Goal: Task Accomplishment & Management: Manage account settings

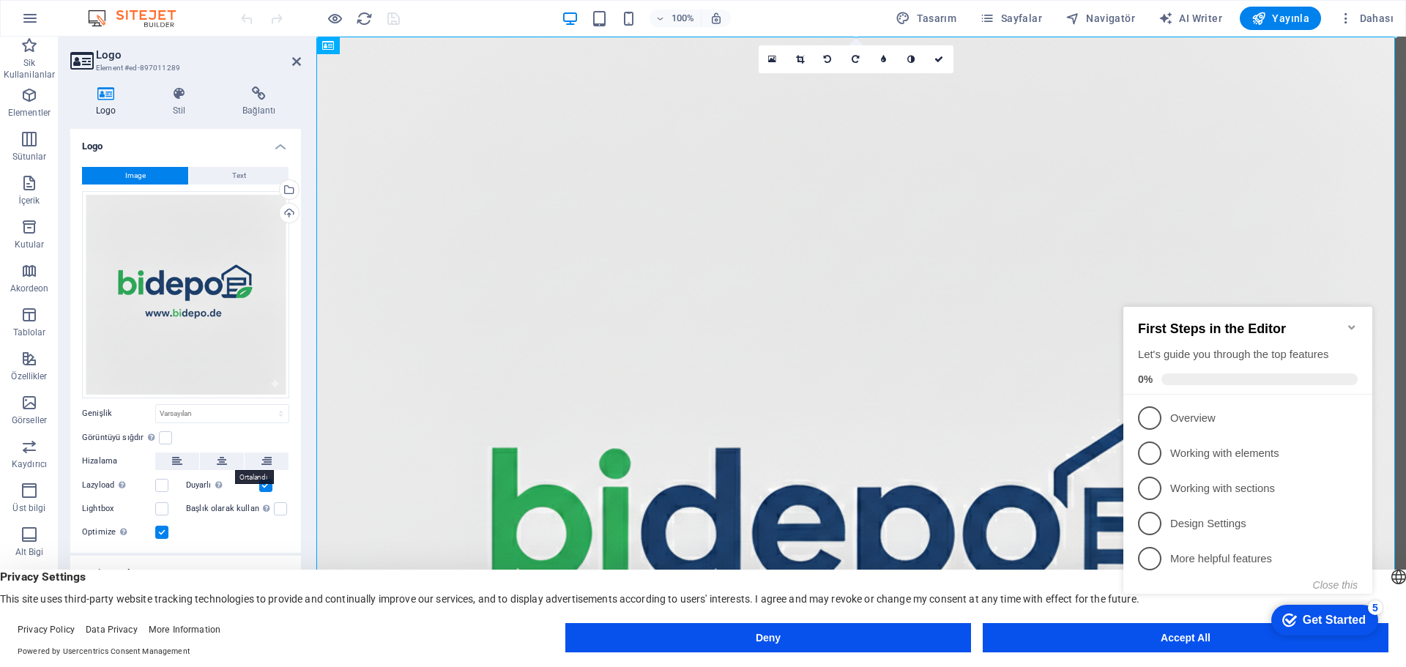
click at [223, 457] on icon at bounding box center [222, 461] width 10 height 18
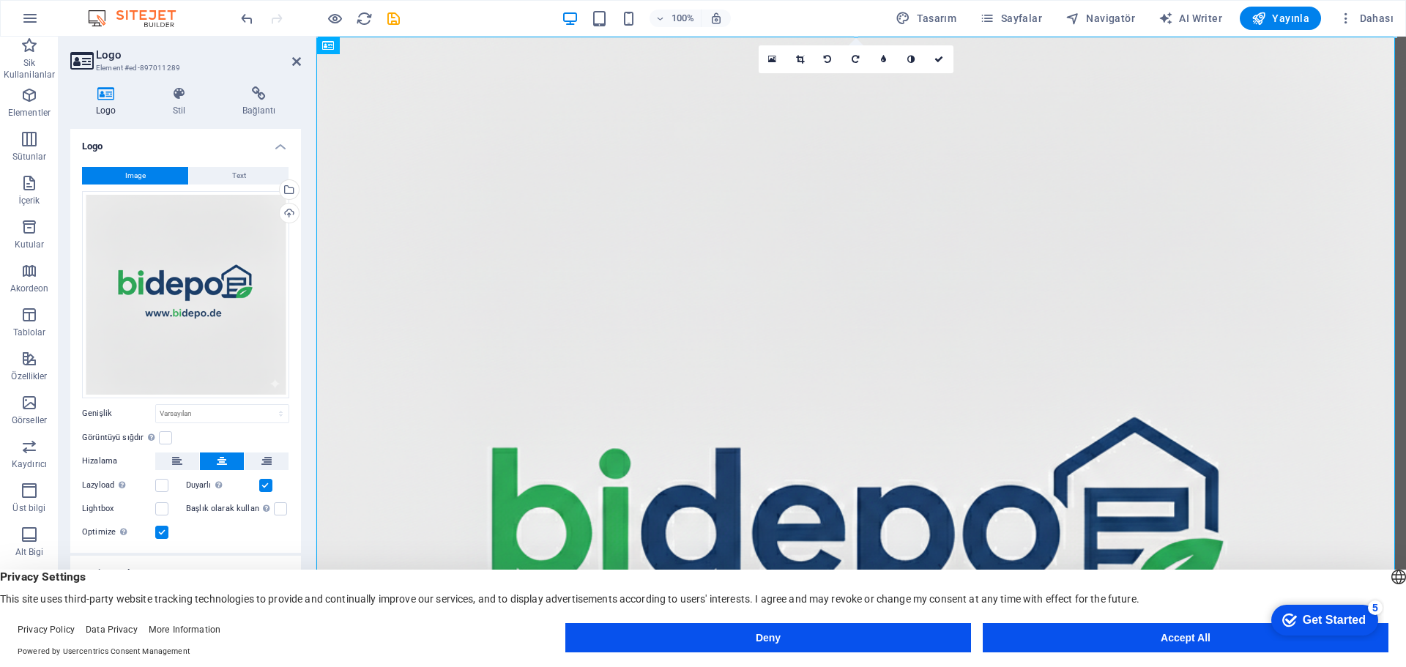
click at [159, 439] on label at bounding box center [165, 437] width 13 height 13
click at [0, 0] on input "Görüntüyü sığdır Görüntüyü otomatik olarak sabit bir genişliğe ve yüksekliğe sı…" at bounding box center [0, 0] width 0 height 0
click at [167, 436] on label at bounding box center [165, 437] width 13 height 13
click at [0, 0] on input "Görüntüyü sığdır Görüntüyü otomatik olarak sabit bir genişliğe ve yüksekliğe sı…" at bounding box center [0, 0] width 0 height 0
click at [267, 413] on select "Varsayılan otomatik px rem % em vh vw" at bounding box center [222, 414] width 133 height 18
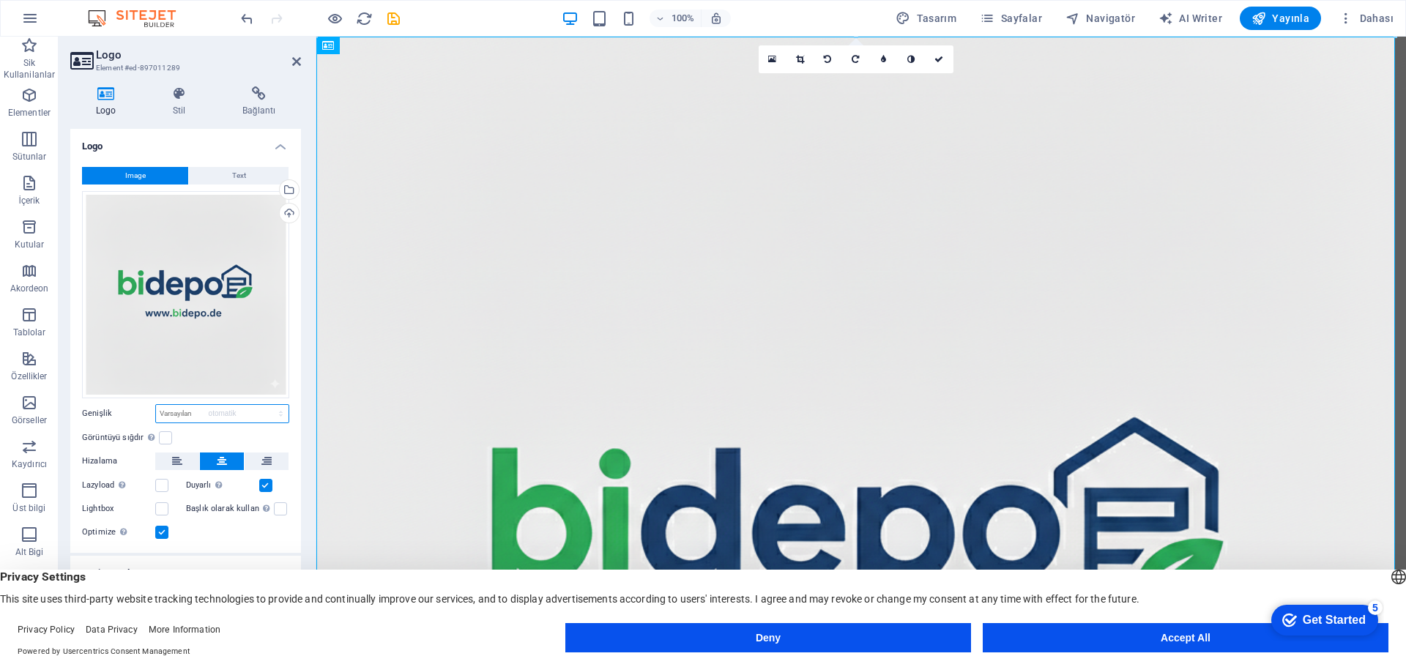
click at [156, 405] on select "Varsayılan otomatik px rem % em vh vw" at bounding box center [222, 414] width 133 height 18
click at [277, 414] on select "Varsayılan otomatik px rem % em vh vw" at bounding box center [222, 414] width 133 height 18
click at [156, 405] on select "Varsayılan otomatik px rem % em vh vw" at bounding box center [222, 414] width 133 height 18
select select "DISABLED_OPTION_VALUE"
click at [160, 487] on label at bounding box center [161, 485] width 13 height 13
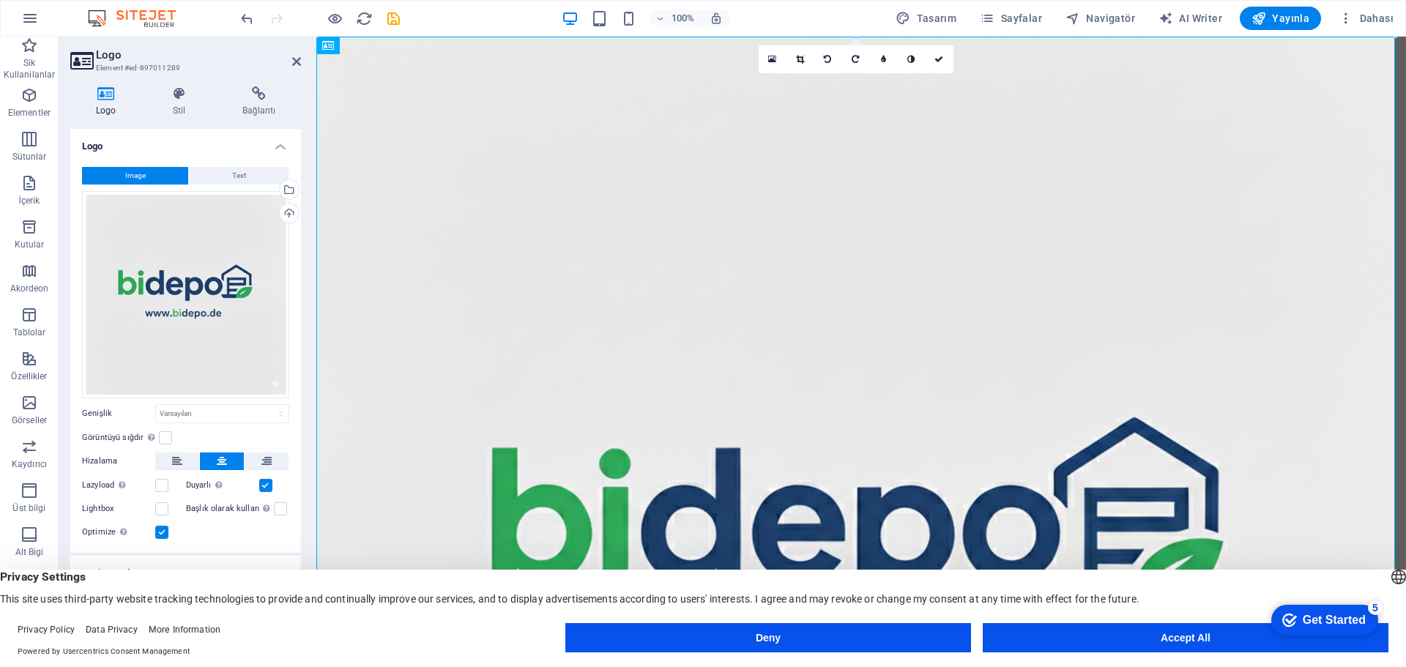
click at [0, 0] on input "Lazyload Sayfa yüklendikten sonra görüntülerin yüklenmesi, sayfa hızını artırır." at bounding box center [0, 0] width 0 height 0
click at [267, 485] on div "Görüntü, bir H1 başlık etiketine sığdırılacak. Alternatif metne H1 başlığının g…" at bounding box center [223, 455] width 117 height 88
click at [0, 0] on input "Başlık olarak kullan Görüntü, bir H1 başlık etiketine sığdırılacak. Alternatif …" at bounding box center [0, 0] width 0 height 0
click at [271, 505] on div "Görüntü, bir H1 başlık etiketine sığdırılacak. Alternatif metne H1 başlığının g…" at bounding box center [266, 508] width 15 height 18
click at [0, 0] on input "Başlık olarak kullan Görüntü, bir H1 başlık etiketine sığdırılacak. Alternatif …" at bounding box center [0, 0] width 0 height 0
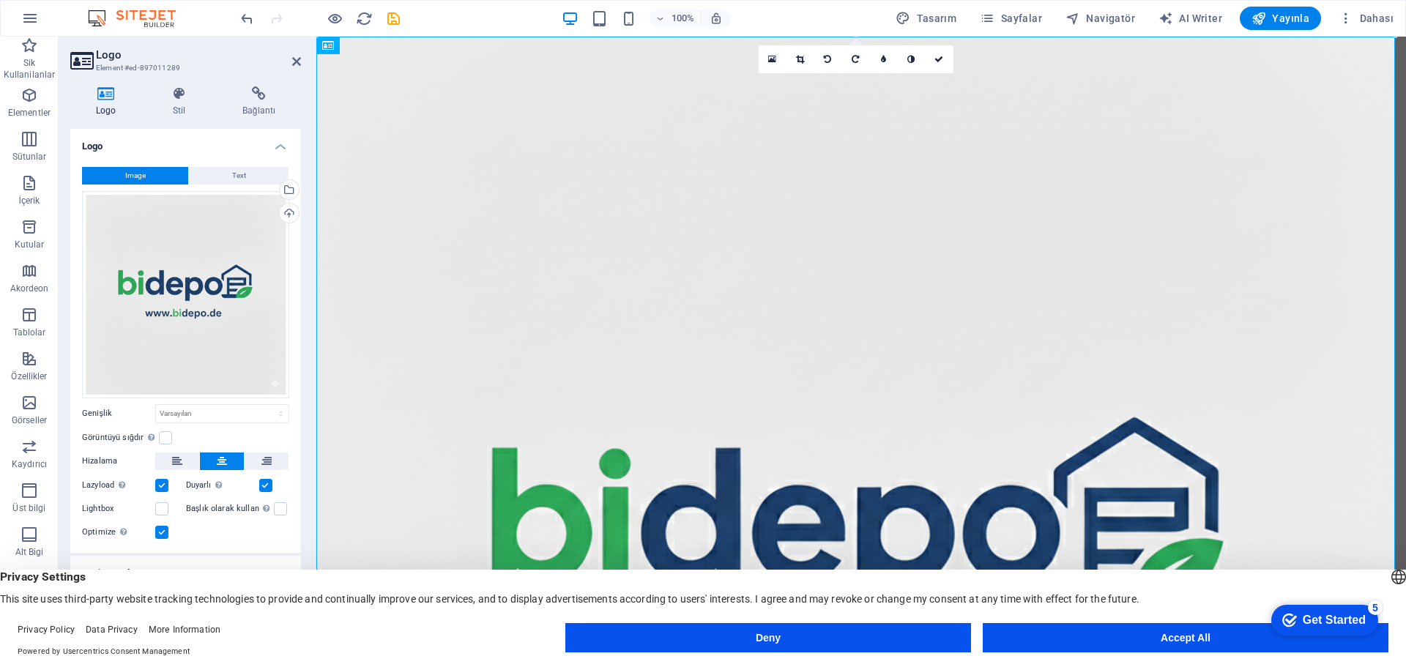
click at [271, 485] on label at bounding box center [265, 485] width 13 height 13
click at [0, 0] on input "Duyarlı Retina görüntüsünü ve akıllı telefon için optimize edilmiş boyutları ot…" at bounding box center [0, 0] width 0 height 0
click at [267, 481] on label at bounding box center [265, 485] width 13 height 13
click at [0, 0] on input "Duyarlı Retina görüntüsünü ve akıllı telefon için optimize edilmiş boyutları ot…" at bounding box center [0, 0] width 0 height 0
click at [160, 491] on label at bounding box center [161, 485] width 13 height 13
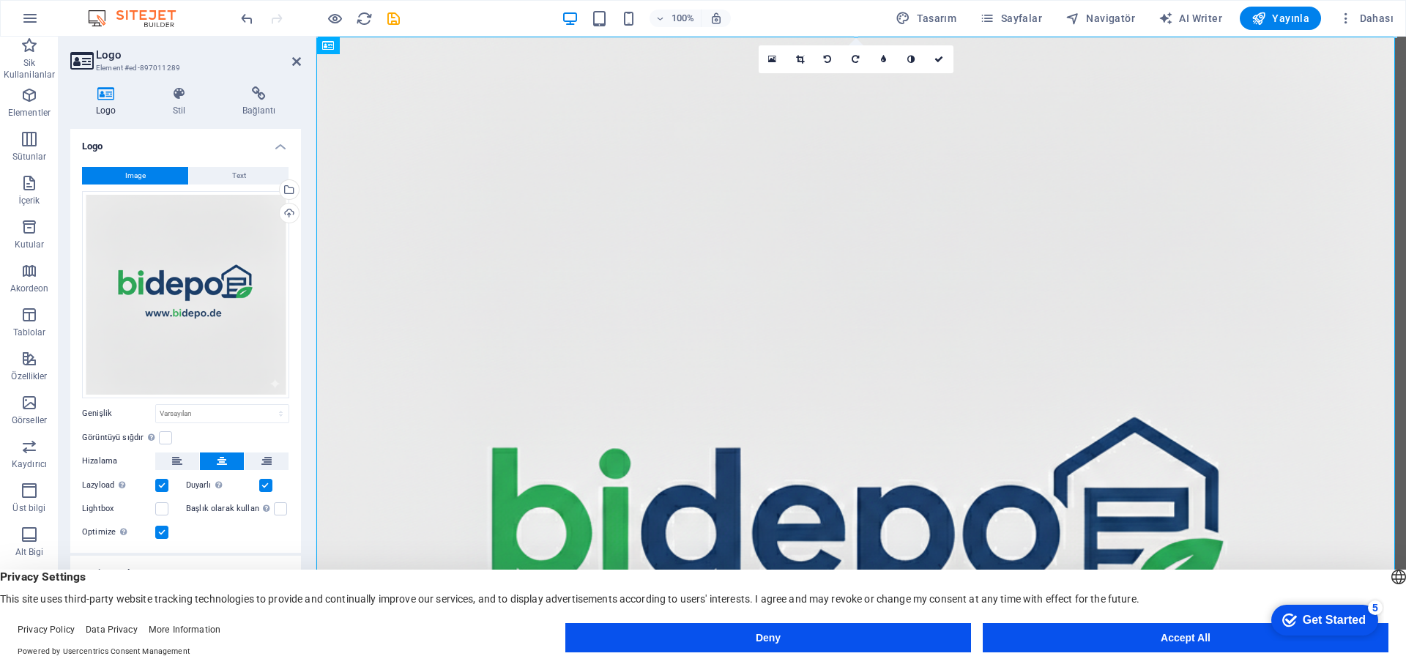
click at [0, 0] on input "Lazyload Sayfa yüklendikten sonra görüntülerin yüklenmesi, sayfa hızını artırır." at bounding box center [0, 0] width 0 height 0
click at [170, 102] on h4 "Stil" at bounding box center [182, 101] width 70 height 31
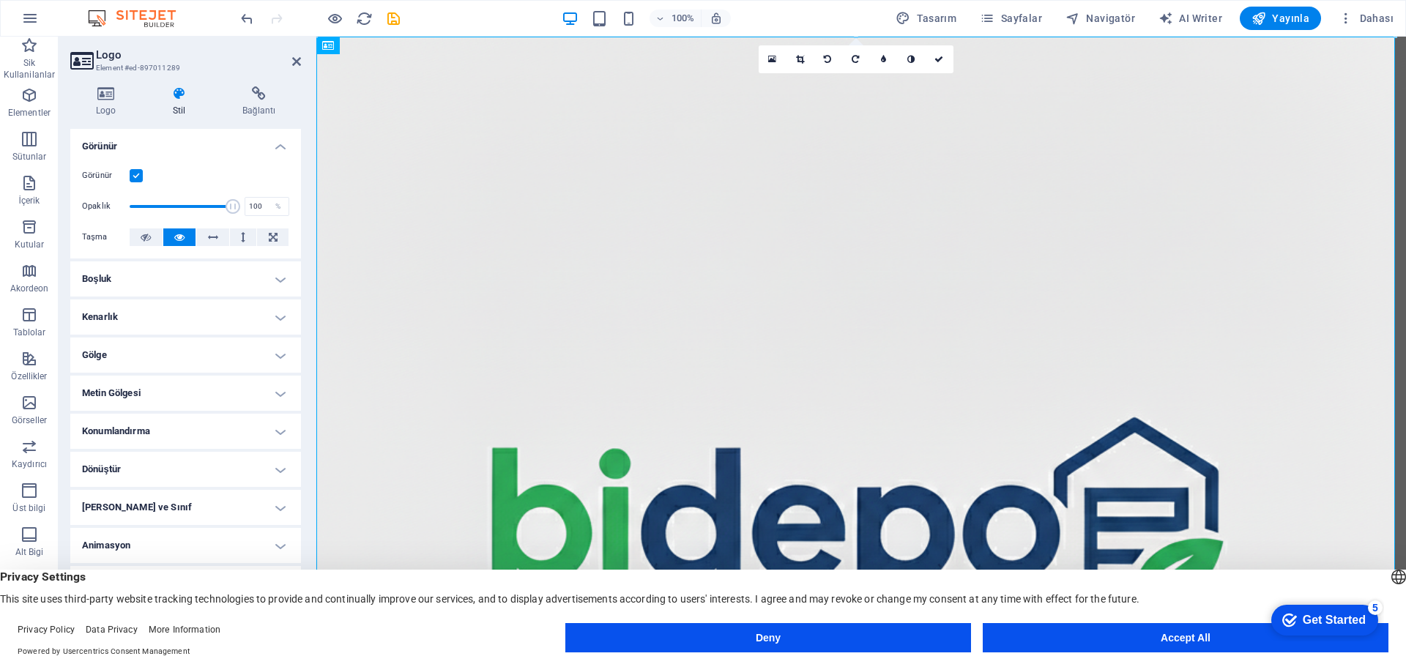
click at [109, 102] on h4 "Logo" at bounding box center [108, 101] width 77 height 31
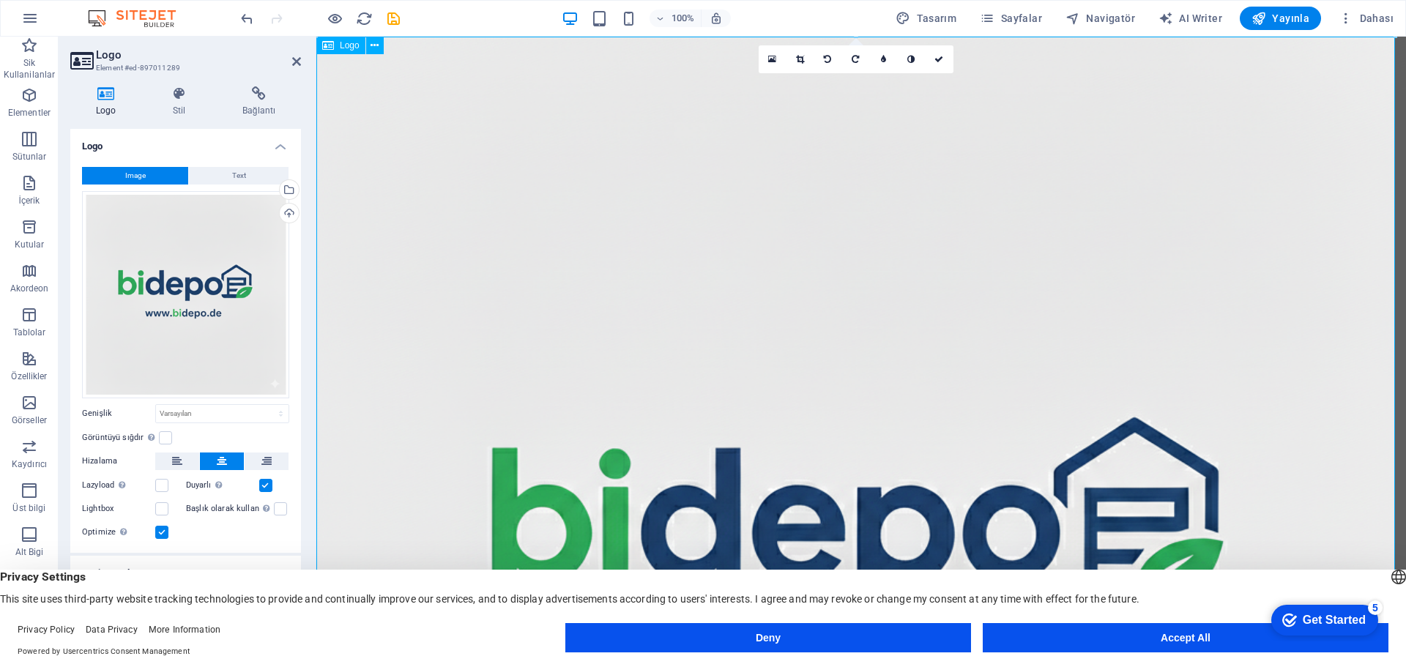
click at [372, 48] on icon at bounding box center [374, 45] width 8 height 15
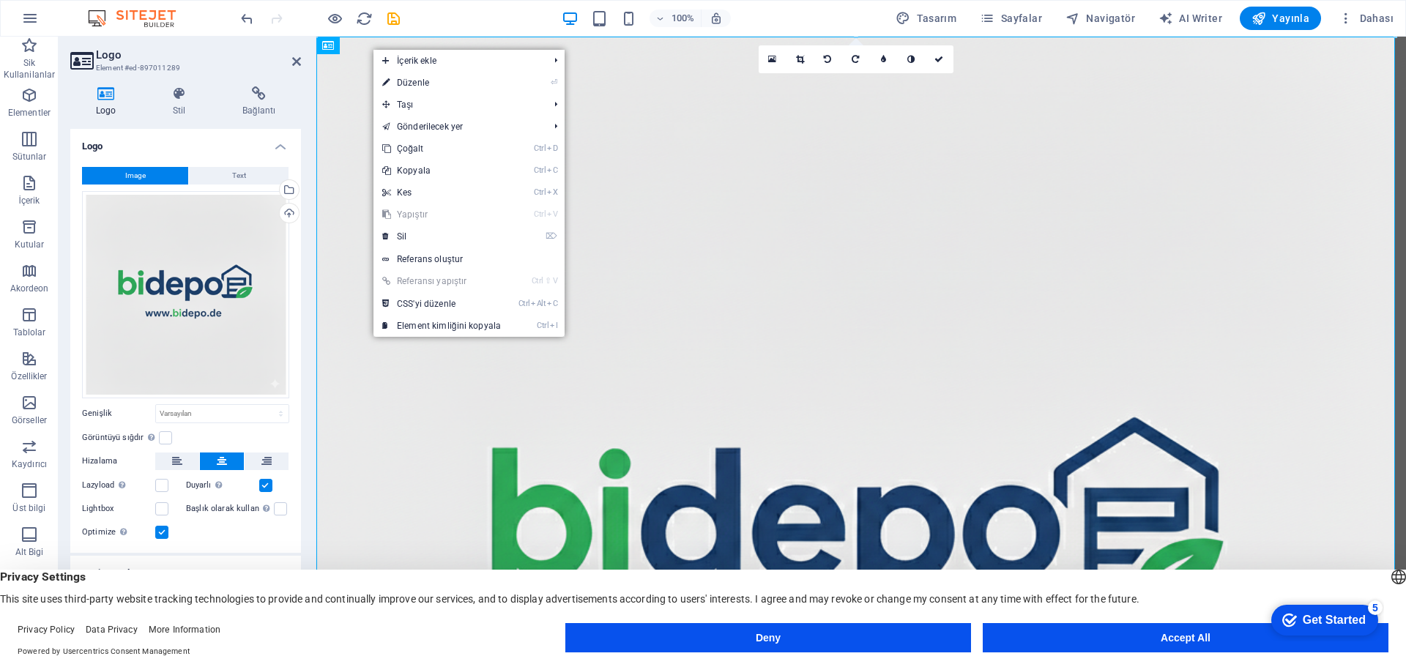
click at [414, 237] on link "⌦ Sil" at bounding box center [441, 237] width 136 height 22
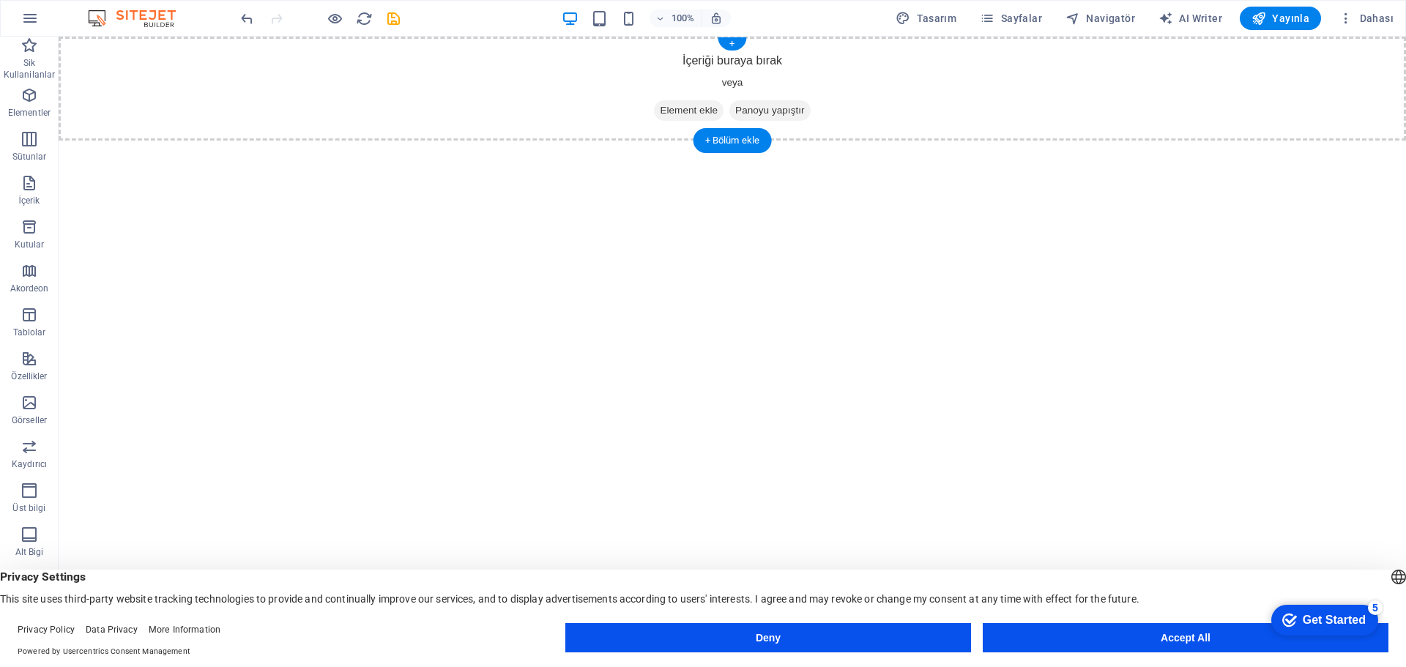
click at [690, 113] on span "Element ekle" at bounding box center [689, 110] width 70 height 21
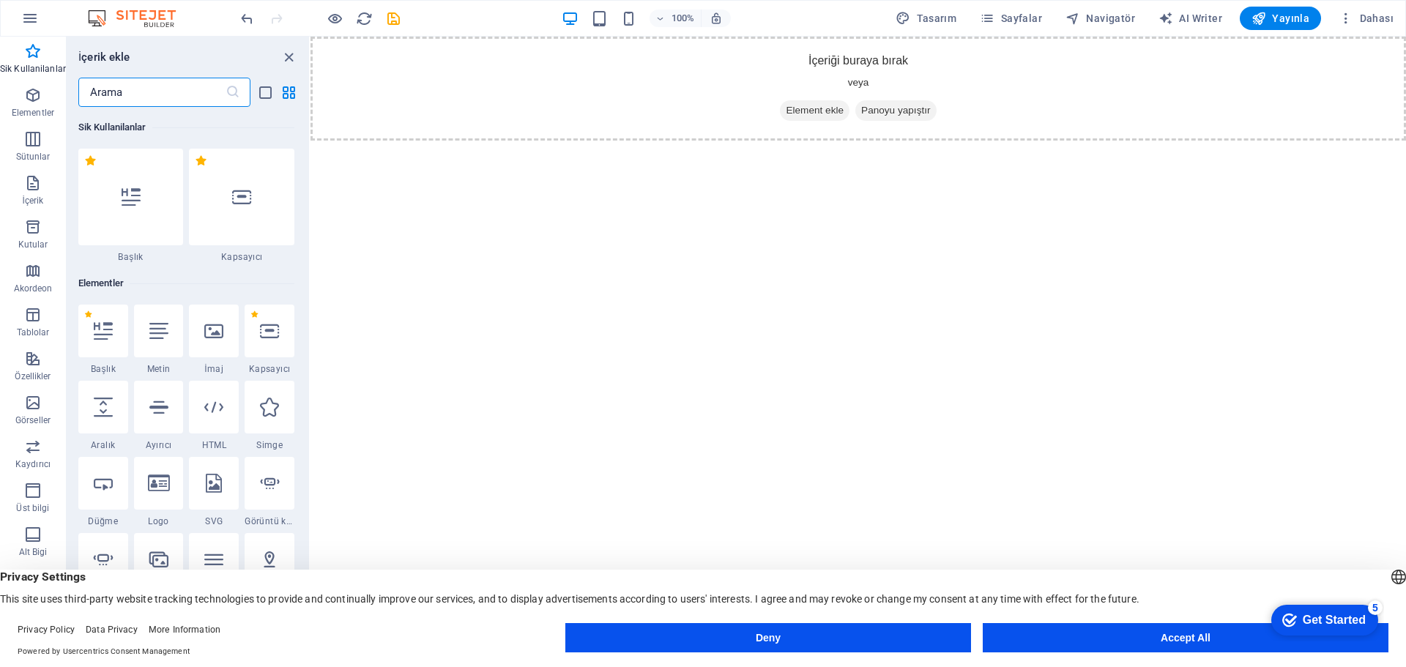
click at [215, 331] on icon at bounding box center [213, 330] width 19 height 19
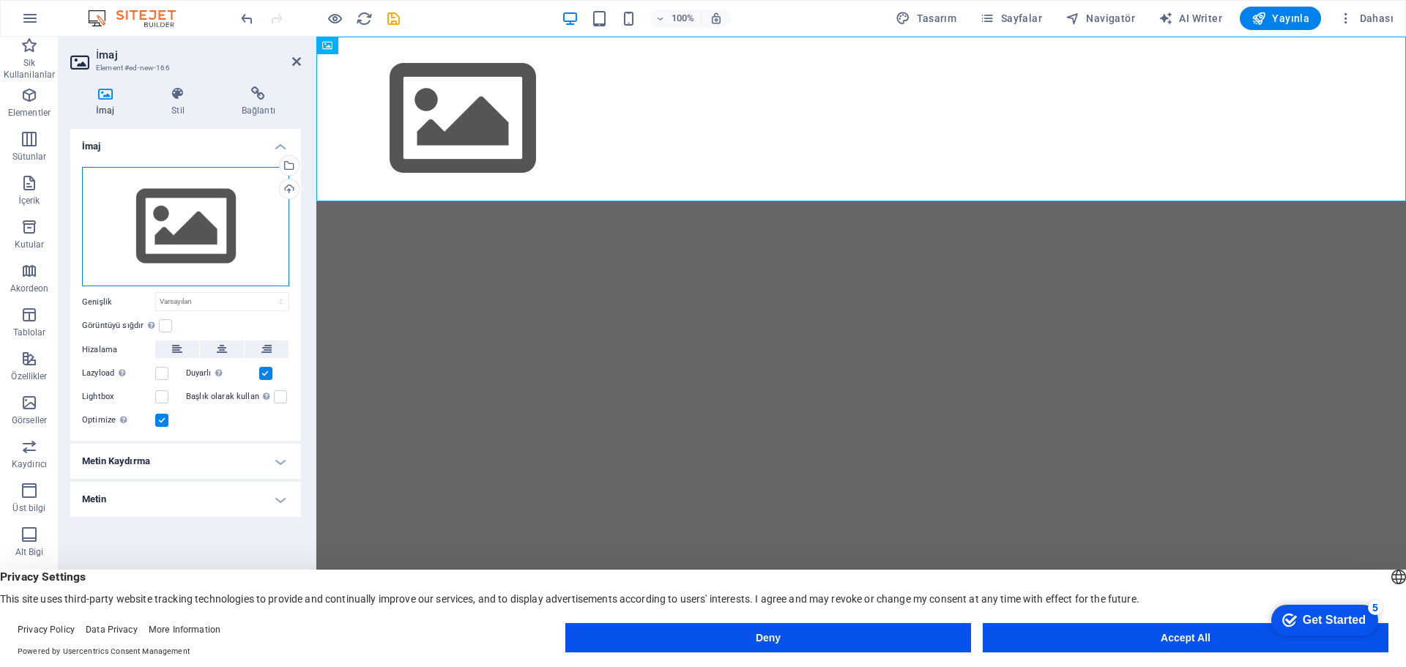
click at [193, 231] on div "Dosyaları buraya sürükleyin, dosyaları seçmek için tıklayın veya Dosyalardan ya…" at bounding box center [185, 227] width 207 height 120
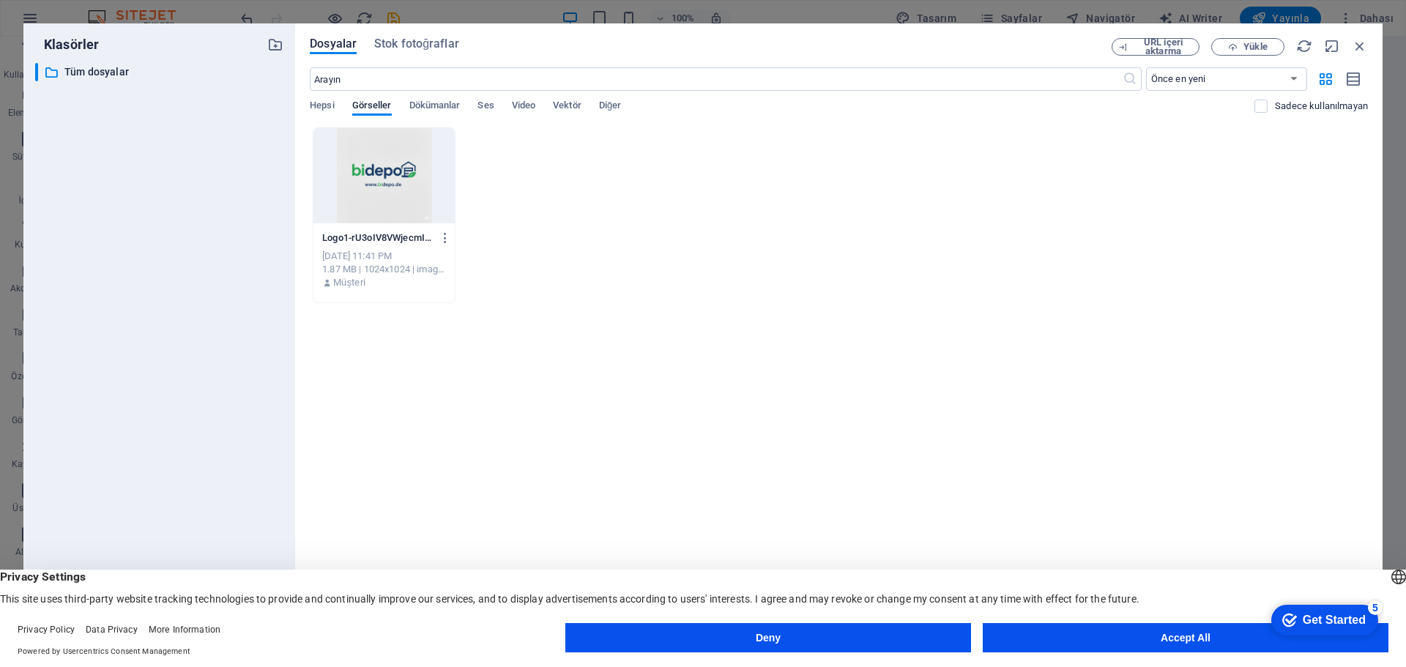
click at [398, 185] on div at bounding box center [383, 175] width 141 height 95
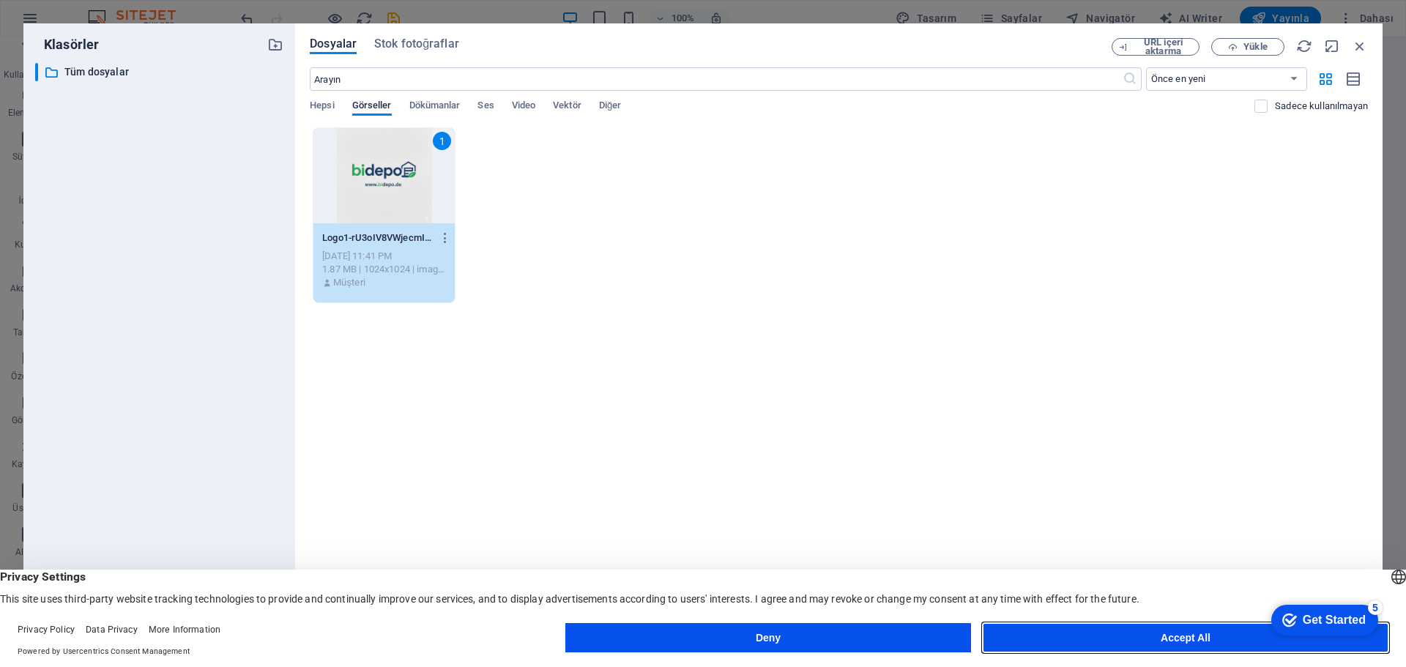
click at [1160, 636] on button "Accept All" at bounding box center [1186, 637] width 406 height 29
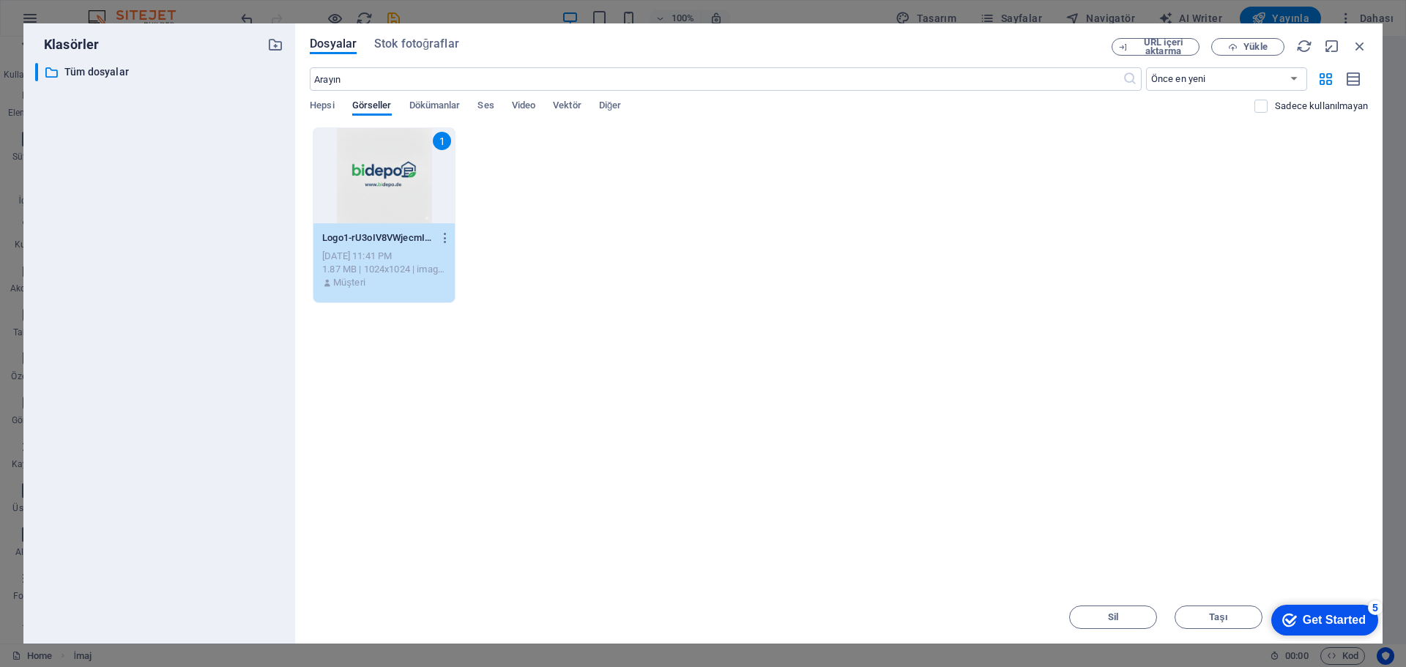
click at [1321, 619] on div "Get Started" at bounding box center [1334, 620] width 63 height 13
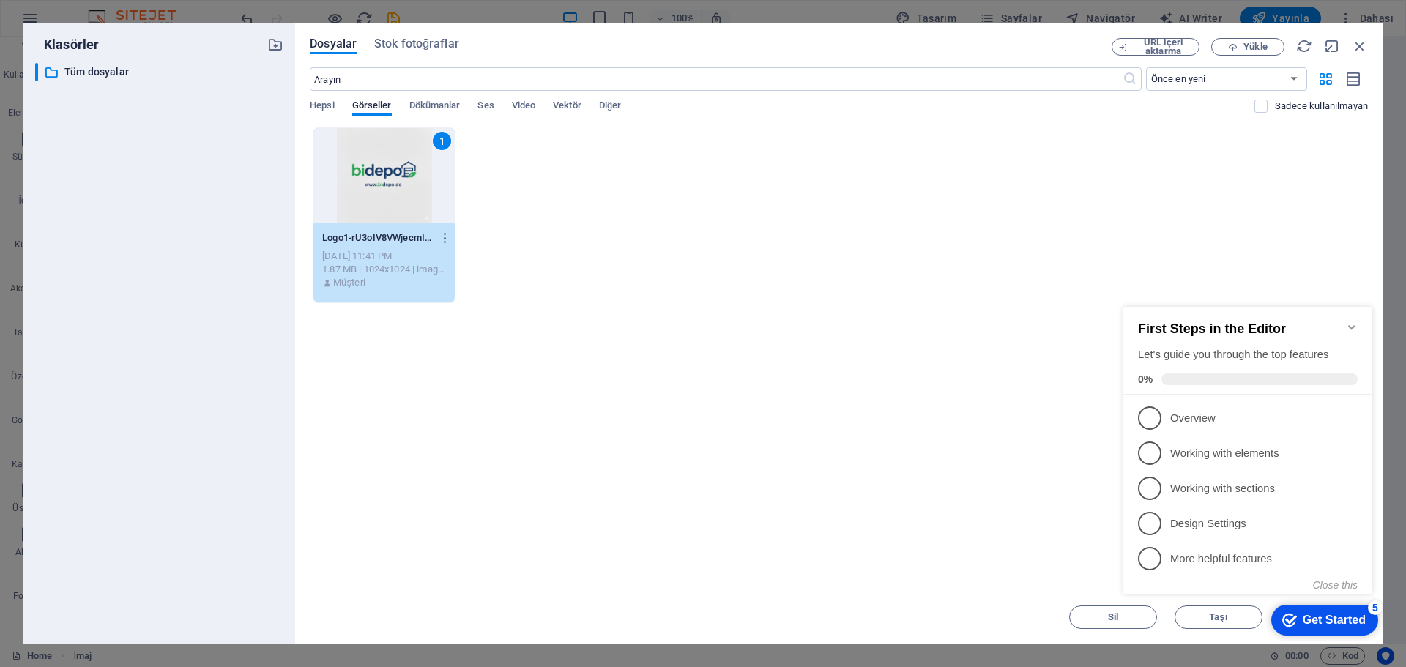
click at [1321, 619] on div "Get Started" at bounding box center [1334, 620] width 63 height 13
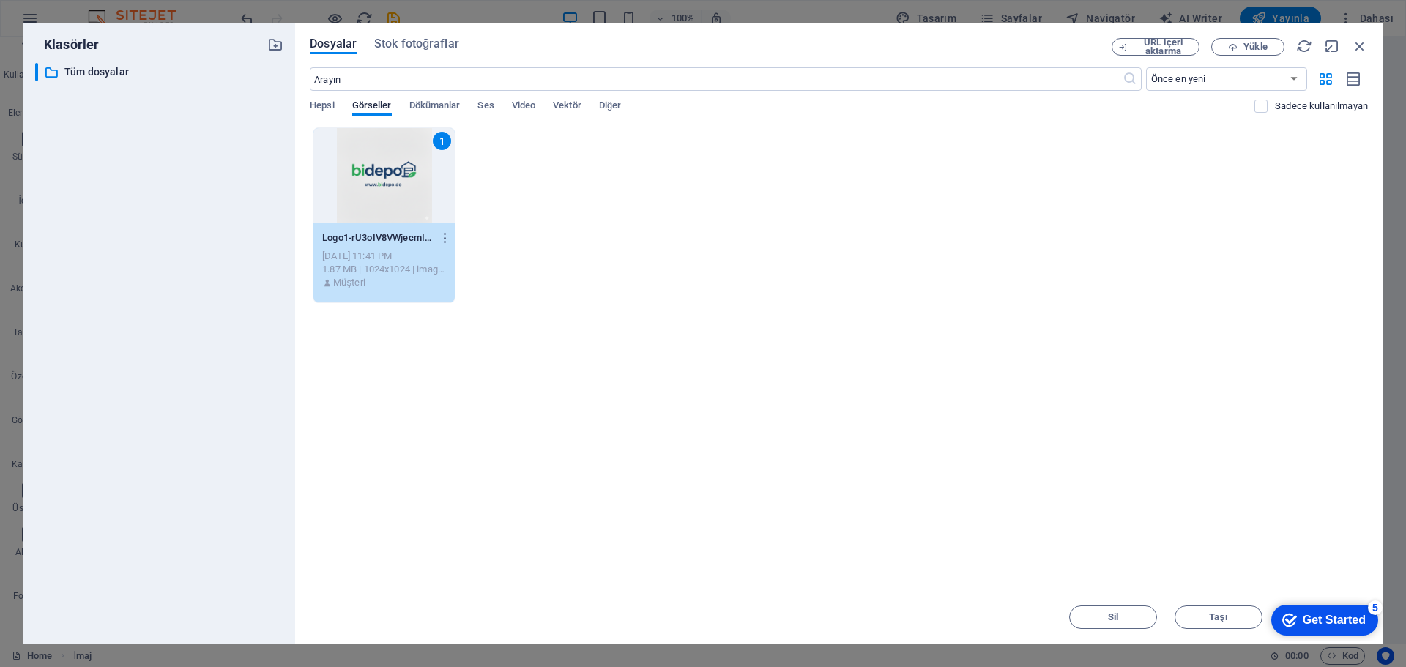
drag, startPoint x: 1037, startPoint y: 44, endPoint x: 996, endPoint y: 40, distance: 40.4
click at [996, 40] on div "Dosyalar Stok fotoğraflar" at bounding box center [711, 46] width 802 height 16
click at [1237, 50] on icon "button" at bounding box center [1233, 47] width 10 height 10
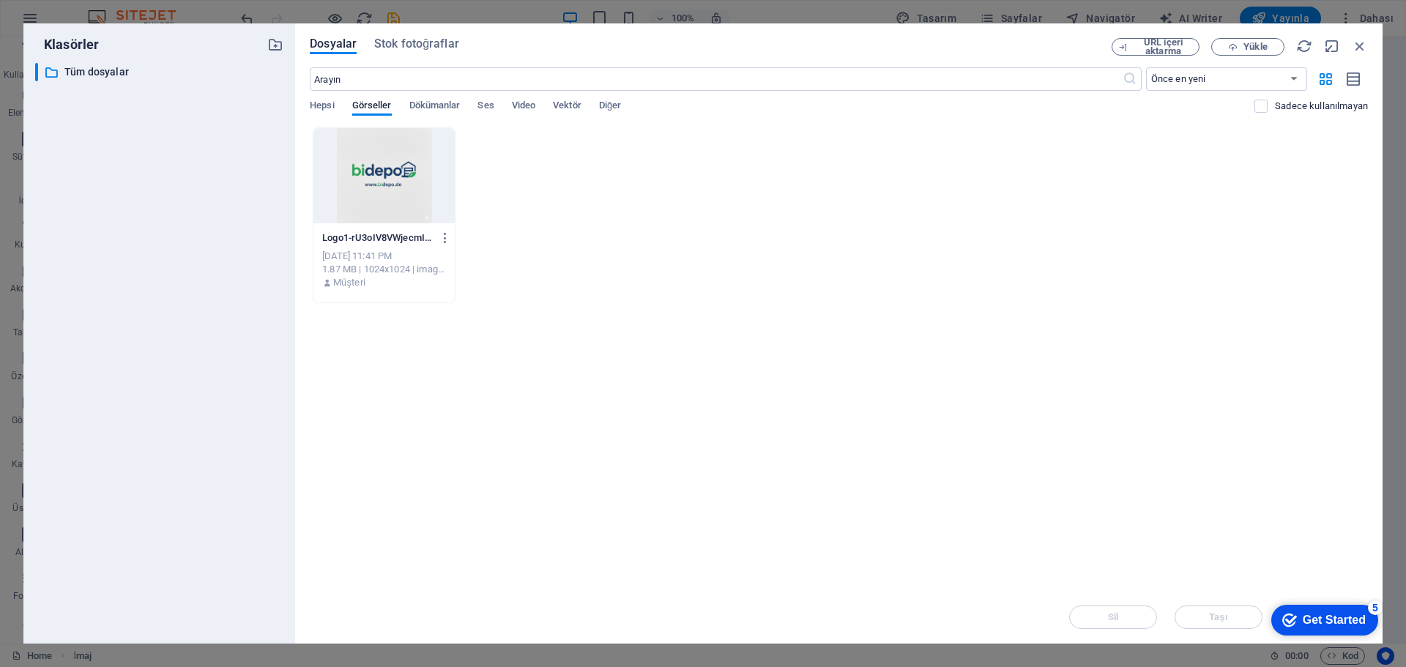
click at [434, 198] on div at bounding box center [383, 175] width 141 height 95
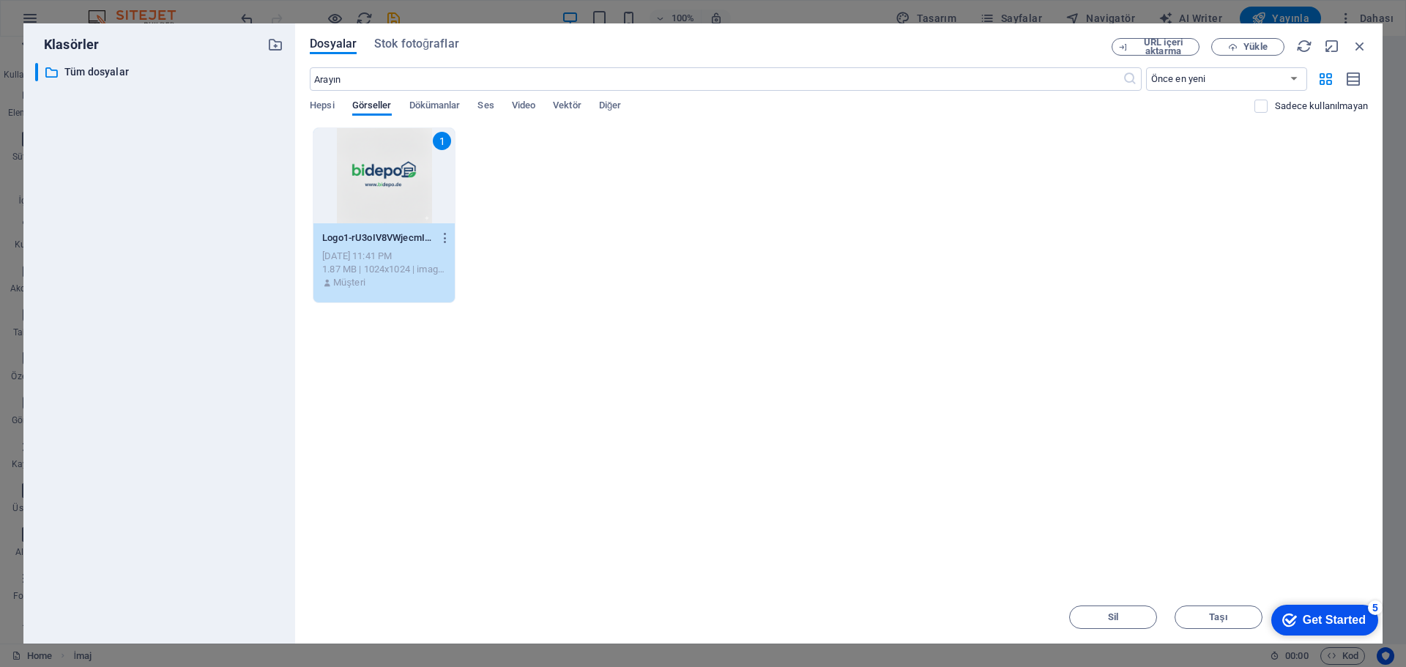
click at [394, 191] on div "1" at bounding box center [383, 175] width 141 height 95
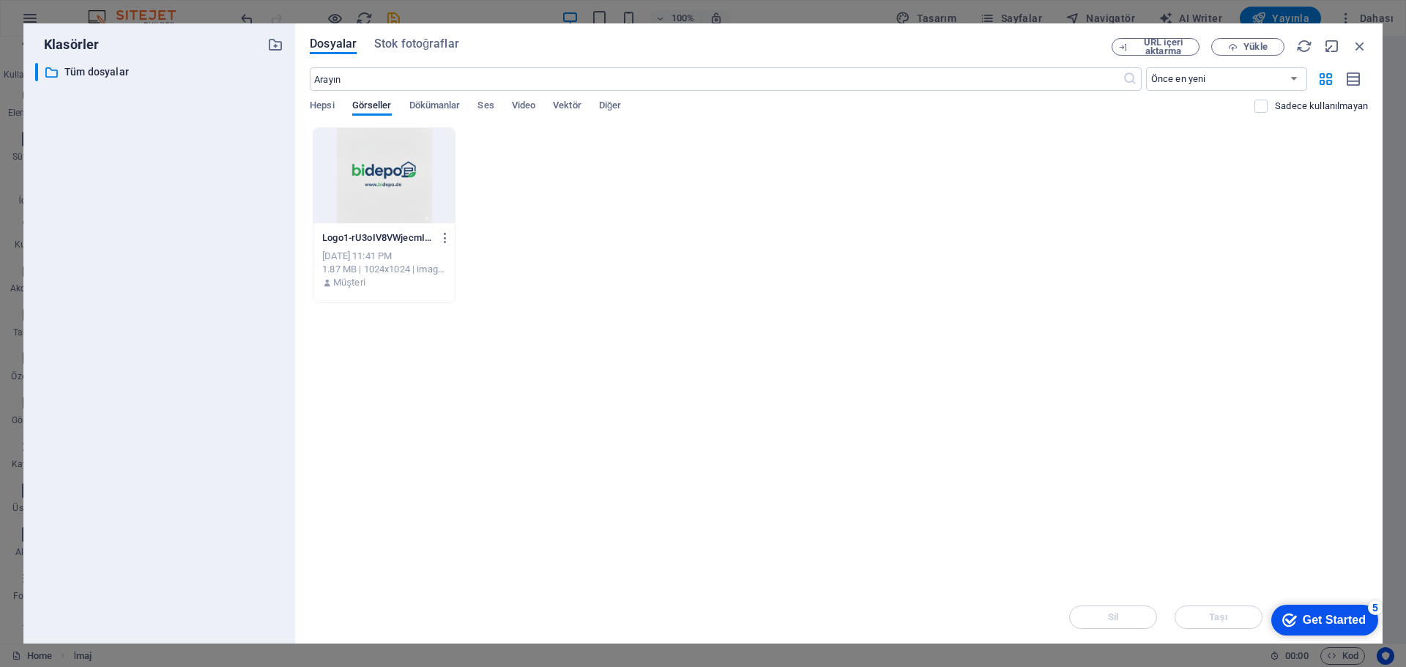
click at [394, 191] on div at bounding box center [383, 175] width 141 height 95
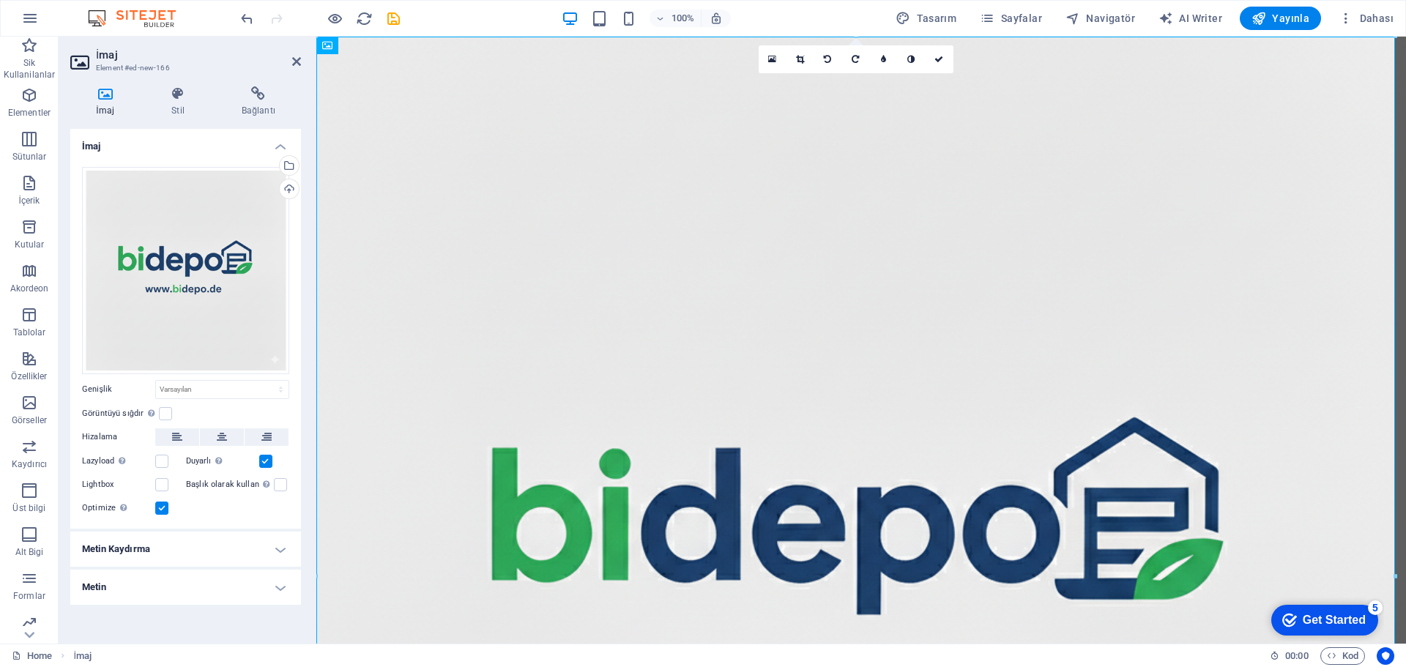
click at [775, 61] on icon at bounding box center [772, 59] width 8 height 10
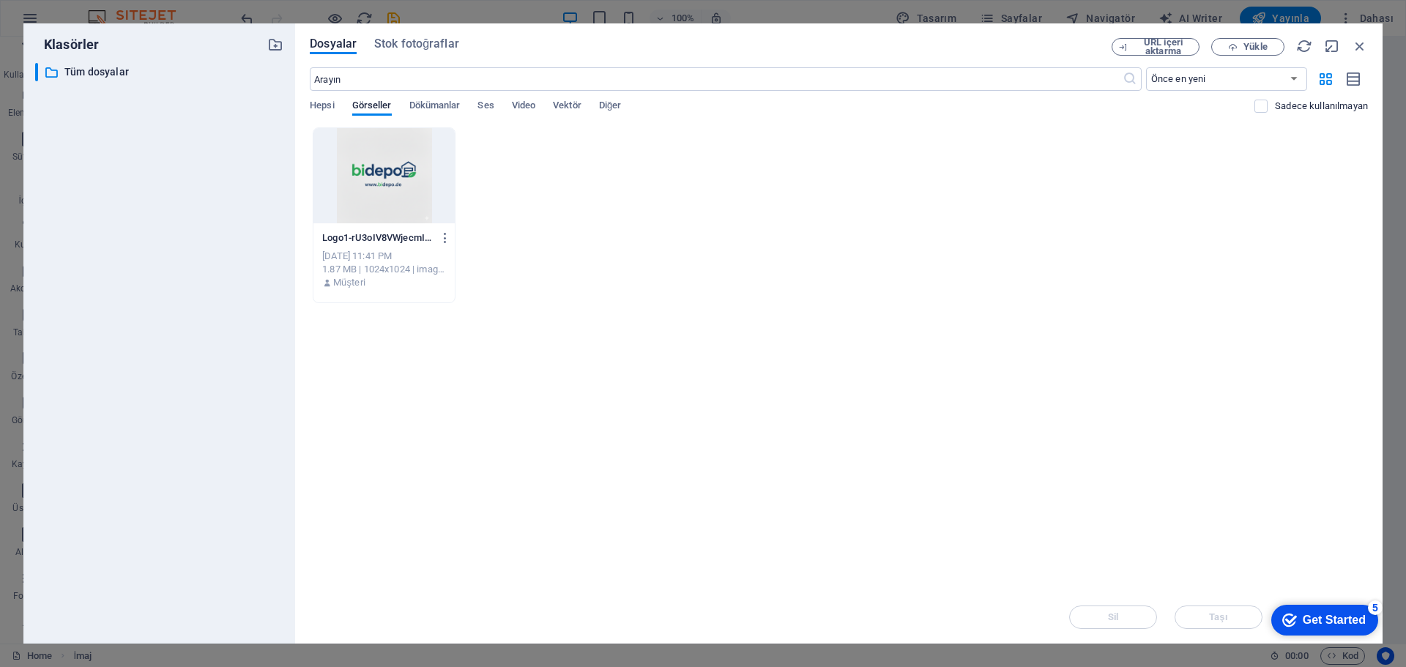
click at [394, 185] on div at bounding box center [383, 175] width 141 height 95
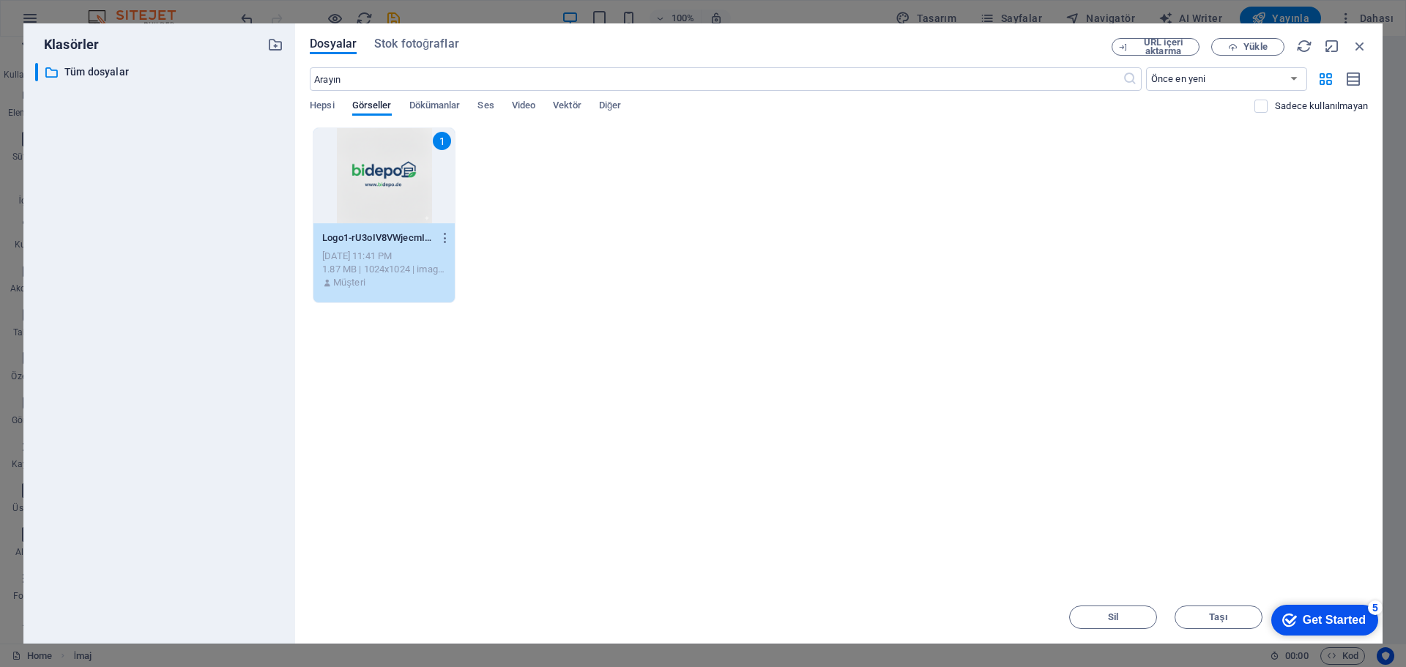
click at [394, 185] on div "1" at bounding box center [383, 175] width 141 height 95
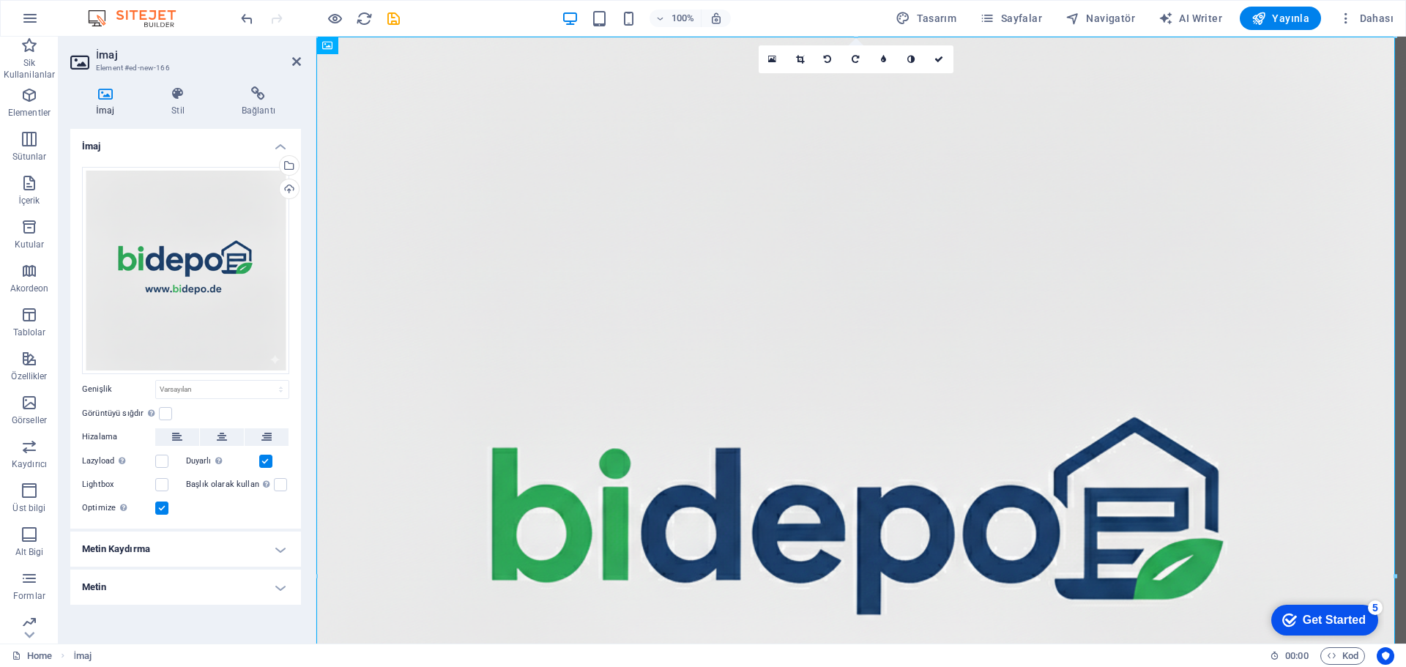
click at [804, 65] on link at bounding box center [800, 59] width 28 height 28
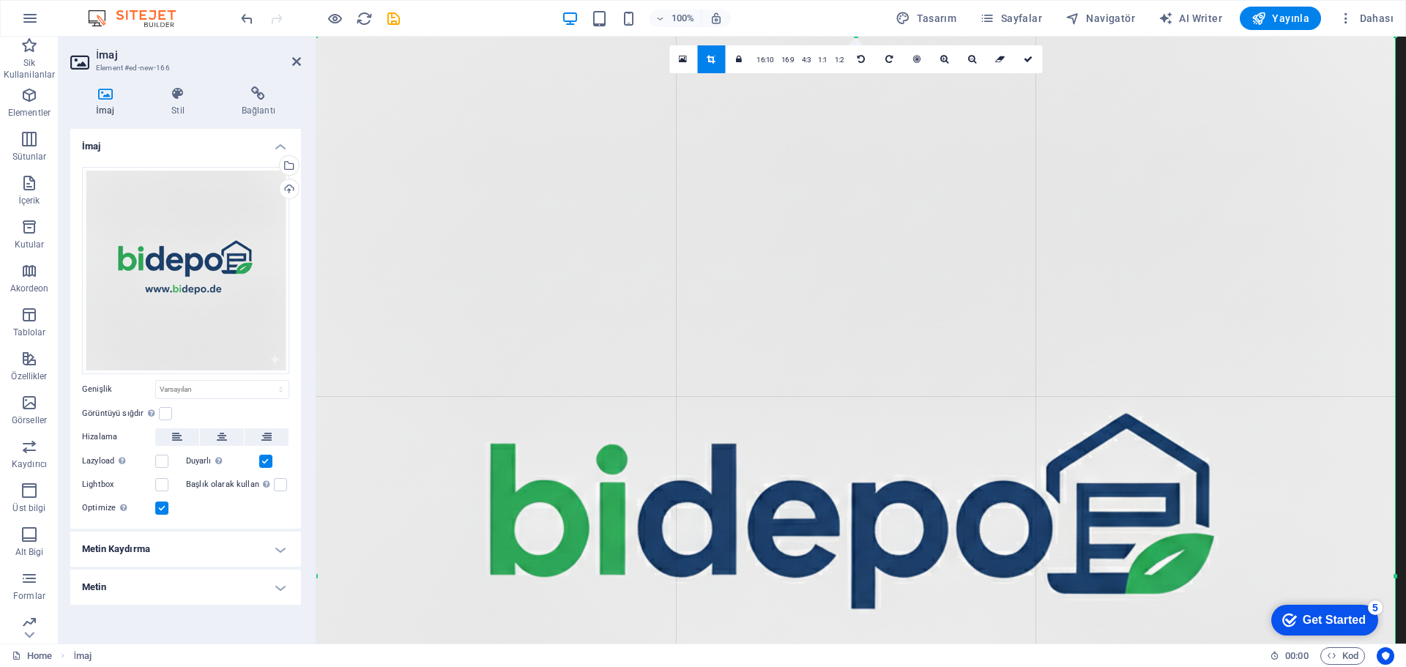
click at [772, 64] on link "16:10" at bounding box center [765, 60] width 25 height 28
click at [761, 61] on link "16:10" at bounding box center [765, 60] width 25 height 28
click at [717, 68] on link at bounding box center [711, 59] width 28 height 28
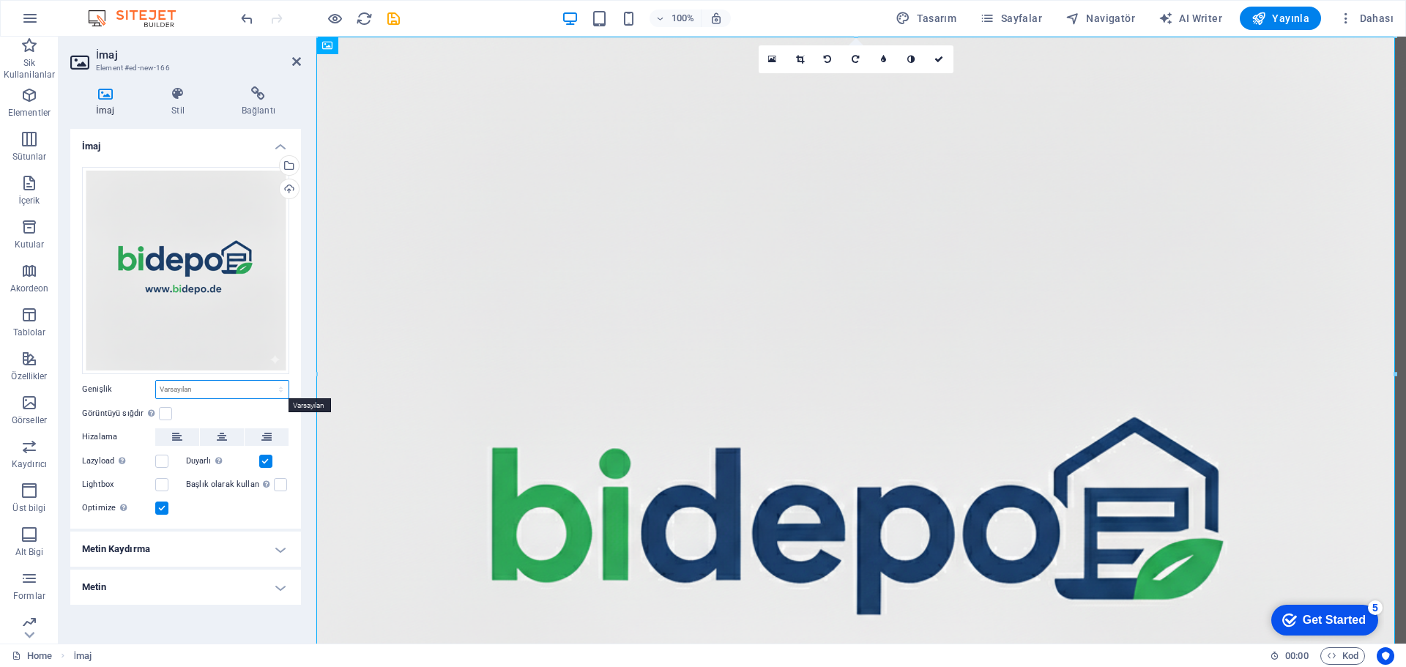
click at [193, 386] on select "Varsayılan otomatik px rem % em vh vw" at bounding box center [222, 390] width 133 height 18
select select "vw"
click at [268, 381] on select "Varsayılan otomatik px rem % em vh vw" at bounding box center [222, 390] width 133 height 18
type input "100"
click at [281, 390] on select "Varsayılan otomatik px rem % em vh vw" at bounding box center [278, 390] width 21 height 18
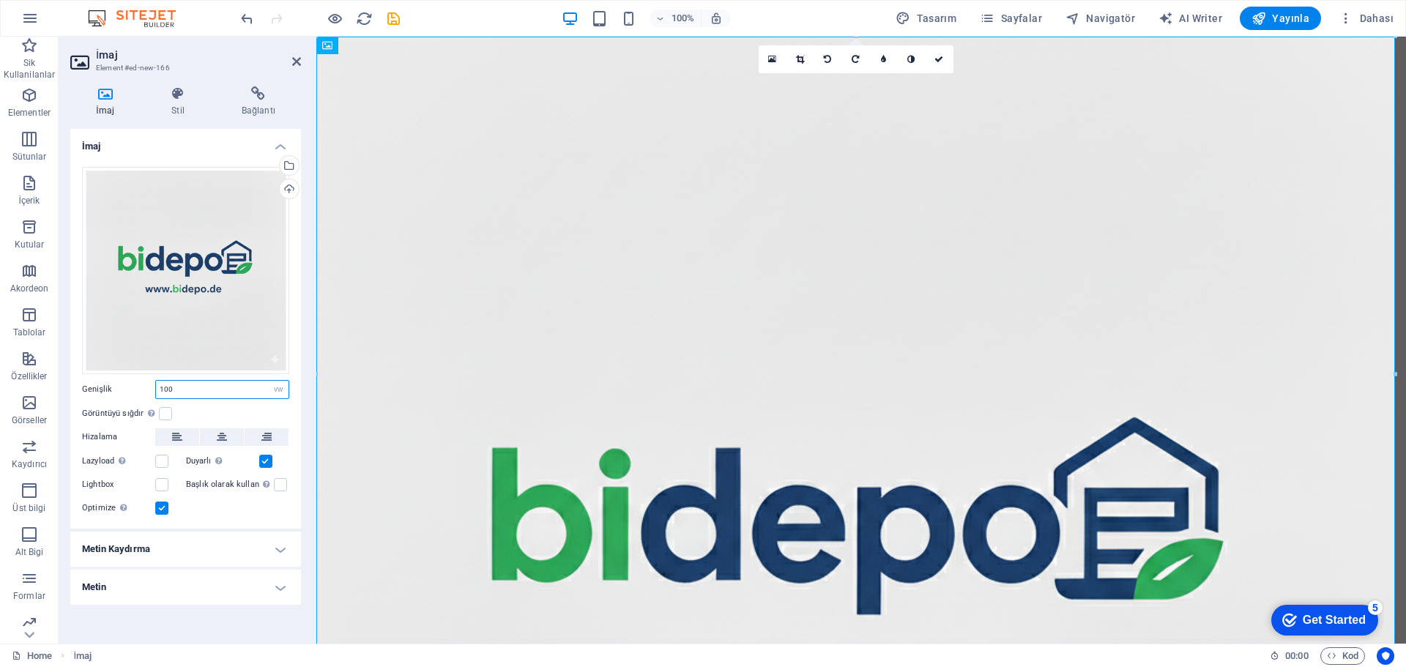
select select "default"
click at [268, 381] on select "Varsayılan otomatik px rem % em vh vw" at bounding box center [278, 390] width 21 height 18
select select "DISABLED_OPTION_VALUE"
click at [164, 416] on label at bounding box center [165, 413] width 13 height 13
click at [0, 0] on input "Görüntüyü sığdır Görüntüyü otomatik olarak sabit bir genişliğe ve yüksekliğe sı…" at bounding box center [0, 0] width 0 height 0
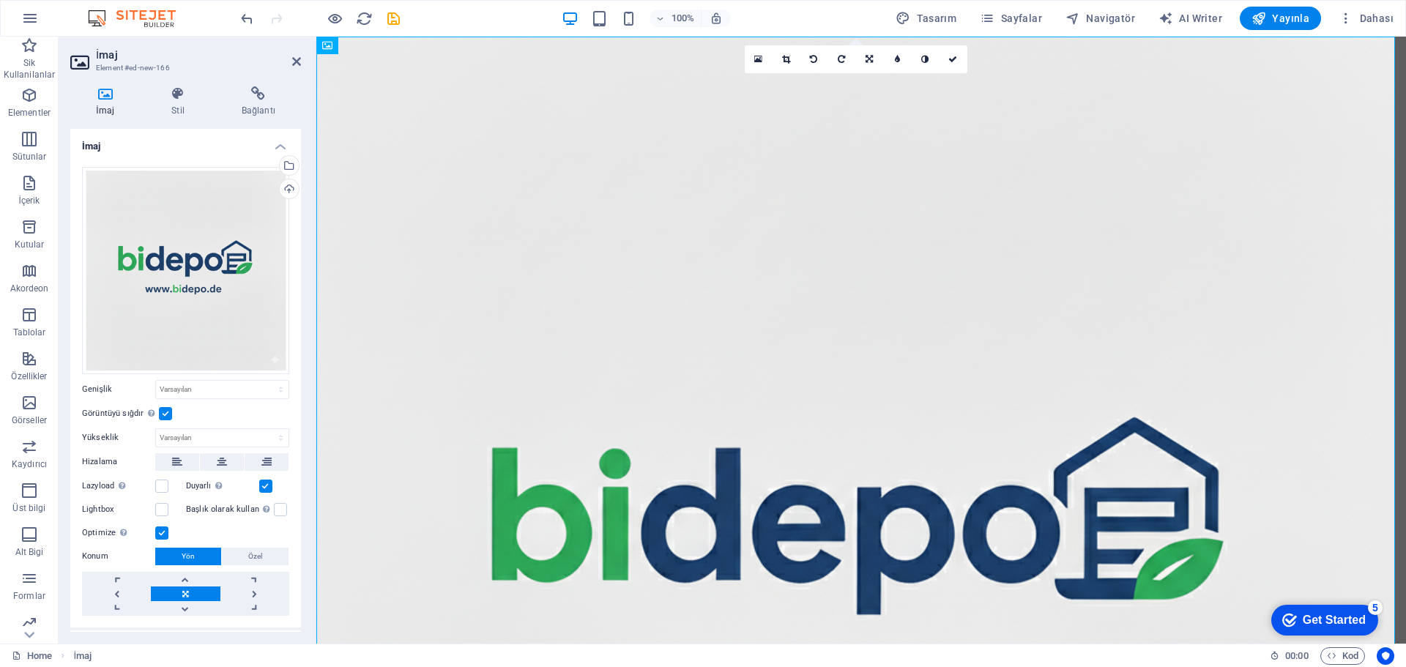
click at [164, 411] on label at bounding box center [165, 413] width 13 height 13
click at [0, 0] on input "Görüntüyü sığdır Görüntüyü otomatik olarak sabit bir genişliğe ve yüksekliğe sı…" at bounding box center [0, 0] width 0 height 0
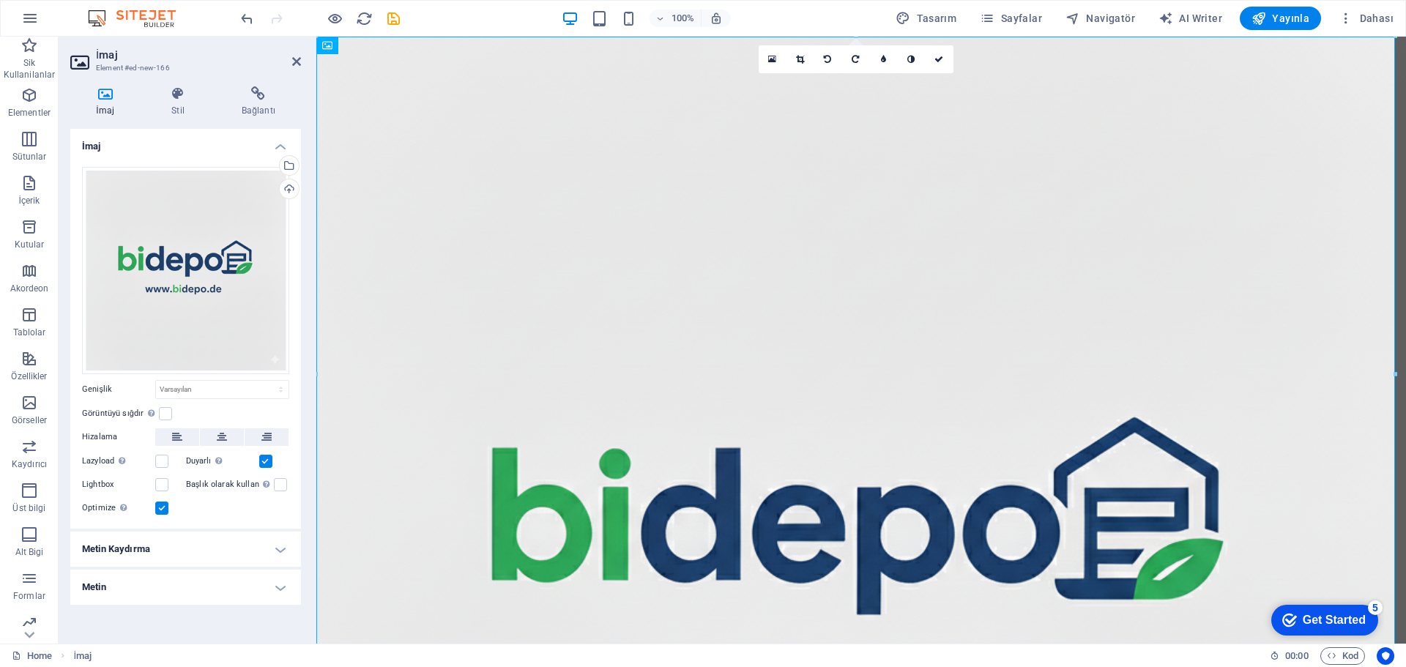
click at [164, 411] on label at bounding box center [165, 413] width 13 height 13
click at [0, 0] on input "Görüntüyü sığdır Görüntüyü otomatik olarak sabit bir genişliğe ve yüksekliğe sı…" at bounding box center [0, 0] width 0 height 0
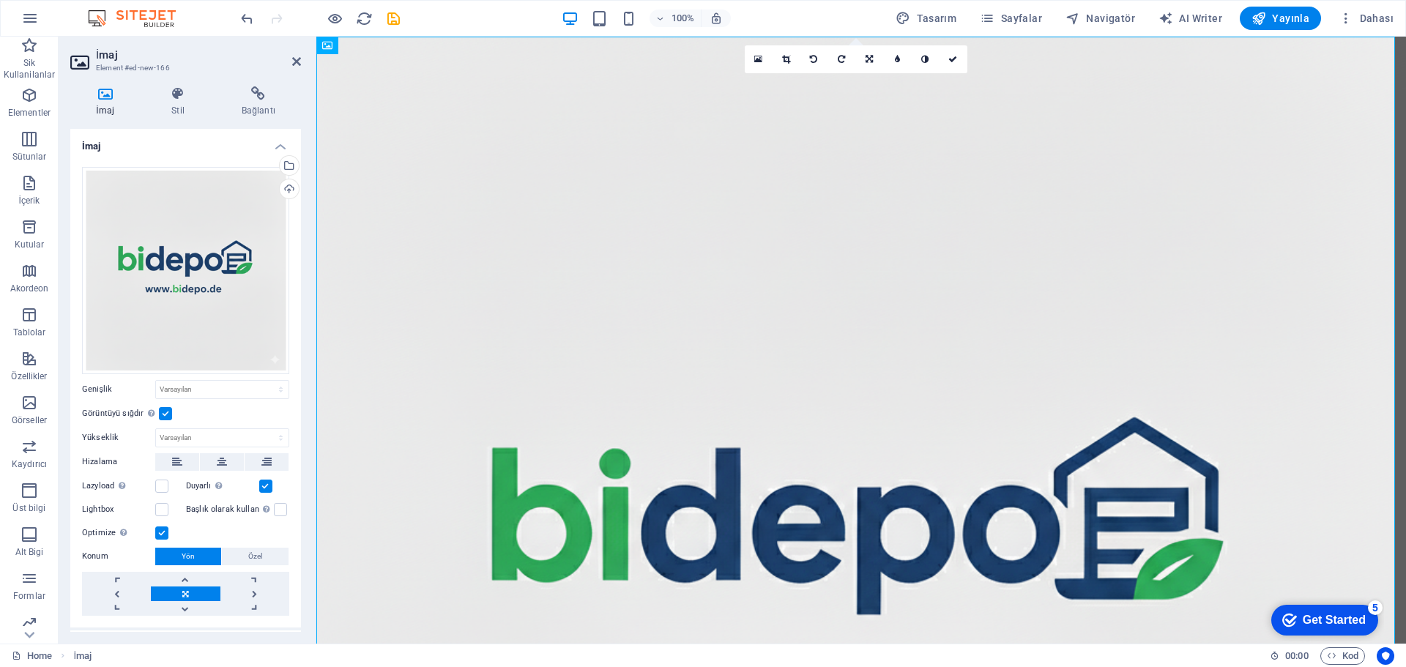
click at [164, 411] on label at bounding box center [165, 413] width 13 height 13
click at [0, 0] on input "Görüntüyü sığdır Görüntüyü otomatik olarak sabit bir genişliğe ve yüksekliğe sı…" at bounding box center [0, 0] width 0 height 0
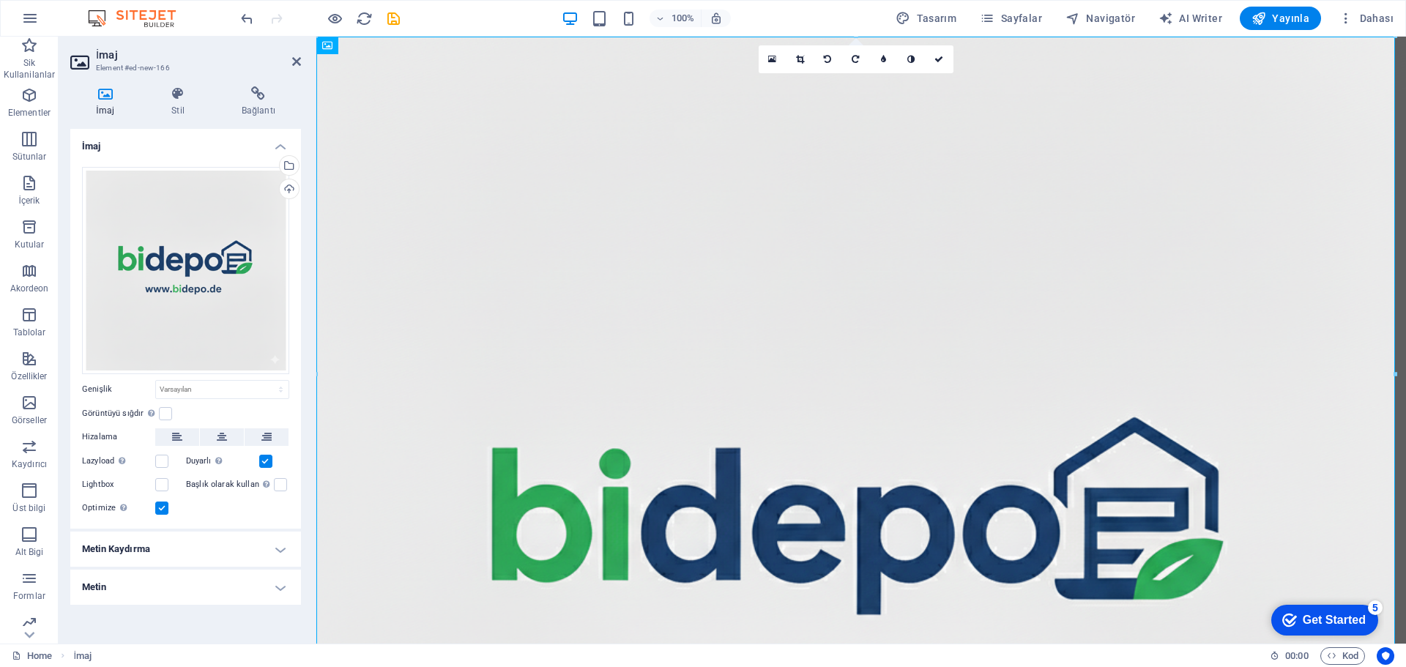
click at [164, 507] on label at bounding box center [161, 508] width 13 height 13
click at [0, 0] on input "Optimize Görseller, sayfa hızını iyileştirmek için sıkıştırılmıştır." at bounding box center [0, 0] width 0 height 0
click at [920, 388] on figure at bounding box center [860, 581] width 1089 height 1089
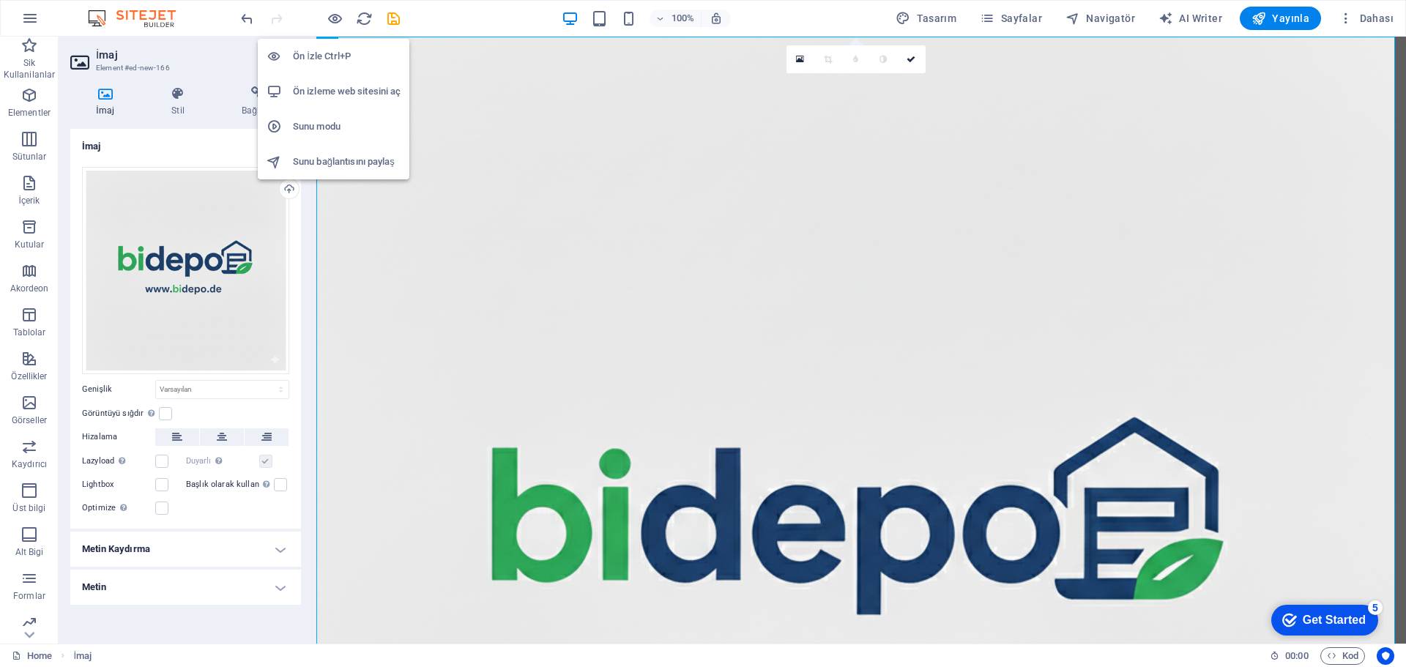
click at [335, 25] on icon "button" at bounding box center [335, 18] width 17 height 17
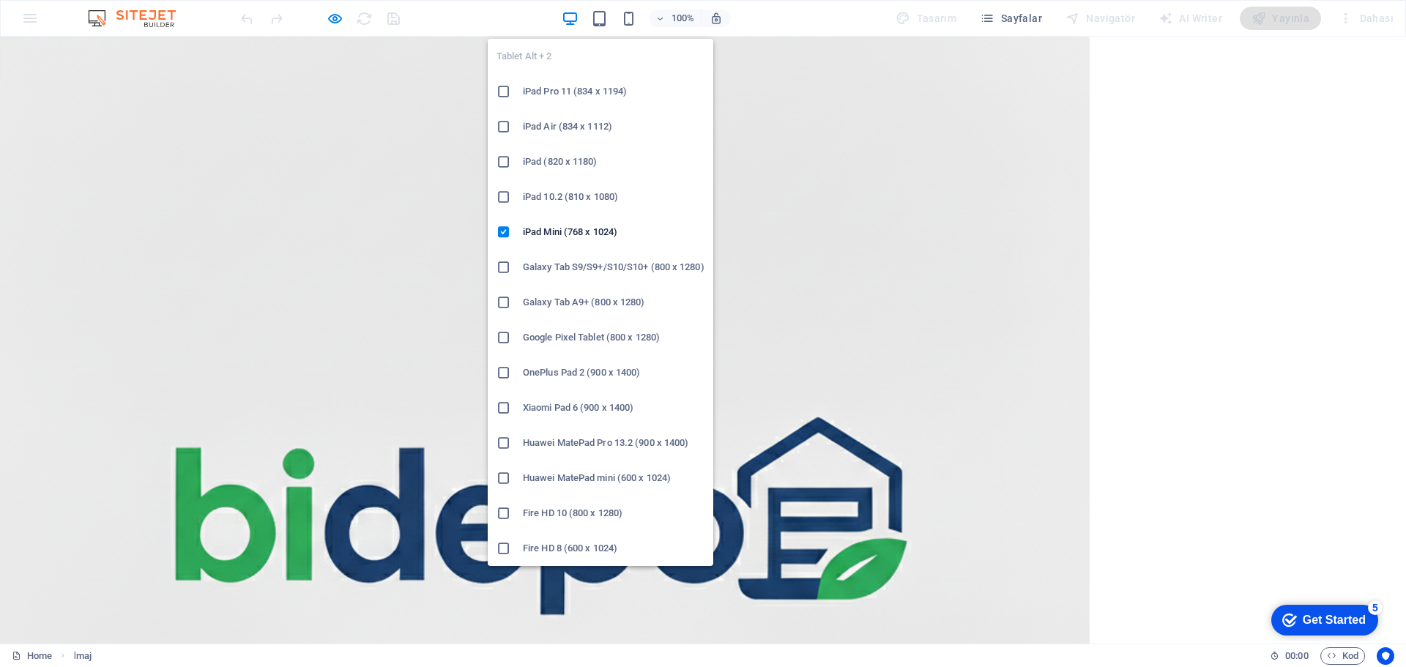
click at [603, 16] on icon "button" at bounding box center [599, 18] width 17 height 17
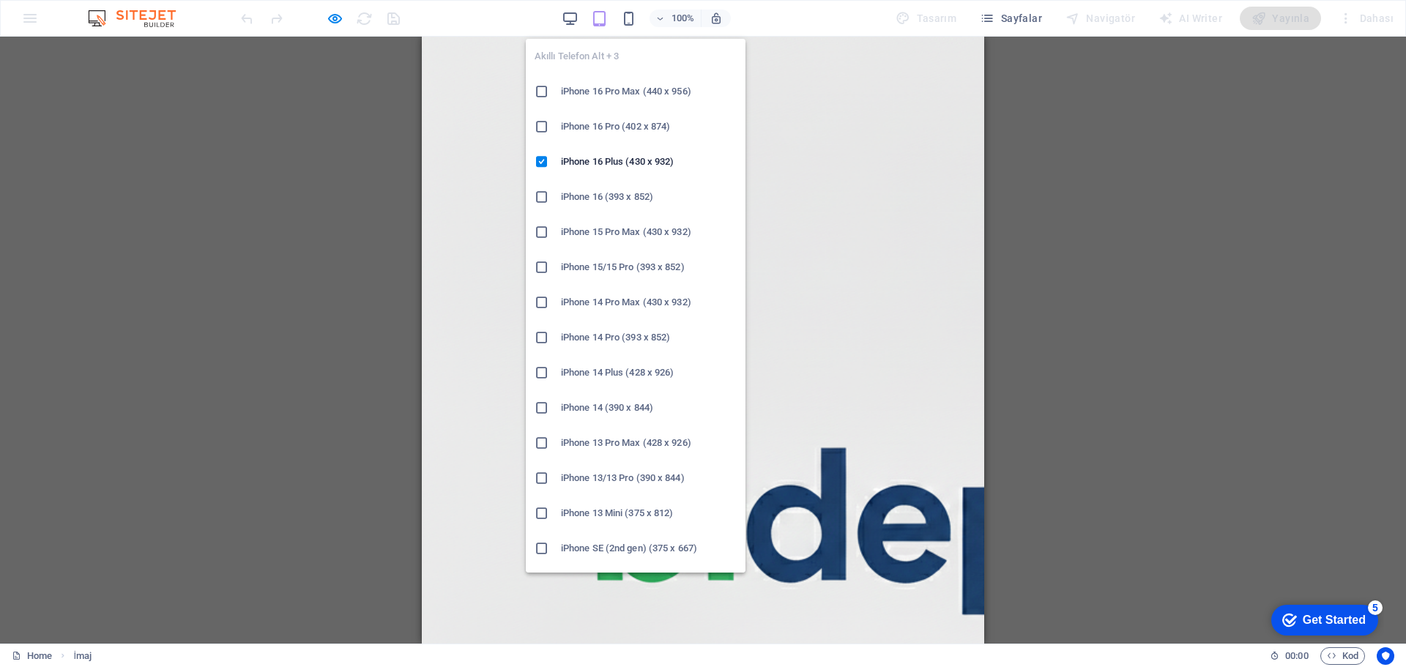
click at [632, 16] on icon "button" at bounding box center [628, 18] width 17 height 17
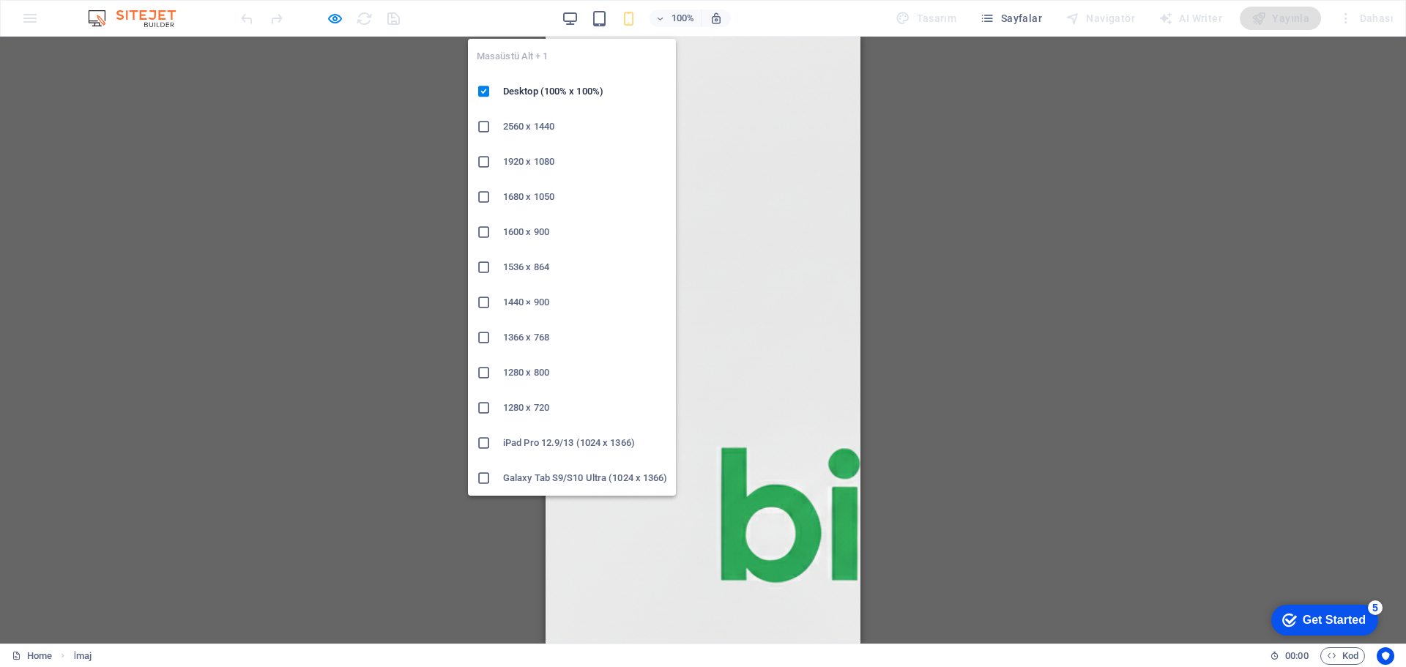
click at [575, 14] on icon "button" at bounding box center [570, 18] width 17 height 17
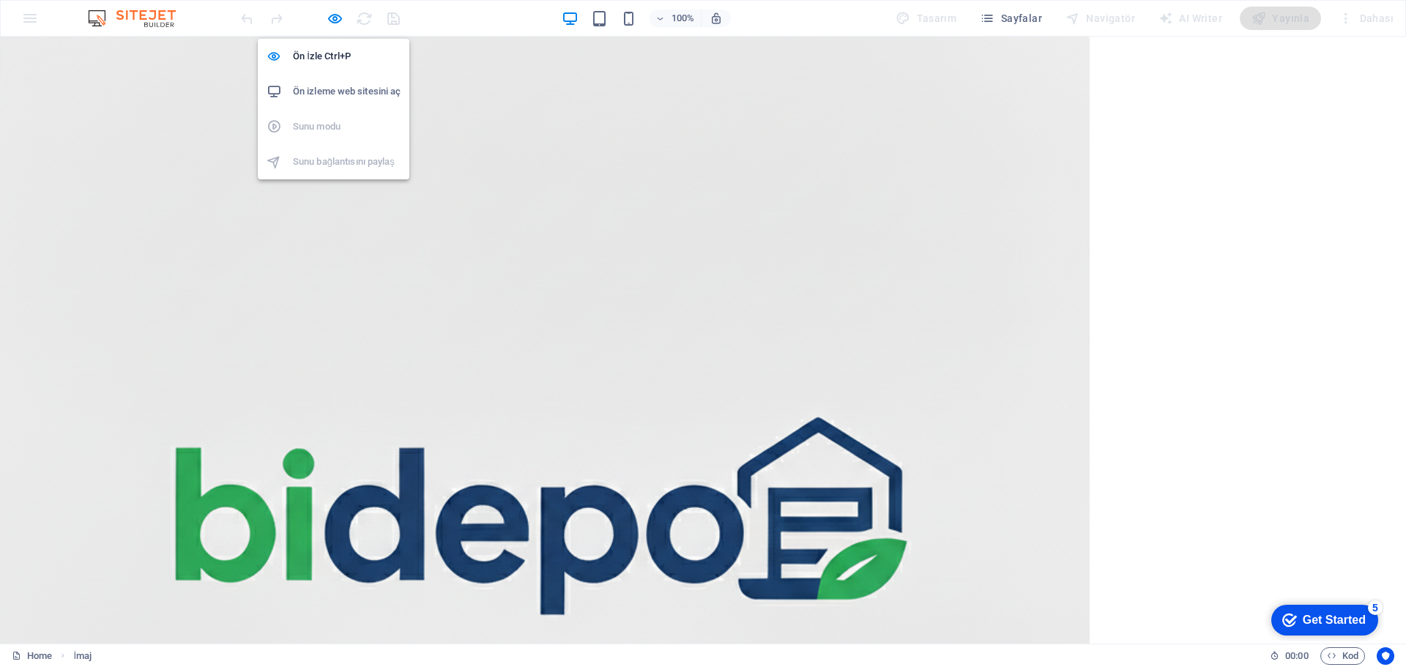
click at [337, 15] on icon "button" at bounding box center [335, 18] width 17 height 17
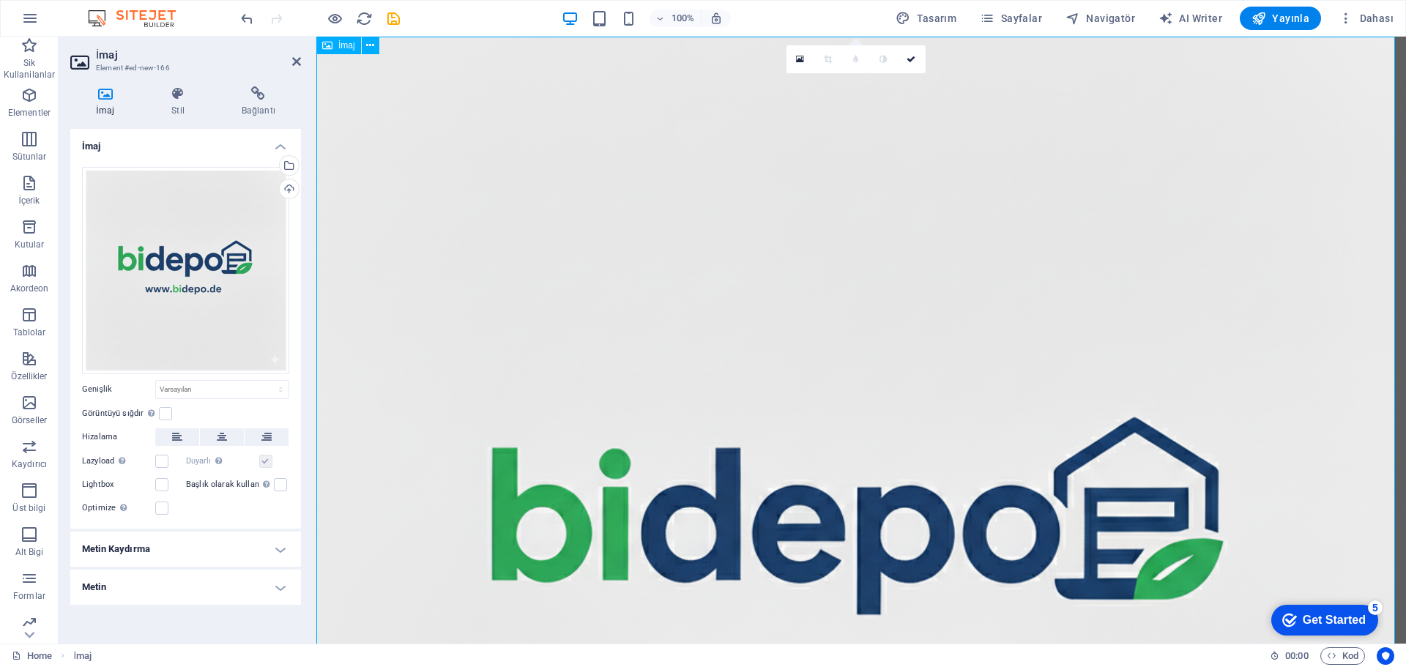
click at [803, 332] on figure at bounding box center [860, 581] width 1089 height 1089
click at [371, 44] on icon at bounding box center [370, 45] width 8 height 15
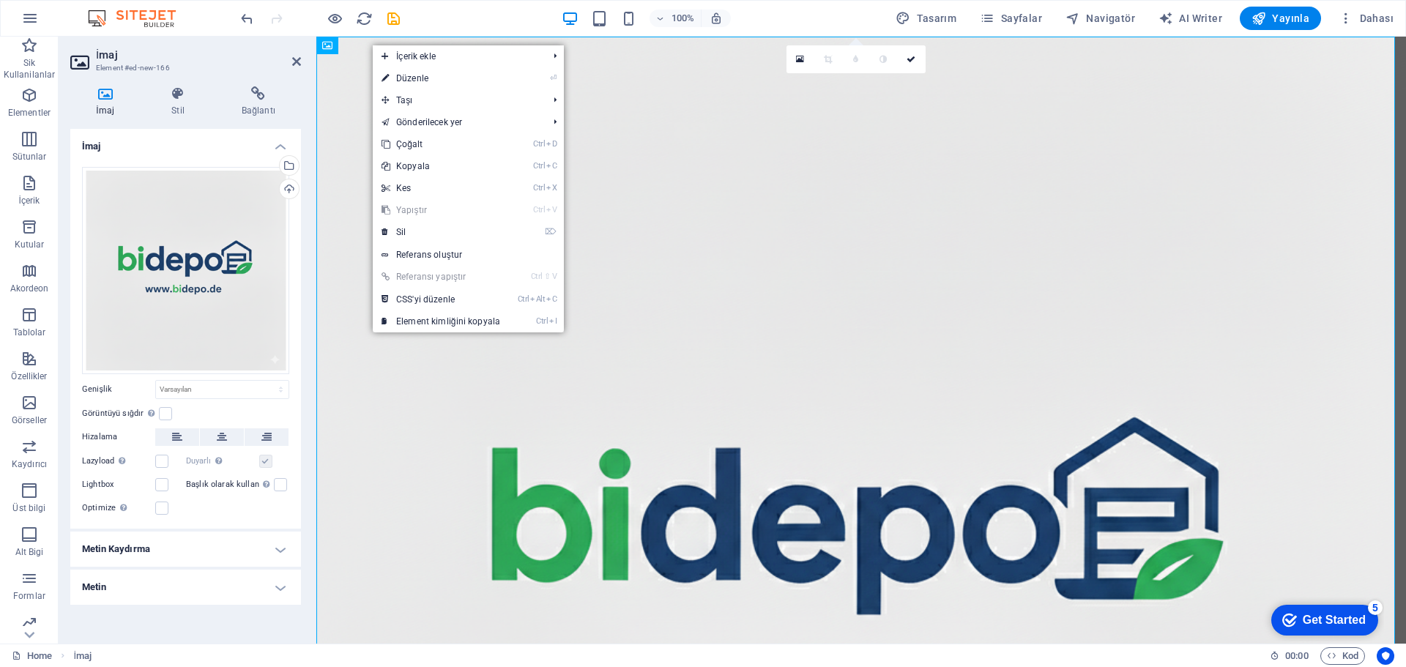
click at [440, 78] on link "⏎ Düzenle" at bounding box center [441, 78] width 136 height 22
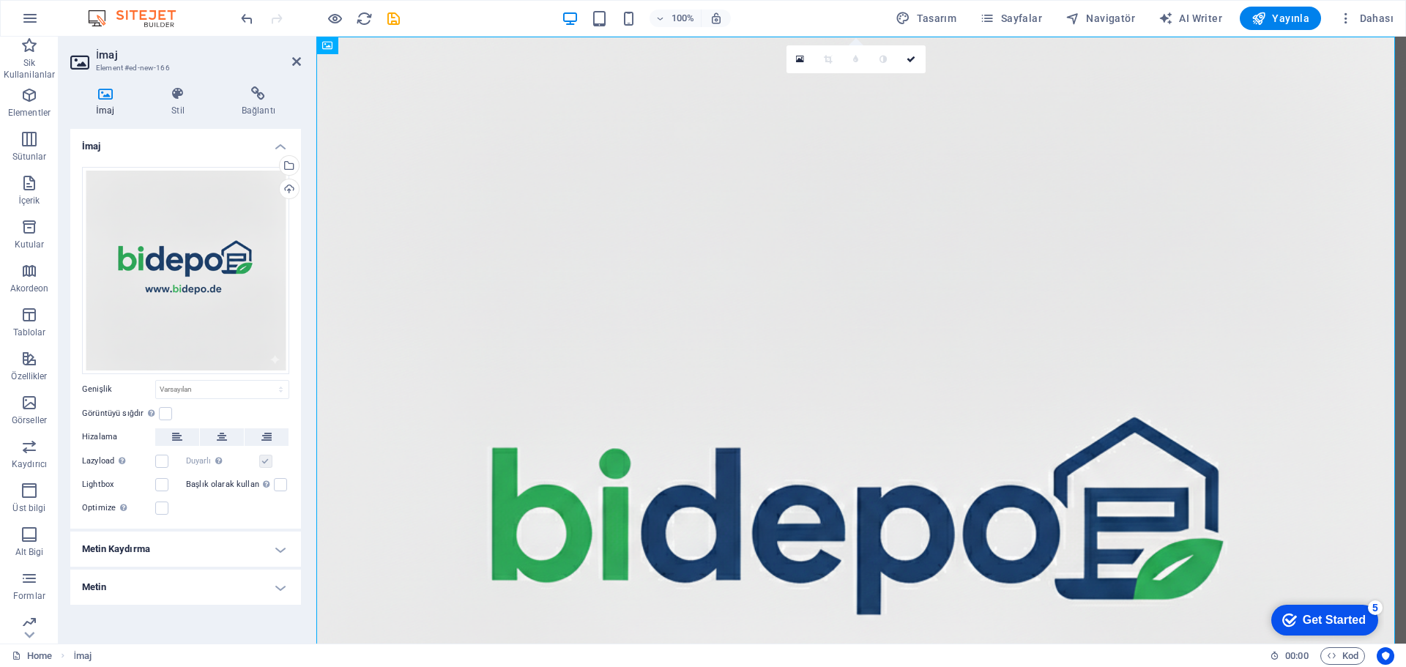
click at [280, 551] on h4 "Metin Kaydırma" at bounding box center [185, 549] width 231 height 35
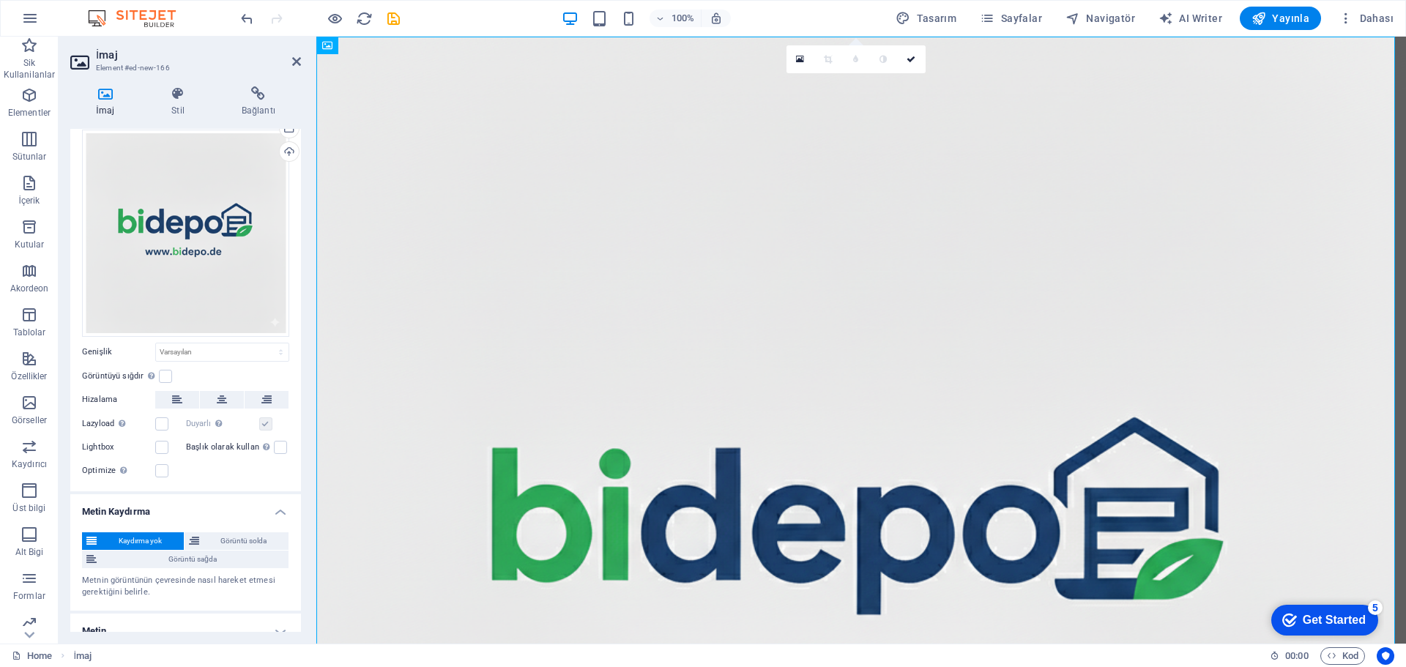
scroll to position [51, 0]
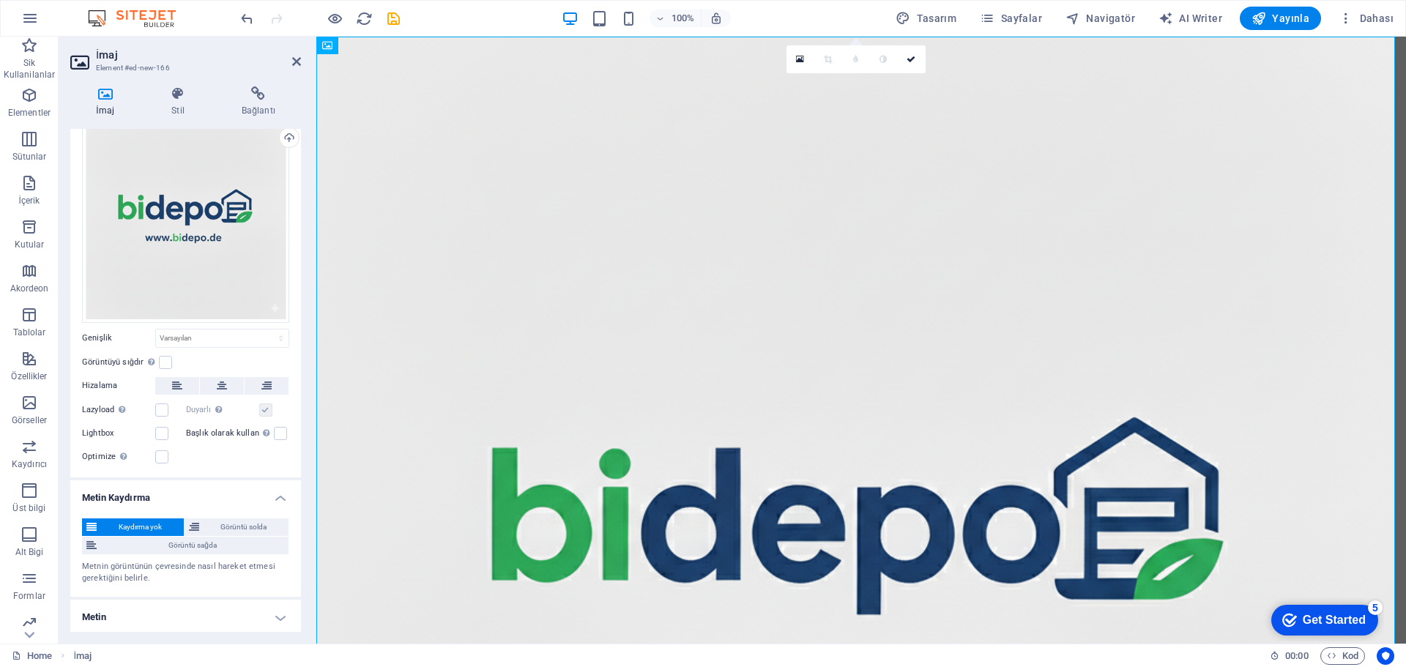
click at [282, 496] on h4 "Metin Kaydırma" at bounding box center [185, 493] width 231 height 26
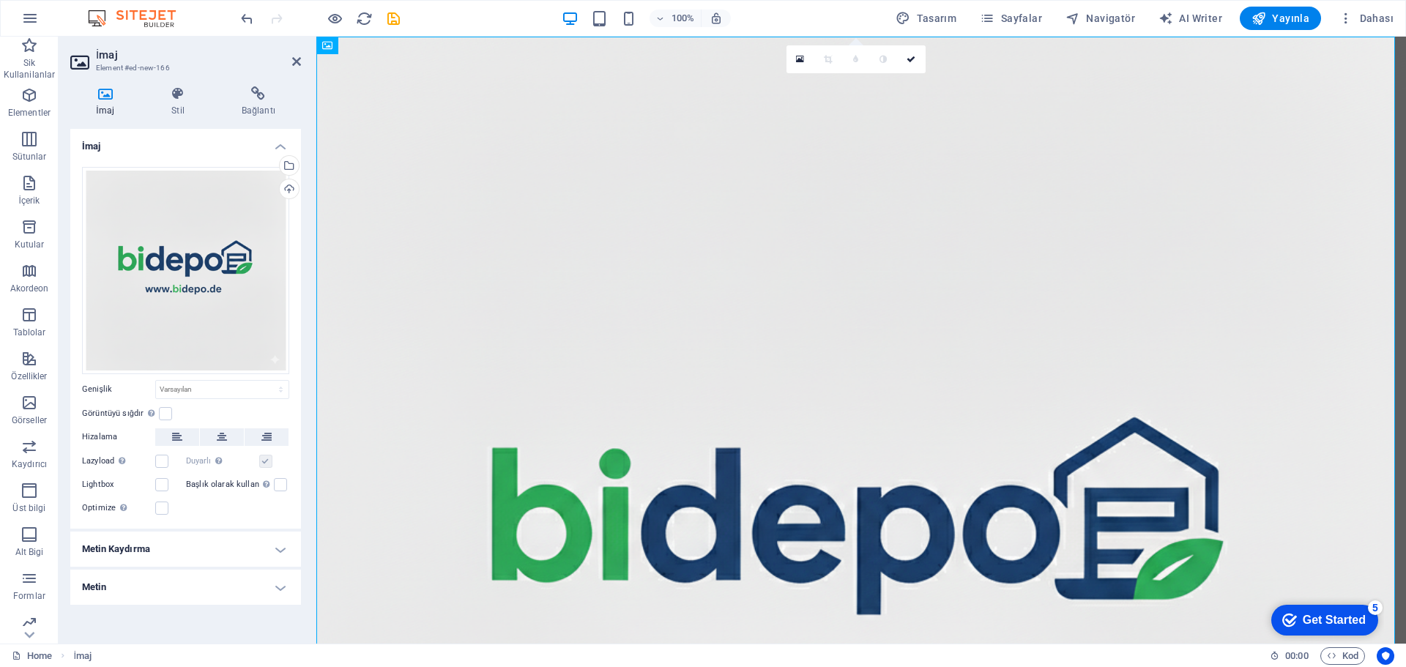
click at [279, 587] on h4 "Metin" at bounding box center [185, 587] width 231 height 35
click at [279, 587] on h4 "Metin" at bounding box center [185, 583] width 231 height 26
click at [176, 101] on h4 "Stil" at bounding box center [181, 101] width 70 height 31
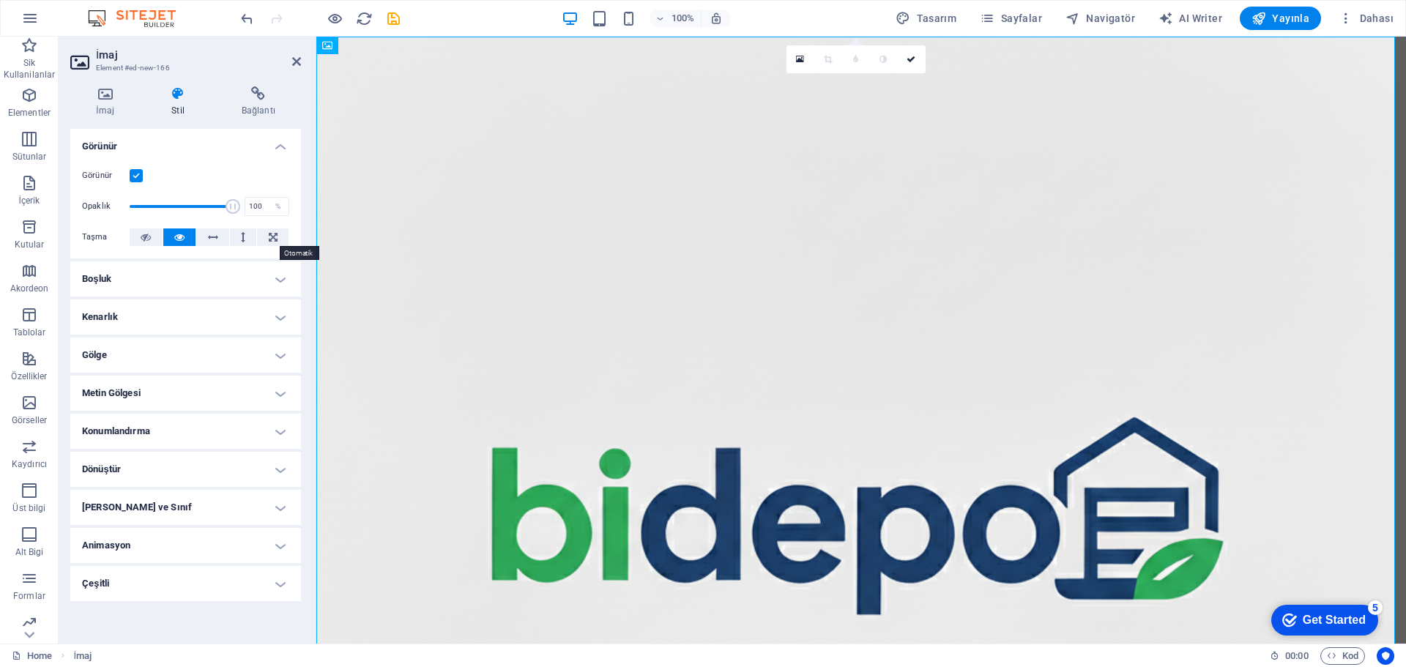
click at [269, 234] on icon at bounding box center [273, 237] width 9 height 18
click at [214, 206] on span at bounding box center [181, 206] width 103 height 32
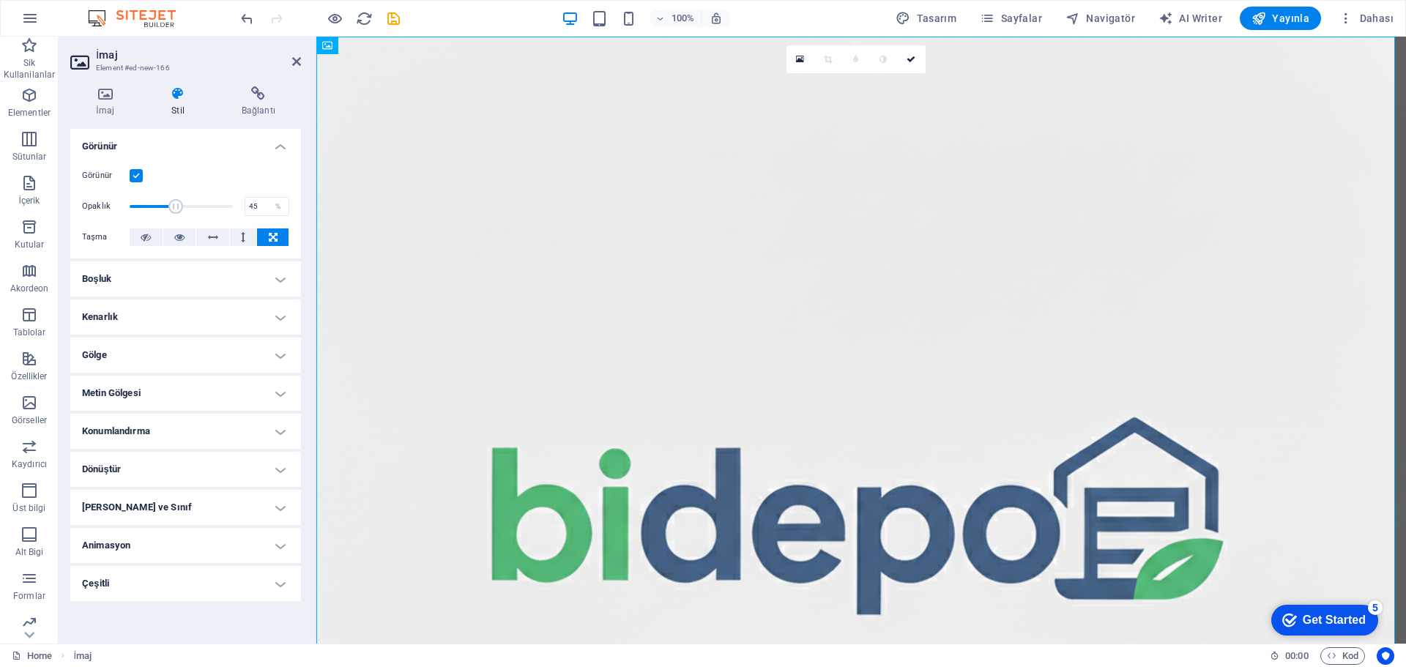
drag, startPoint x: 214, startPoint y: 206, endPoint x: 176, endPoint y: 203, distance: 38.2
click at [176, 203] on span at bounding box center [175, 206] width 15 height 15
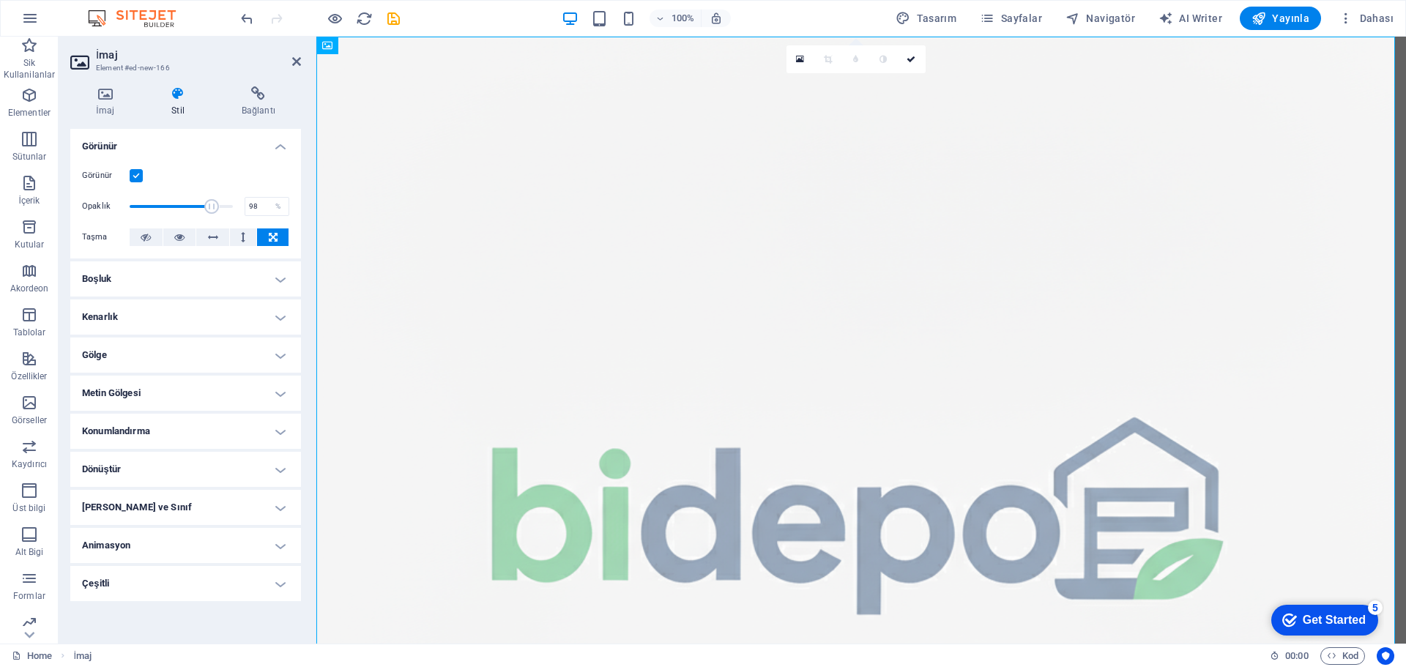
type input "100"
drag, startPoint x: 174, startPoint y: 203, endPoint x: 258, endPoint y: 230, distance: 89.1
click at [258, 230] on div "Görünür Opaklık 100 % Taşma" at bounding box center [185, 206] width 231 height 103
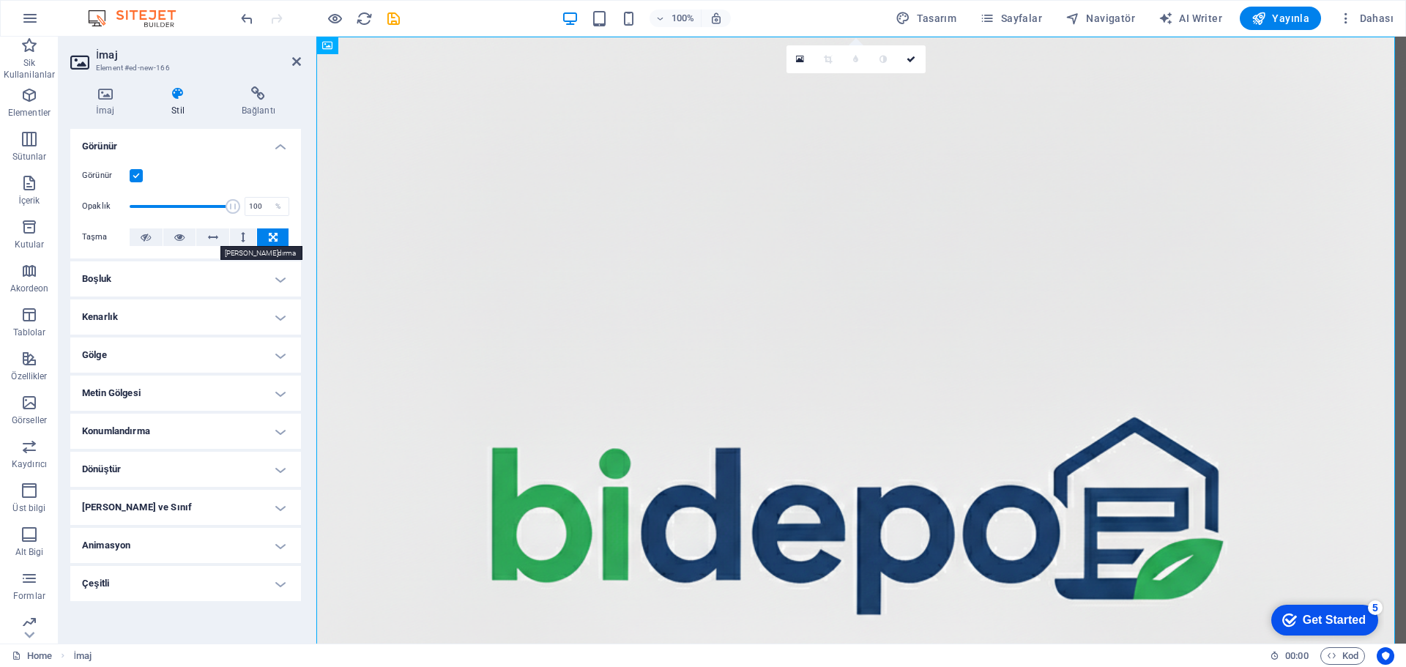
click at [215, 234] on icon at bounding box center [213, 237] width 10 height 18
click at [138, 178] on label at bounding box center [136, 175] width 13 height 13
click at [0, 0] on input "Görünür" at bounding box center [0, 0] width 0 height 0
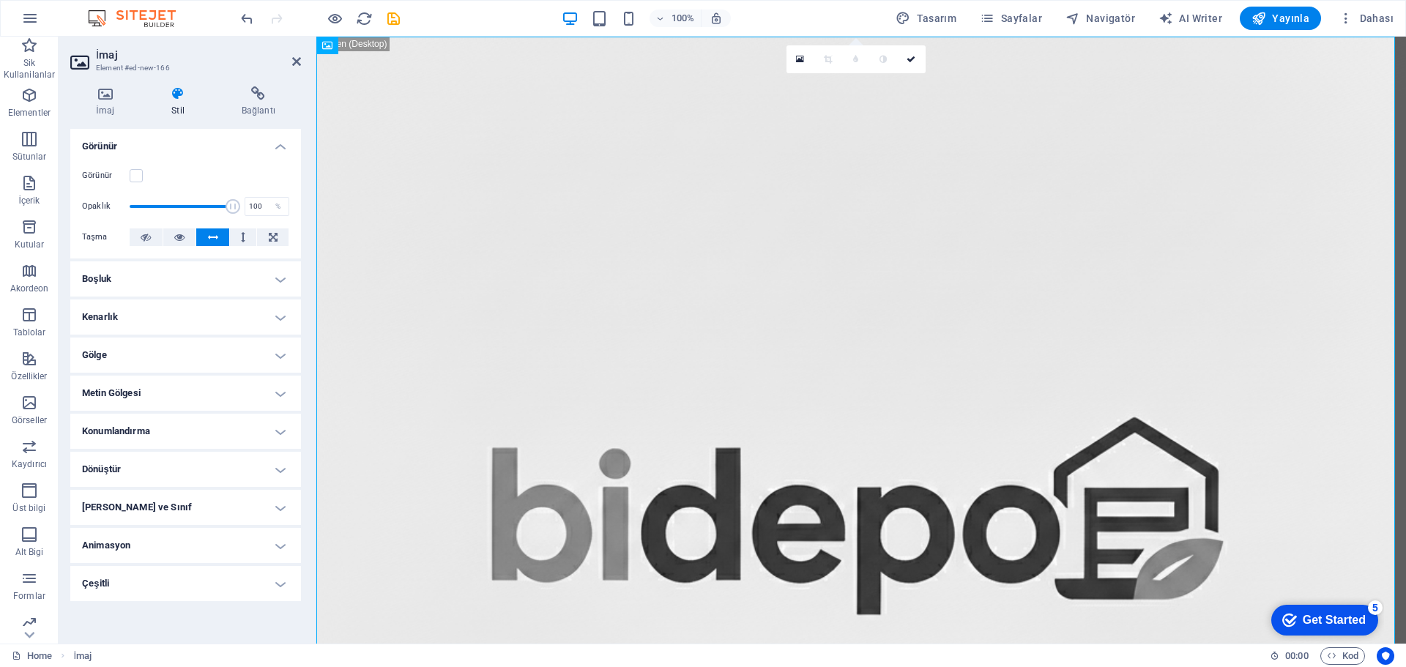
click at [138, 178] on label at bounding box center [136, 175] width 13 height 13
click at [0, 0] on input "Görünür" at bounding box center [0, 0] width 0 height 0
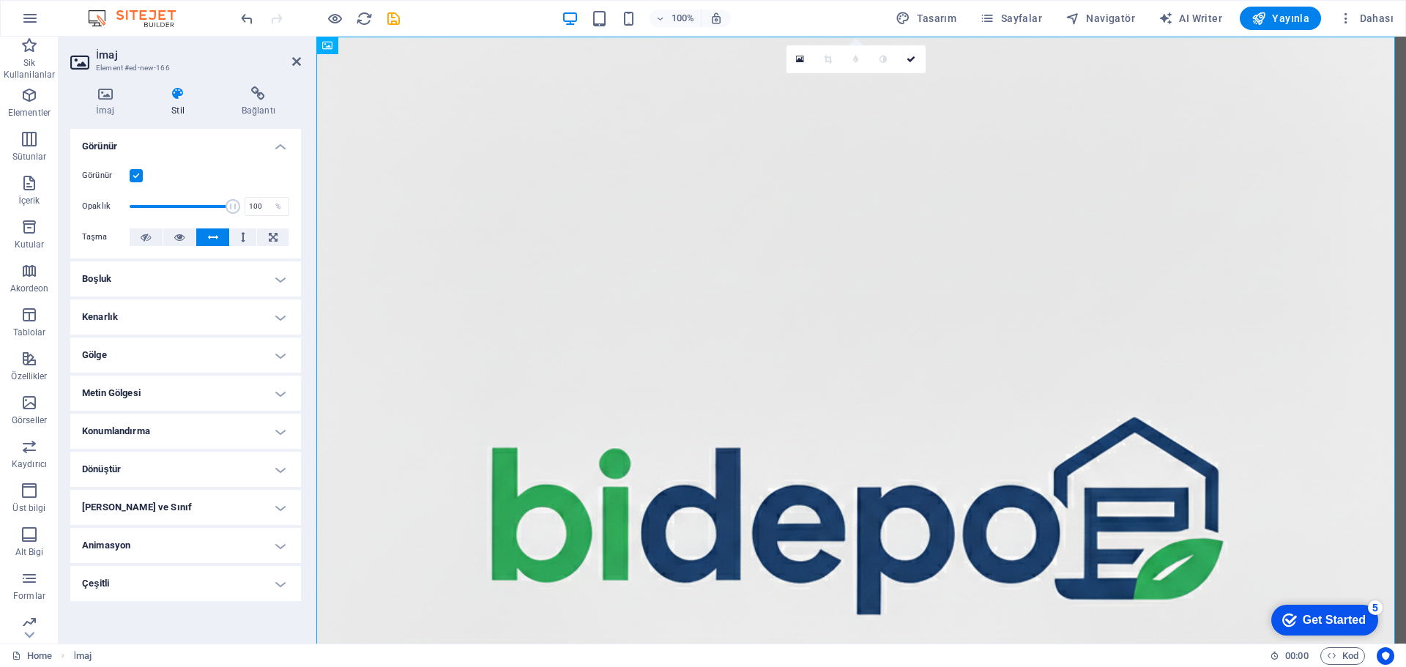
click at [266, 243] on button at bounding box center [272, 237] width 31 height 18
click at [278, 431] on h4 "Konumlandırma" at bounding box center [185, 431] width 231 height 35
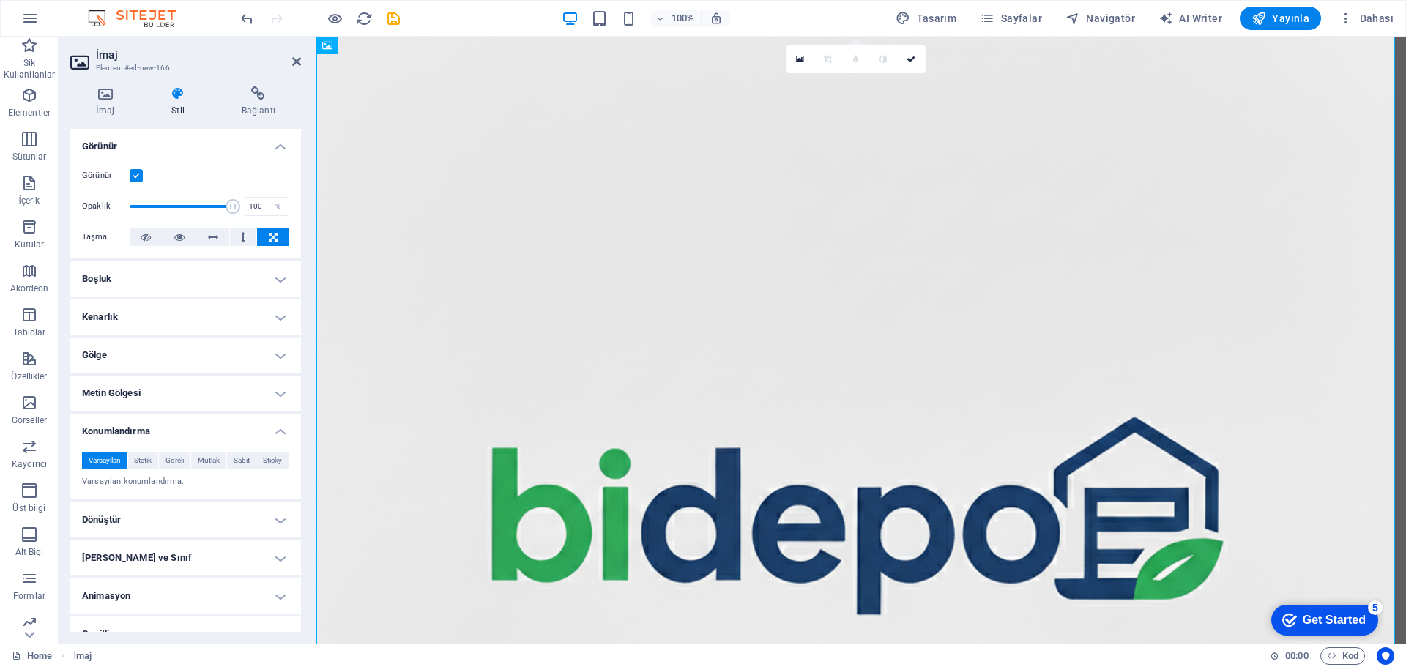
click at [147, 461] on span "Statik" at bounding box center [143, 461] width 18 height 18
click at [109, 454] on span "Varsayılan" at bounding box center [105, 461] width 32 height 18
click at [278, 425] on h4 "Konumlandırma" at bounding box center [185, 427] width 231 height 26
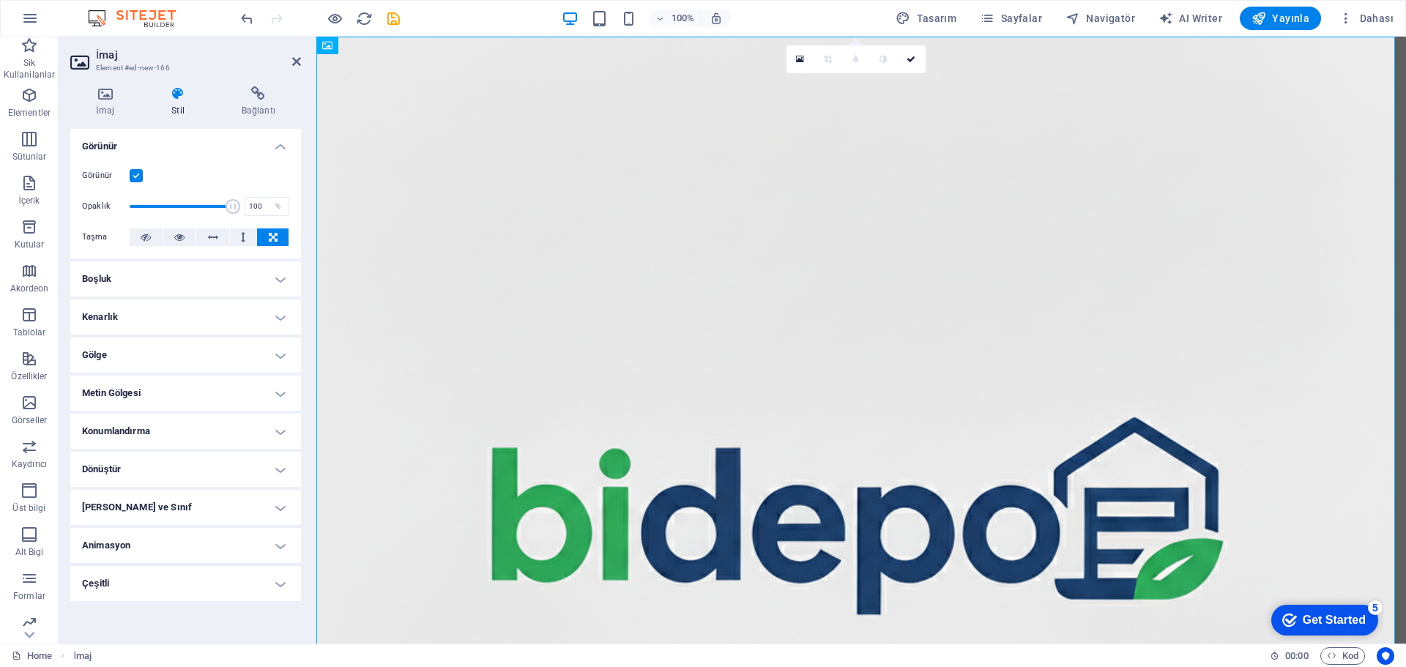
click at [284, 283] on h4 "Boşluk" at bounding box center [185, 278] width 231 height 35
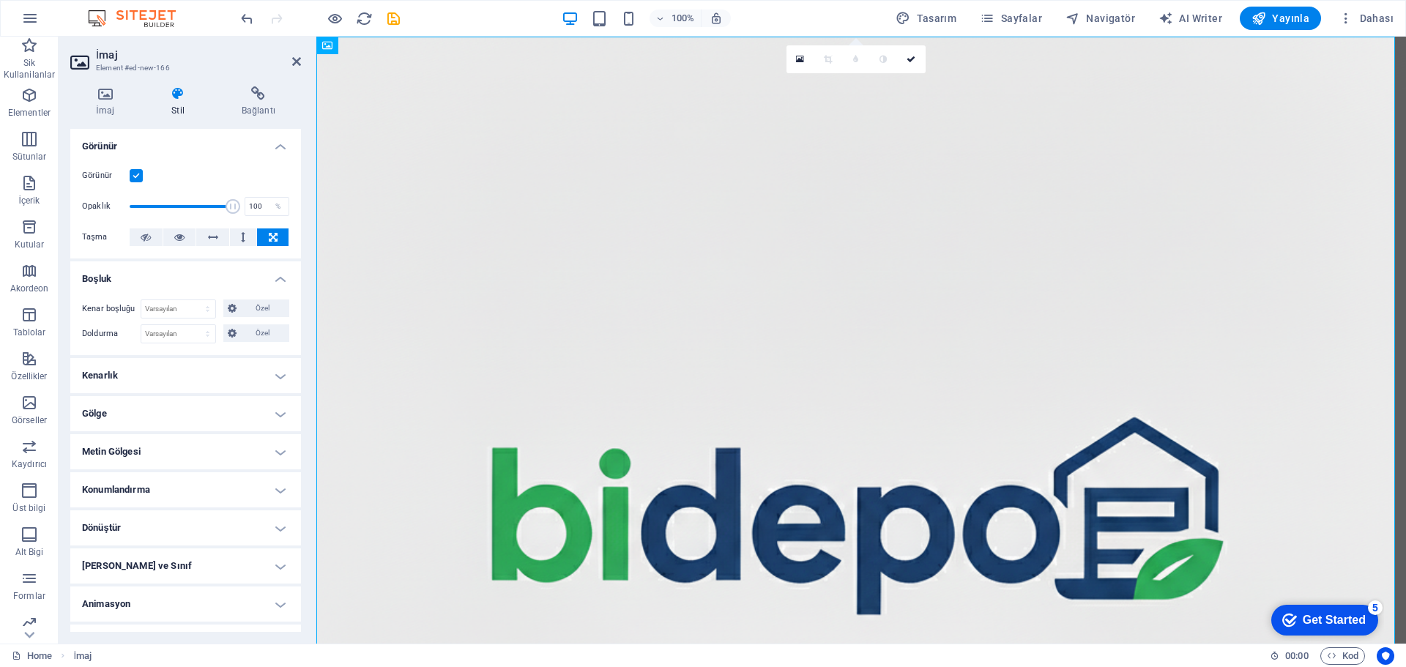
click at [282, 280] on h4 "Boşluk" at bounding box center [185, 274] width 231 height 26
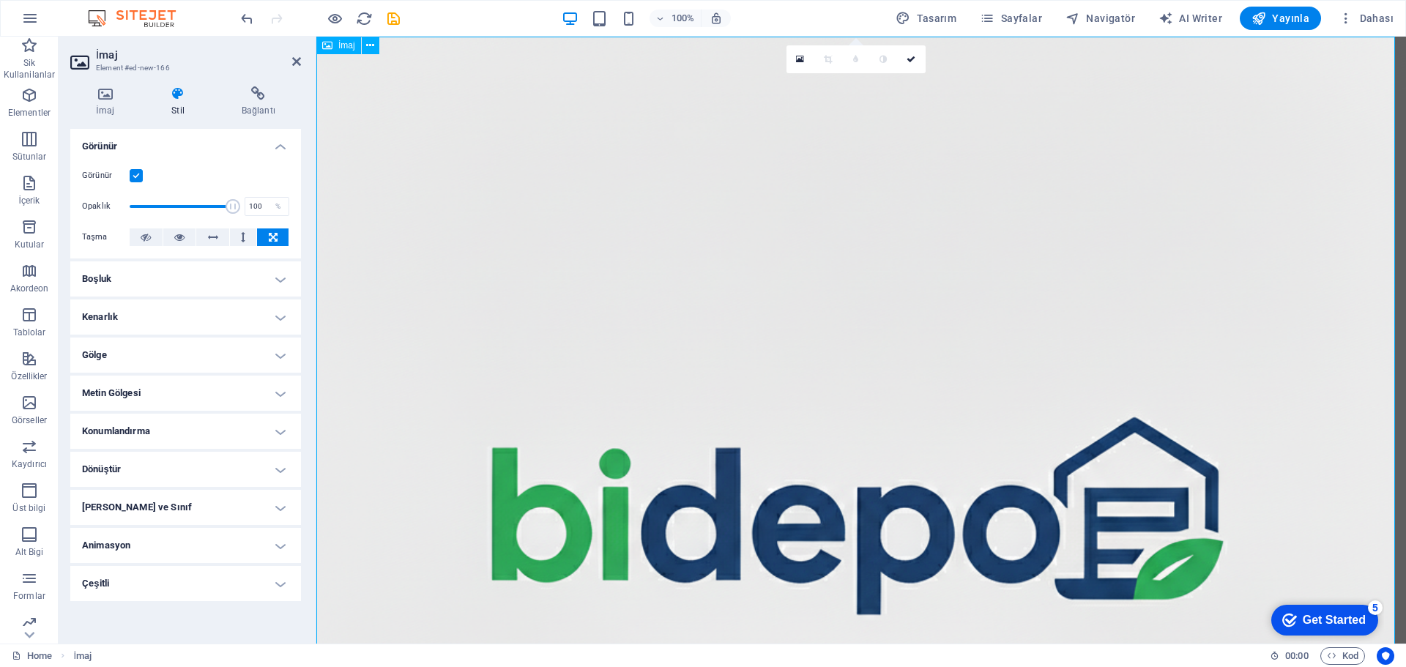
click at [334, 47] on div "İmaj" at bounding box center [338, 46] width 45 height 18
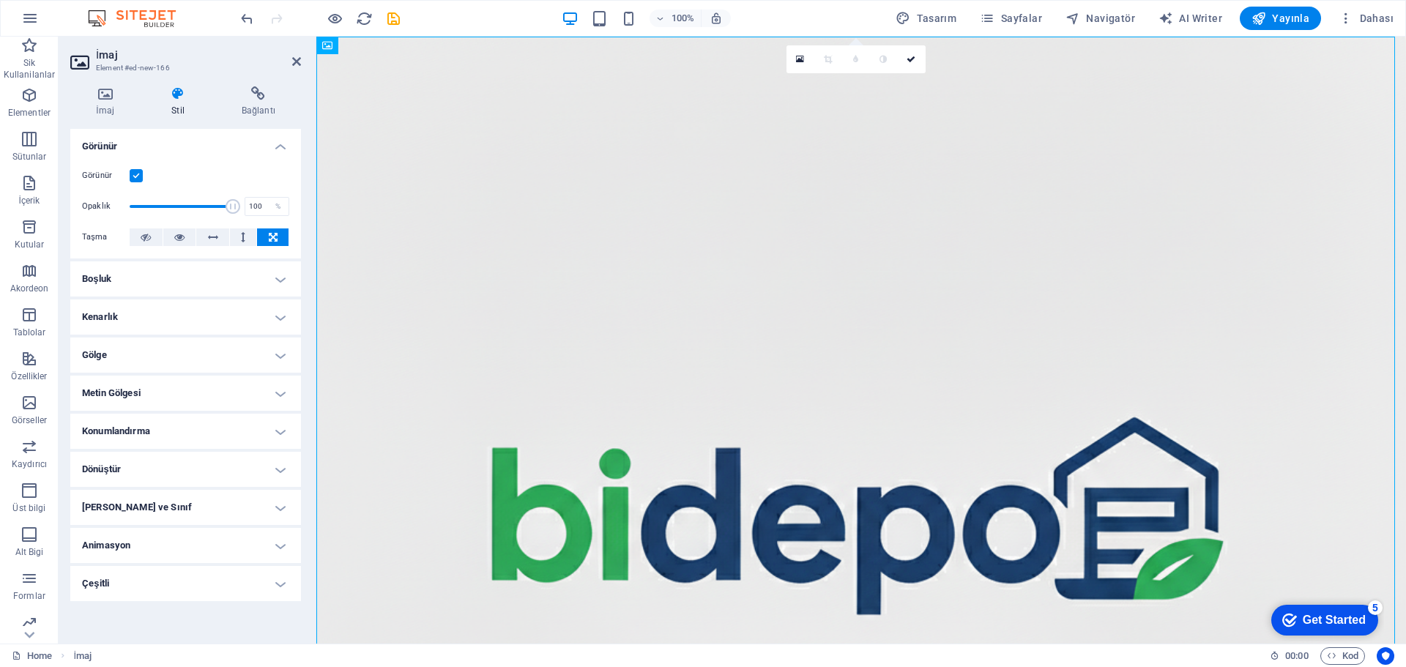
drag, startPoint x: 650, startPoint y: 83, endPoint x: 523, endPoint y: 222, distance: 188.1
click at [370, 47] on icon at bounding box center [370, 45] width 8 height 15
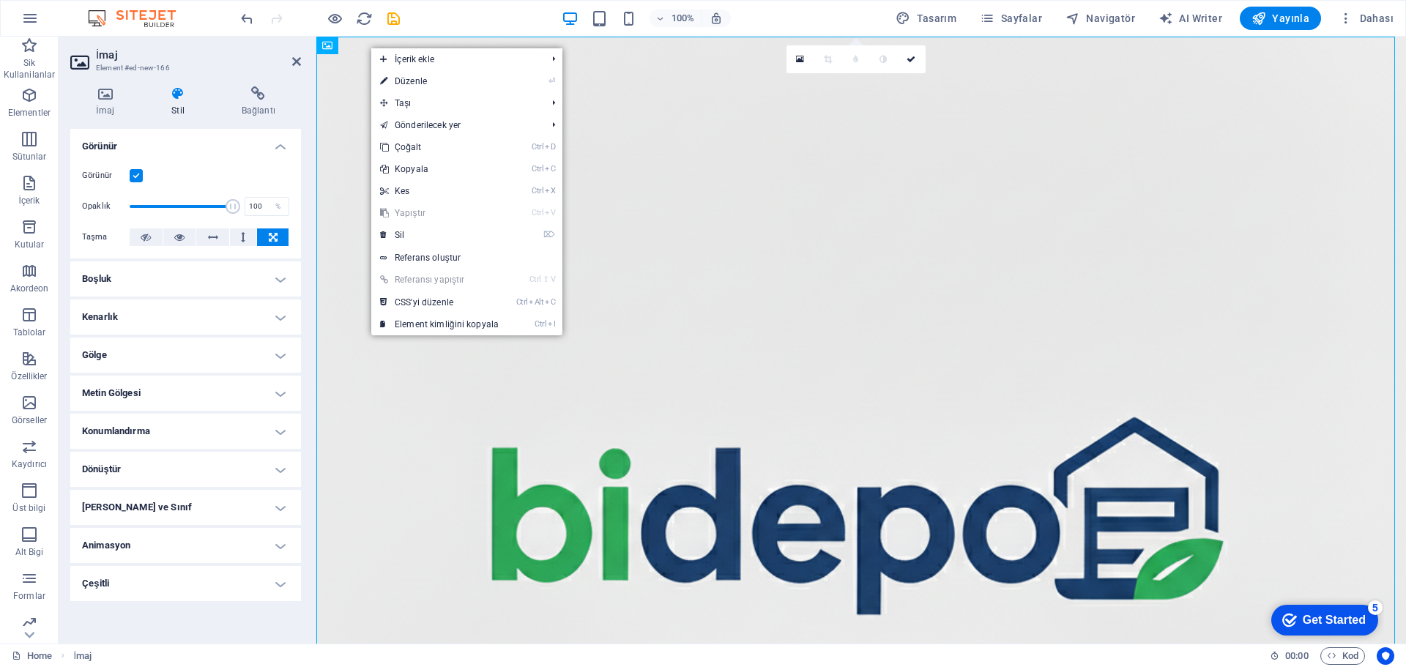
click at [447, 233] on link "⌦ Sil" at bounding box center [439, 235] width 136 height 22
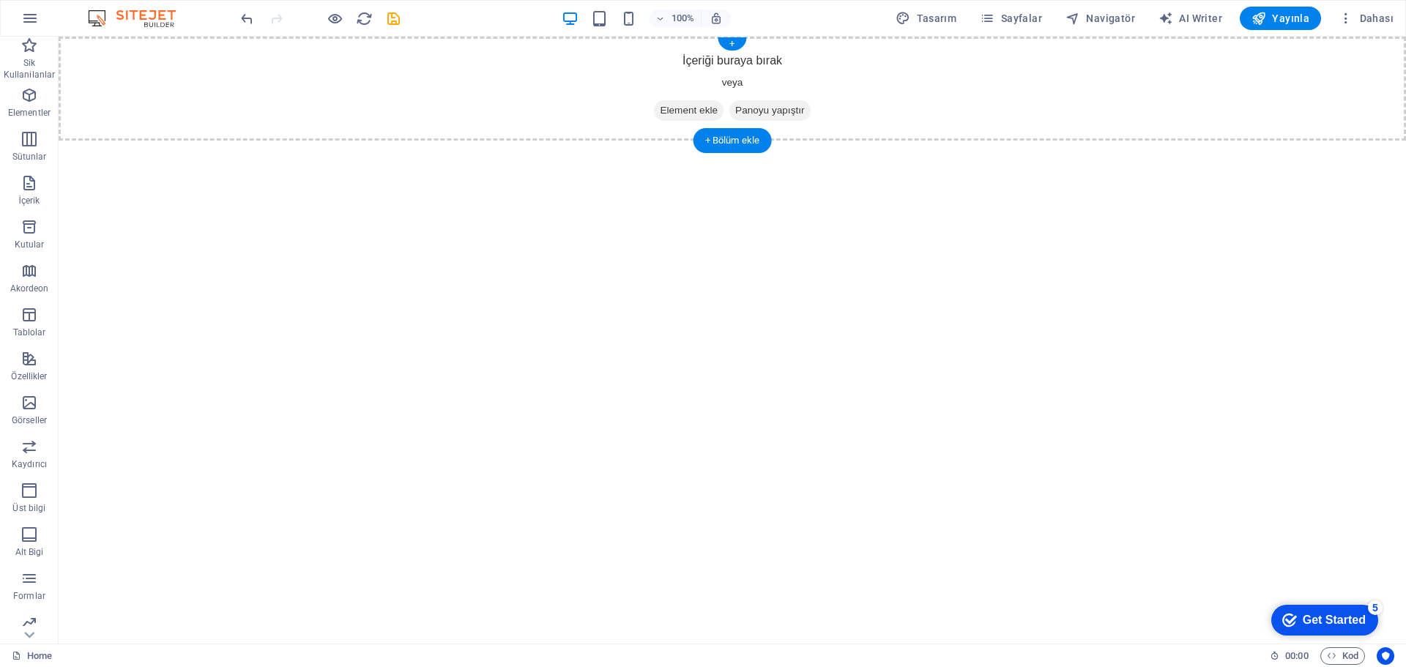
click at [692, 113] on span "Element ekle" at bounding box center [689, 110] width 70 height 21
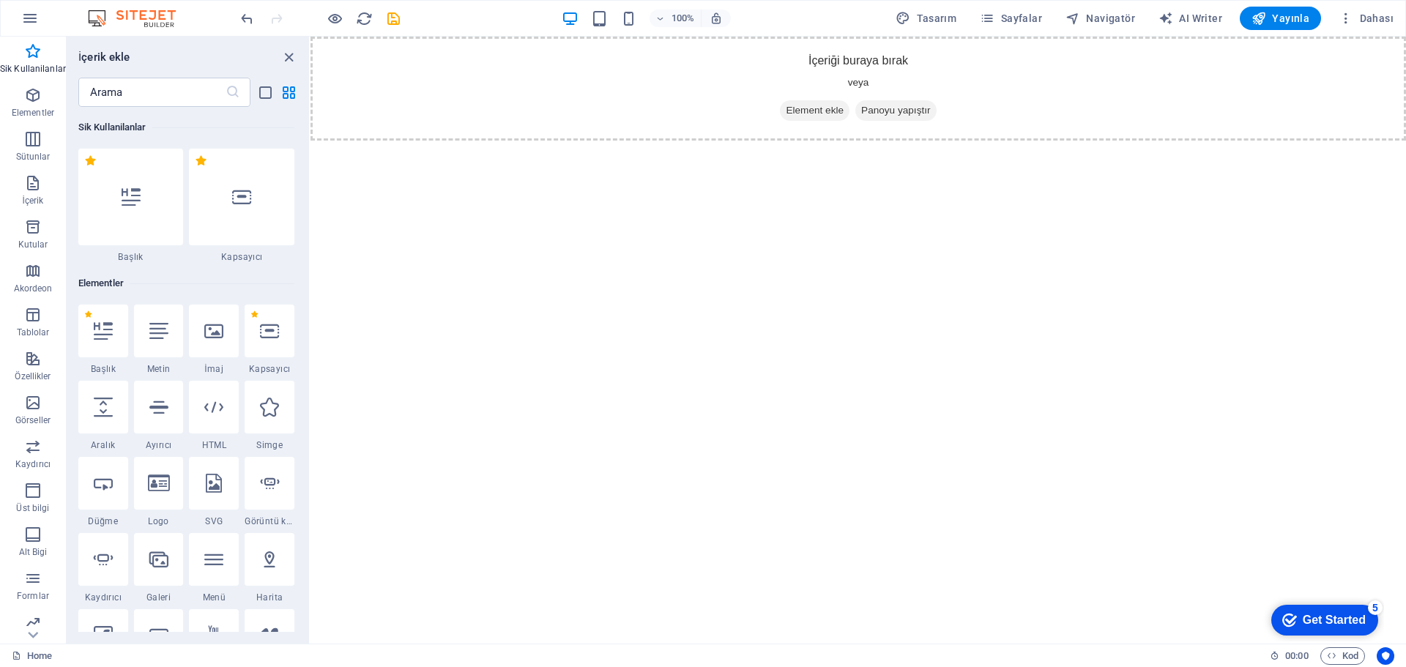
click at [31, 227] on icon "button" at bounding box center [33, 227] width 18 height 18
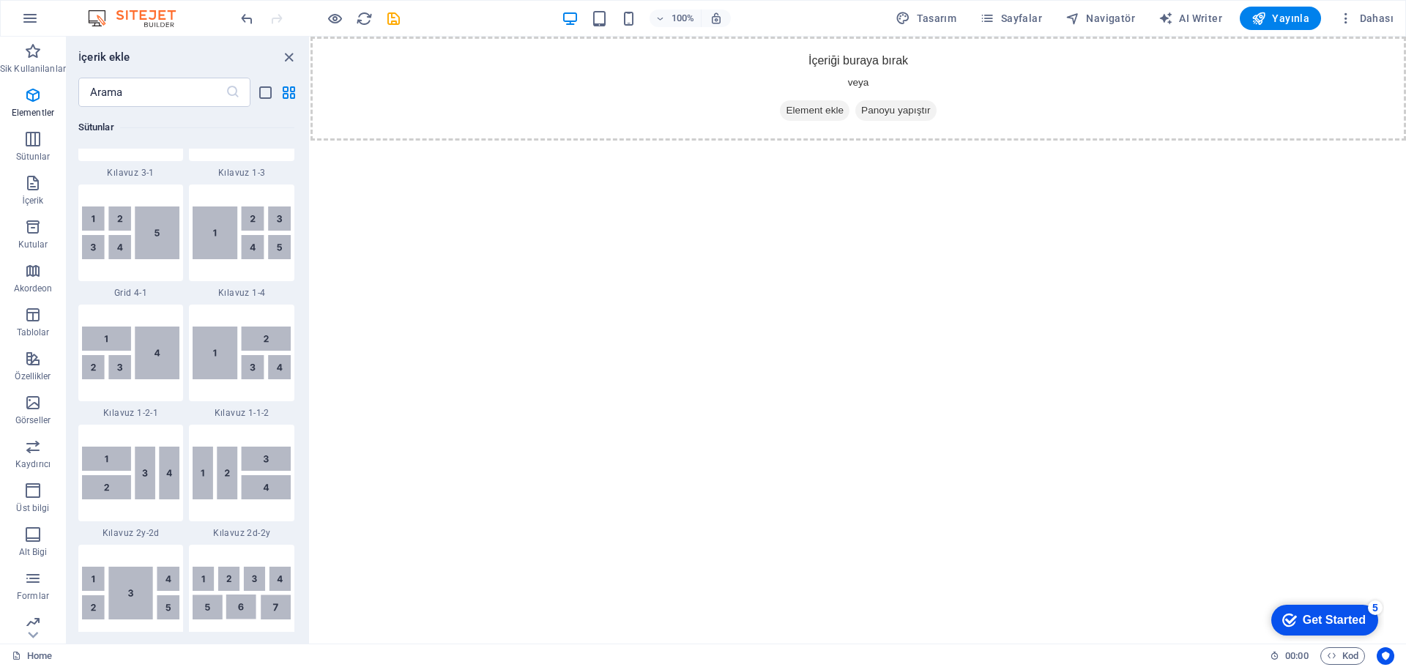
scroll to position [4039, 0]
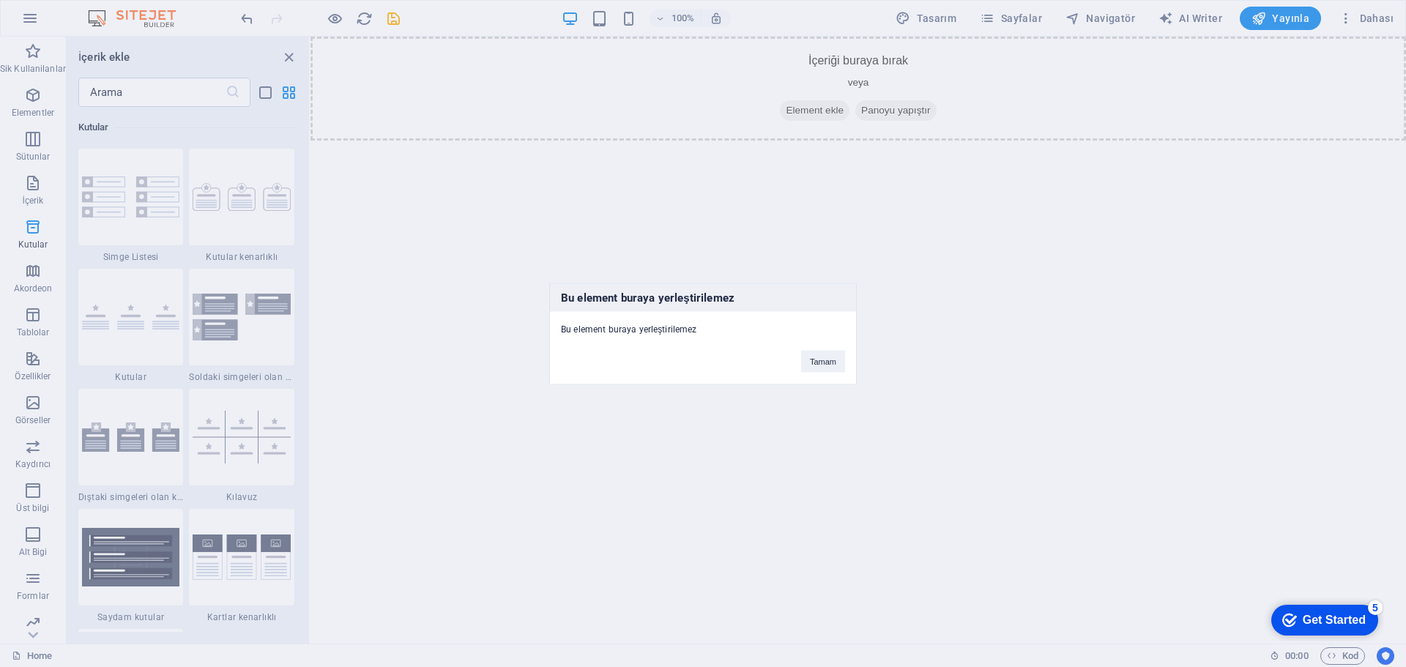
click at [815, 368] on button "Tamam" at bounding box center [823, 361] width 44 height 22
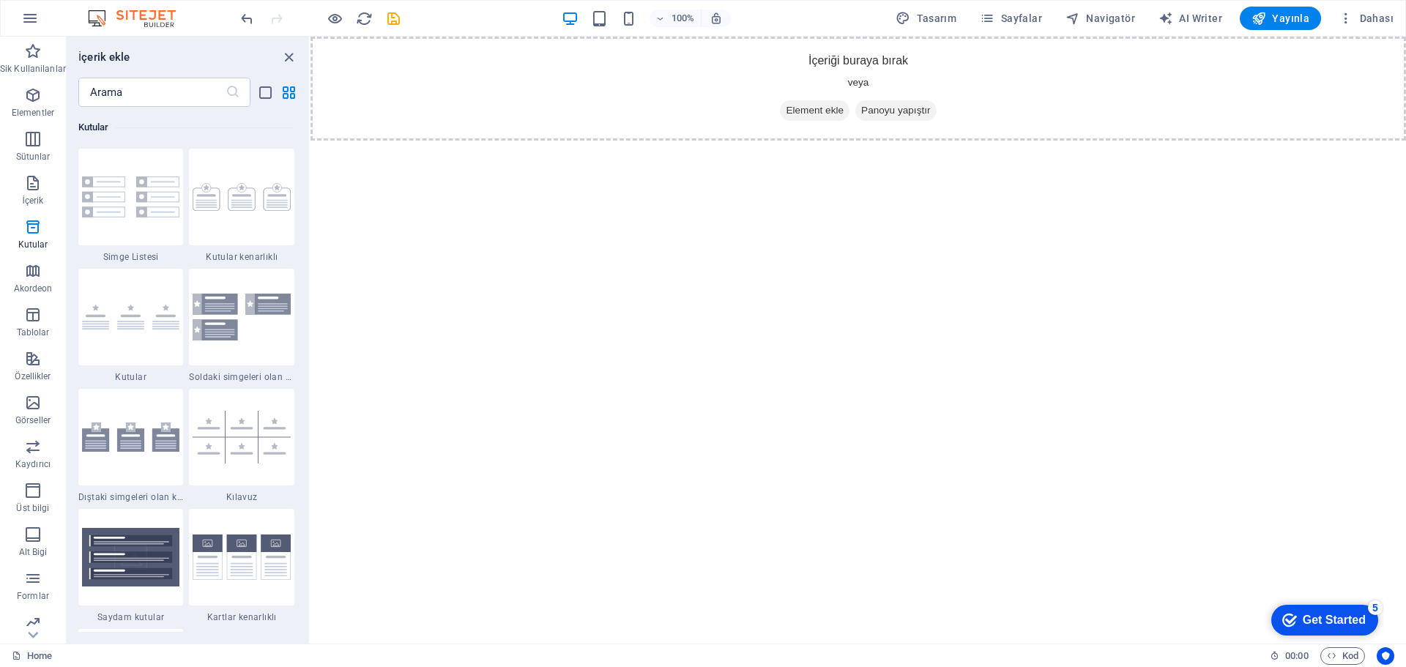
click at [234, 205] on img at bounding box center [242, 197] width 98 height 29
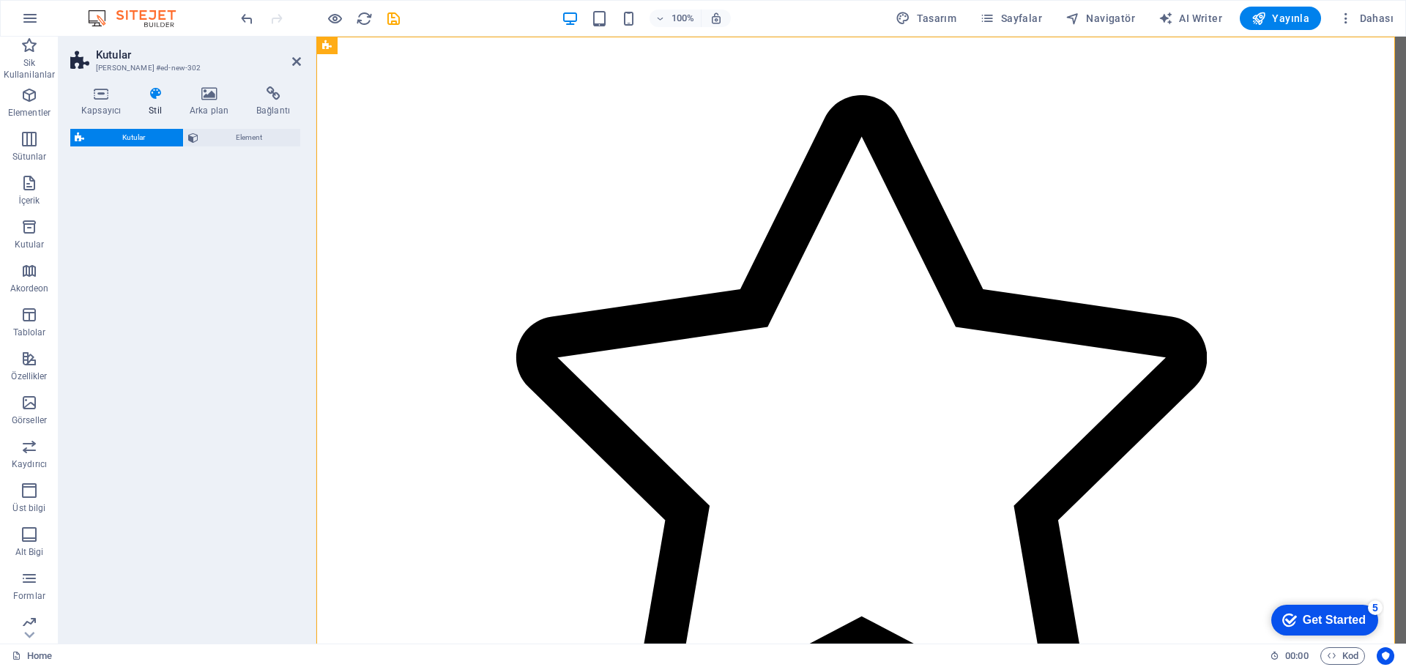
select select "rem"
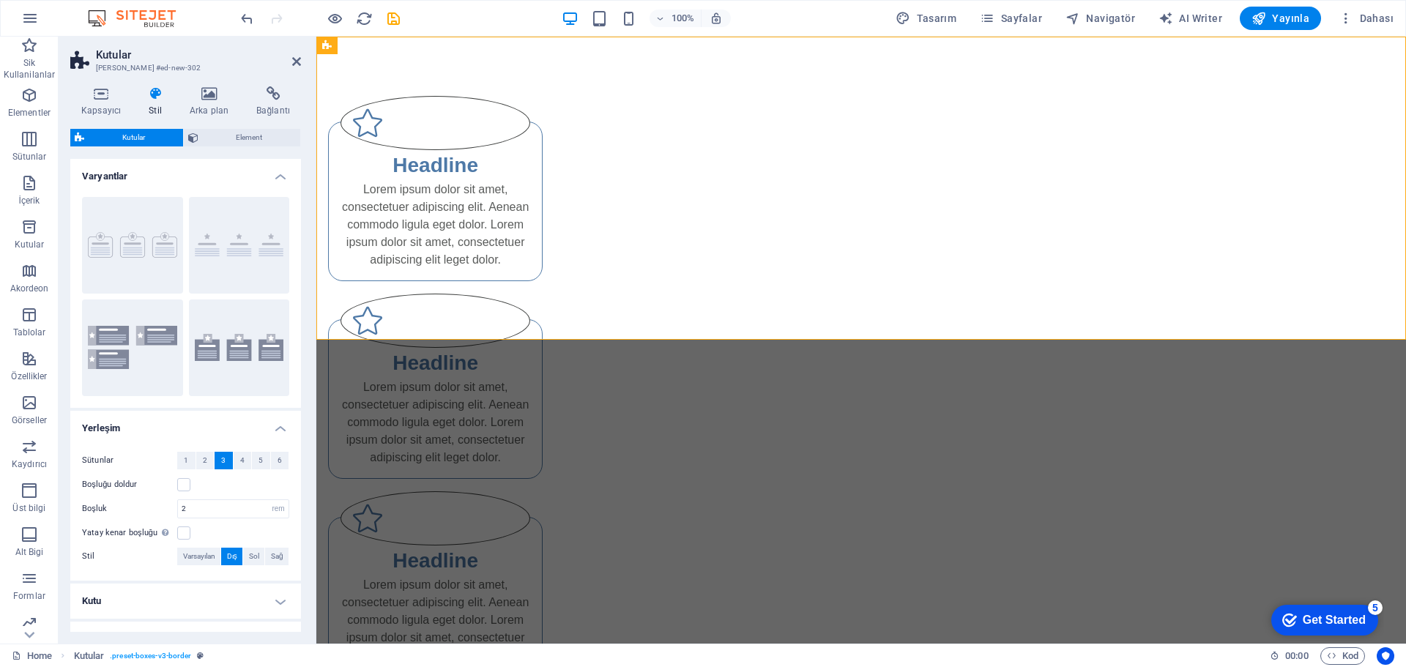
click at [205, 458] on span "2" at bounding box center [205, 461] width 4 height 18
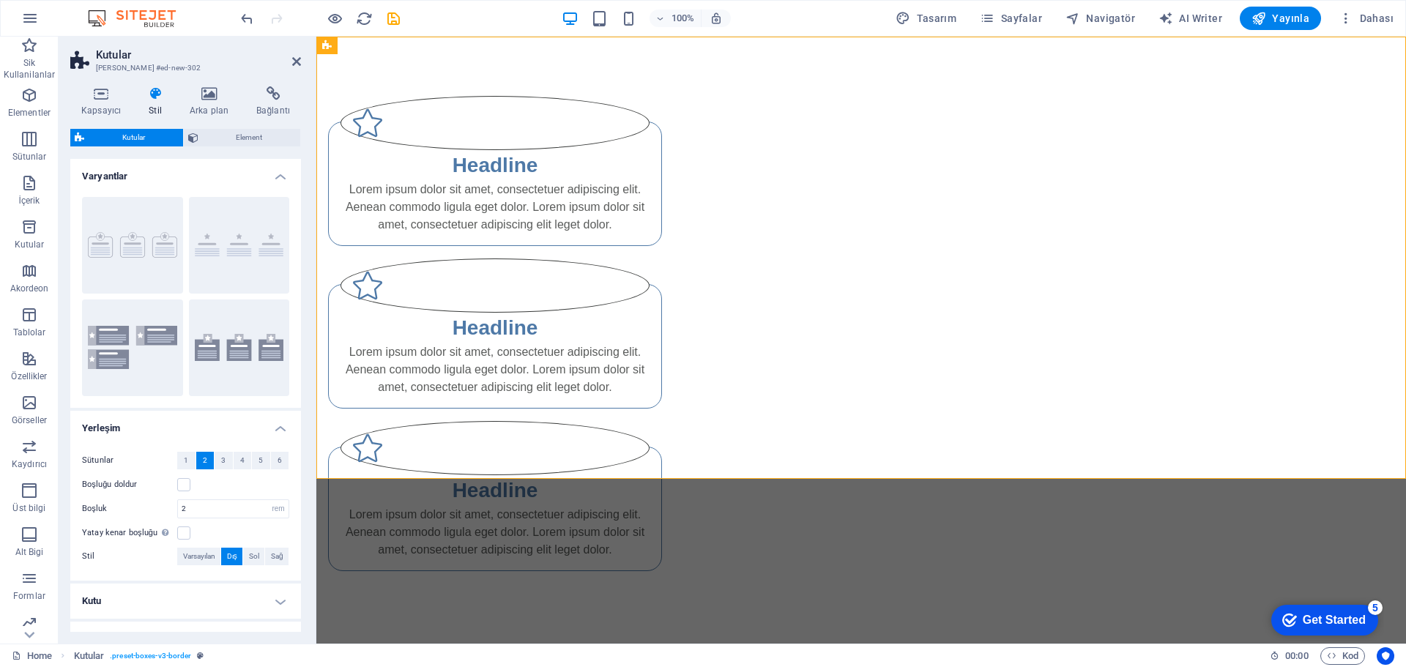
click at [185, 463] on span "1" at bounding box center [186, 461] width 4 height 18
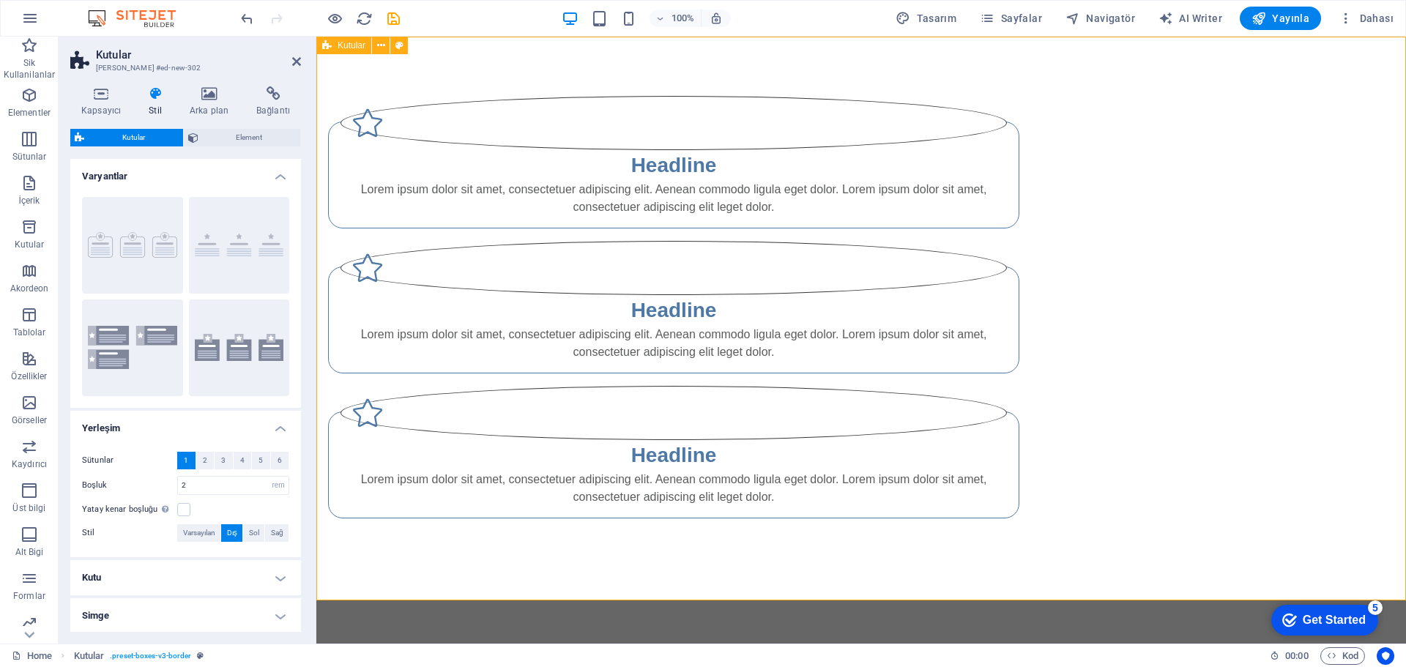
click at [385, 48] on button at bounding box center [381, 46] width 18 height 18
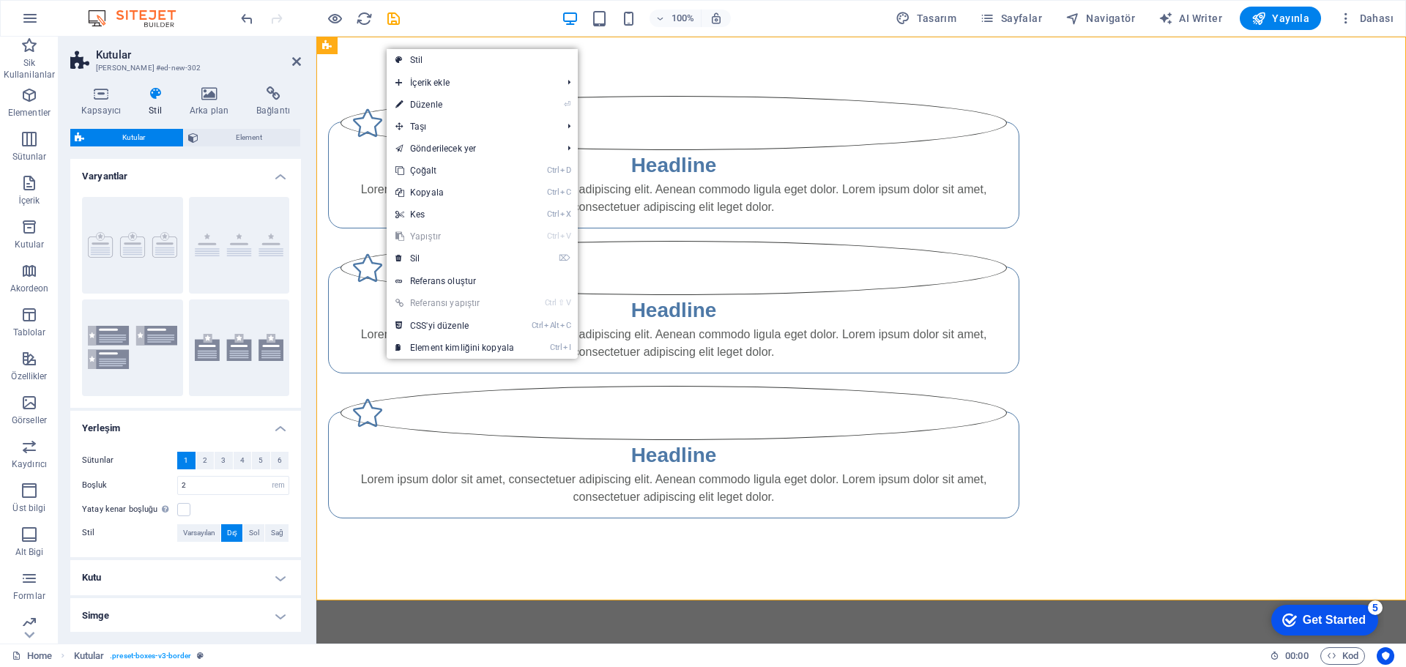
click at [439, 257] on link "⌦ Sil" at bounding box center [455, 258] width 136 height 22
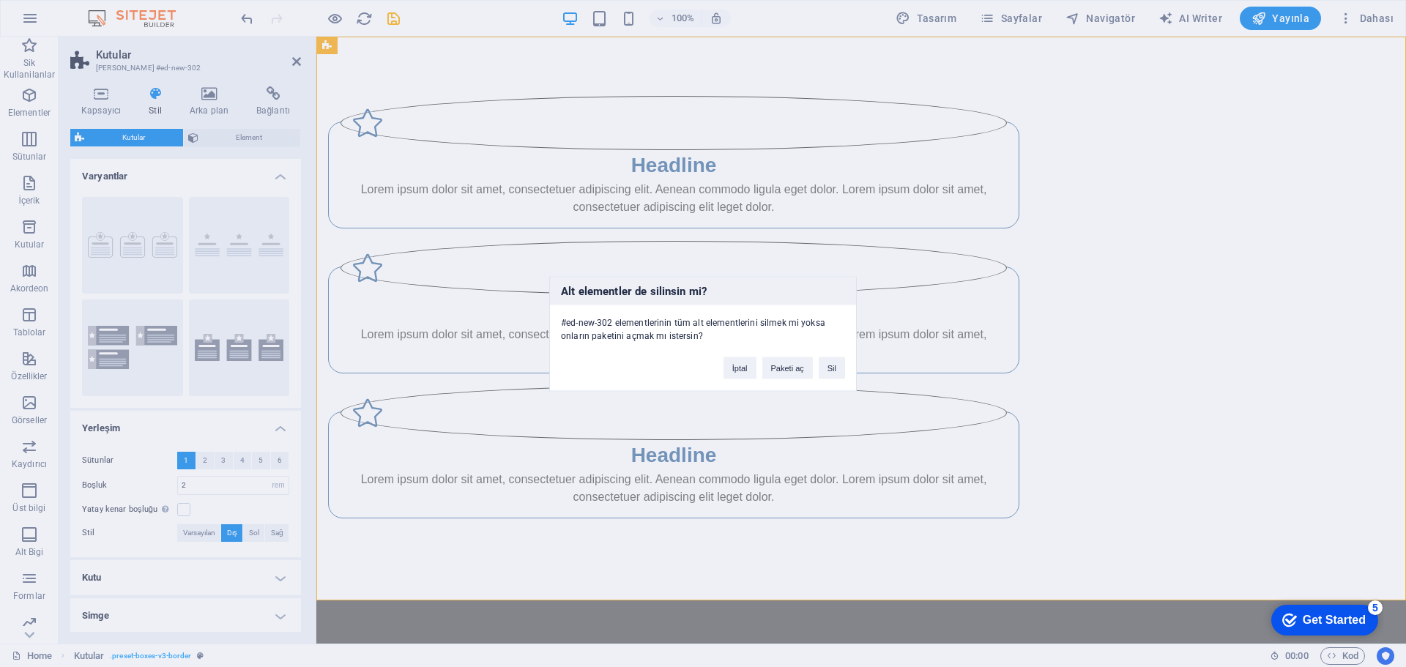
click at [832, 374] on button "Sil" at bounding box center [832, 368] width 26 height 22
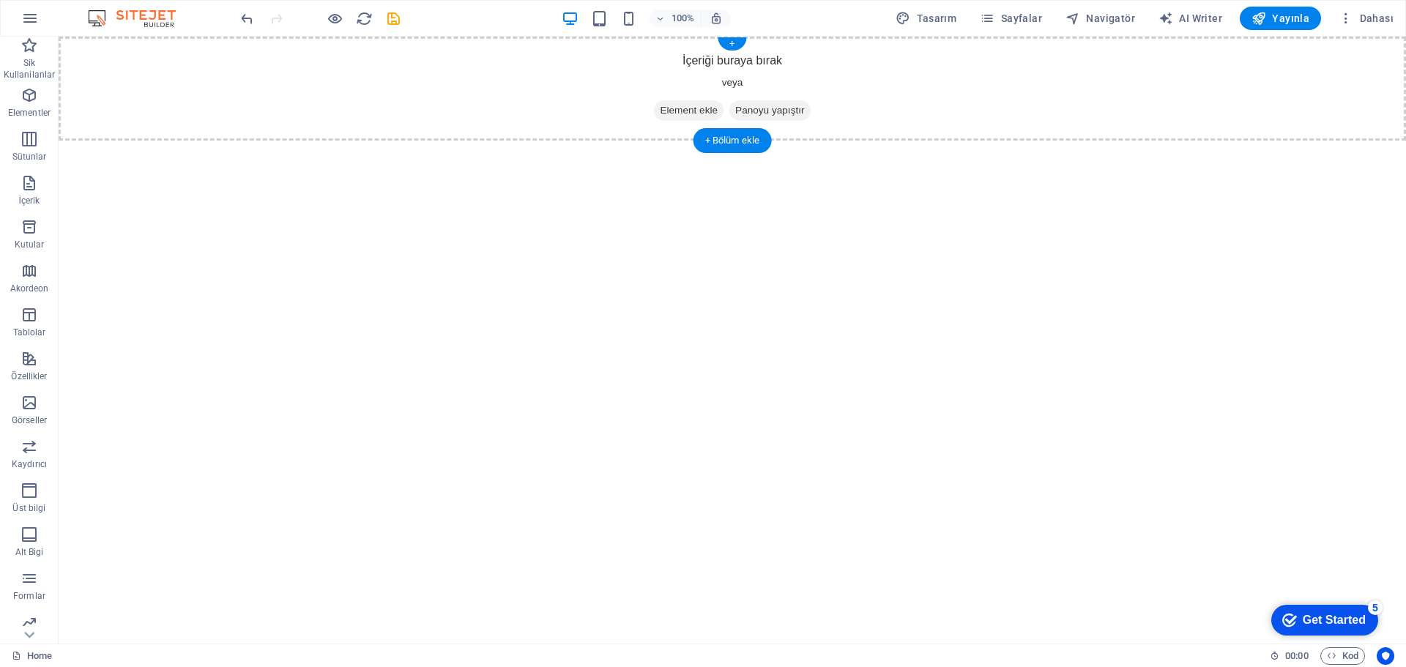
click at [735, 85] on div "İçeriği buraya bırak veya Element ekle Panoyu yapıştır" at bounding box center [732, 89] width 1347 height 104
click at [752, 102] on span "Panoyu yapıştır" at bounding box center [769, 110] width 81 height 21
click at [733, 139] on div "+ Bölüm ekle" at bounding box center [732, 140] width 78 height 25
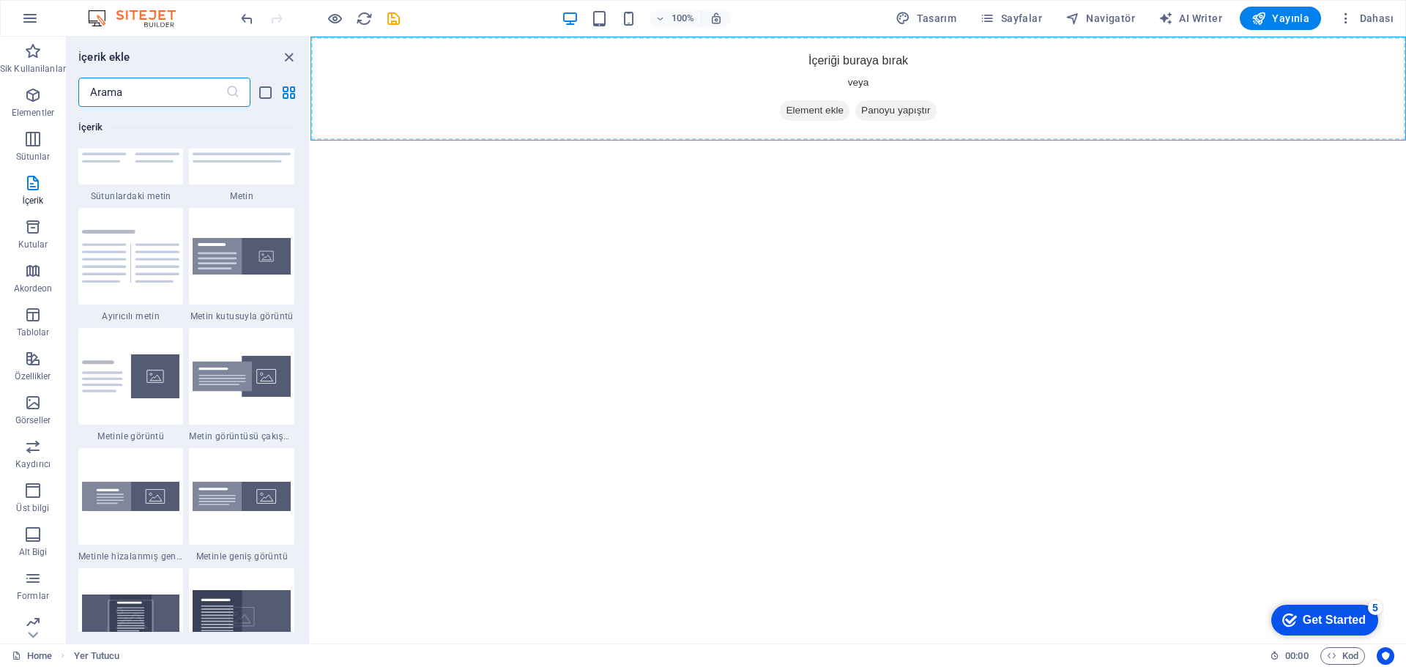
scroll to position [2709, 0]
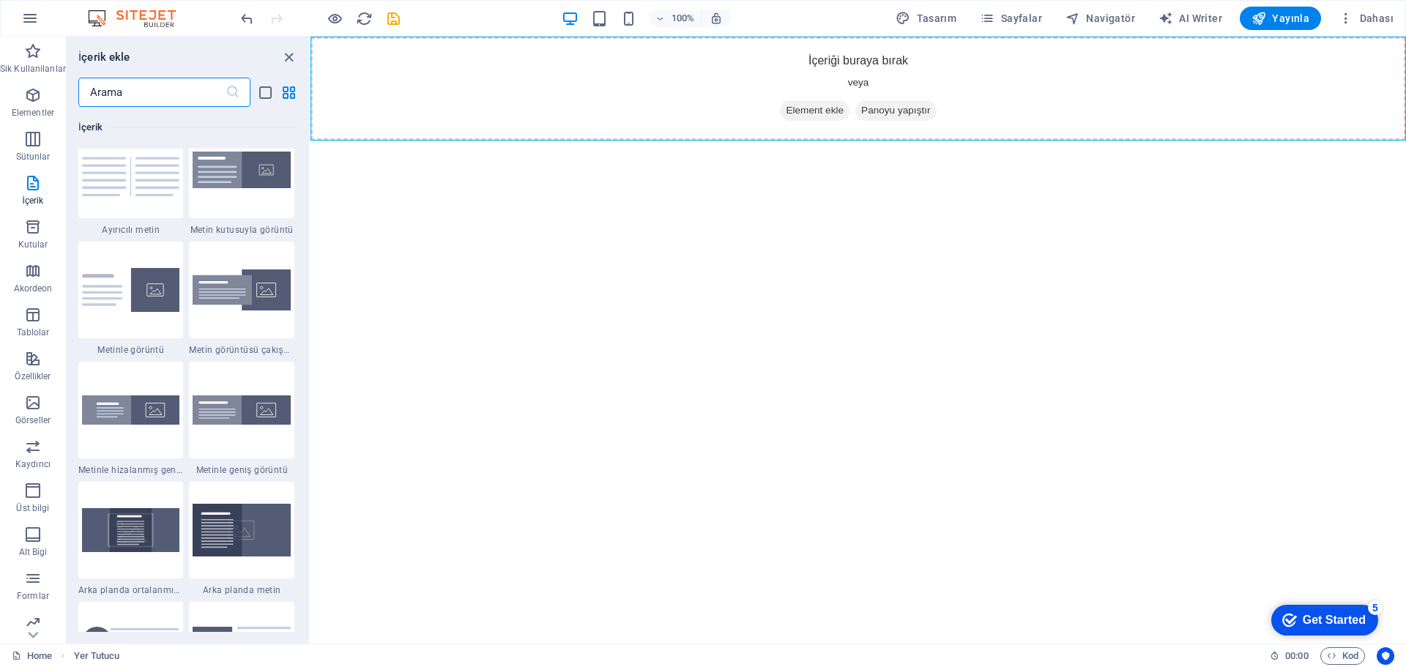
click at [259, 291] on img at bounding box center [242, 290] width 98 height 42
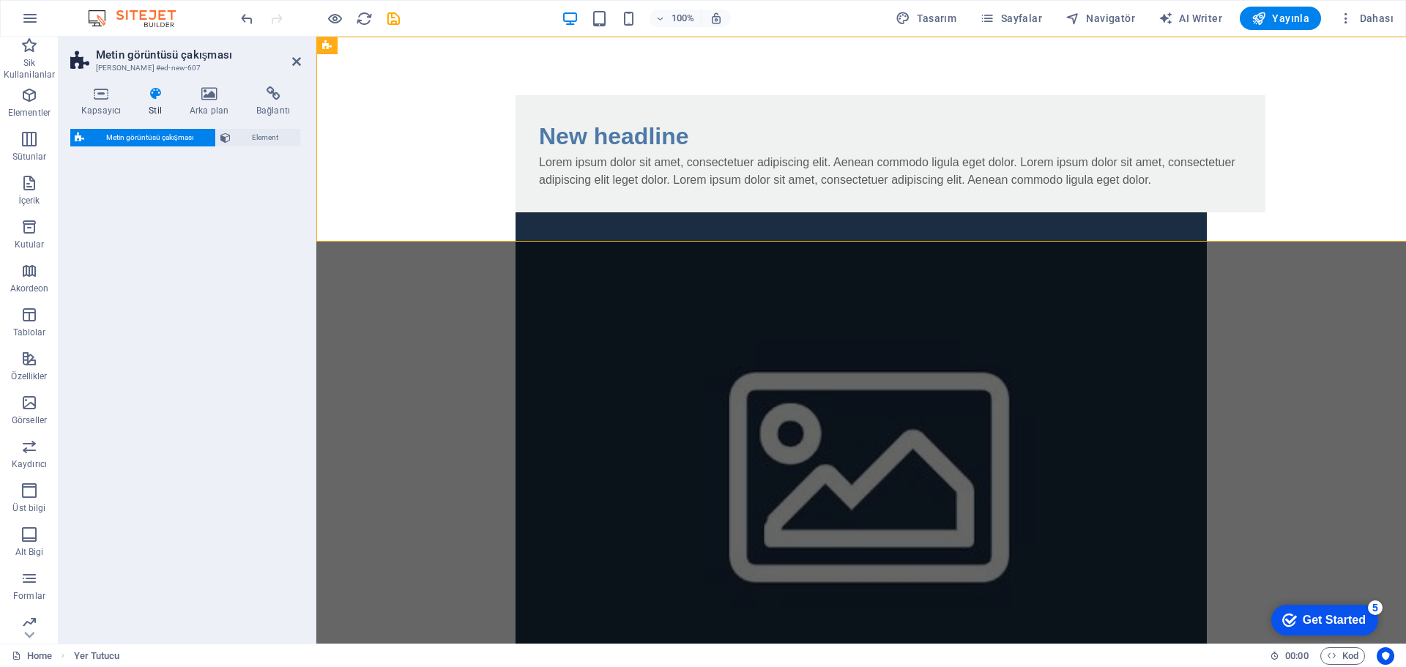
select select "rem"
select select "px"
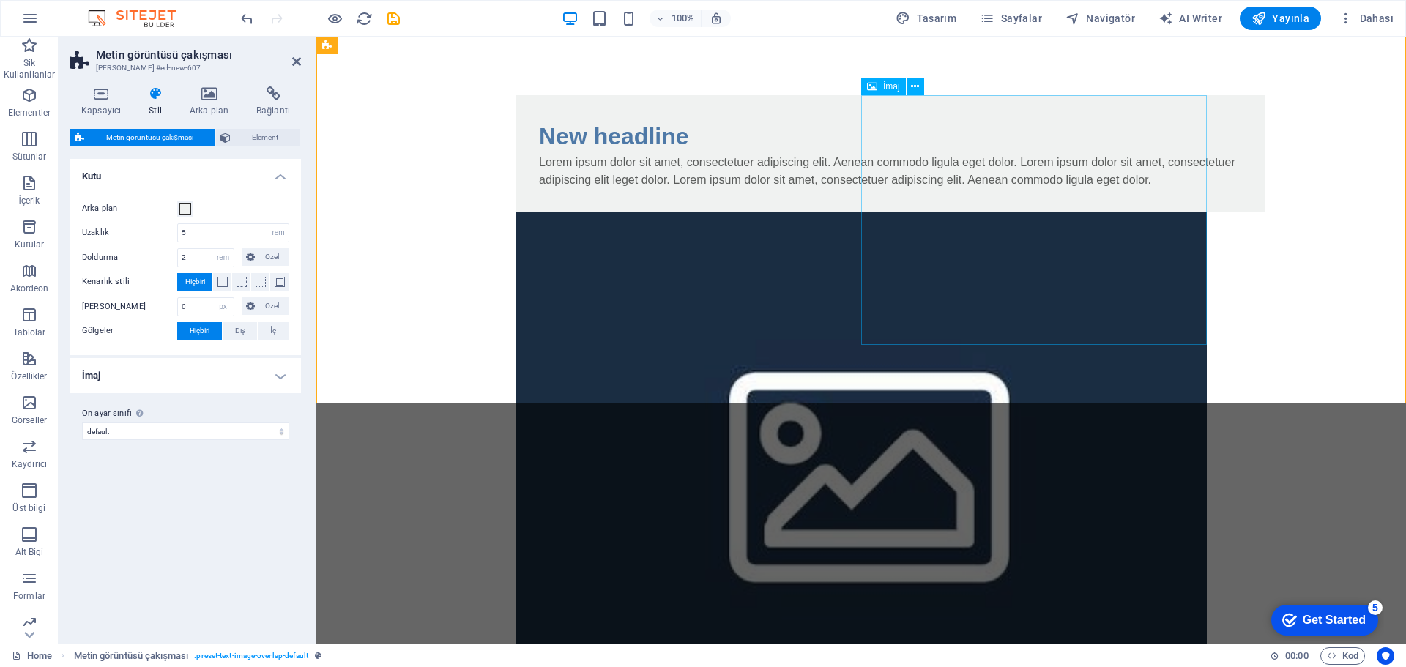
click at [1014, 225] on figure at bounding box center [860, 462] width 691 height 500
click at [1041, 217] on figure at bounding box center [860, 462] width 691 height 500
select select "%"
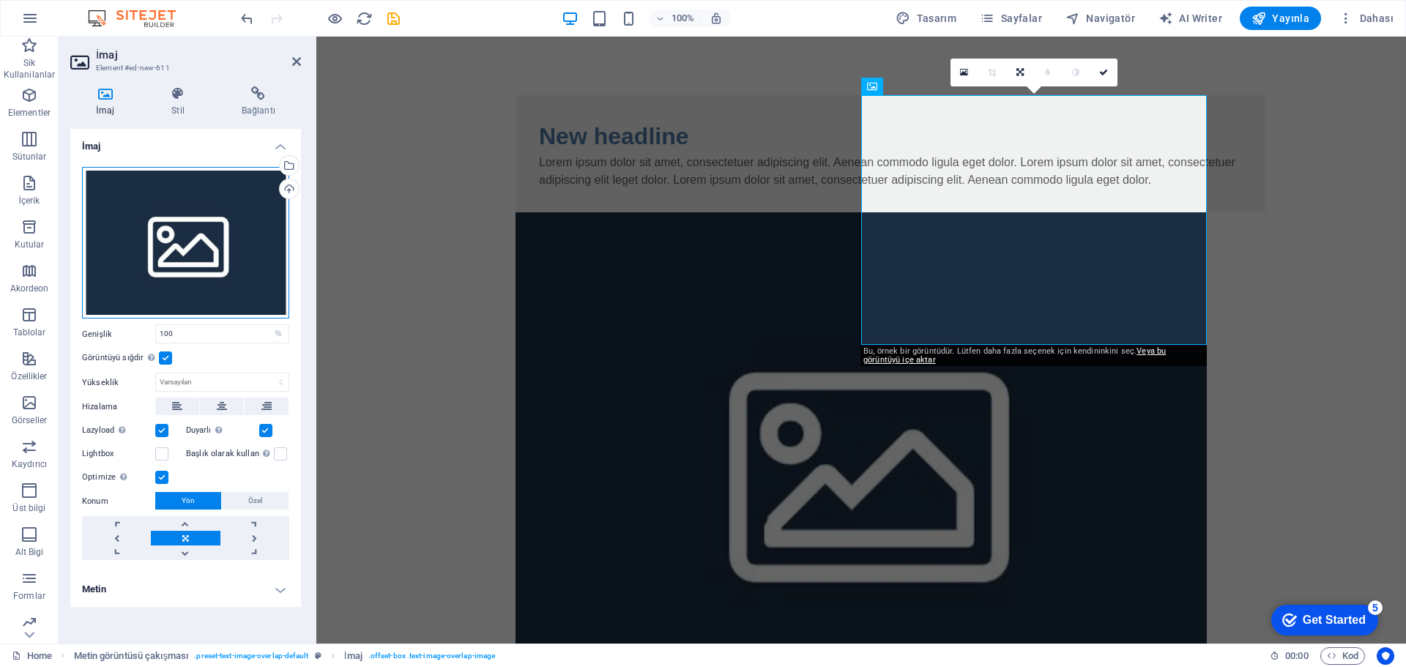
click at [243, 234] on div "Dosyaları buraya sürükleyin, dosyaları seçmek için tıklayın veya Dosyalardan ya…" at bounding box center [185, 243] width 207 height 152
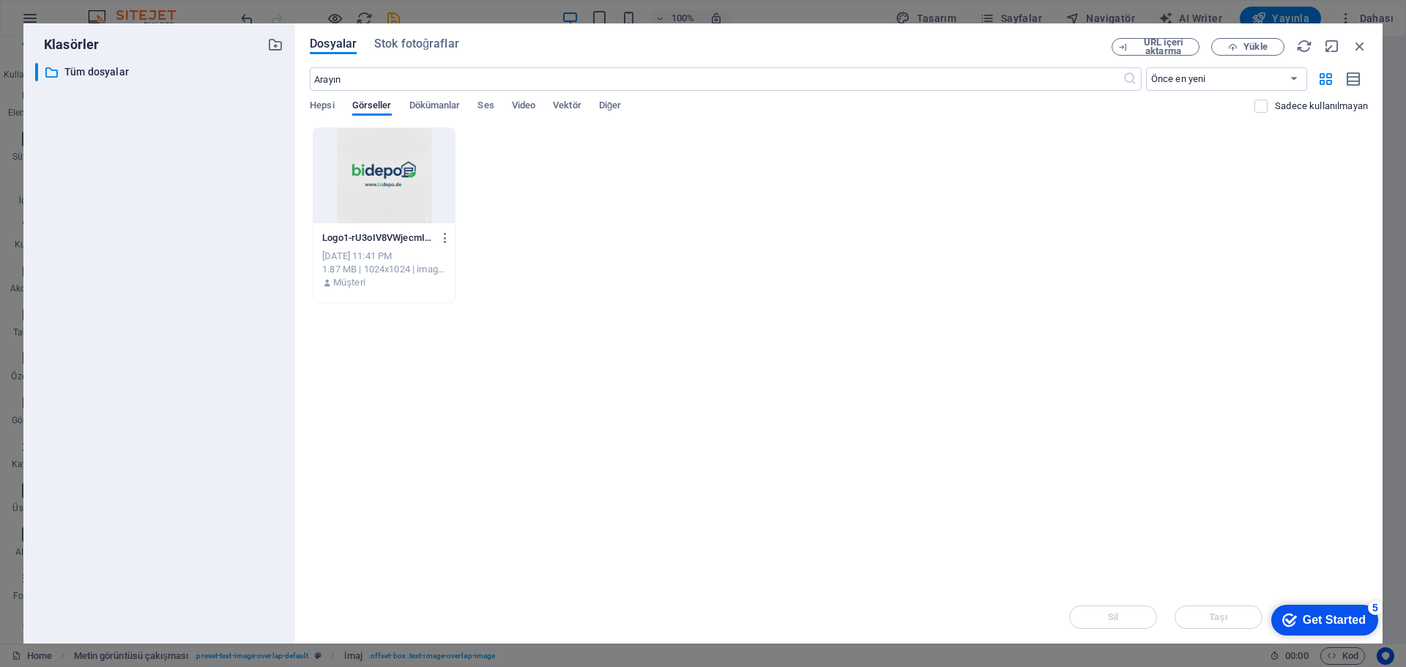
click at [351, 187] on div at bounding box center [383, 175] width 141 height 95
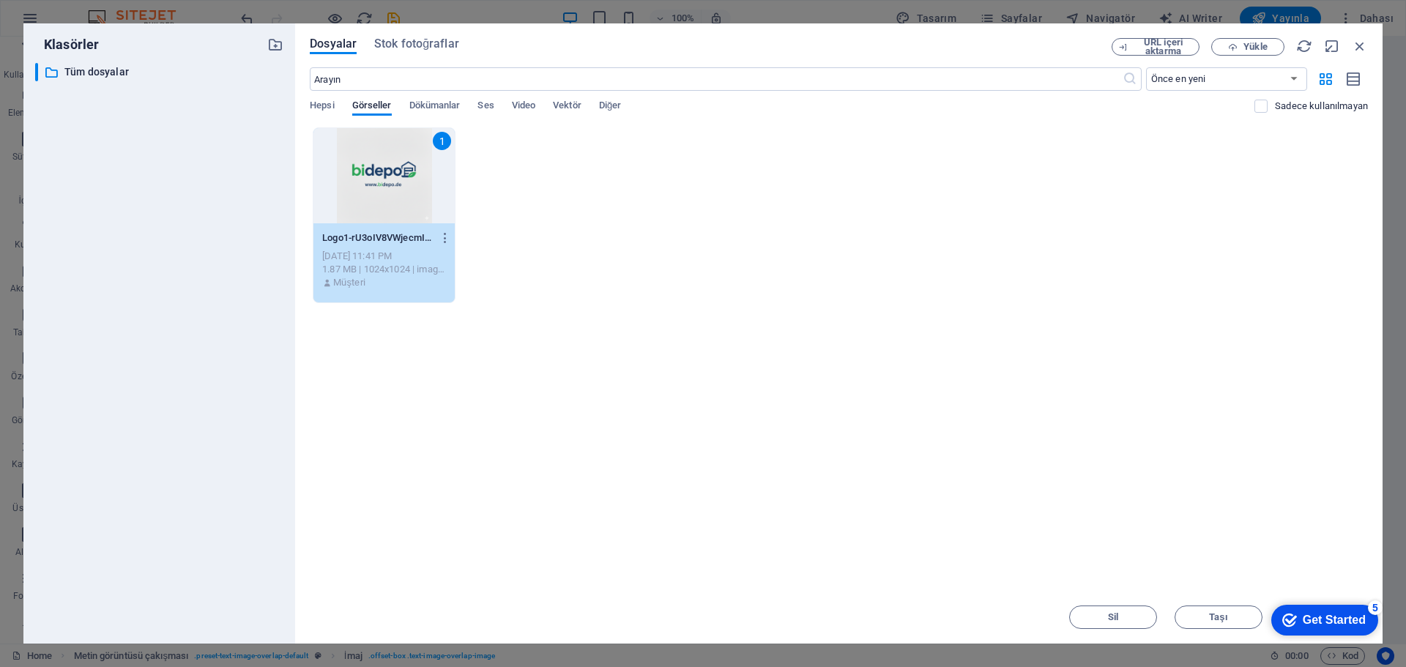
click at [1341, 618] on div "Get Started" at bounding box center [1334, 620] width 63 height 13
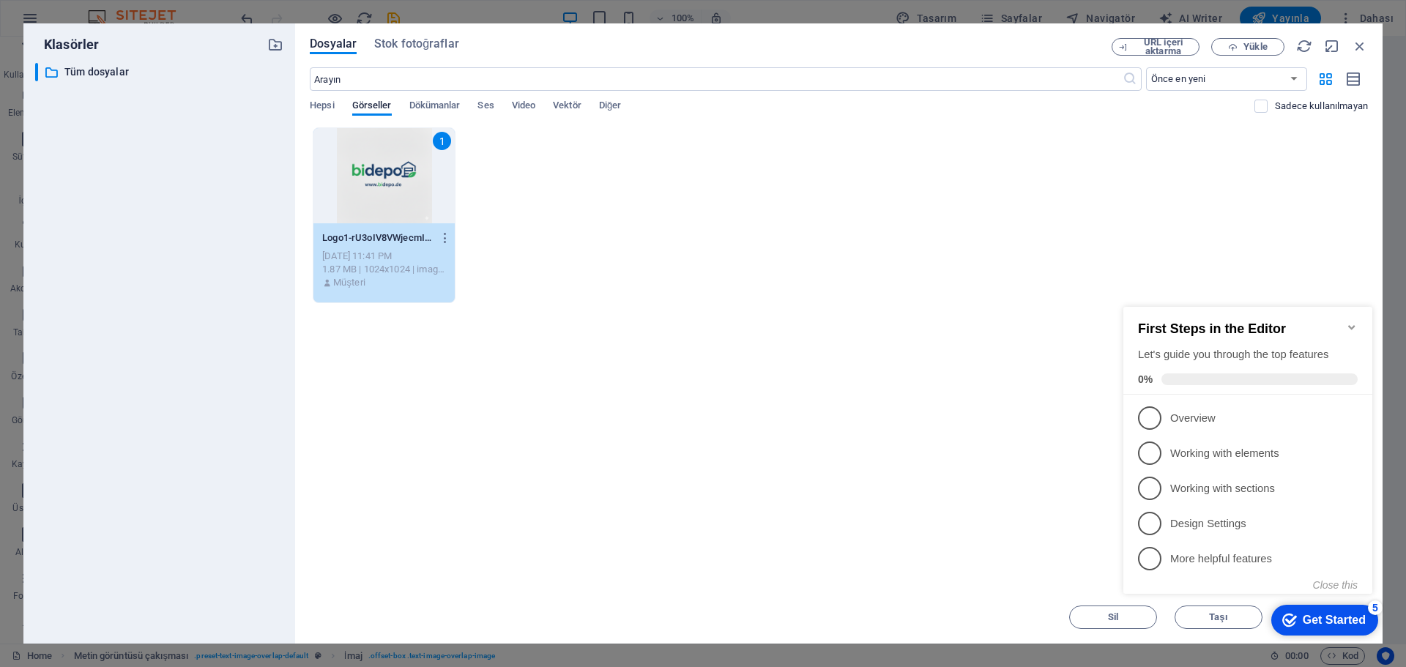
click at [1182, 564] on link "5 More helpful features - incomplete" at bounding box center [1248, 558] width 220 height 23
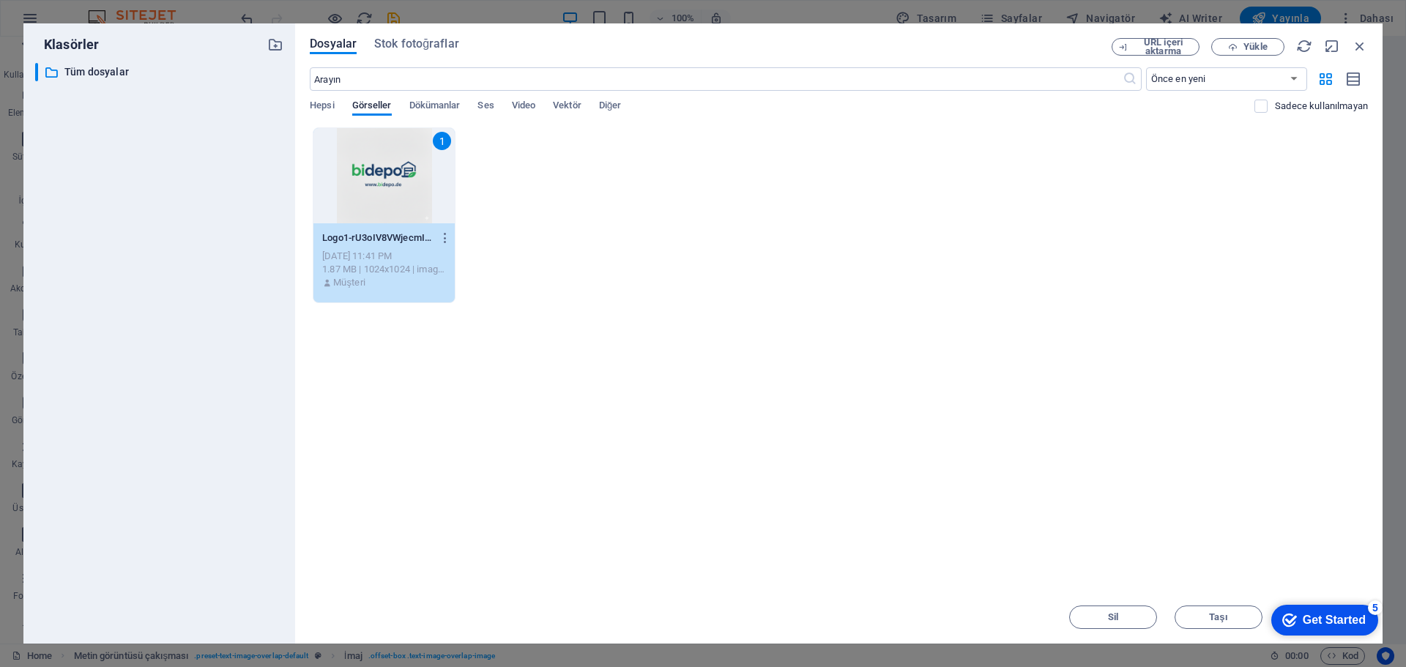
click at [1339, 615] on div "Get Started" at bounding box center [1334, 620] width 63 height 13
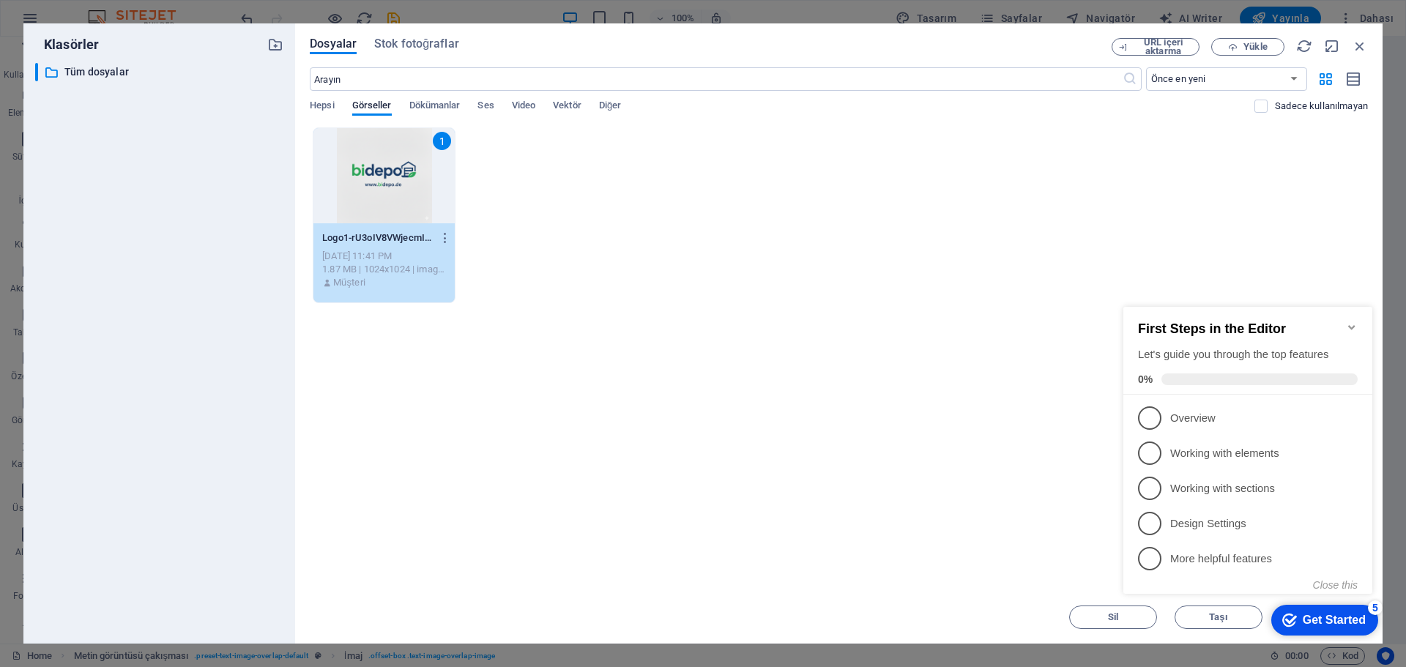
click at [1215, 522] on p "Design Settings - incomplete" at bounding box center [1258, 523] width 176 height 15
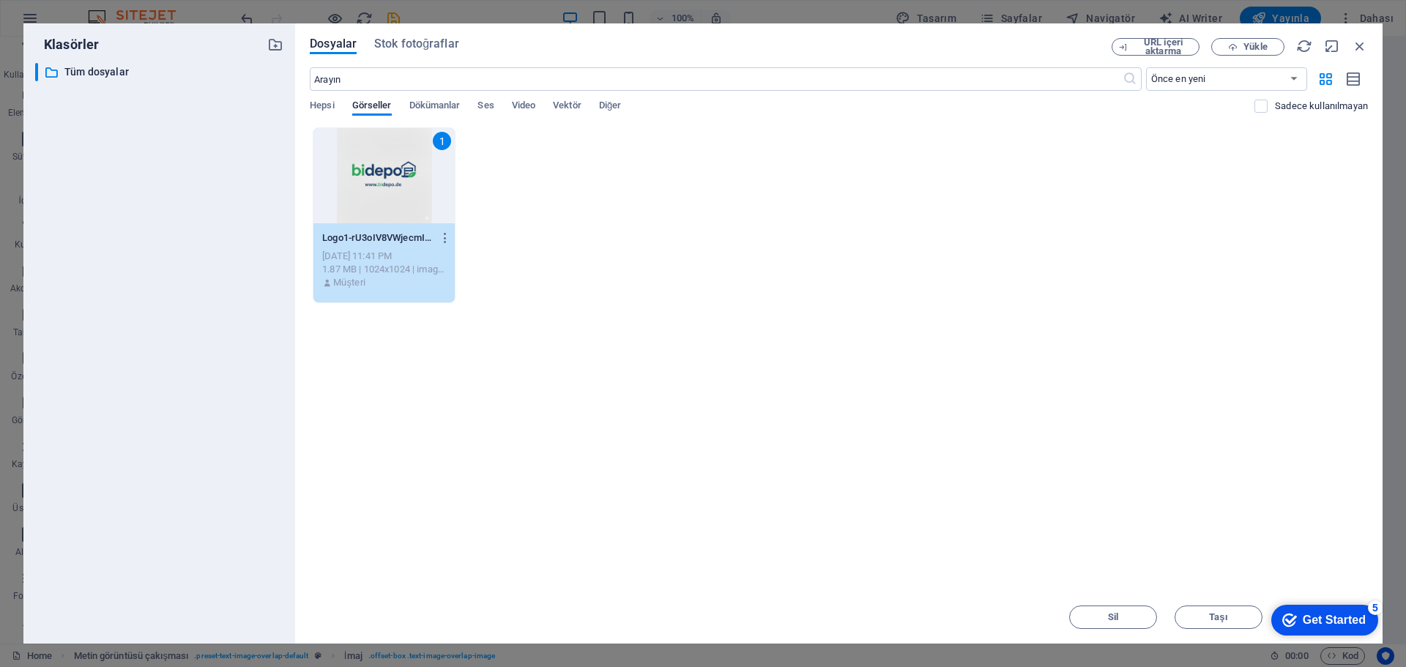
drag, startPoint x: 969, startPoint y: 40, endPoint x: 874, endPoint y: 39, distance: 95.2
click at [876, 37] on div "Dosyalar Stok fotoğraflar URL içeri aktarma Yükle ​ Önce en yeni Önce en eski A…" at bounding box center [838, 333] width 1087 height 620
click at [394, 179] on div "1" at bounding box center [383, 175] width 141 height 95
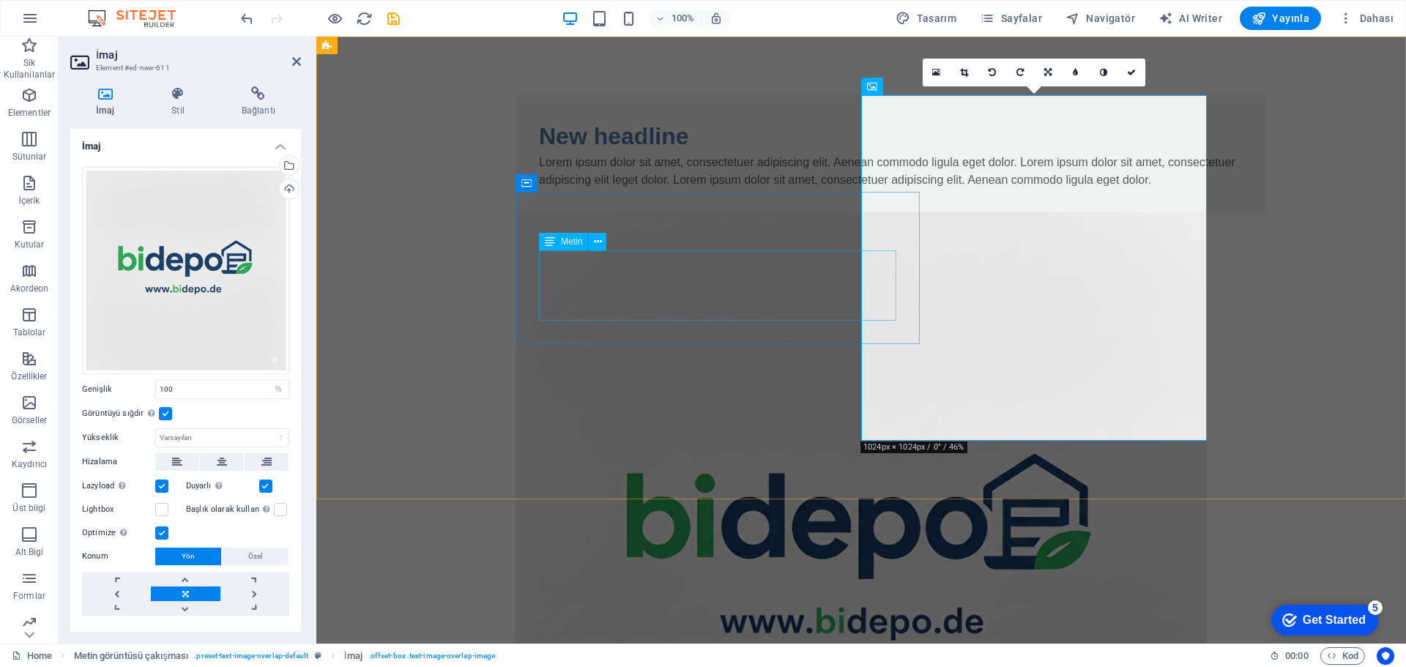
click at [742, 189] on div "Lorem ipsum dolor sit amet, consectetuer adipiscing elit. Aenean commodo ligula…" at bounding box center [890, 171] width 703 height 35
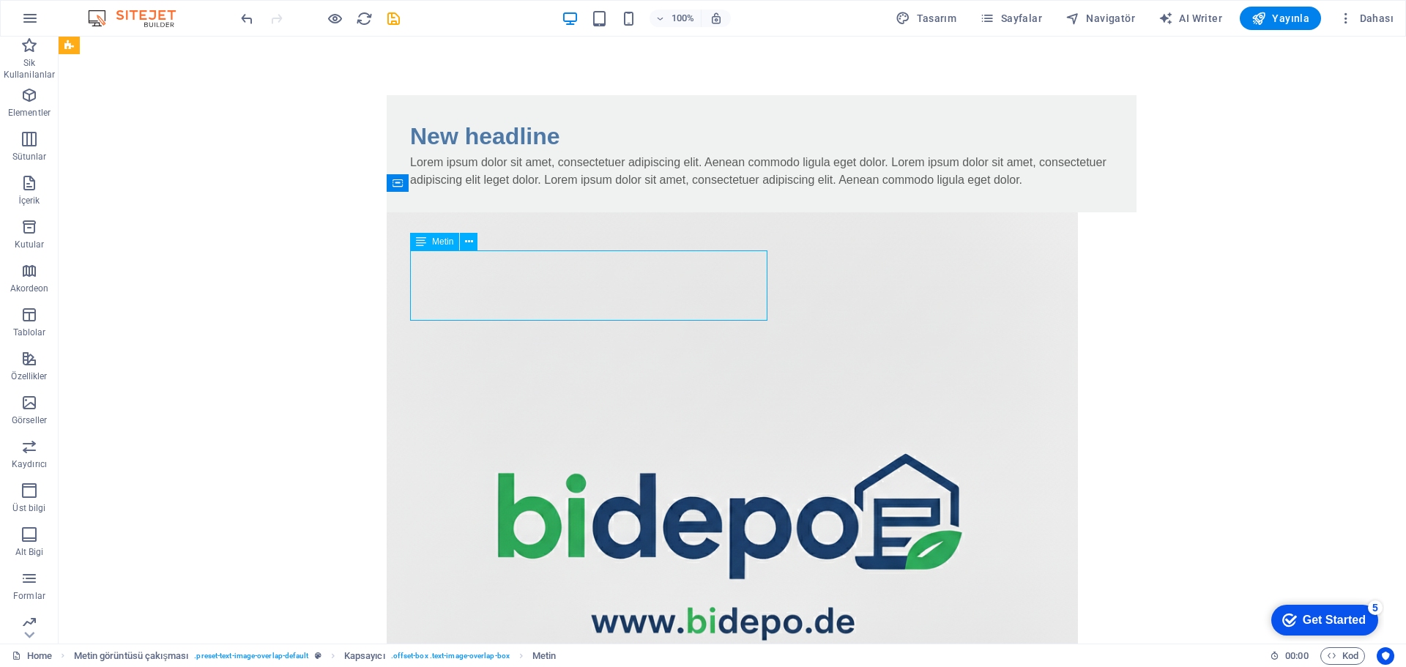
click at [414, 189] on div "Lorem ipsum dolor sit amet, consectetuer adipiscing elit. Aenean commodo ligula…" at bounding box center [761, 171] width 703 height 35
click at [157, 264] on div "New headline Lorem ipsum dolor sit amet, consectetuer adipiscing elit. Aenean c…" at bounding box center [732, 499] width 1347 height 925
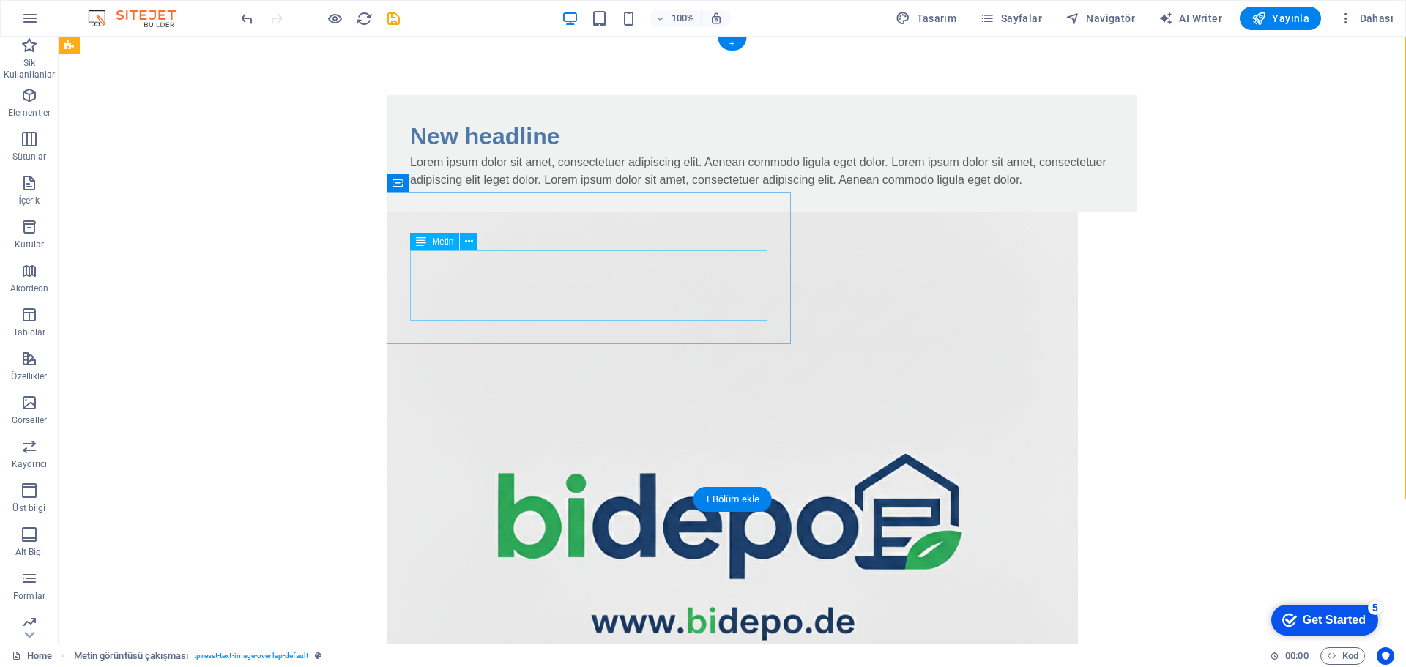
click at [595, 189] on div "Lorem ipsum dolor sit amet, consectetuer adipiscing elit. Aenean commodo ligula…" at bounding box center [761, 171] width 703 height 35
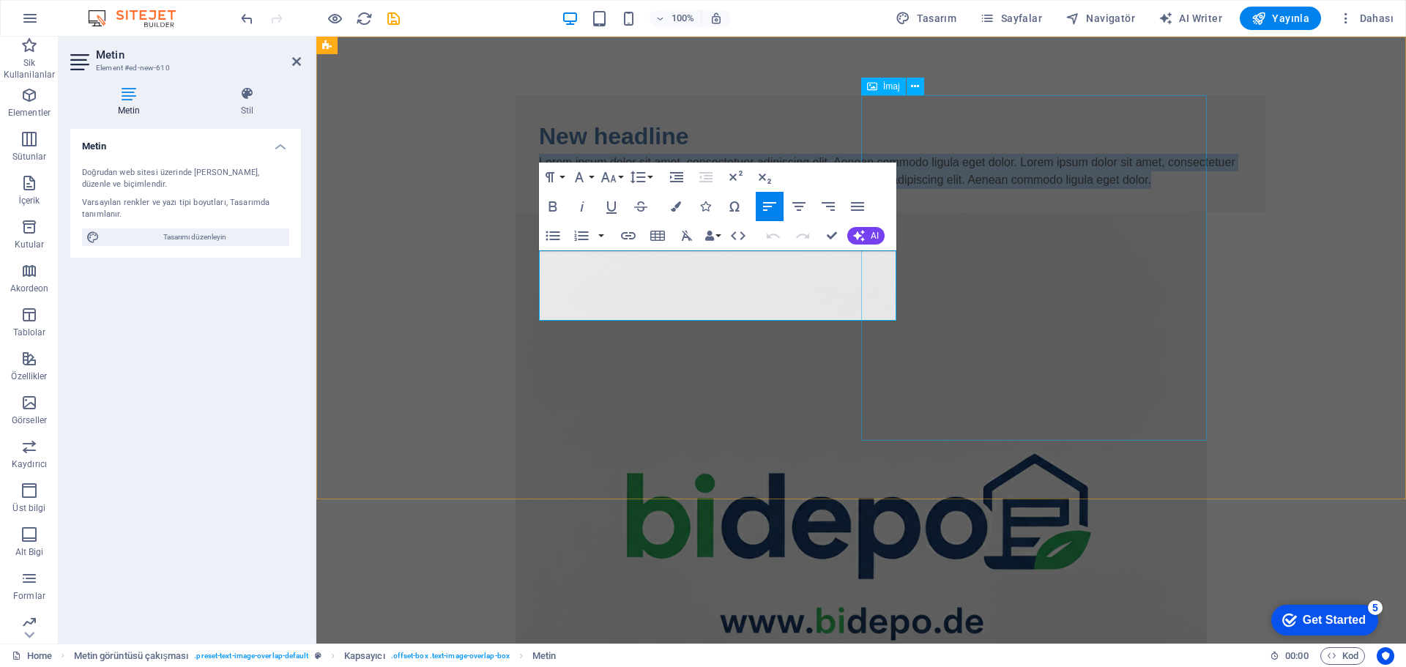
drag, startPoint x: 540, startPoint y: 261, endPoint x: 950, endPoint y: 344, distance: 417.6
click at [939, 316] on div "New headline Lorem ipsum dolor sit amet, consectetuer adipiscing elit. Aenean c…" at bounding box center [861, 499] width 715 height 925
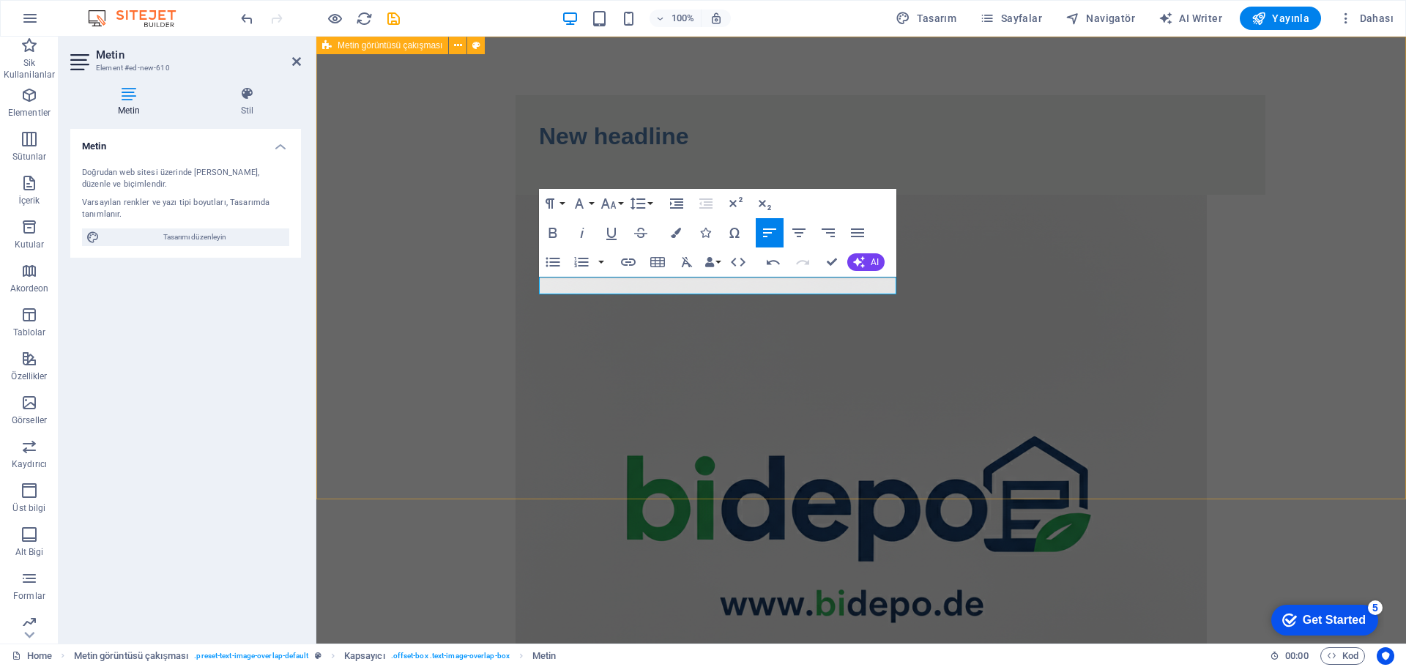
click at [782, 416] on div "New headline" at bounding box center [860, 491] width 1089 height 908
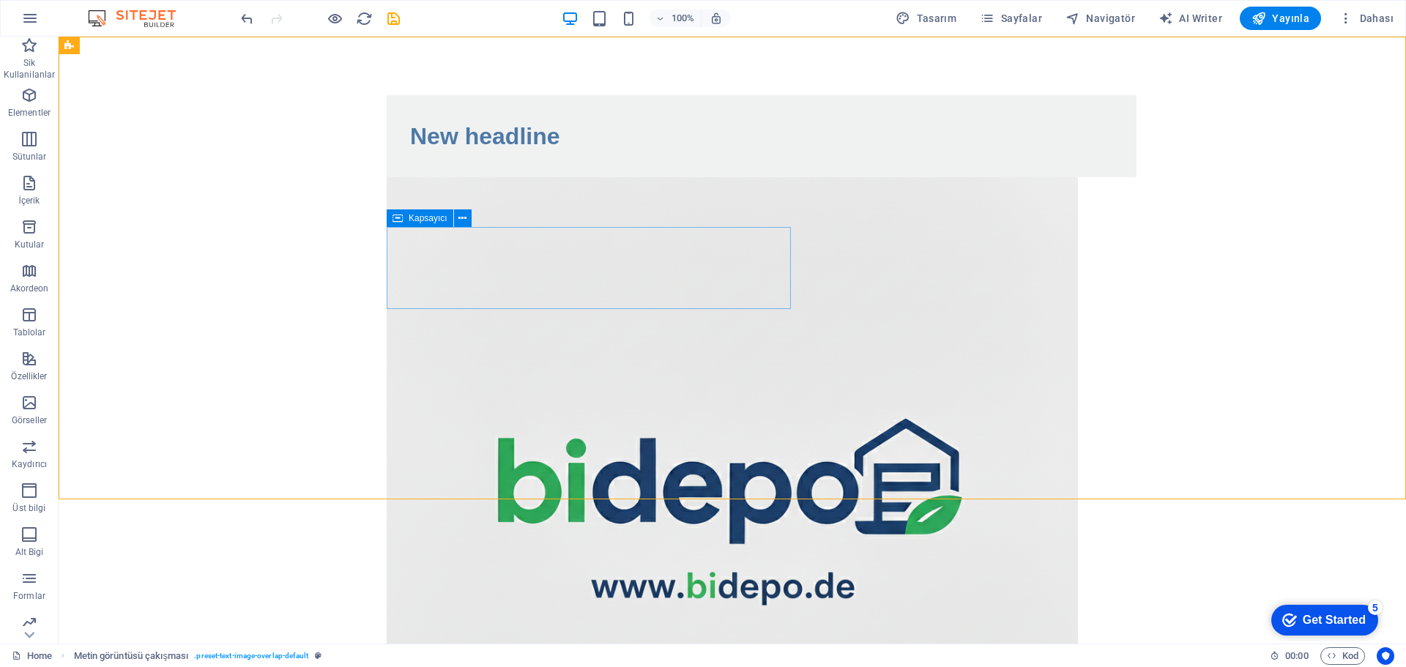
click at [463, 219] on icon at bounding box center [462, 218] width 8 height 15
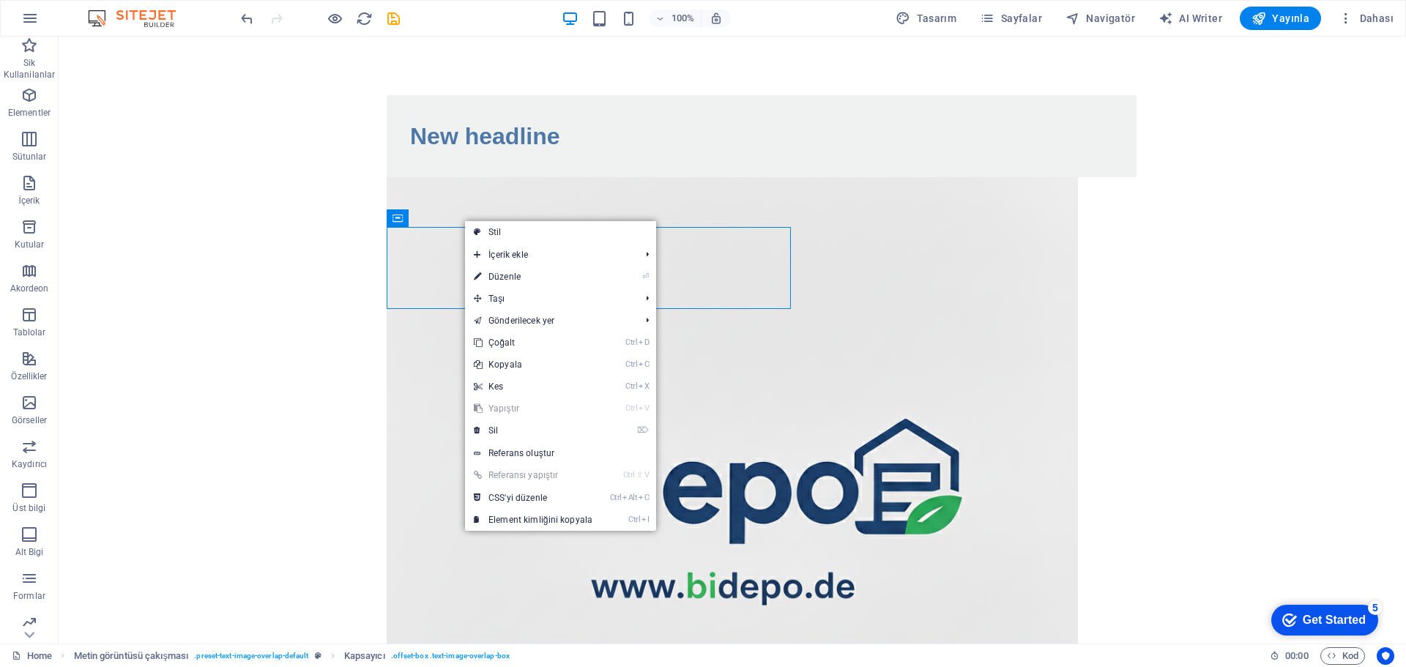
click at [528, 426] on link "⌦ Sil" at bounding box center [533, 431] width 136 height 22
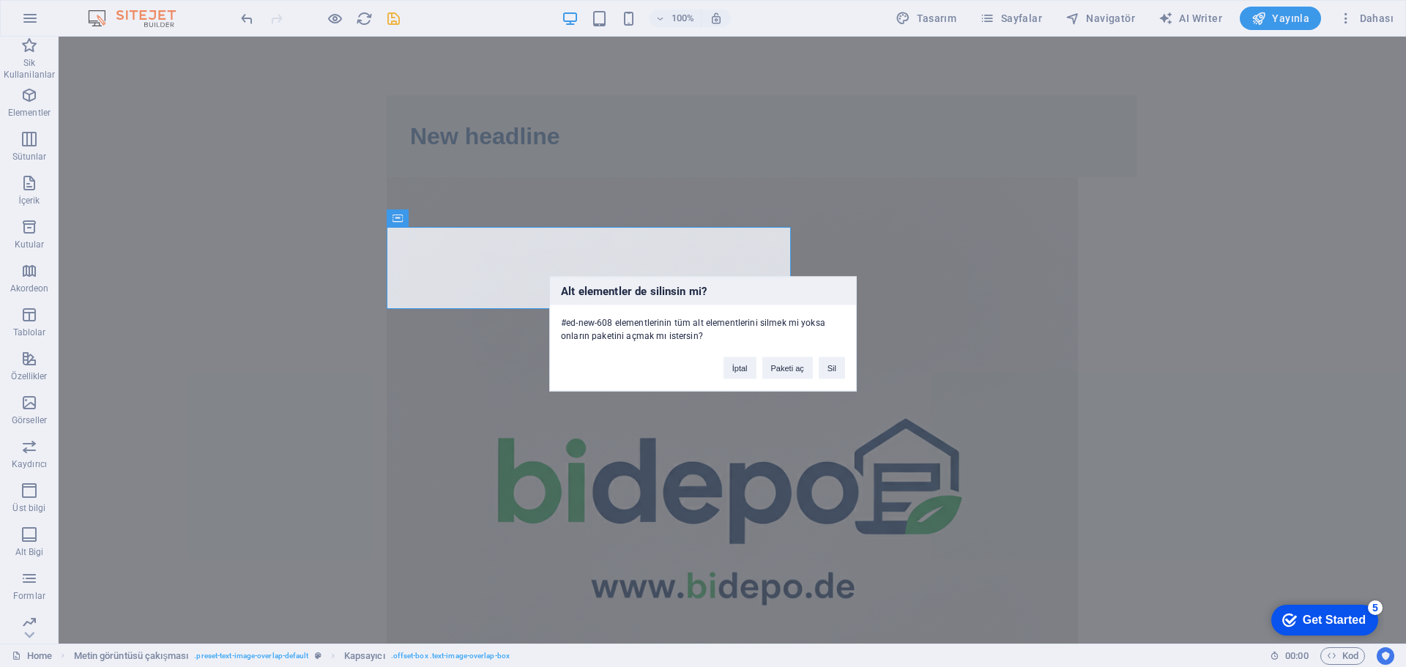
click at [829, 369] on button "Sil" at bounding box center [832, 368] width 26 height 22
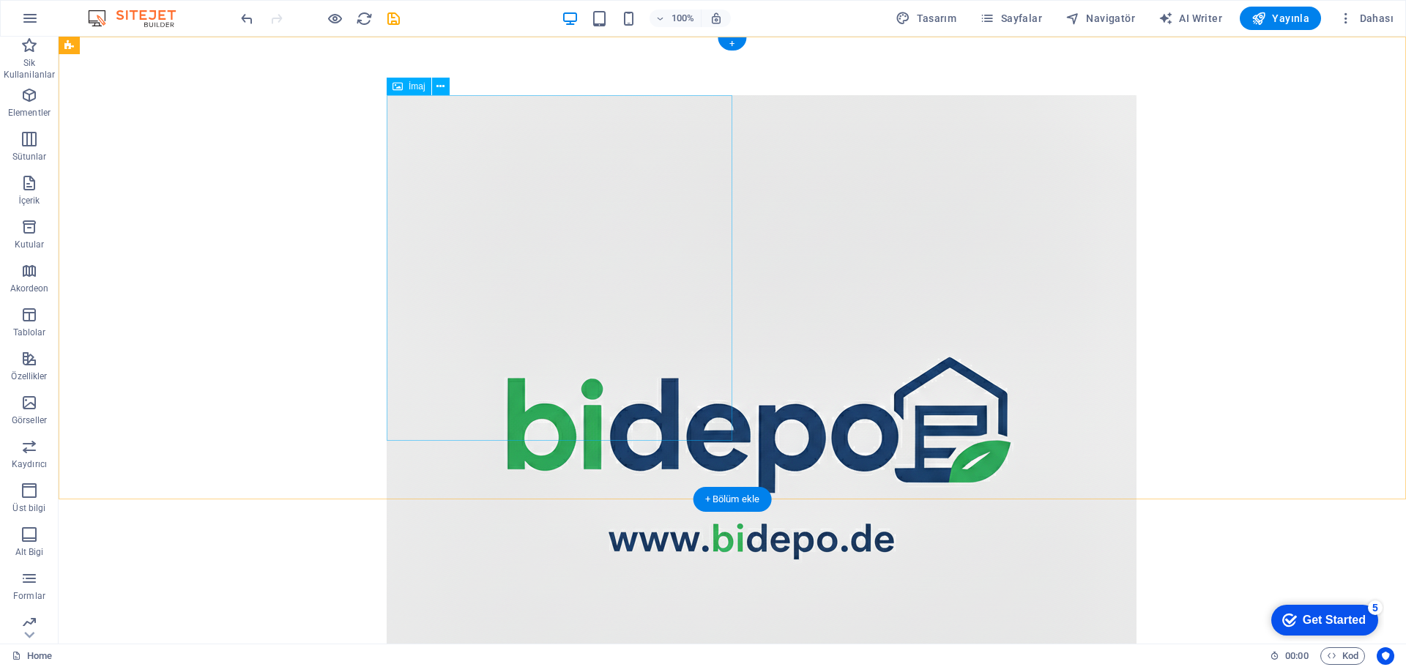
click at [684, 270] on figure at bounding box center [762, 470] width 750 height 750
click at [438, 89] on icon at bounding box center [440, 86] width 8 height 15
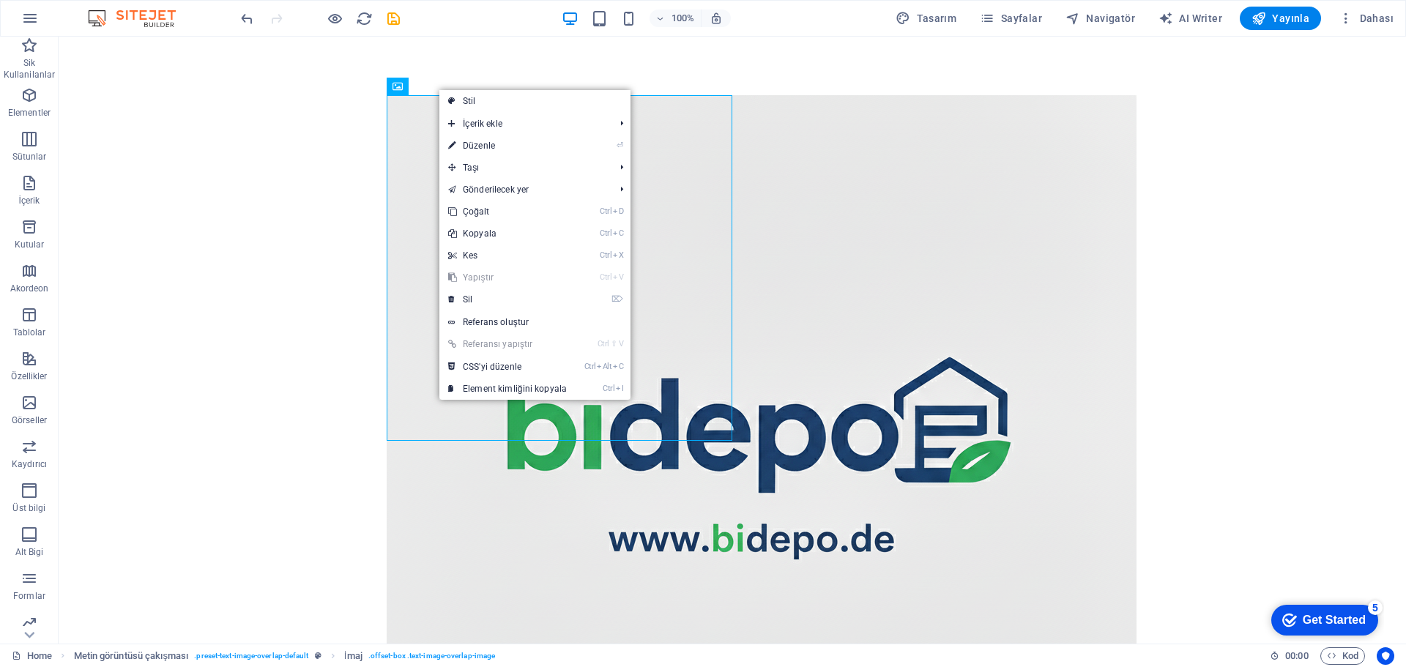
click at [562, 146] on link "⏎ Düzenle" at bounding box center [507, 146] width 136 height 22
select select "%"
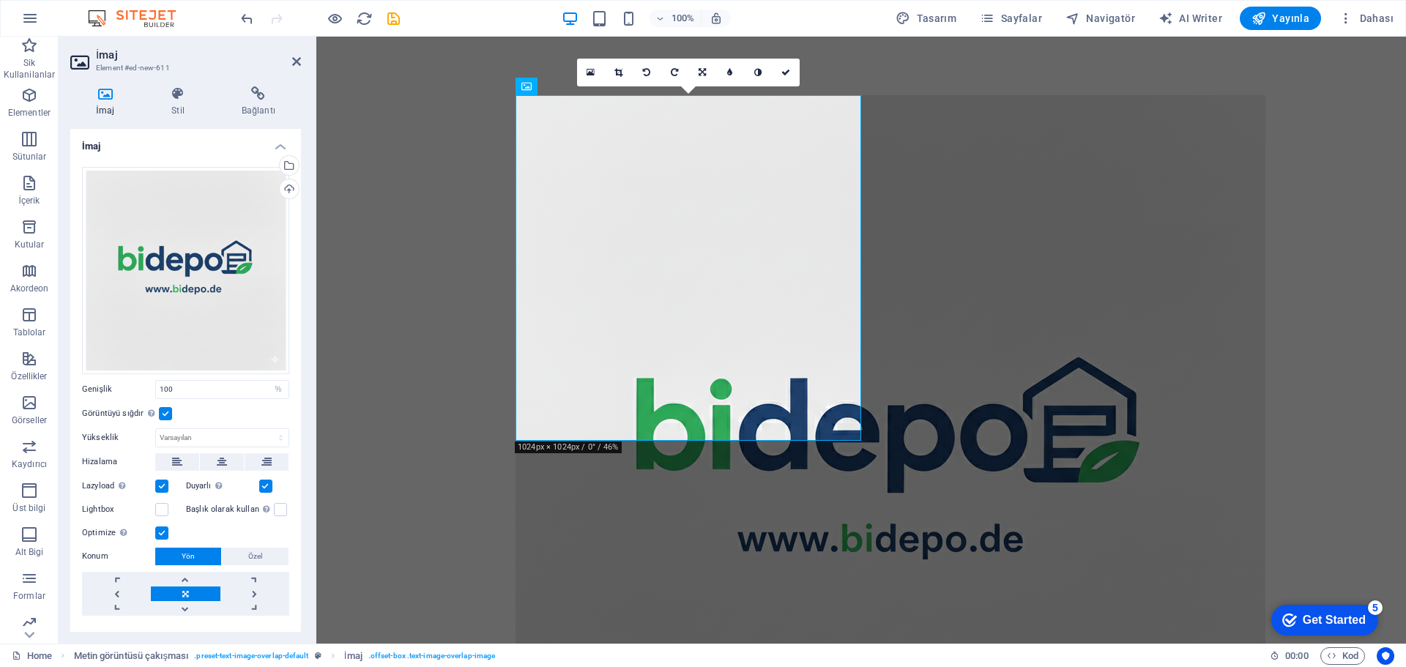
click at [220, 458] on icon at bounding box center [222, 462] width 10 height 18
click at [720, 202] on figure at bounding box center [890, 470] width 750 height 750
click at [466, 240] on div at bounding box center [860, 470] width 1089 height 867
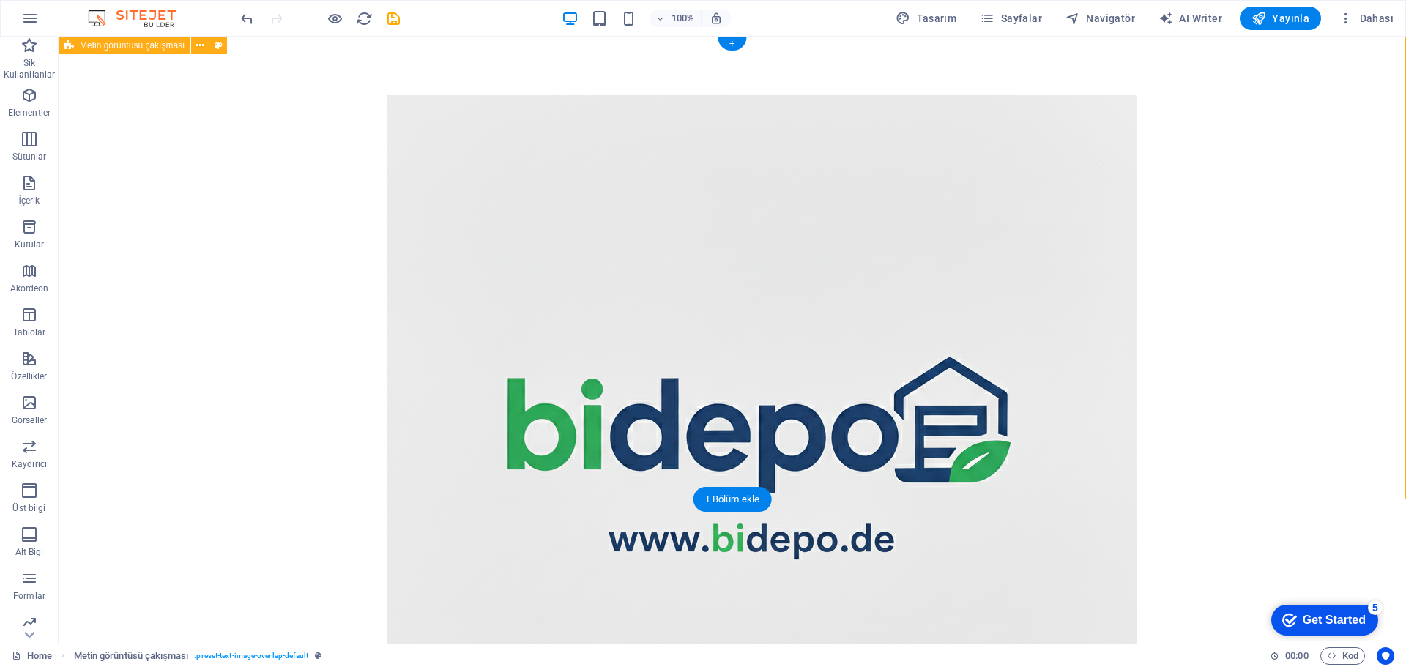
click at [351, 251] on div at bounding box center [732, 470] width 1347 height 867
click at [543, 172] on figure at bounding box center [762, 470] width 750 height 750
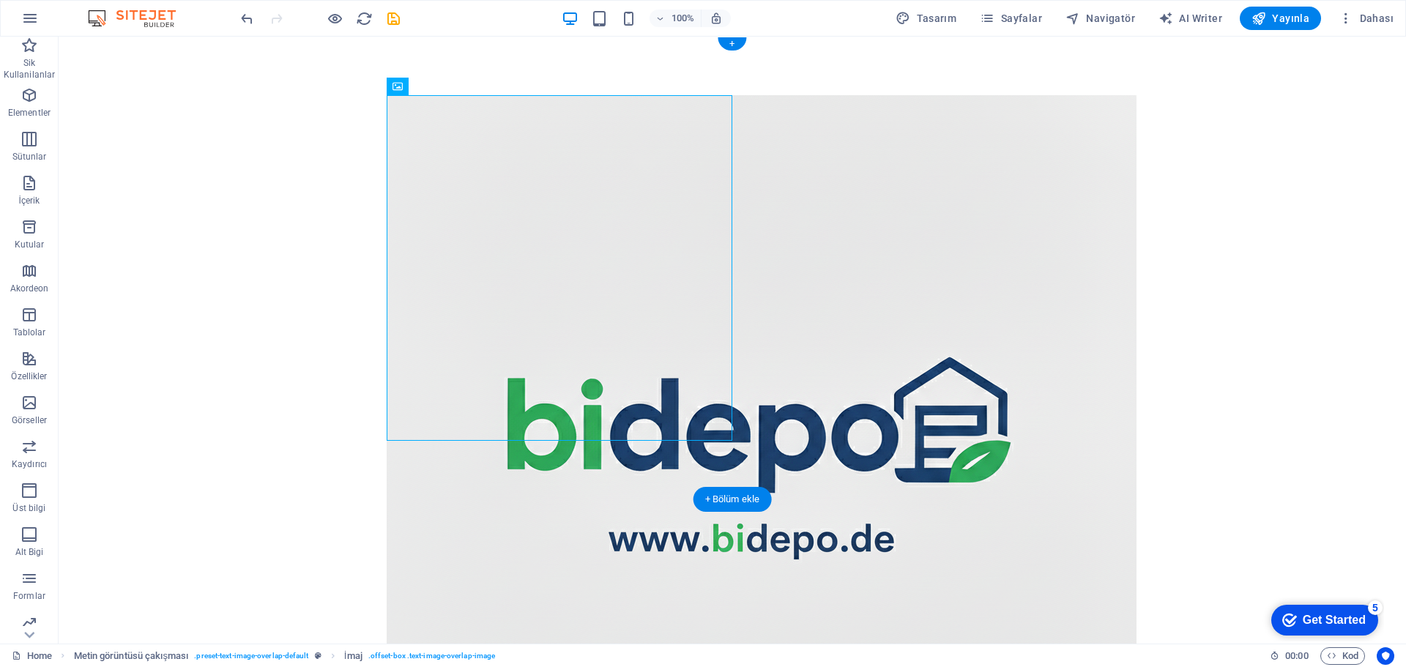
drag, startPoint x: 471, startPoint y: 125, endPoint x: 576, endPoint y: 122, distance: 105.5
drag, startPoint x: 458, startPoint y: 122, endPoint x: 442, endPoint y: 104, distance: 23.8
drag, startPoint x: 459, startPoint y: 132, endPoint x: 447, endPoint y: 123, distance: 15.2
click at [458, 133] on figure at bounding box center [762, 470] width 750 height 750
drag, startPoint x: 499, startPoint y: 120, endPoint x: 619, endPoint y: 163, distance: 127.6
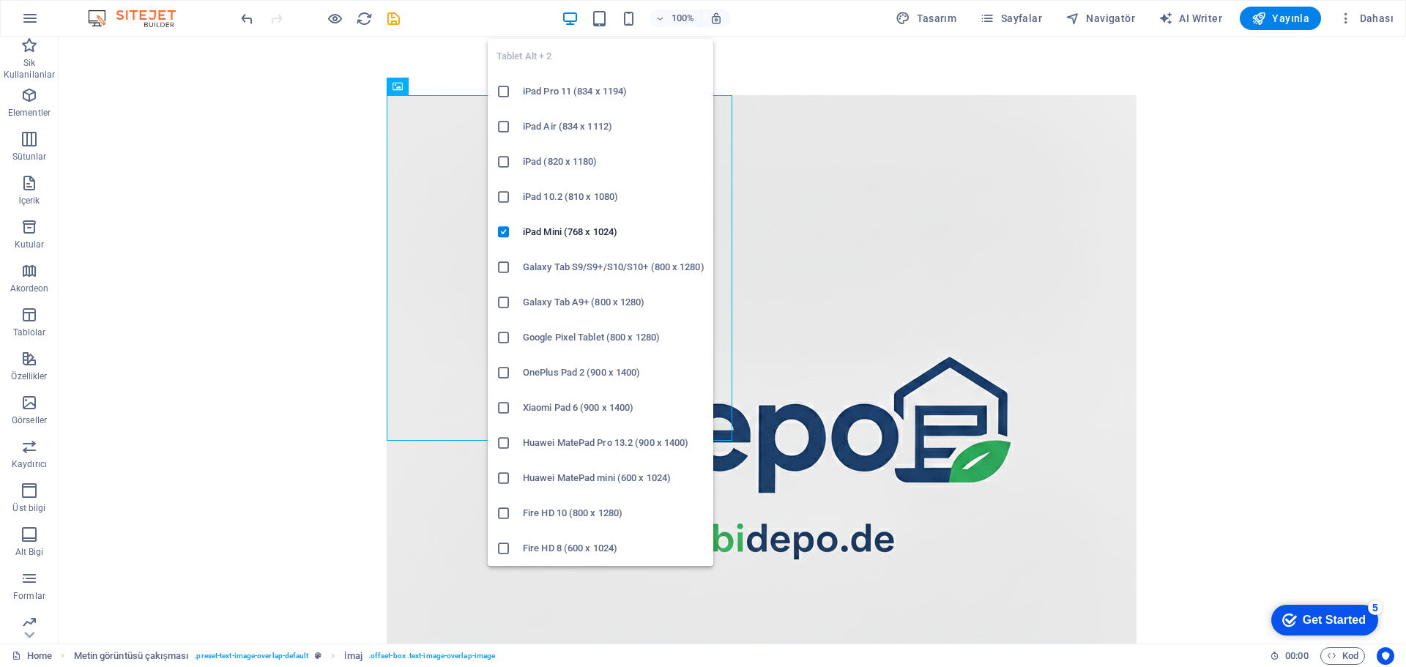
click at [605, 18] on icon "button" at bounding box center [599, 18] width 17 height 17
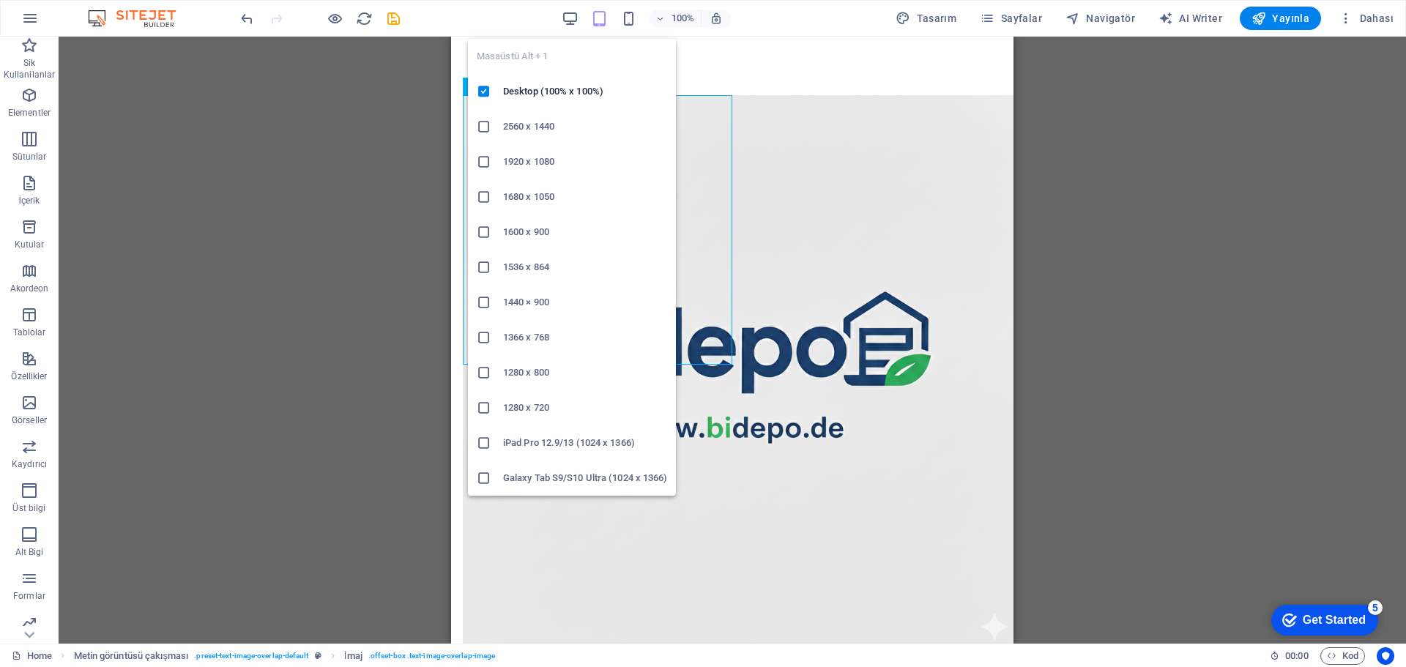
click at [571, 22] on icon "button" at bounding box center [570, 18] width 17 height 17
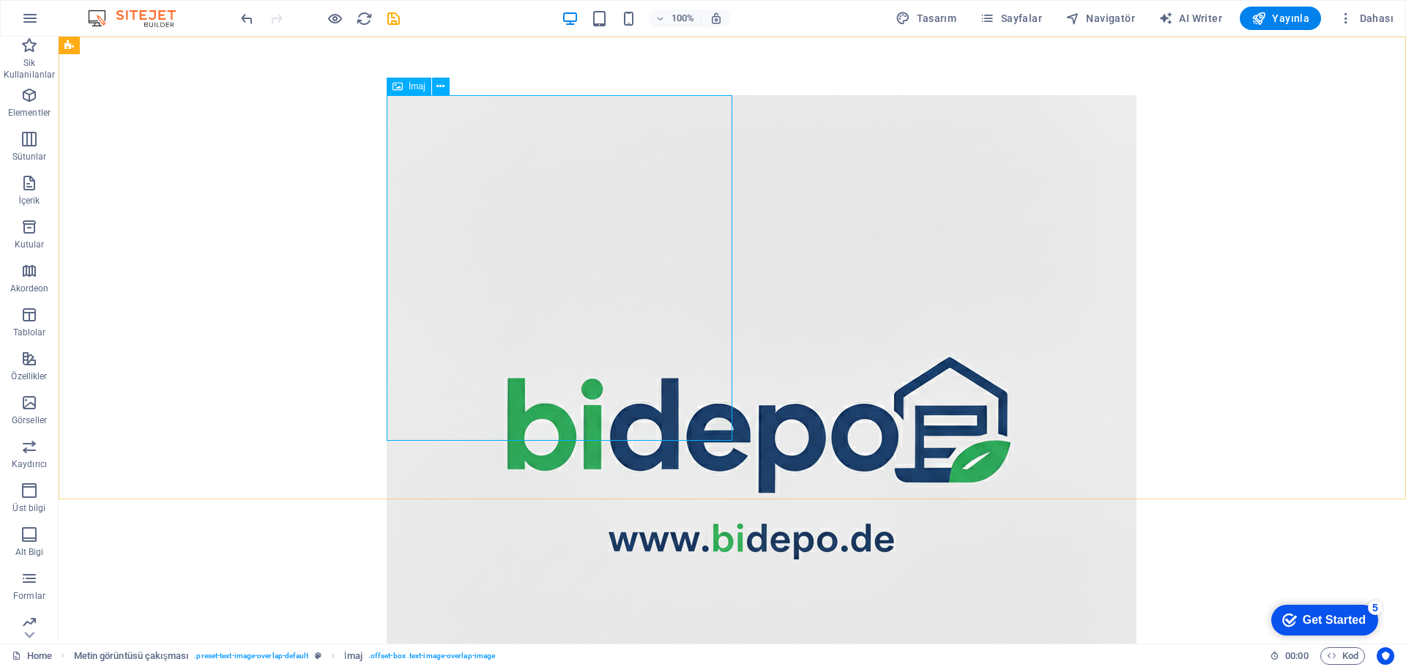
click at [439, 82] on icon at bounding box center [440, 86] width 8 height 15
click at [416, 83] on span "İmaj" at bounding box center [417, 86] width 17 height 9
select select "%"
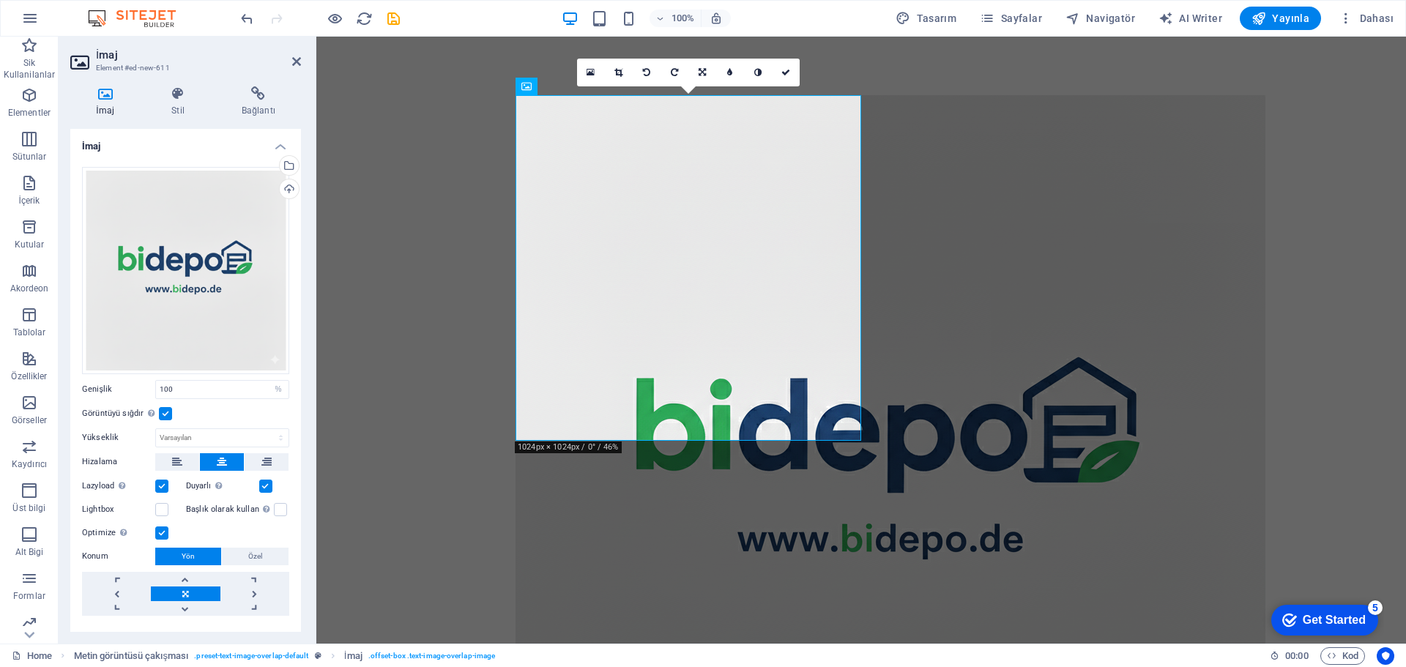
click at [165, 411] on label at bounding box center [165, 413] width 13 height 13
click at [0, 0] on input "Görüntüyü sığdır Görüntüyü otomatik olarak sabit bir genişliğe ve yüksekliğe sı…" at bounding box center [0, 0] width 0 height 0
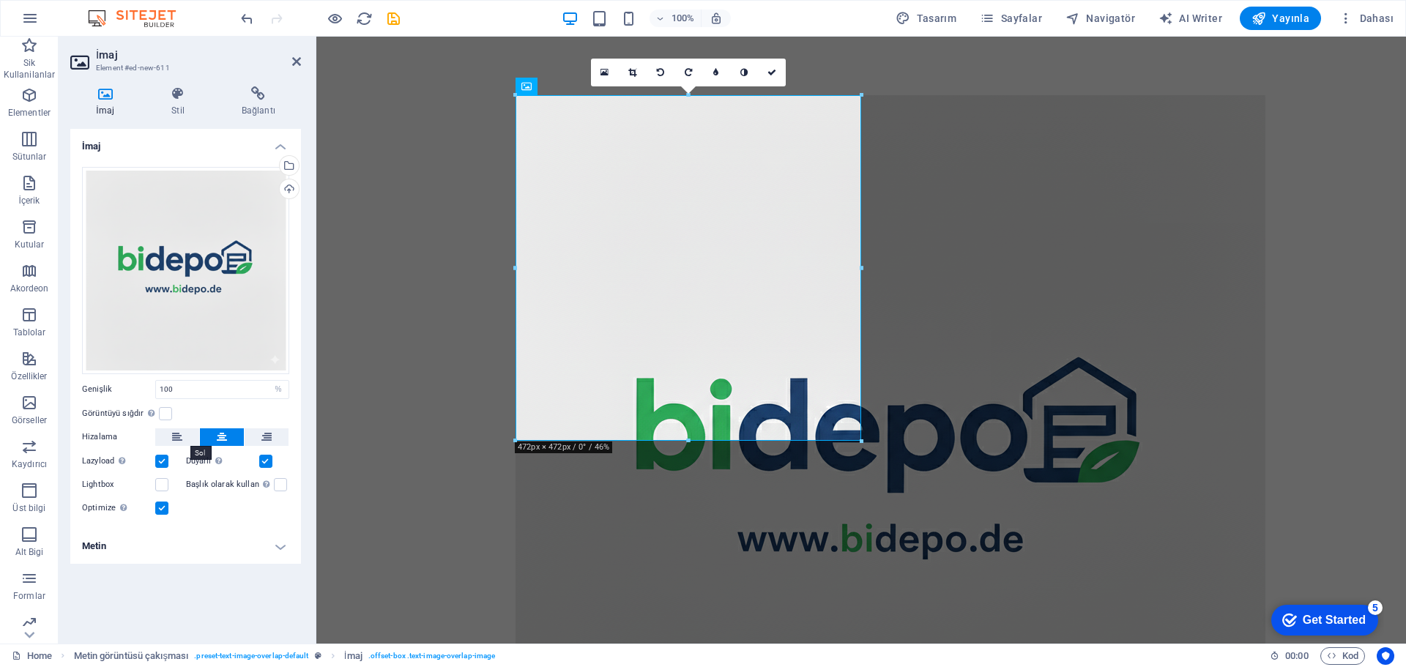
click at [185, 433] on button at bounding box center [177, 437] width 44 height 18
click at [263, 433] on icon at bounding box center [266, 437] width 10 height 18
click at [223, 439] on icon at bounding box center [222, 437] width 10 height 18
click at [179, 103] on h4 "Stil" at bounding box center [181, 101] width 70 height 31
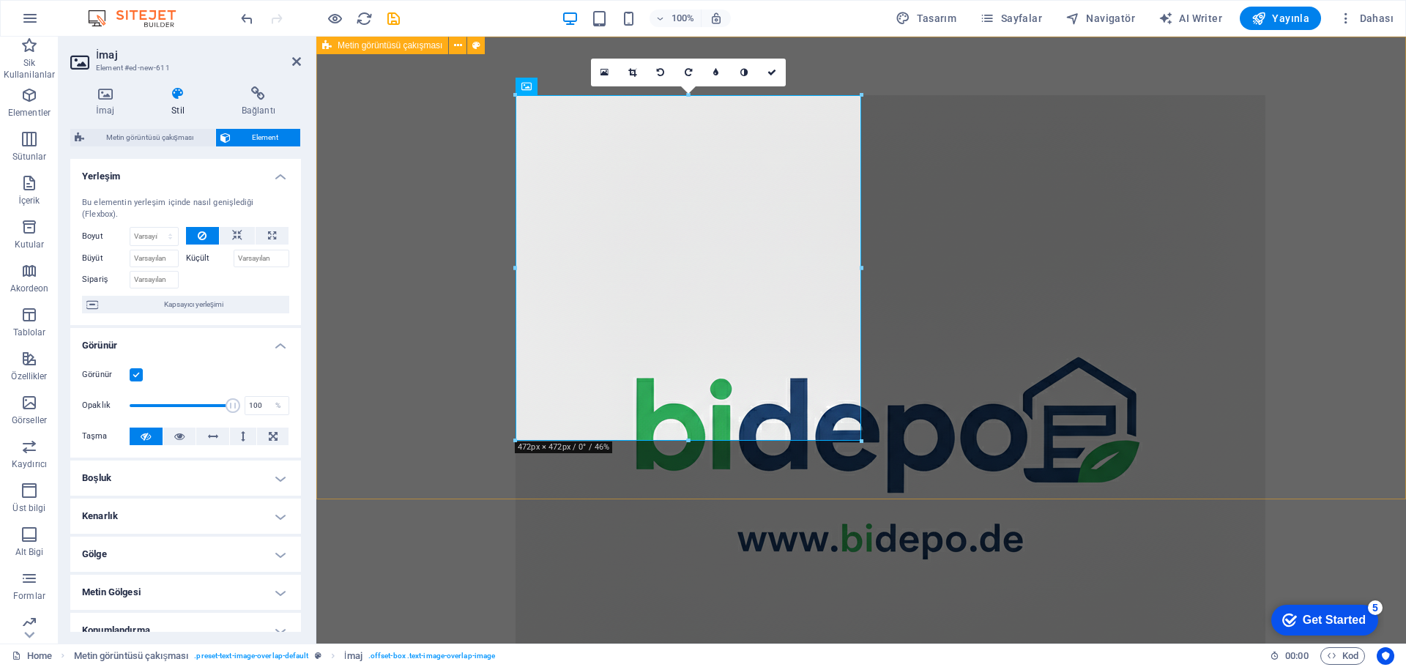
click at [457, 365] on div at bounding box center [860, 470] width 1089 height 867
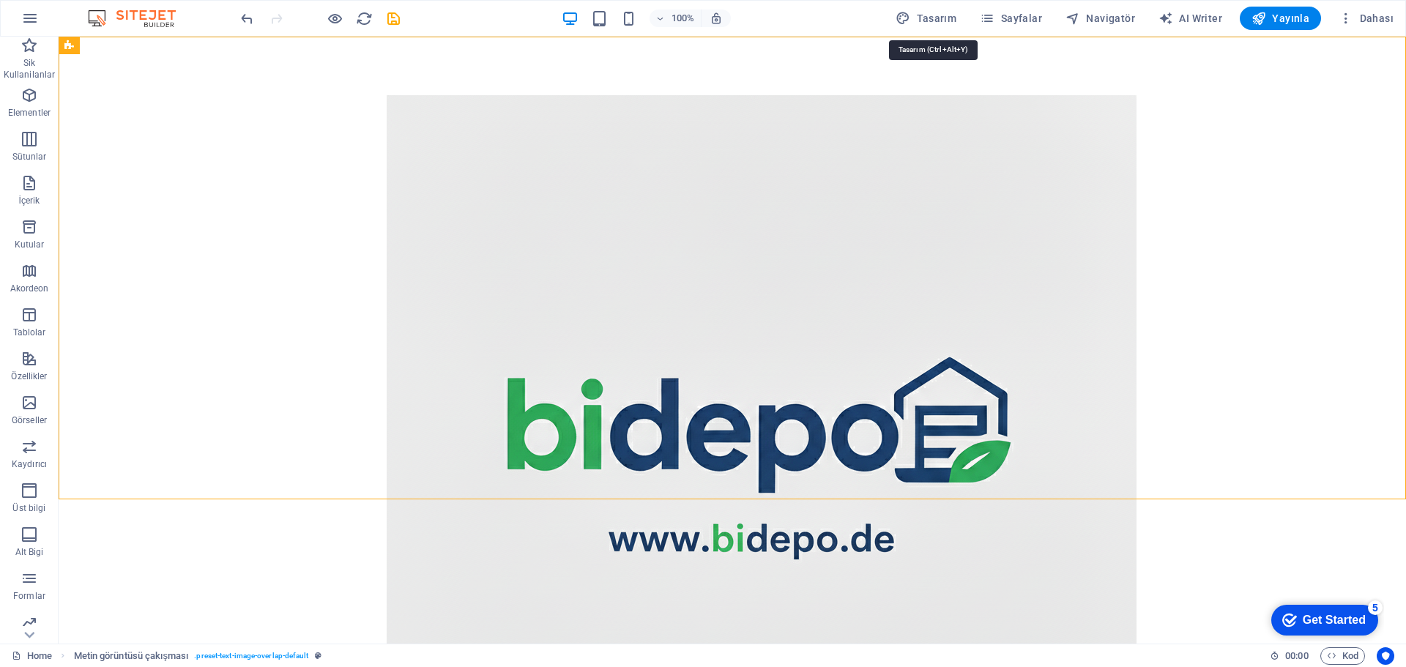
click at [956, 18] on span "Tasarım" at bounding box center [925, 18] width 61 height 15
select select "px"
select select "400"
select select "px"
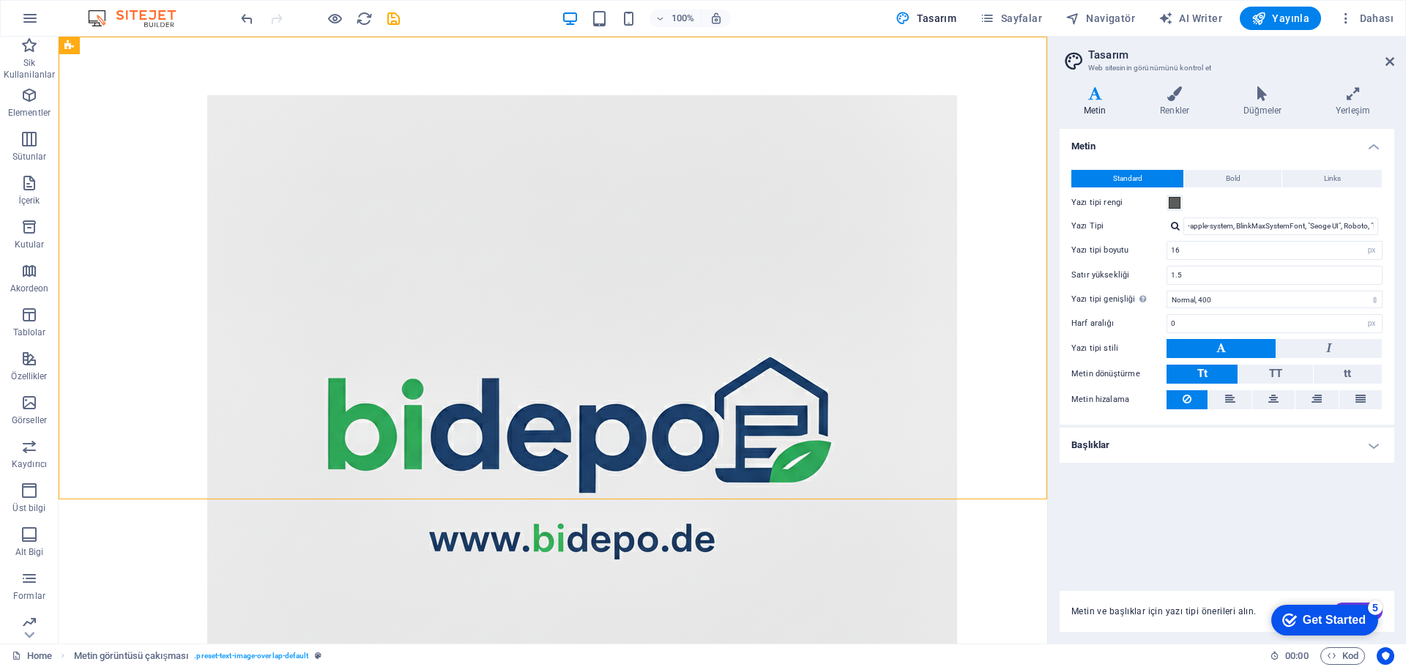
click at [1273, 400] on icon at bounding box center [1273, 399] width 10 height 18
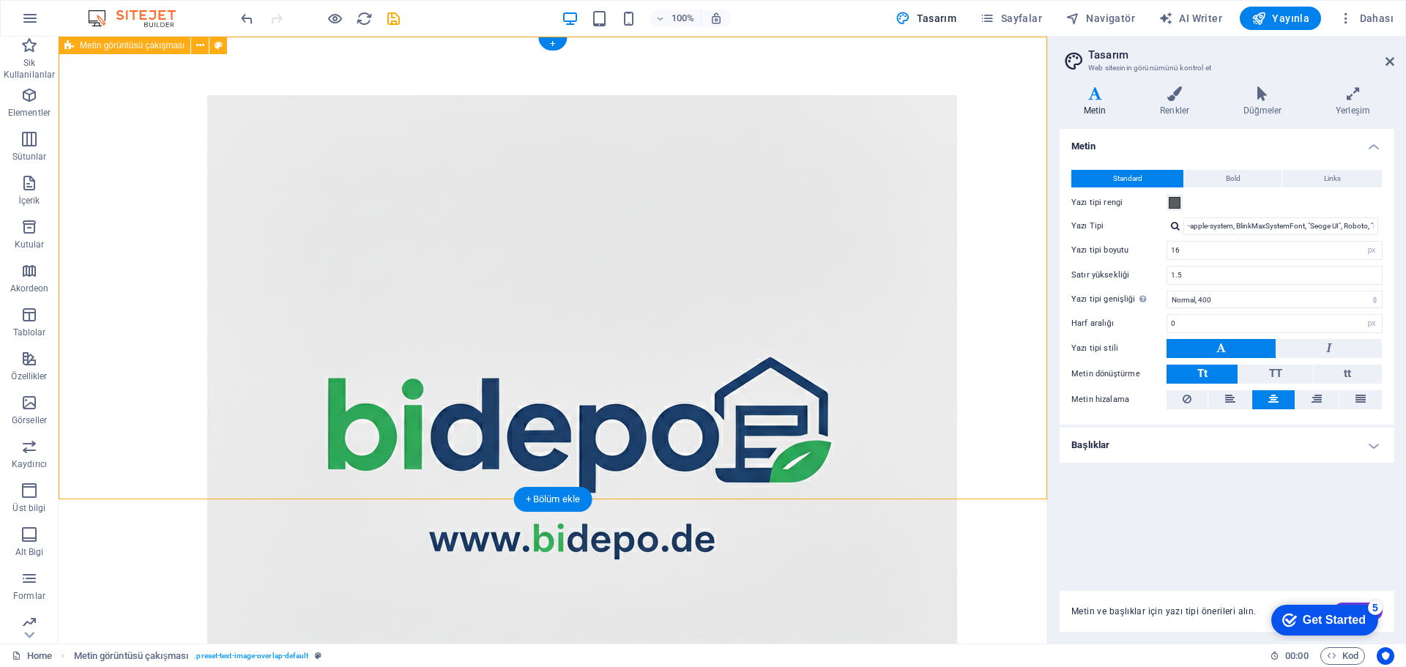
click at [829, 354] on div at bounding box center [553, 470] width 988 height 867
click at [488, 277] on figure at bounding box center [582, 470] width 750 height 750
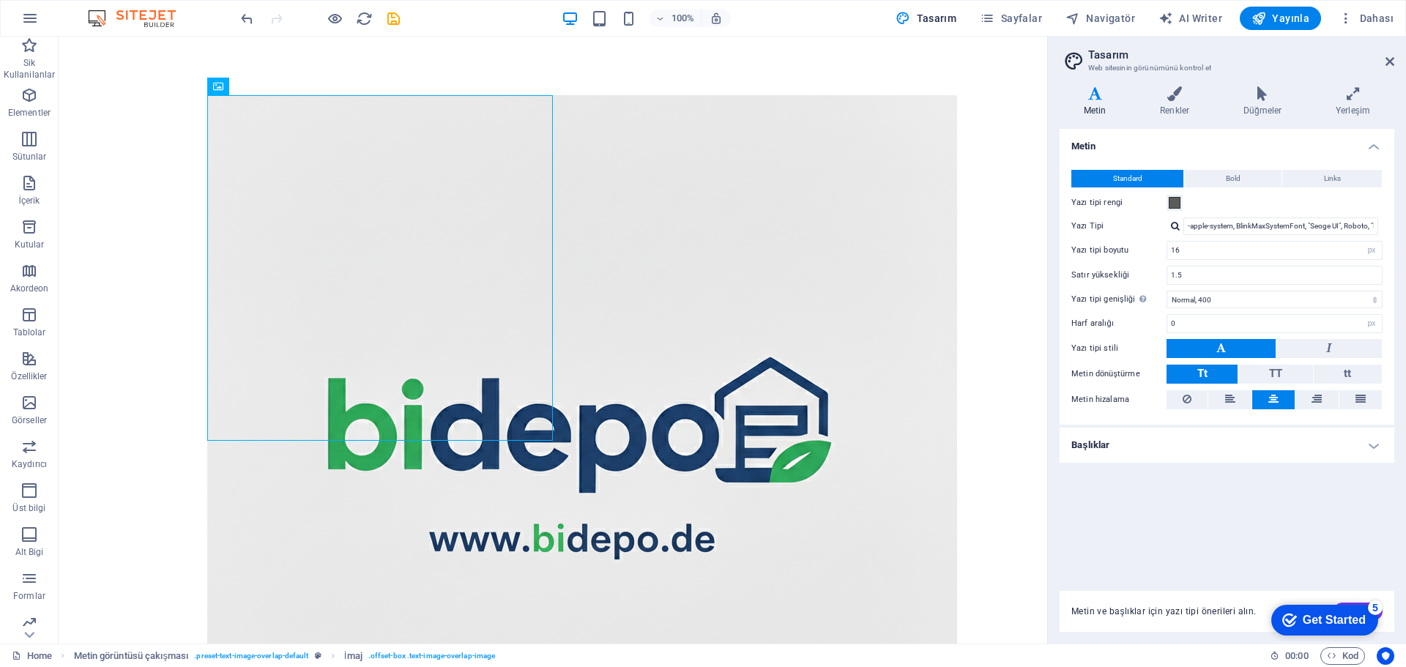
click at [1237, 401] on button at bounding box center [1229, 399] width 42 height 19
click at [1270, 401] on icon at bounding box center [1273, 399] width 10 height 18
click at [1348, 95] on icon at bounding box center [1352, 93] width 83 height 15
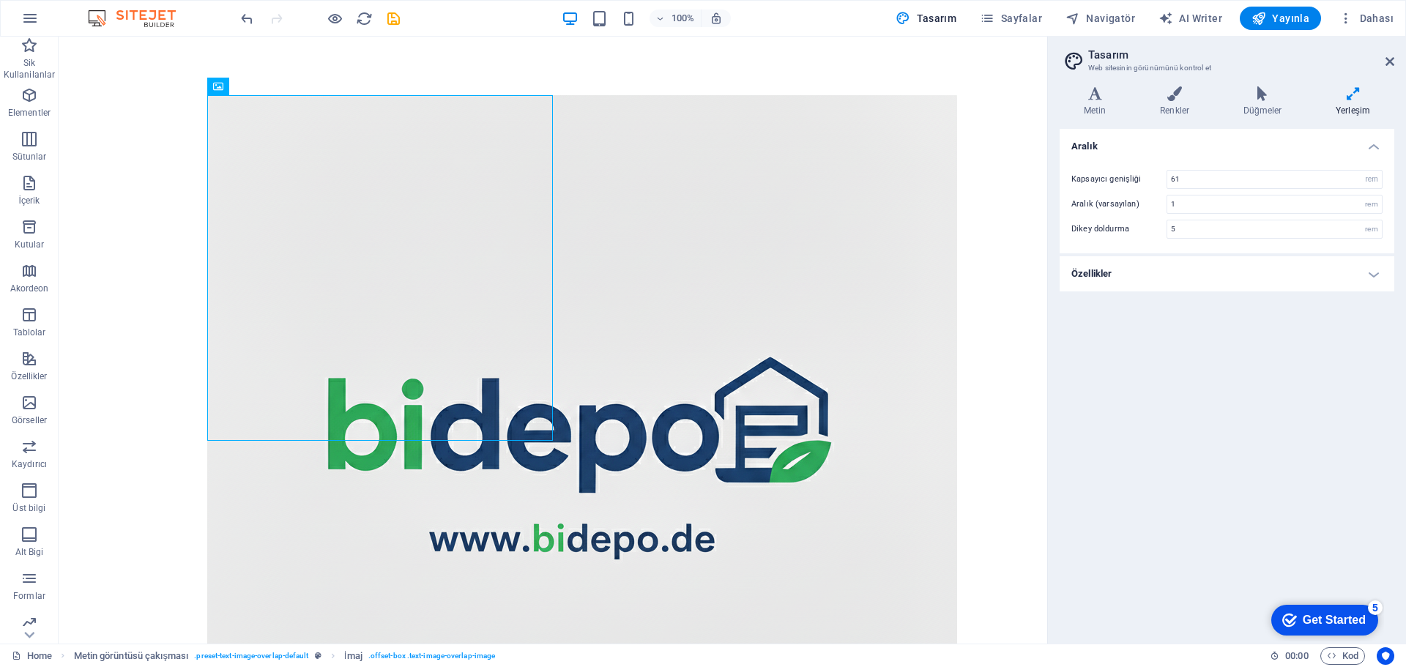
click at [1373, 275] on h4 "Özellikler" at bounding box center [1226, 273] width 335 height 35
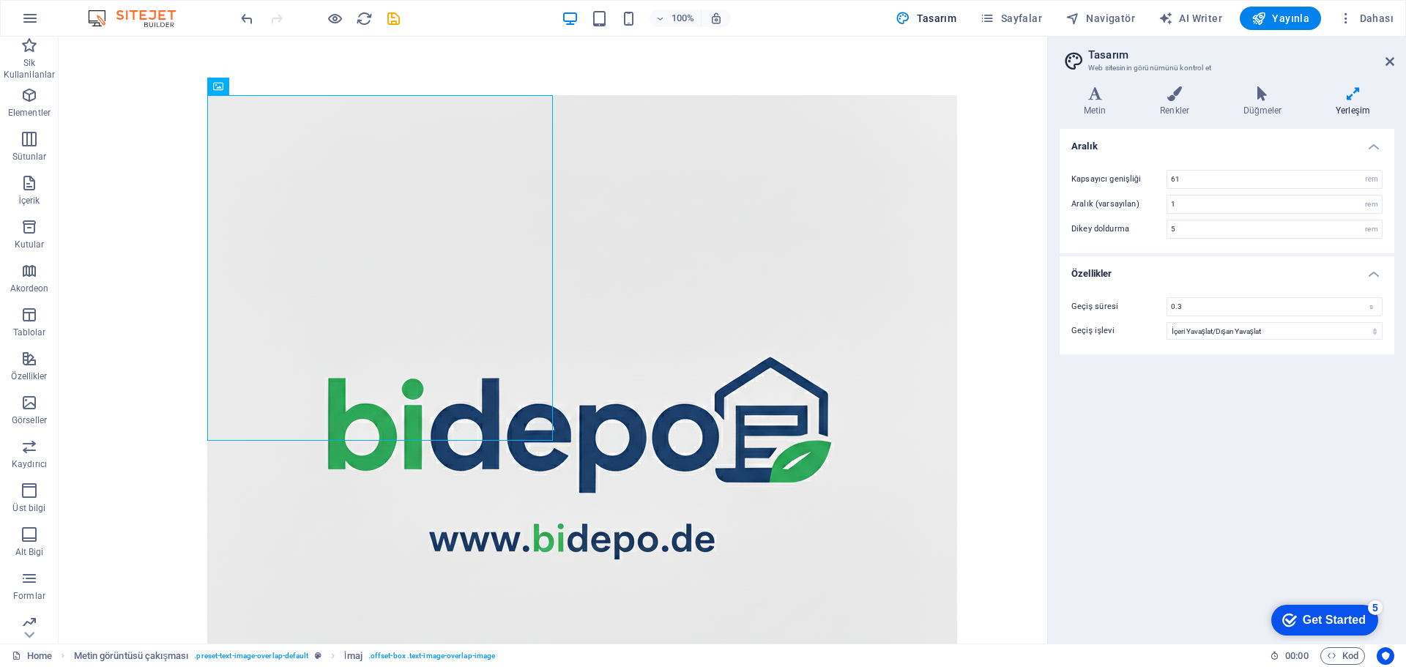
click at [1373, 275] on h4 "Özellikler" at bounding box center [1226, 269] width 335 height 26
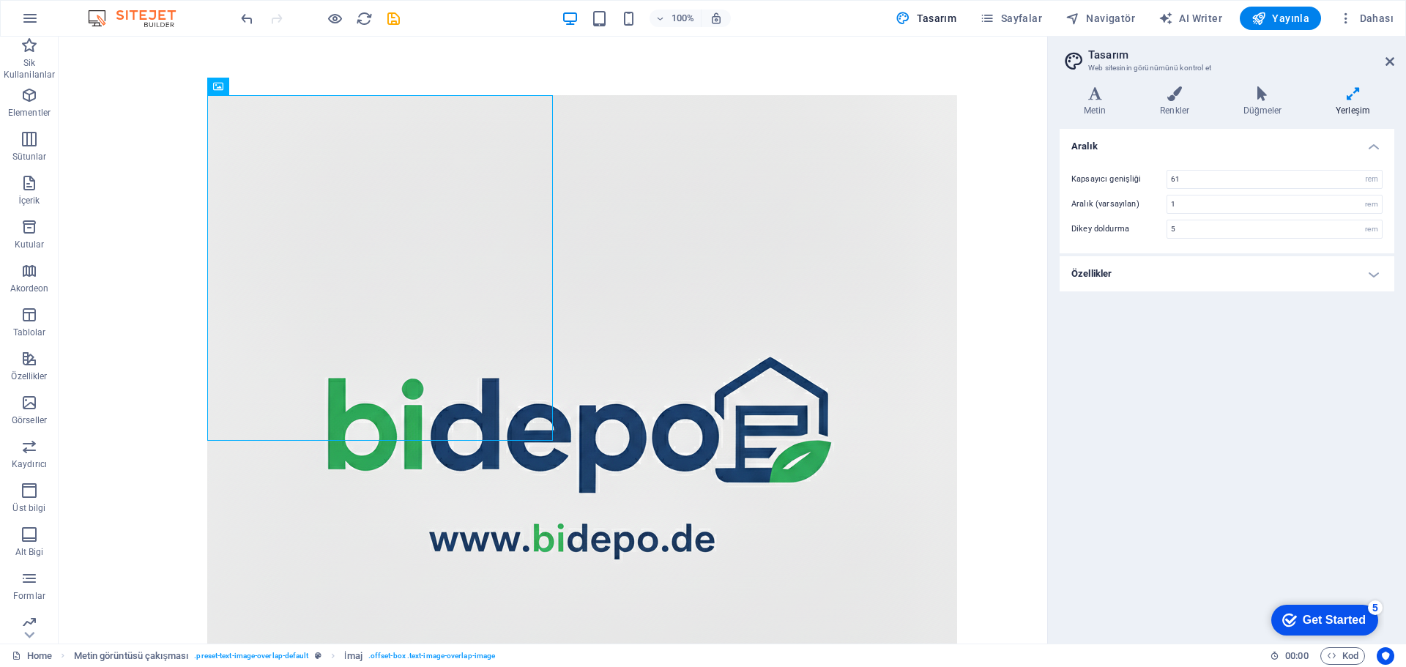
click at [1283, 93] on icon at bounding box center [1262, 93] width 86 height 15
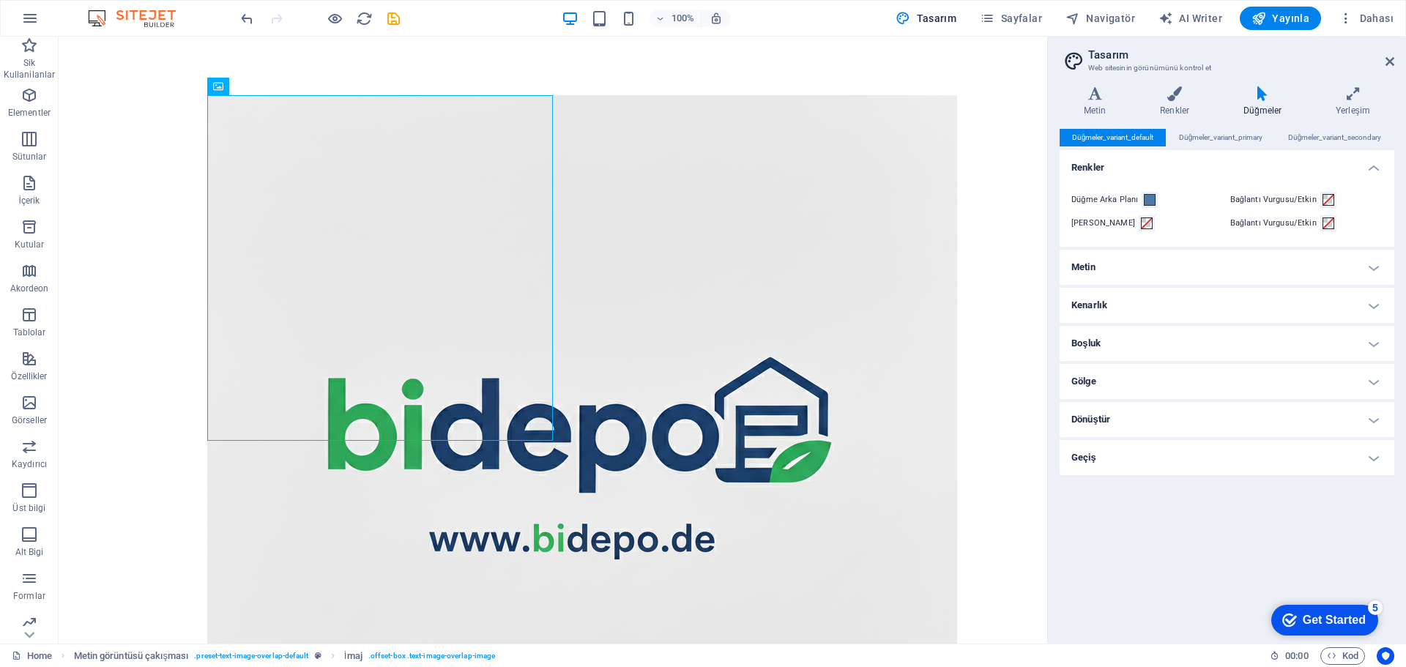
click at [1180, 98] on icon at bounding box center [1175, 93] width 78 height 15
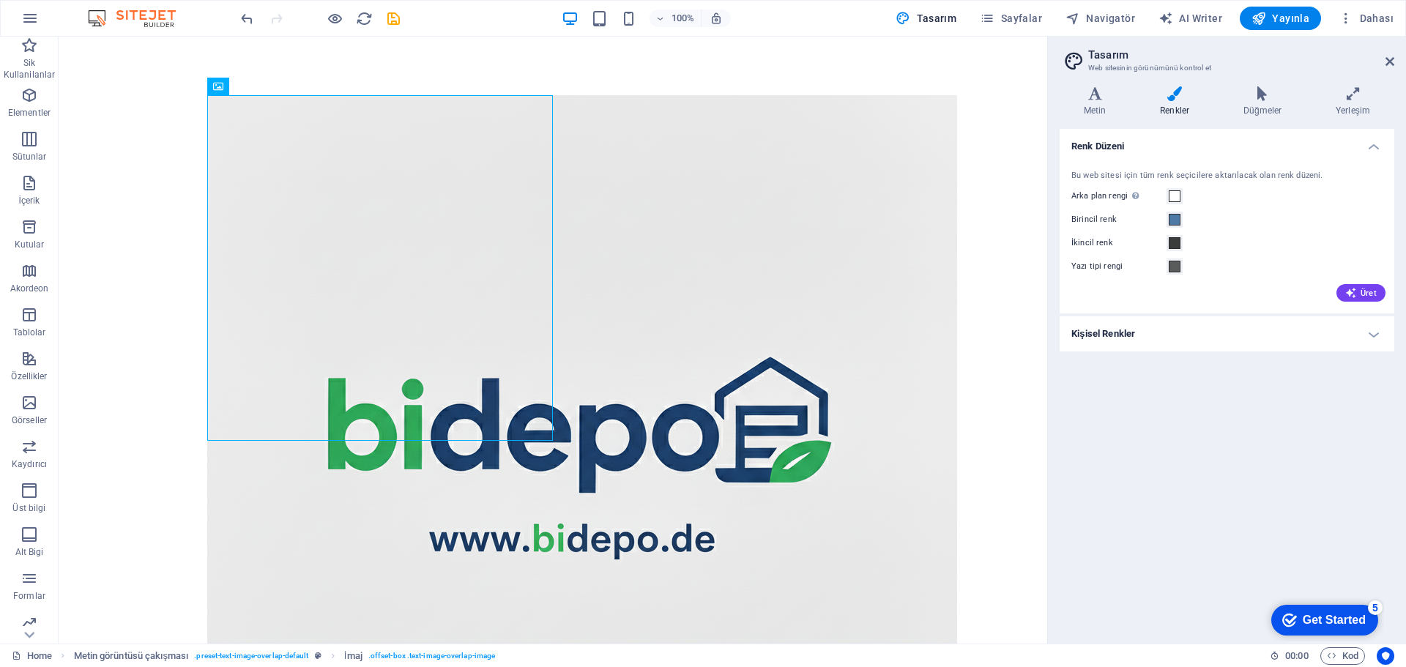
click at [1107, 96] on icon at bounding box center [1094, 93] width 70 height 15
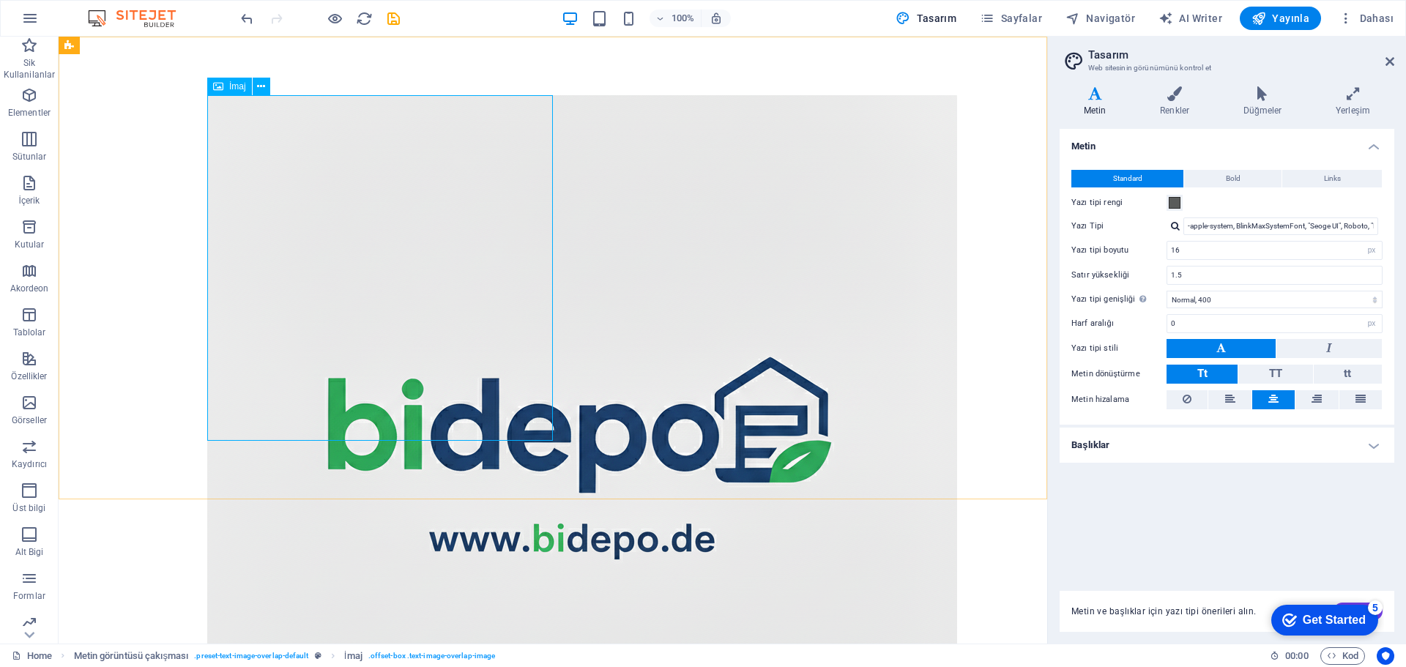
click at [263, 83] on icon at bounding box center [261, 86] width 8 height 15
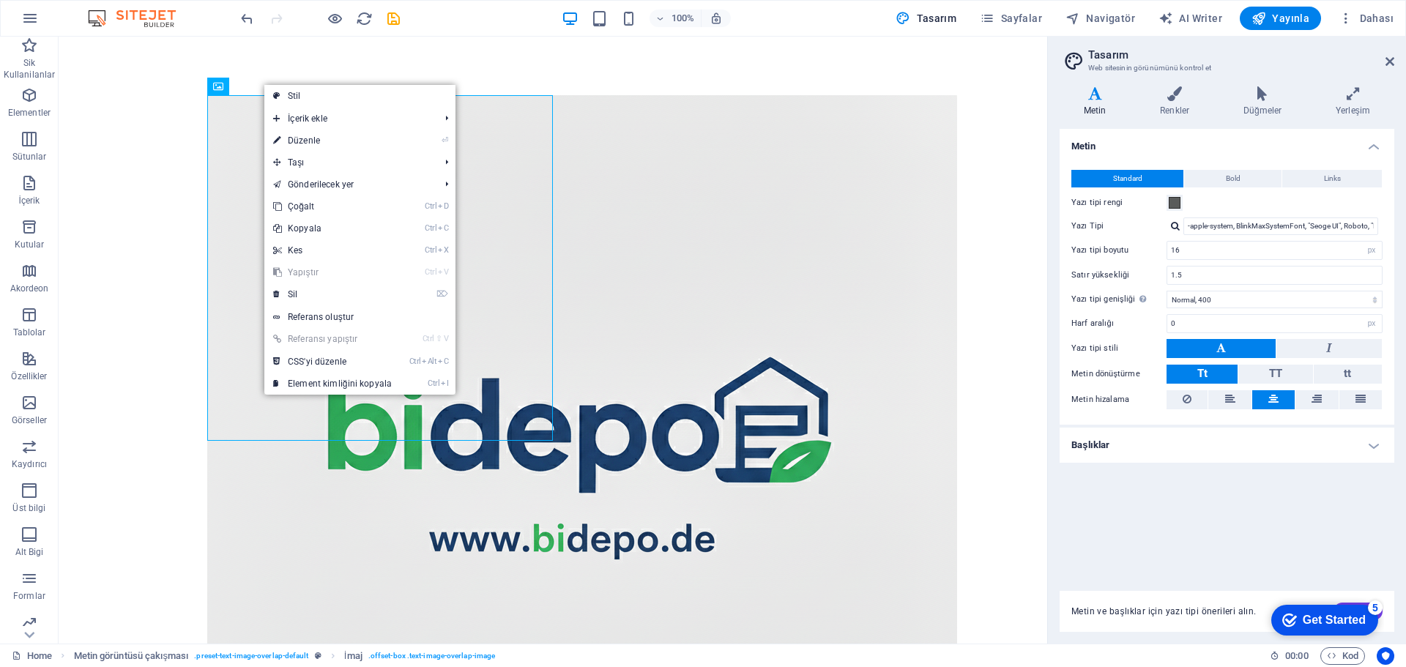
click at [327, 286] on link "⌦ Sil" at bounding box center [332, 294] width 136 height 22
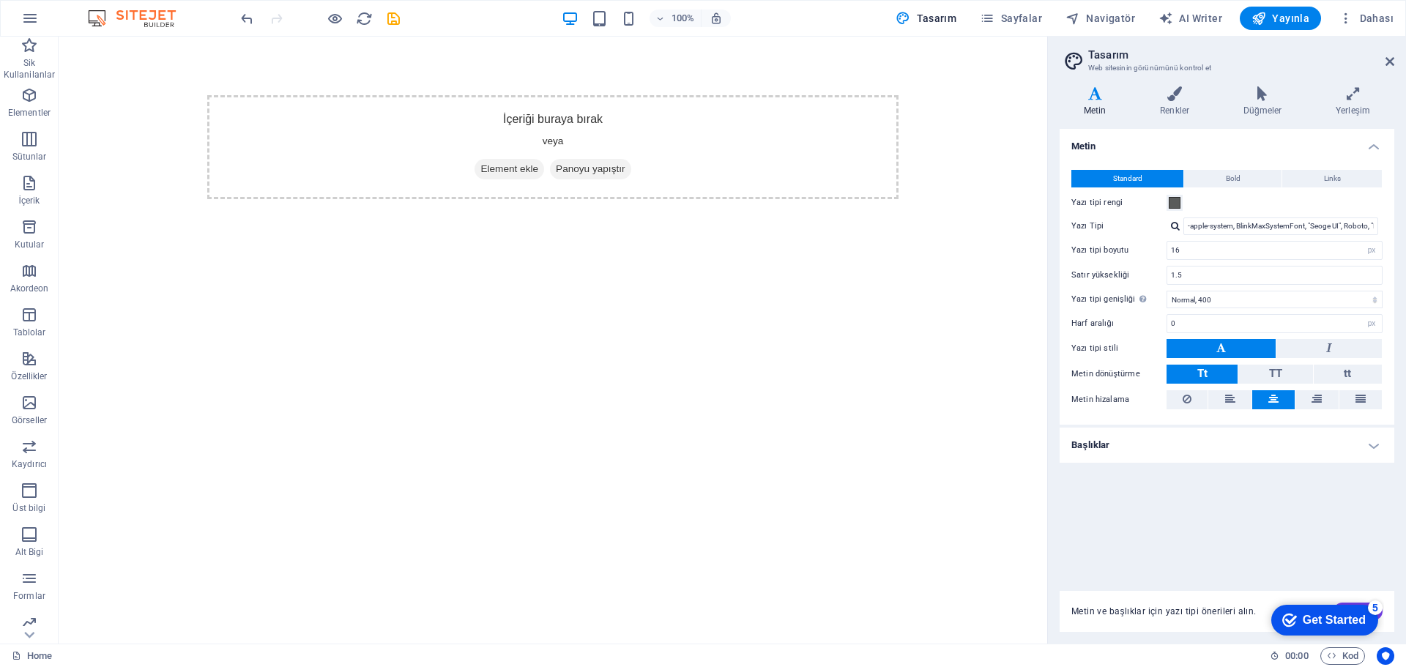
drag, startPoint x: 1393, startPoint y: 58, endPoint x: 1322, endPoint y: 30, distance: 75.6
click at [1393, 58] on icon at bounding box center [1389, 62] width 9 height 12
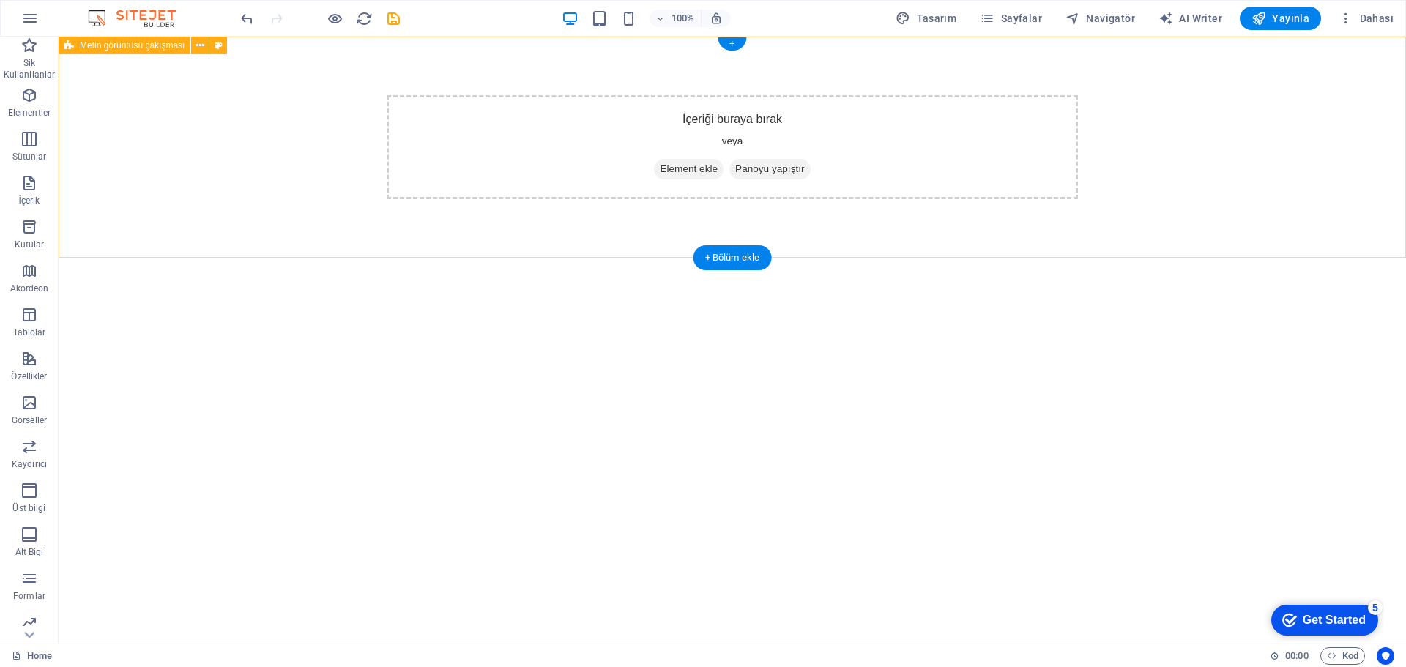
click at [720, 127] on div "İçeriği buraya bırak veya Element ekle Panoyu yapıştır" at bounding box center [732, 147] width 691 height 104
click at [696, 171] on span "Element ekle" at bounding box center [689, 169] width 70 height 21
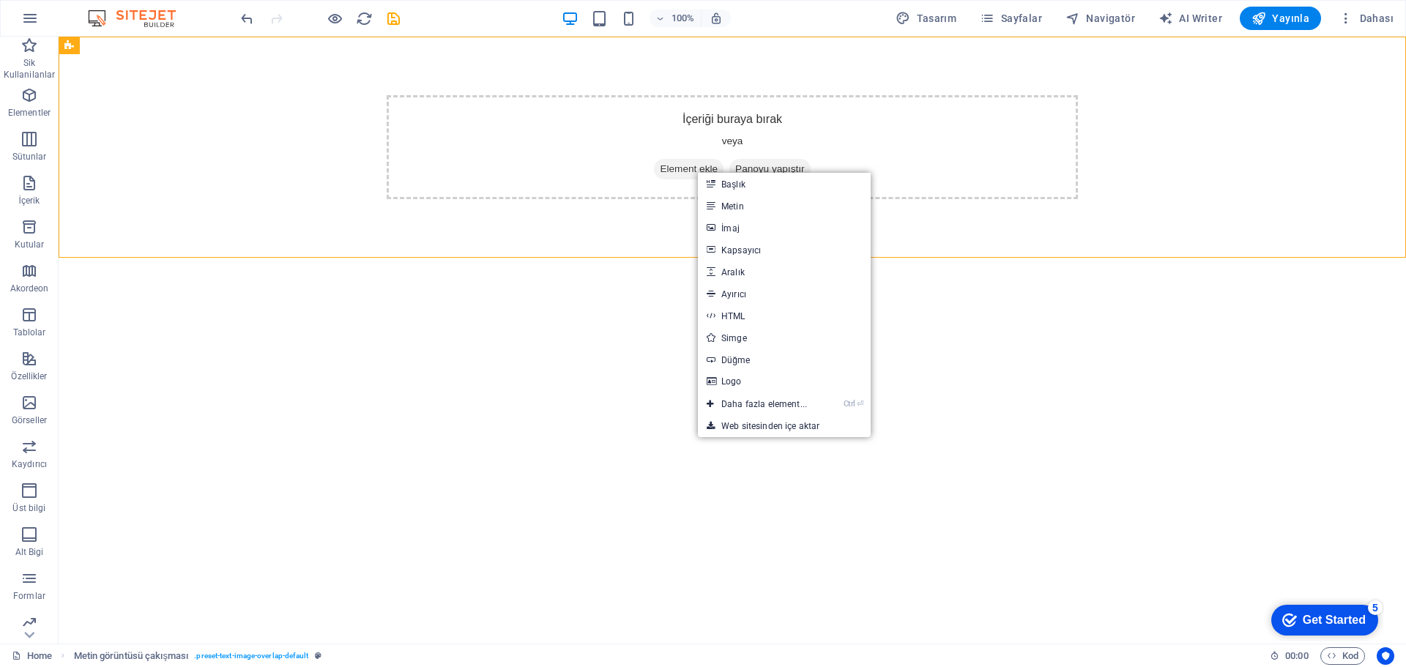
click at [753, 222] on link "İmaj" at bounding box center [784, 228] width 173 height 22
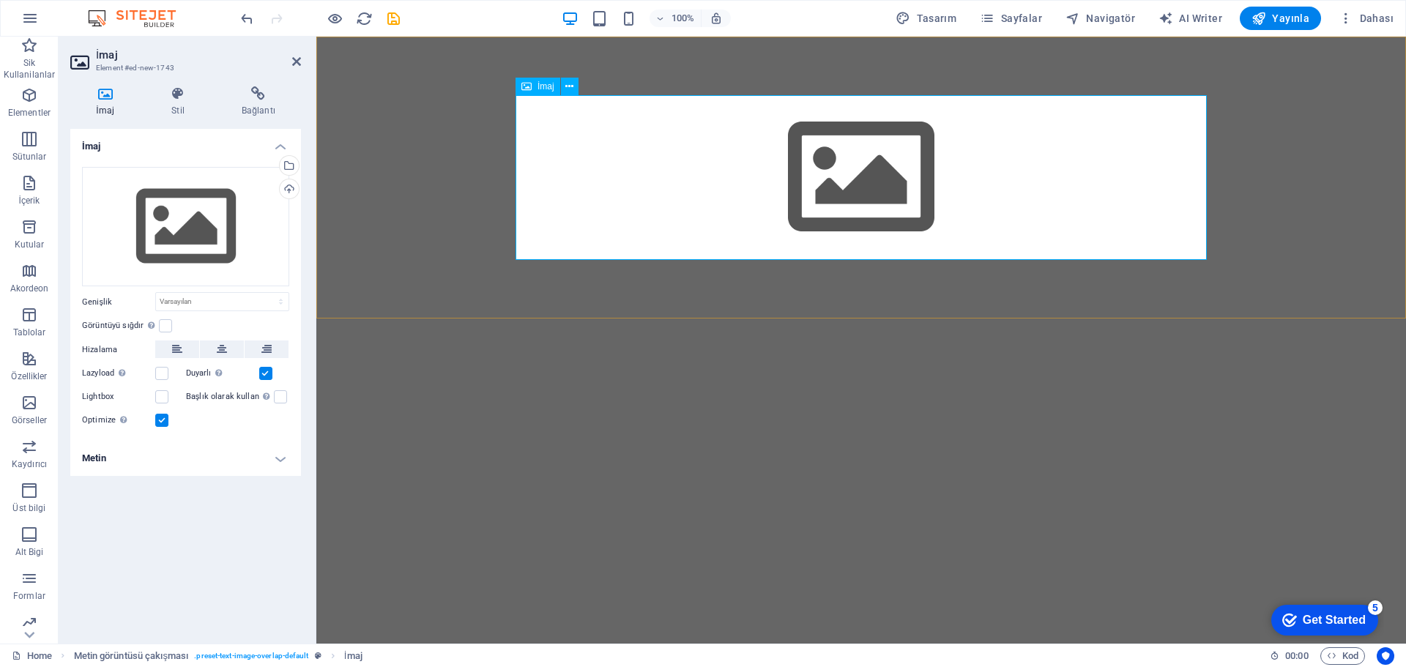
click at [849, 182] on figure at bounding box center [860, 177] width 691 height 165
click at [184, 233] on div "Dosyaları buraya sürükleyin, dosyaları seçmek için tıklayın veya Dosyalardan ya…" at bounding box center [185, 227] width 207 height 120
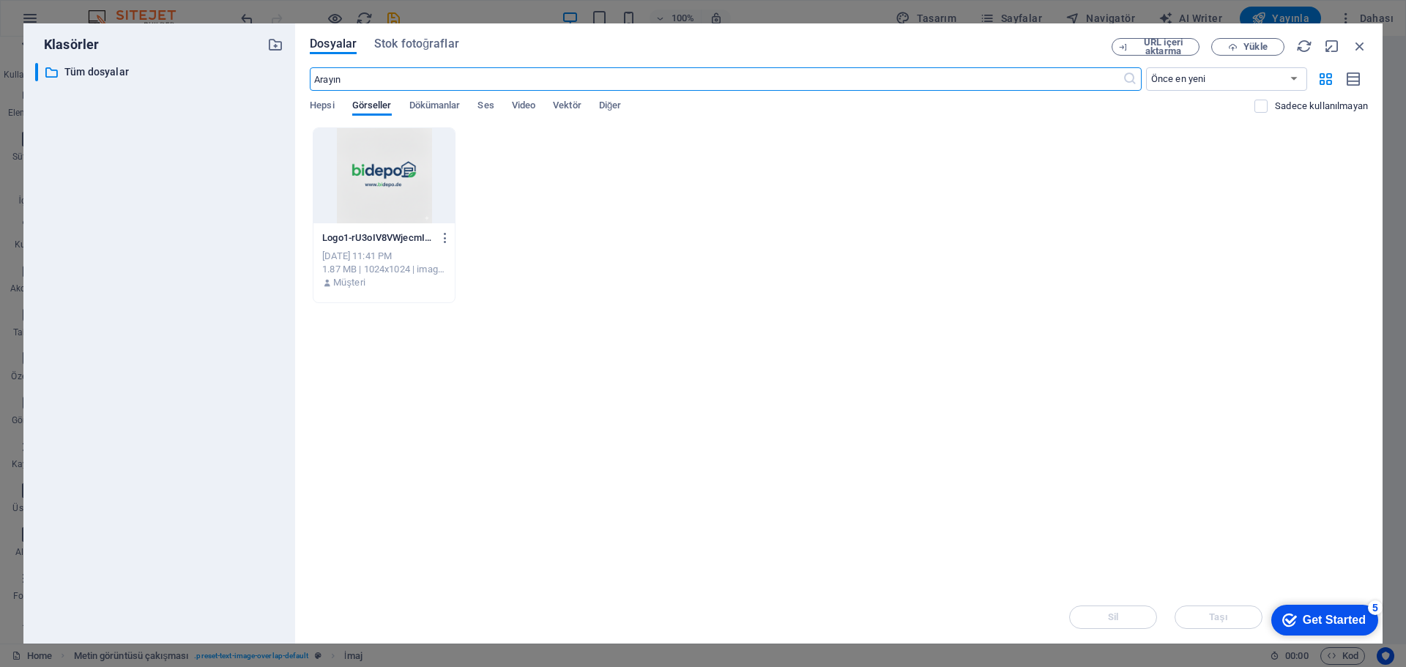
click at [414, 190] on div at bounding box center [383, 175] width 141 height 95
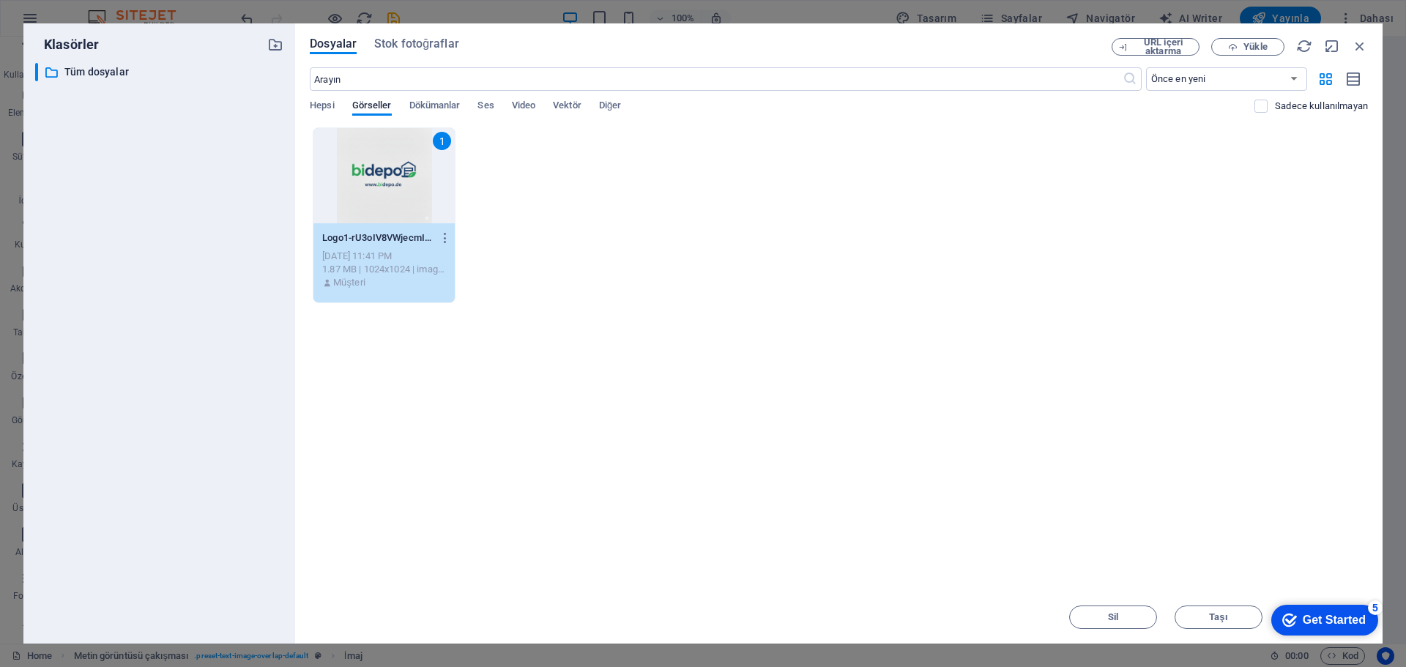
click at [401, 185] on div "1" at bounding box center [383, 175] width 141 height 95
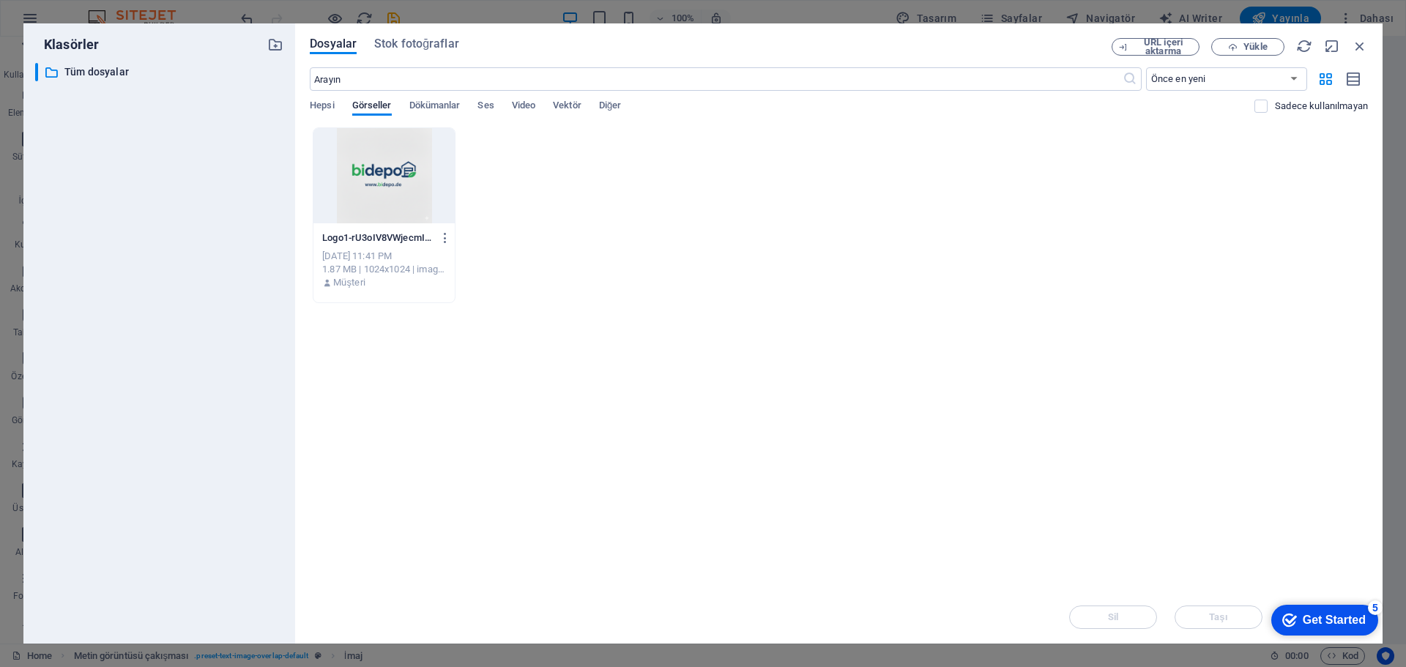
click at [401, 185] on div at bounding box center [383, 175] width 141 height 95
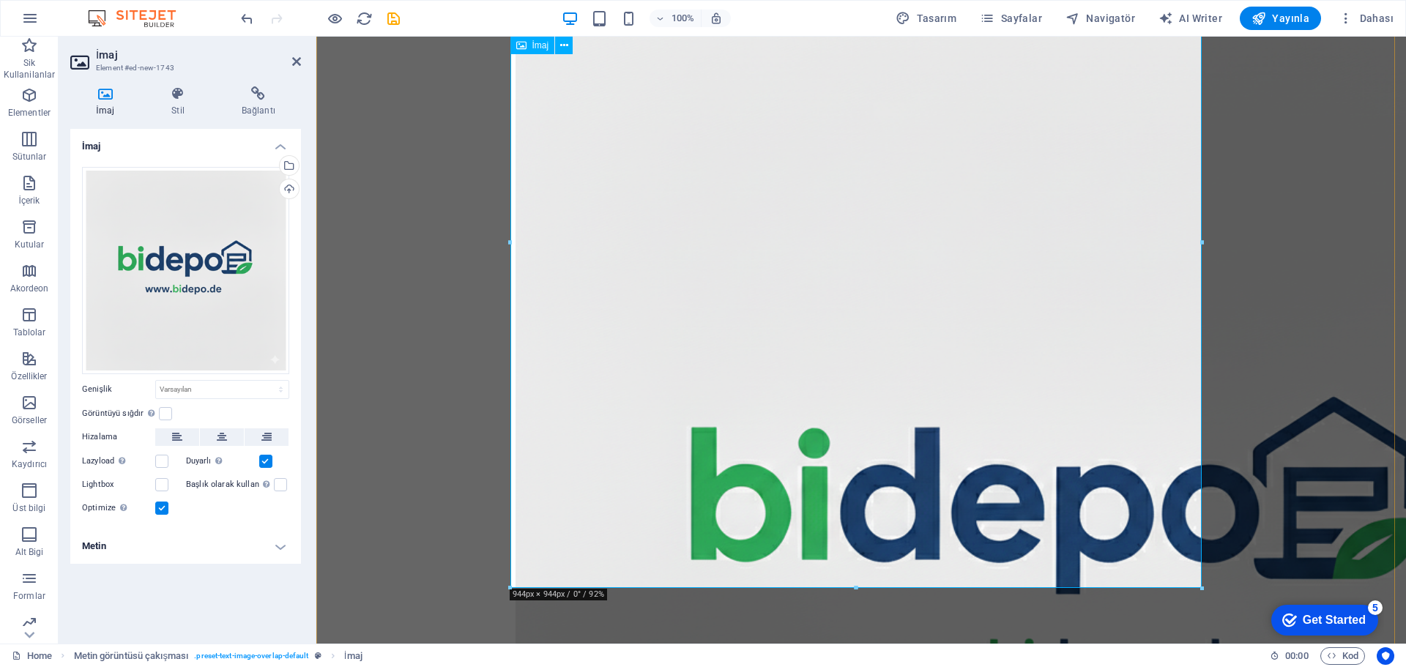
scroll to position [0, 0]
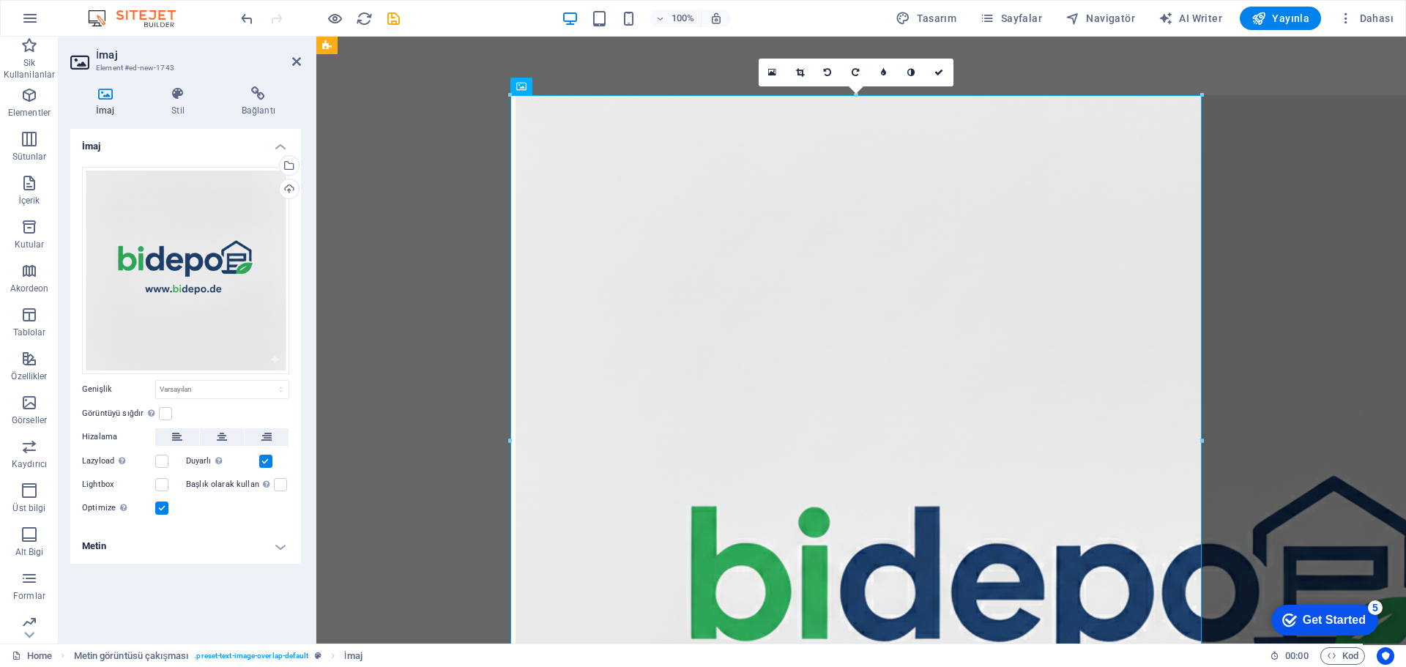
click at [215, 435] on button at bounding box center [222, 437] width 44 height 18
click at [1289, 26] on button "Yayınla" at bounding box center [1280, 18] width 81 height 23
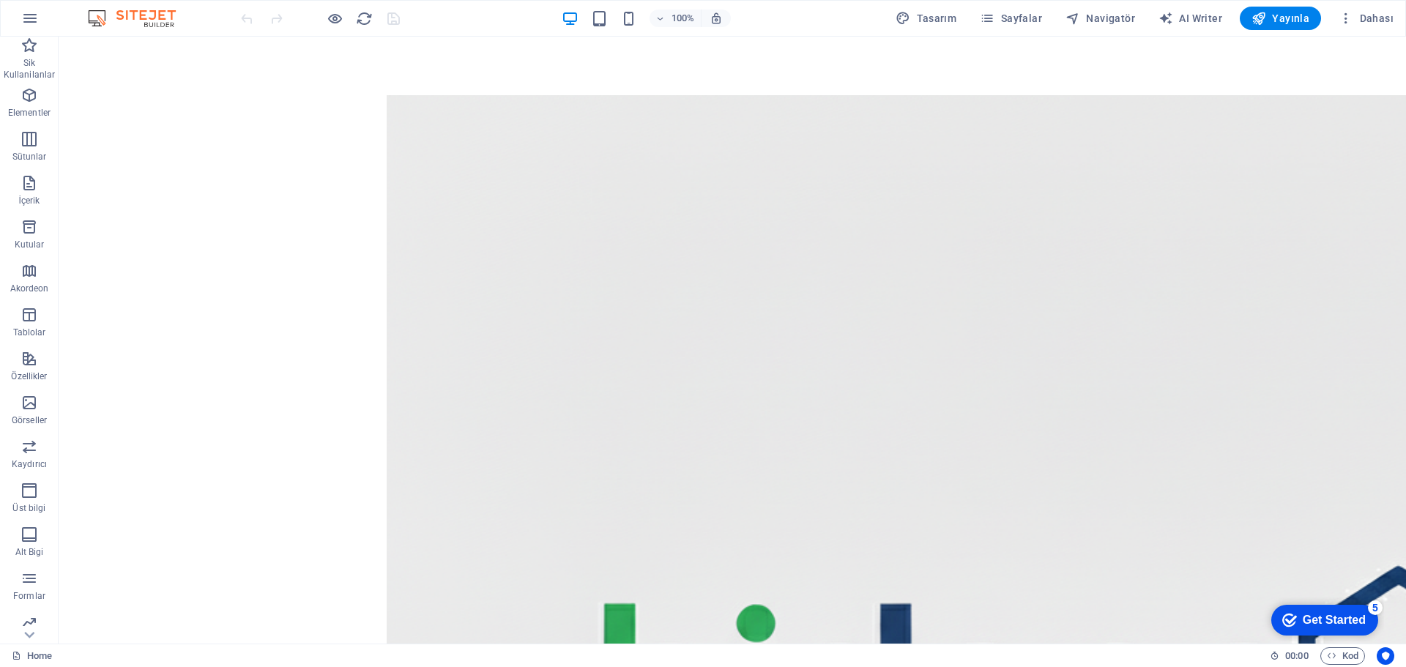
click at [1373, 21] on span "Dahası" at bounding box center [1365, 18] width 55 height 15
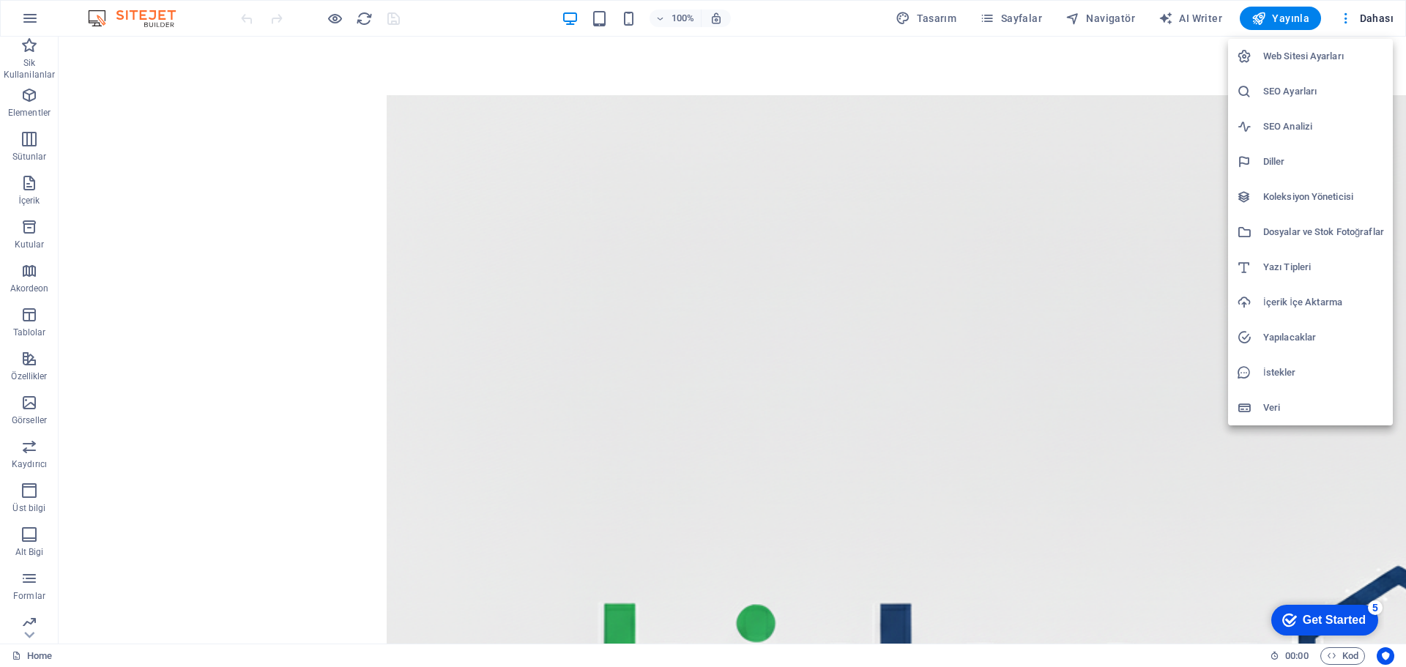
click at [1289, 52] on h6 "Web Sitesi Ayarları" at bounding box center [1323, 57] width 121 height 18
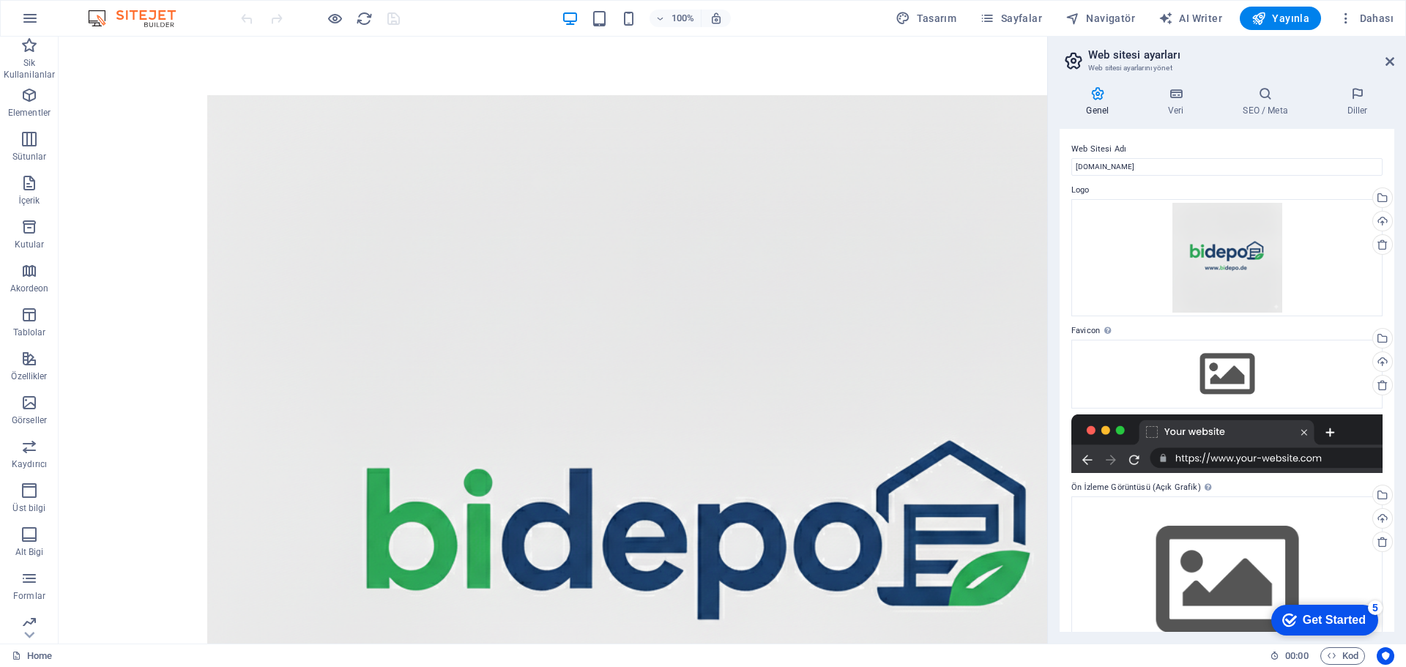
click at [1256, 97] on icon at bounding box center [1265, 93] width 98 height 15
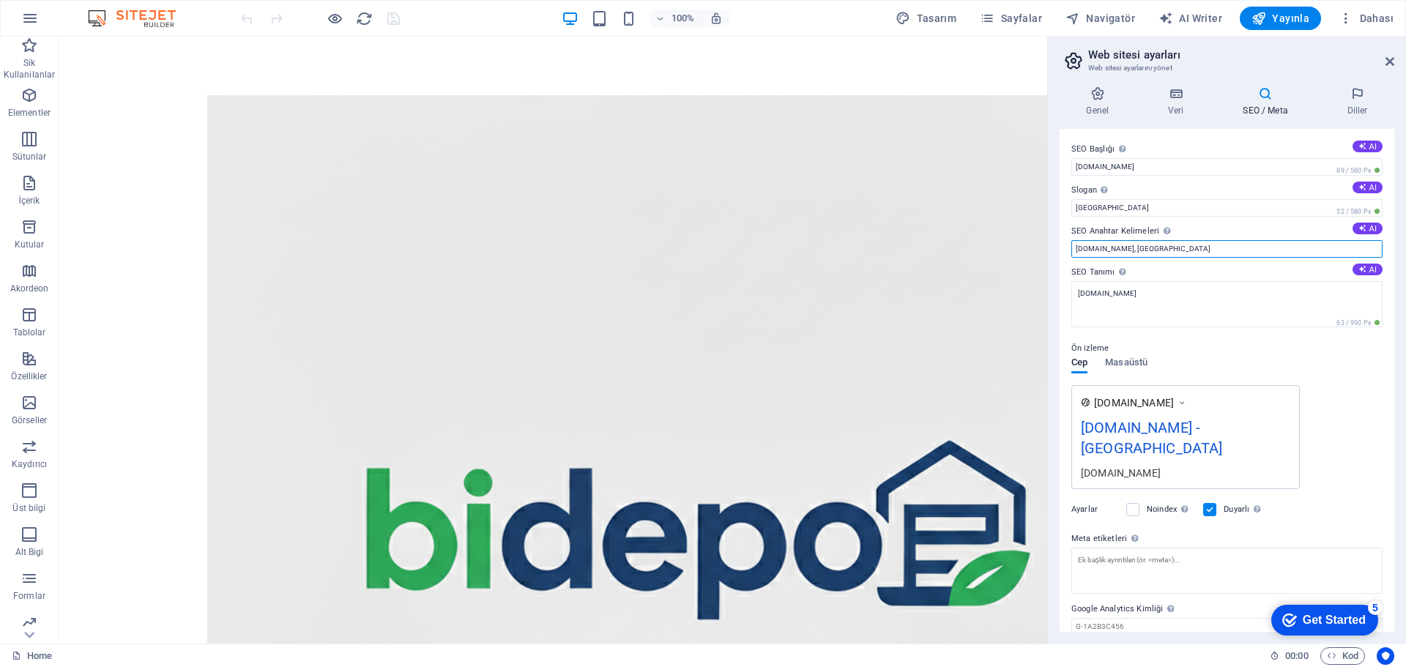
click at [1164, 250] on input "bidepo.de, Berlin" at bounding box center [1226, 249] width 311 height 18
type input "bidepo.de, Frankfurt"
click at [1135, 207] on input "Berlin" at bounding box center [1226, 208] width 311 height 18
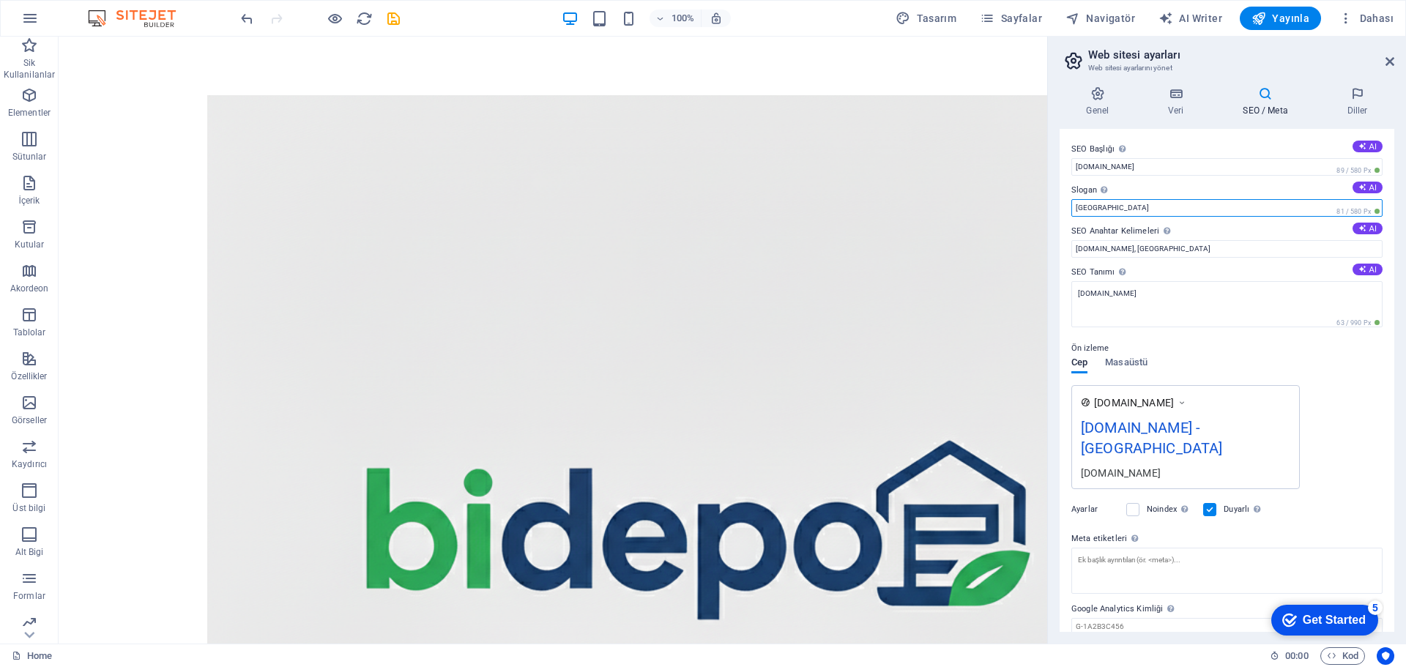
type input "Frankfurt"
click at [1305, 18] on span "Yayınla" at bounding box center [1280, 18] width 58 height 15
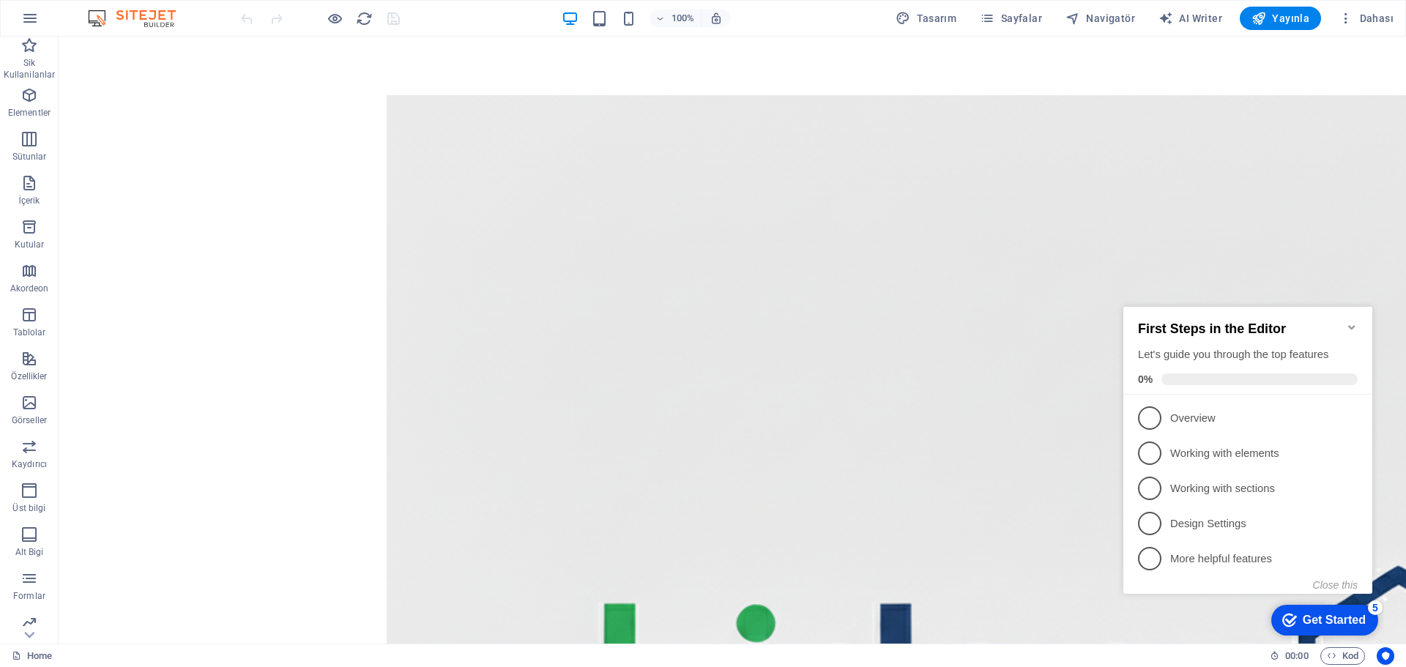
click at [34, 14] on icon "button" at bounding box center [30, 19] width 18 height 18
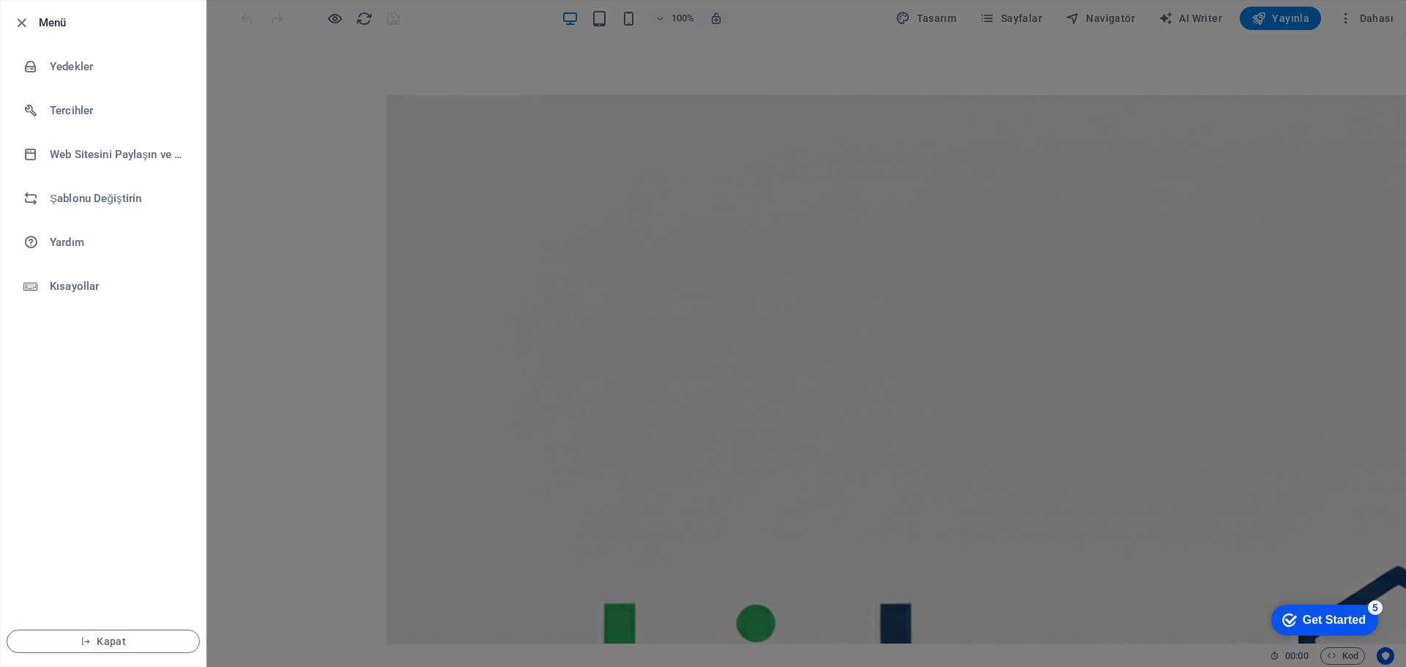
click at [23, 22] on icon "button" at bounding box center [21, 23] width 17 height 17
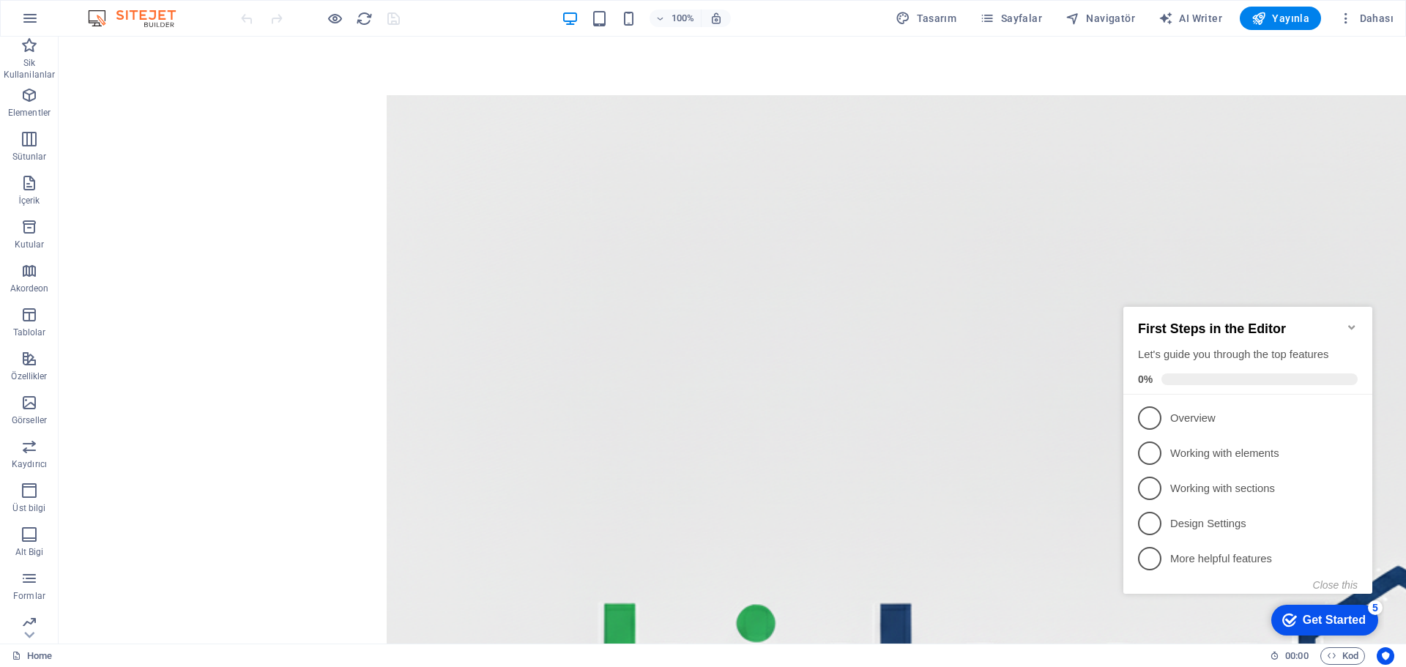
click at [1279, 19] on span "Yayınla" at bounding box center [1280, 18] width 58 height 15
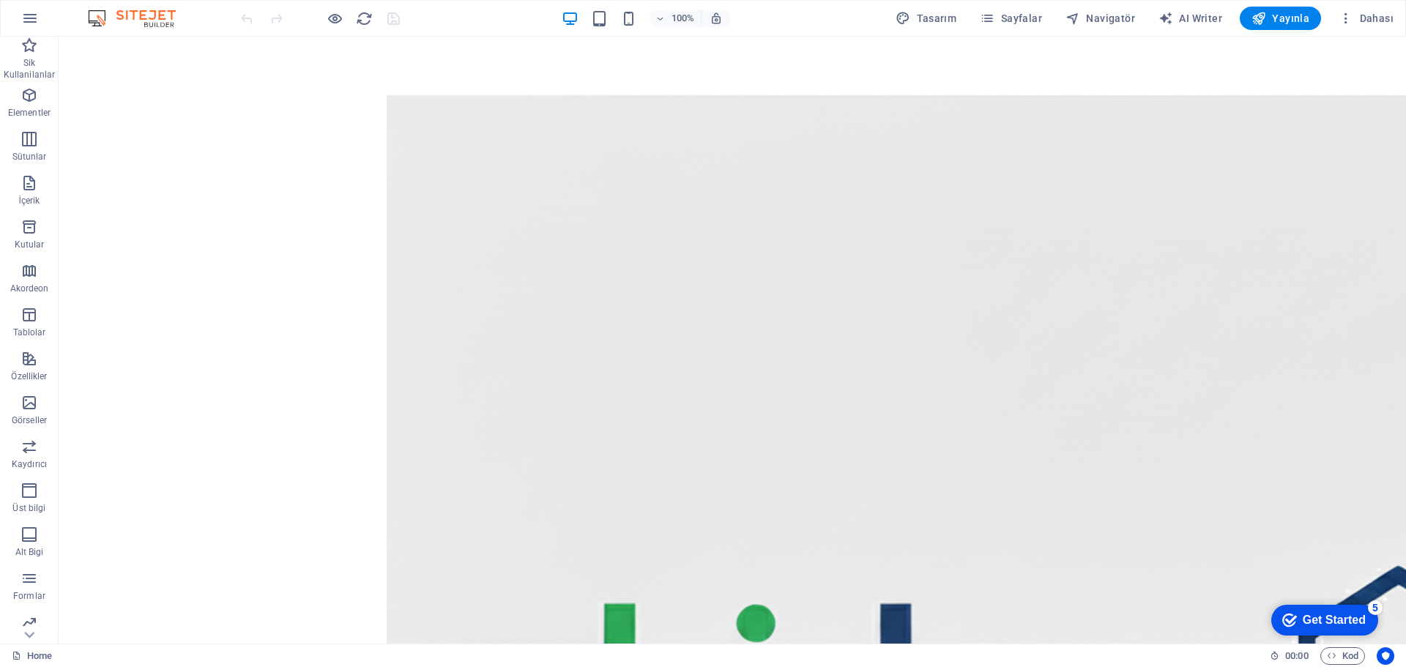
click at [1275, 21] on span "Yayınla" at bounding box center [1280, 18] width 58 height 15
click at [33, 15] on icon "button" at bounding box center [30, 19] width 18 height 18
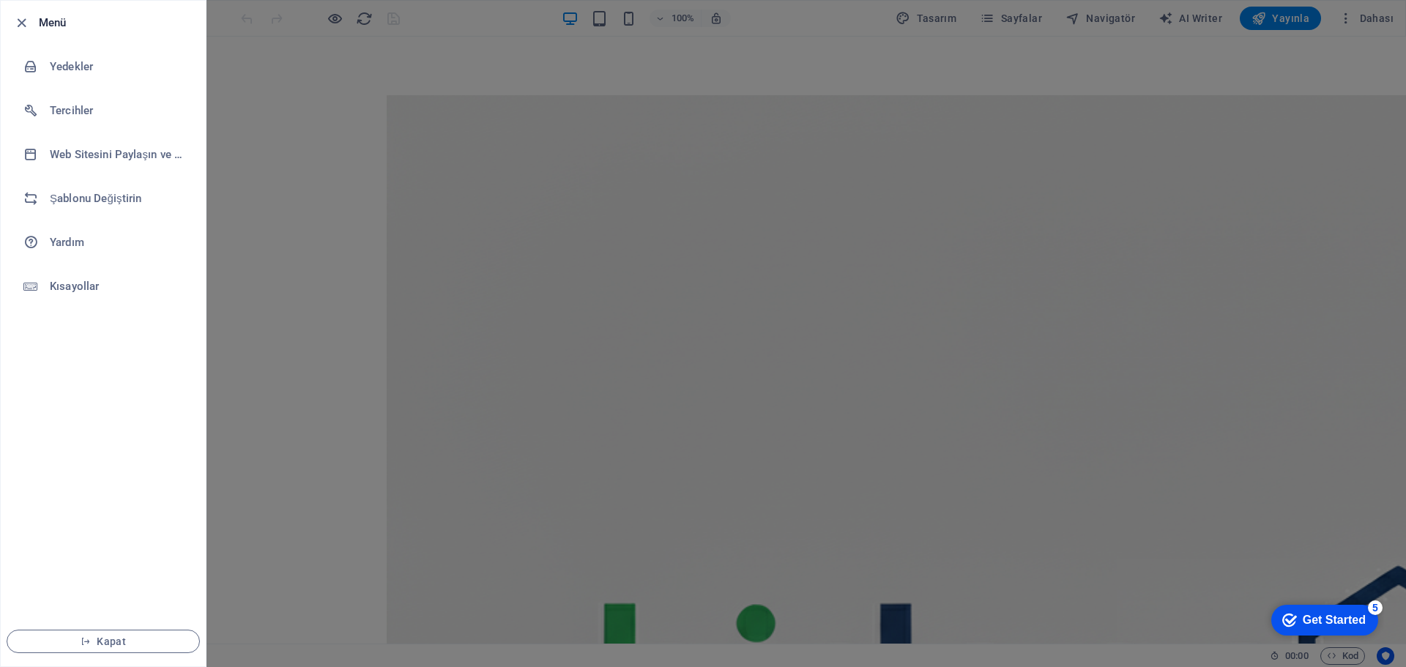
click at [111, 188] on li "Şablonu Değiştirin" at bounding box center [103, 198] width 205 height 44
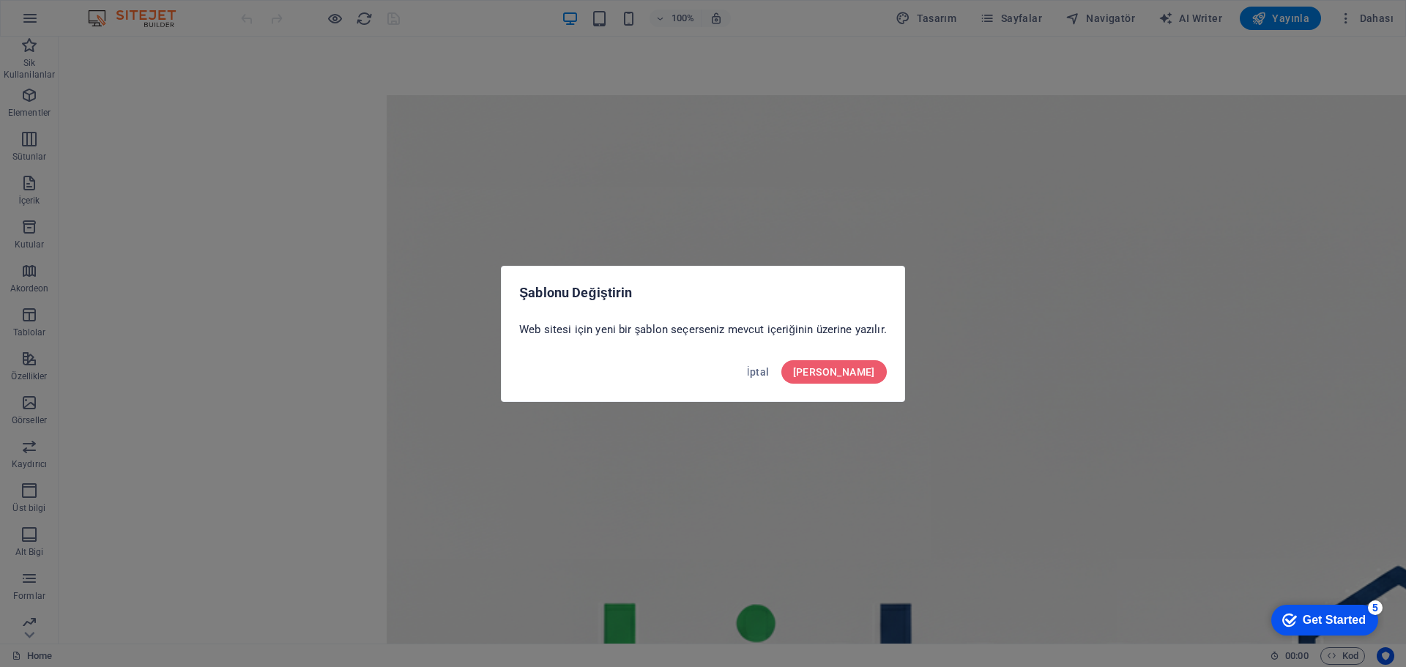
click at [868, 368] on span "Onayla" at bounding box center [834, 372] width 82 height 12
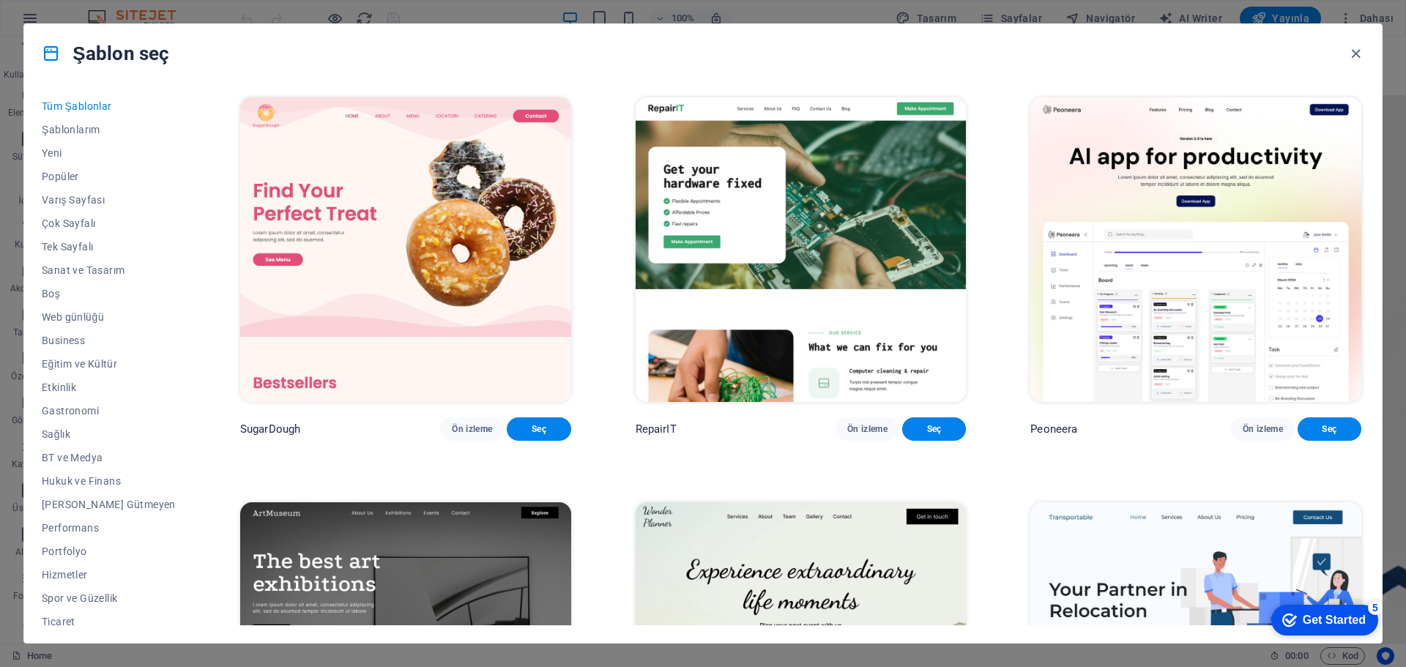
click at [55, 148] on span "Yeni" at bounding box center [109, 153] width 134 height 12
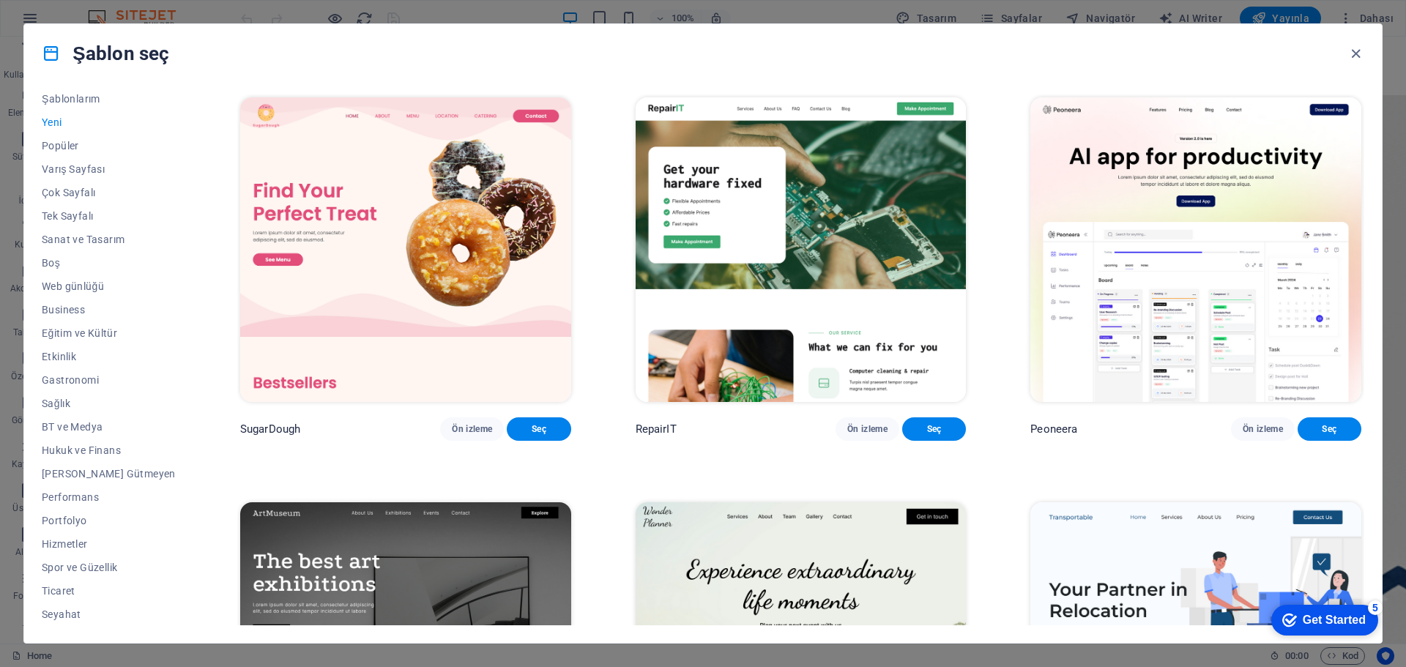
scroll to position [55, 0]
click at [53, 236] on span "Boş" at bounding box center [109, 239] width 134 height 12
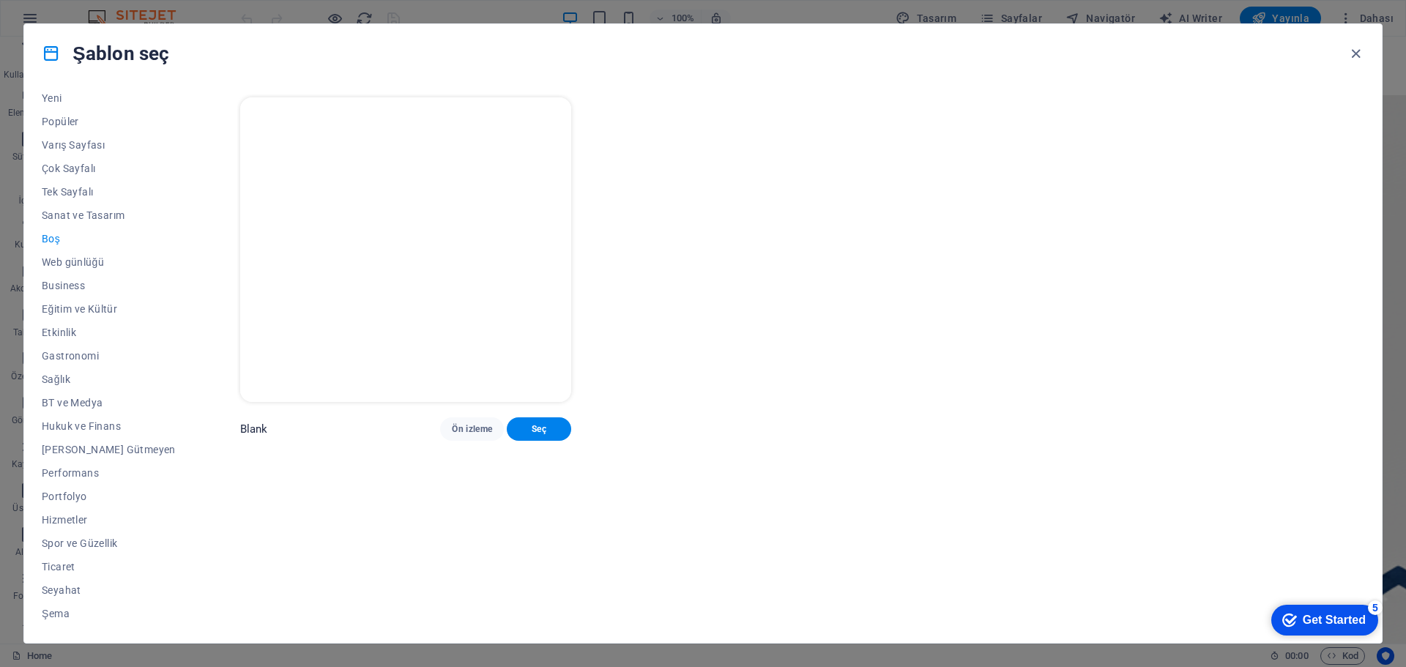
click at [518, 434] on span "Seç" at bounding box center [538, 429] width 40 height 12
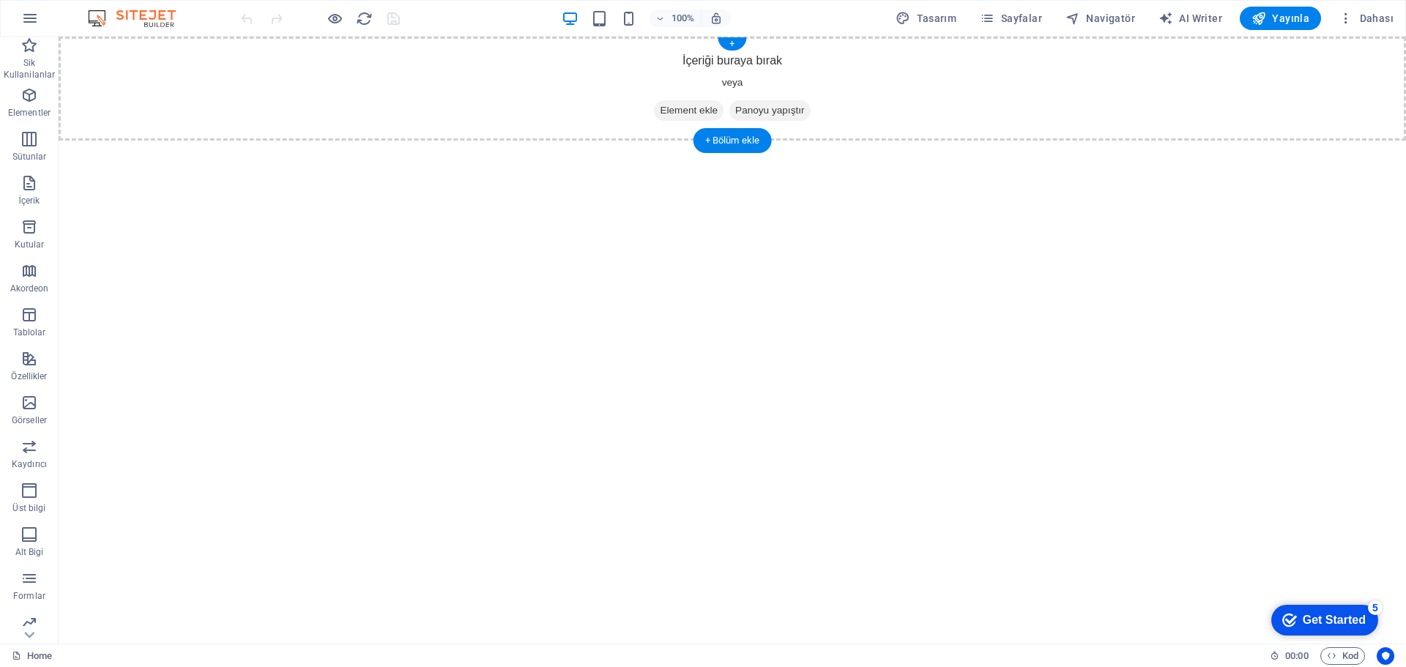
click at [704, 109] on span "Element ekle" at bounding box center [689, 110] width 70 height 21
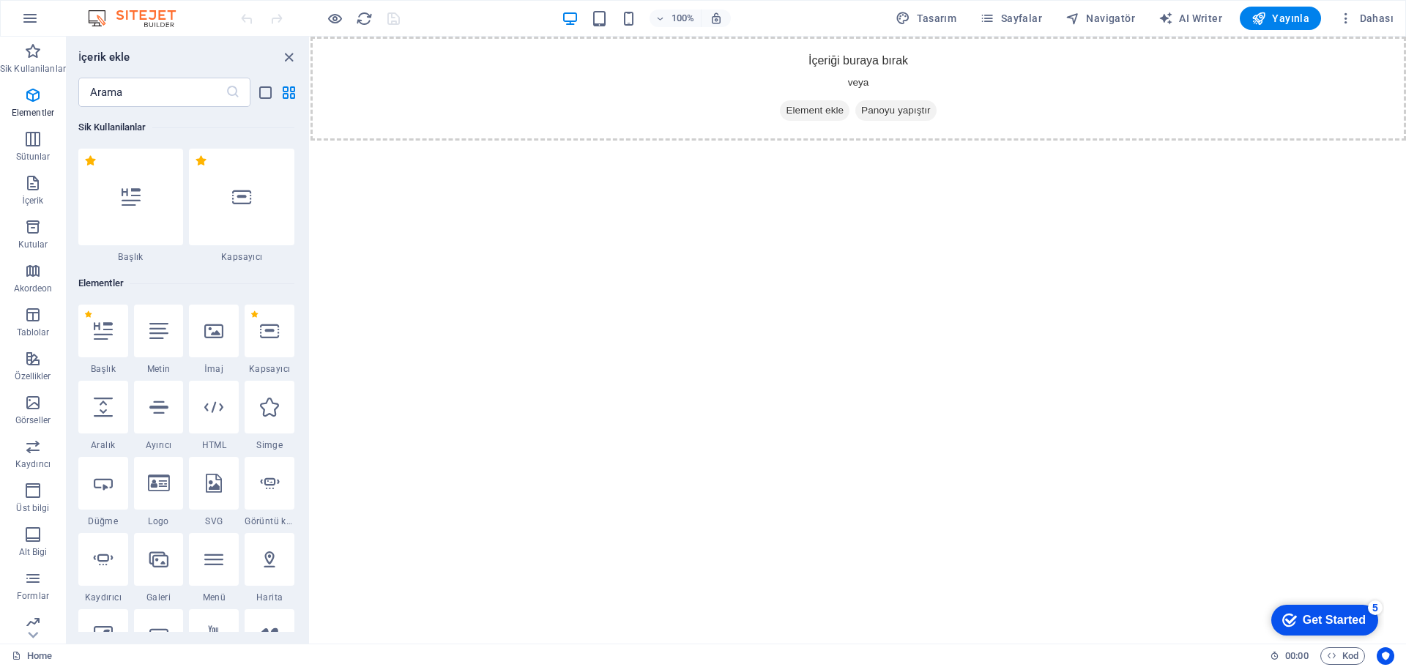
click at [269, 489] on icon at bounding box center [269, 483] width 19 height 19
select select "ms"
select select "s"
select select "progressive"
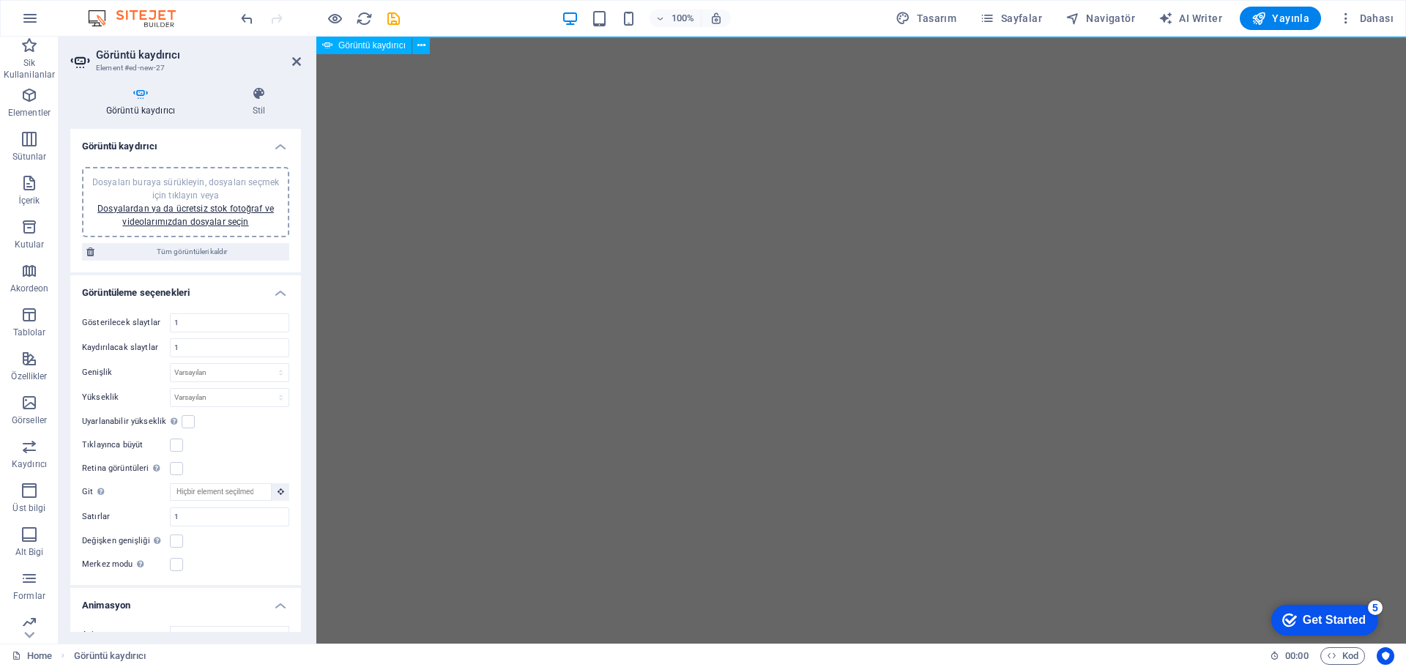
click at [420, 52] on icon at bounding box center [421, 45] width 8 height 15
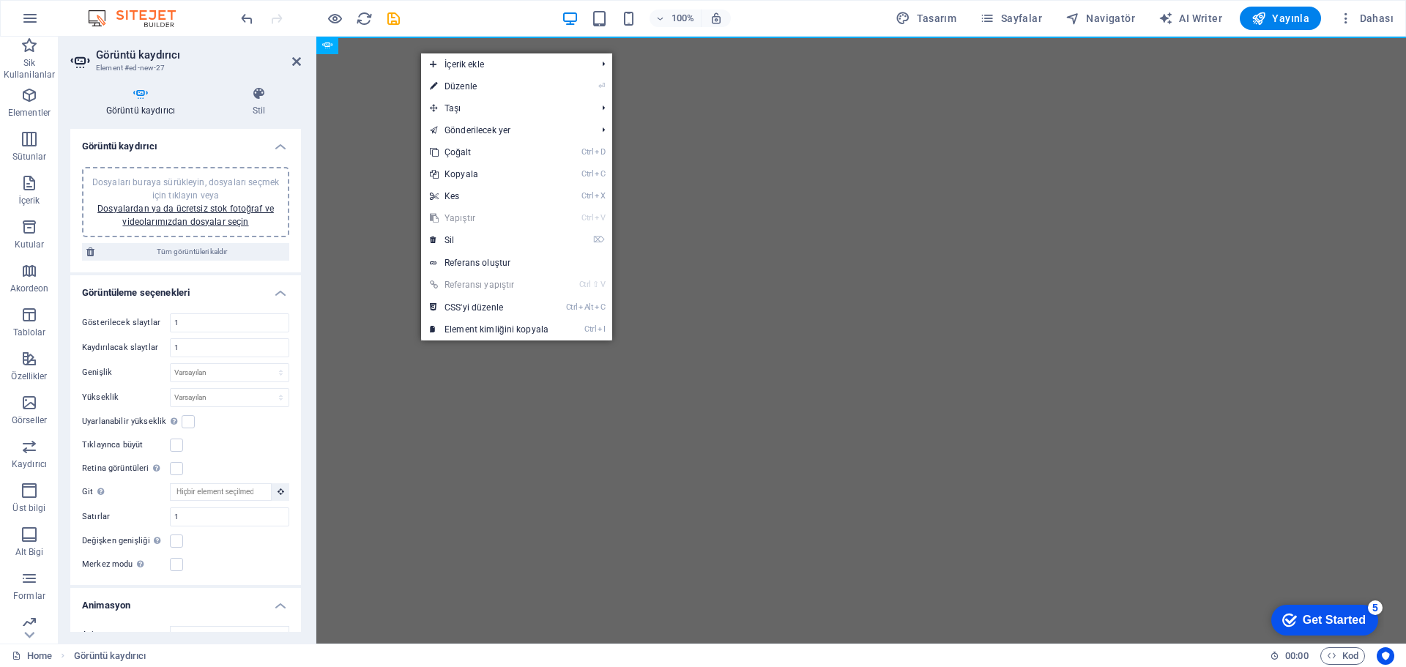
click at [499, 245] on link "⌦ Sil" at bounding box center [489, 240] width 136 height 22
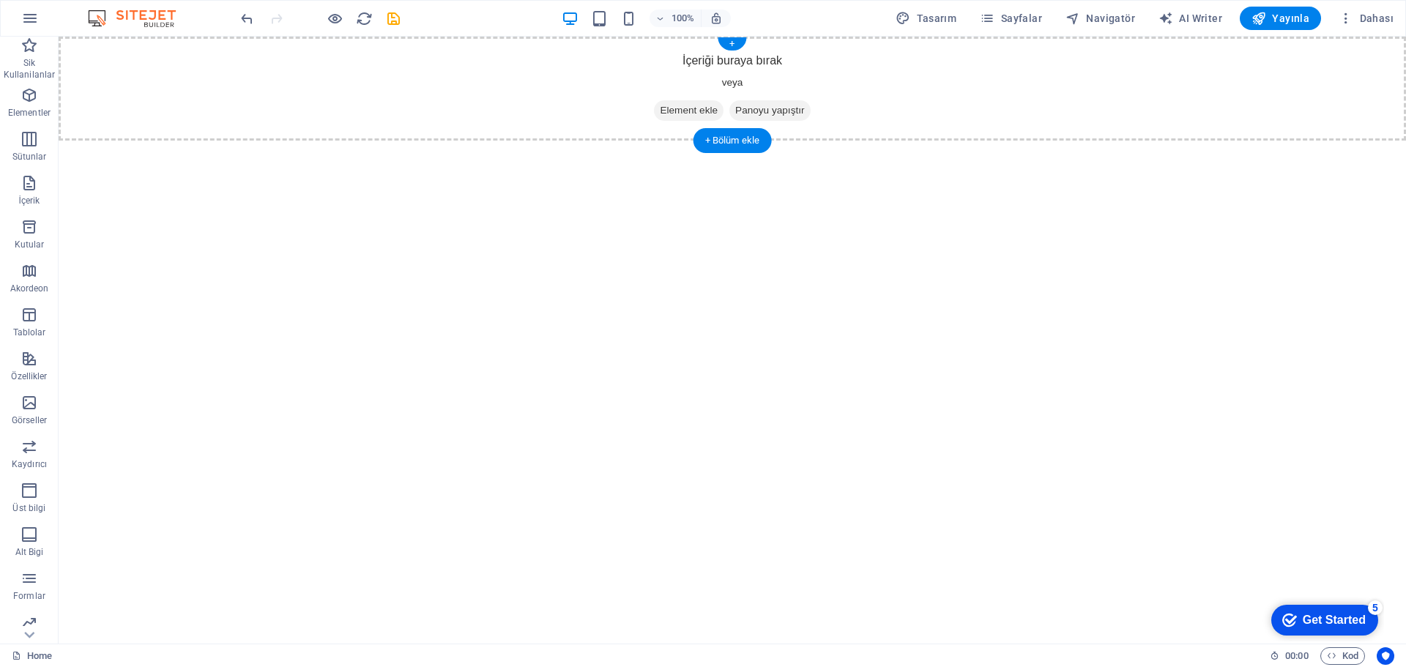
click at [692, 112] on span "Element ekle" at bounding box center [689, 110] width 70 height 21
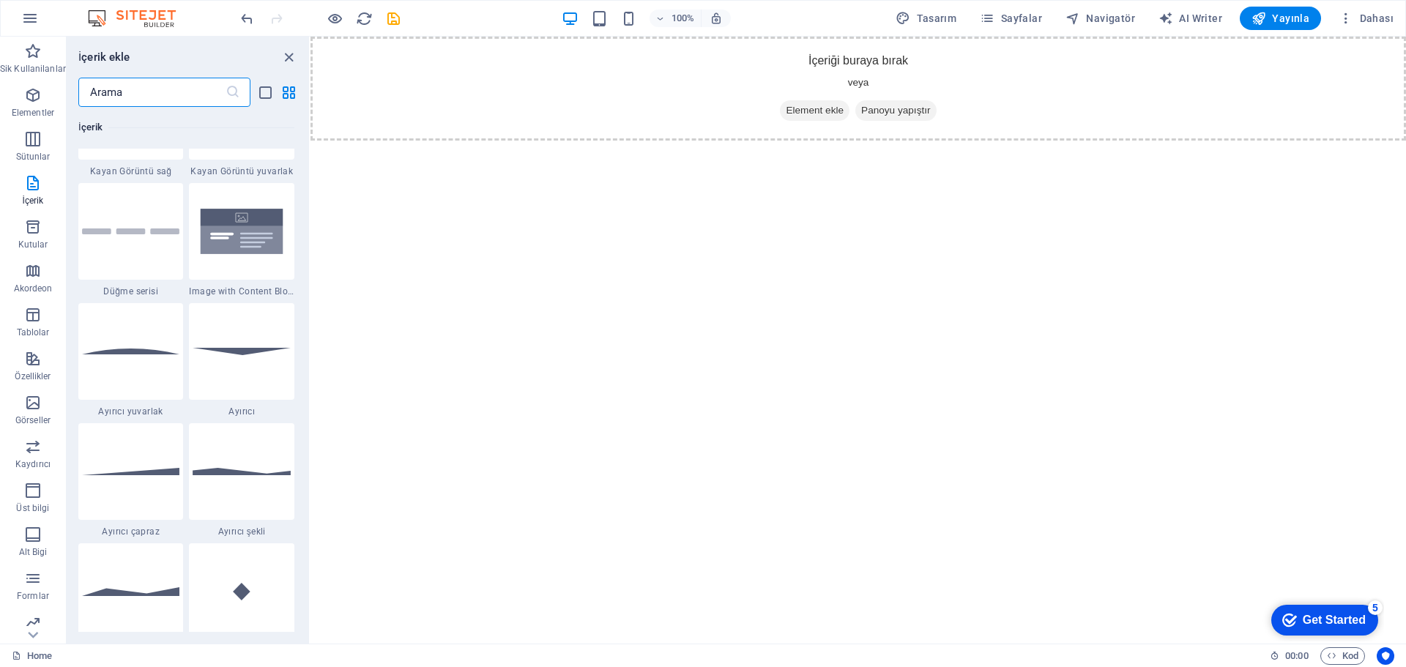
scroll to position [3295, 0]
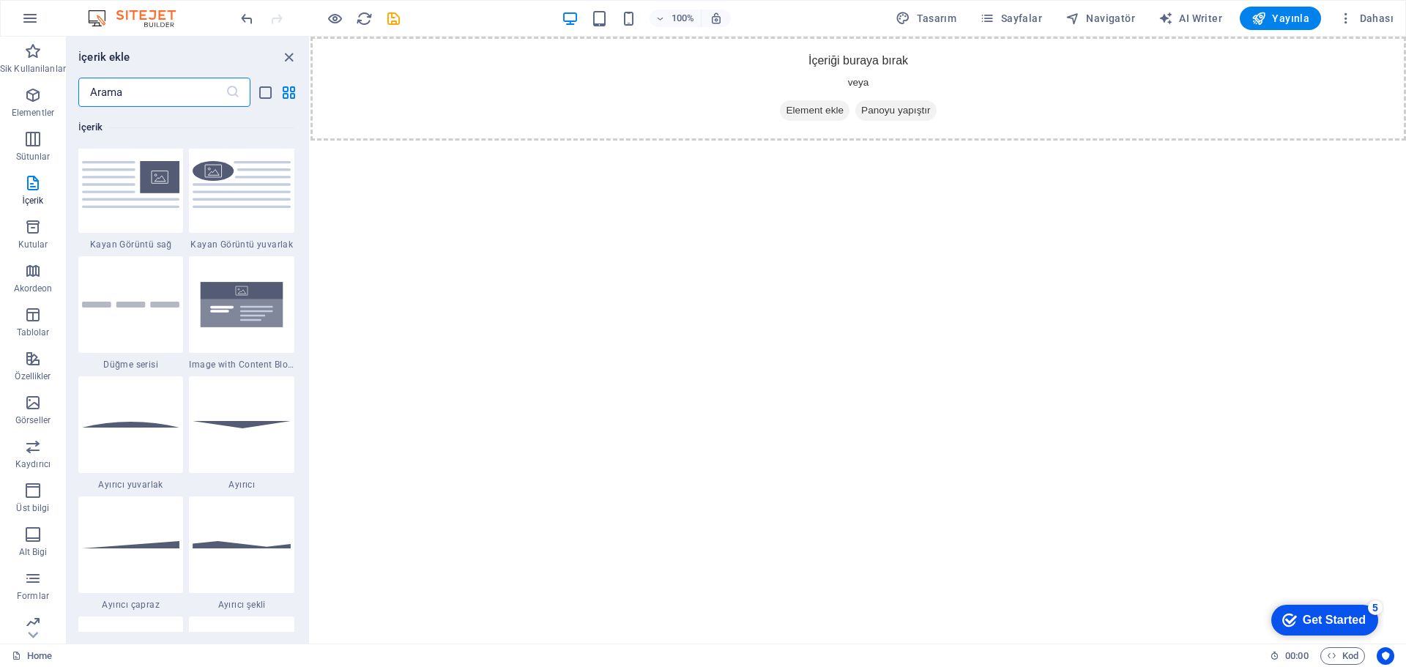
click at [251, 306] on img at bounding box center [242, 304] width 98 height 65
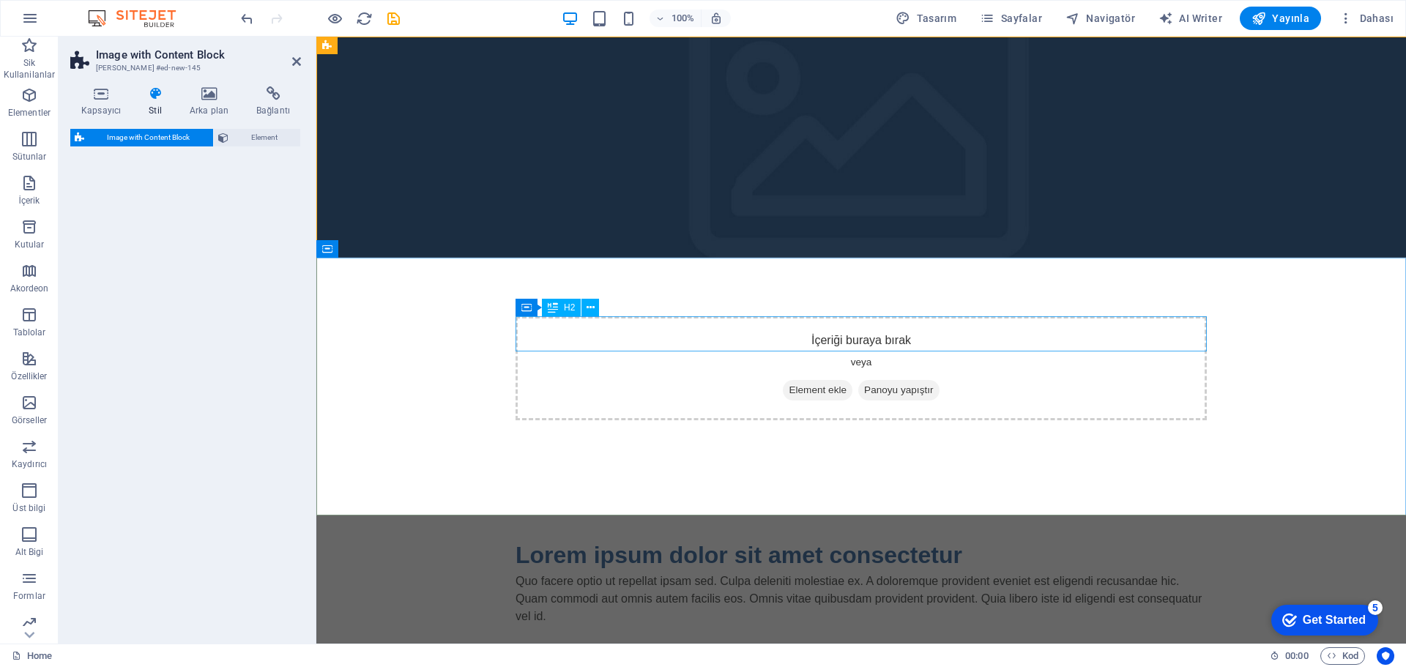
select select "rem"
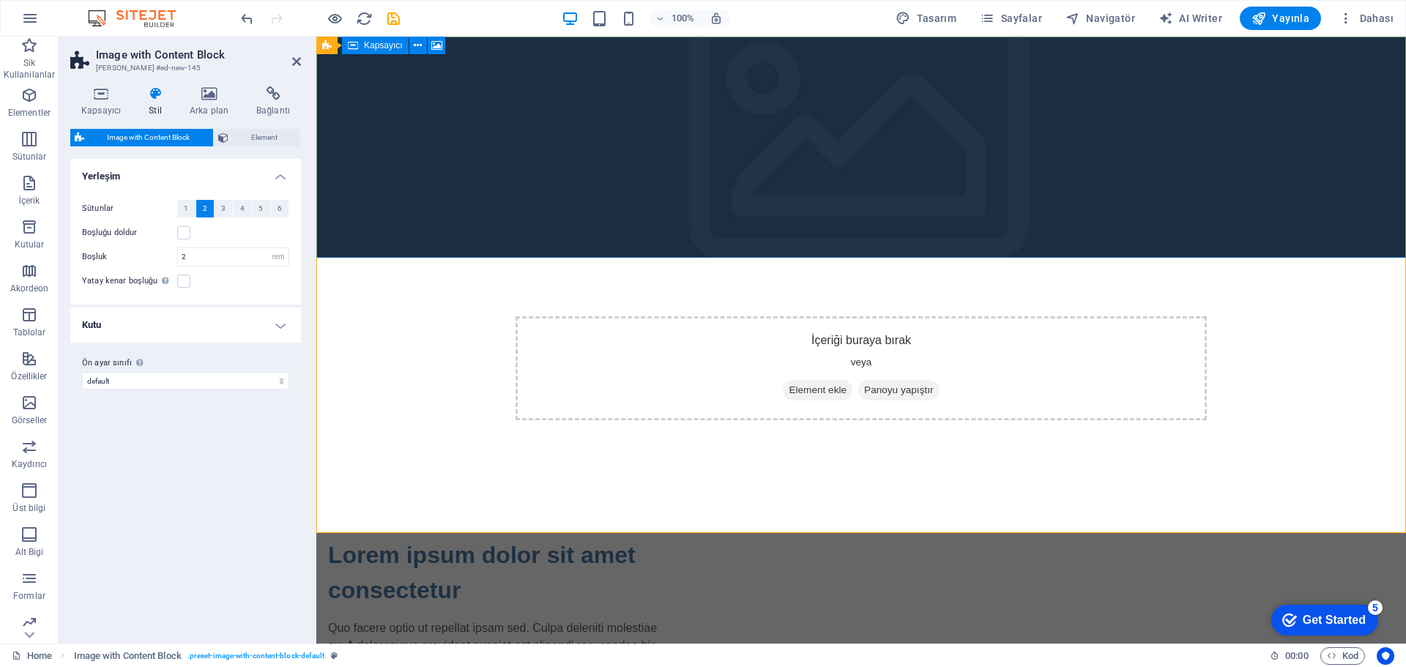
click at [853, 316] on div "İçeriği buraya bırak veya Element ekle Panoyu yapıştır" at bounding box center [860, 368] width 691 height 104
click at [828, 316] on div "İçeriği buraya bırak veya Element ekle Panoyu yapıştır" at bounding box center [860, 368] width 691 height 104
click at [691, 316] on div "İçeriği buraya bırak veya Element ekle Panoyu yapıştır" at bounding box center [860, 368] width 691 height 104
click at [458, 133] on figure at bounding box center [860, 147] width 1089 height 221
click at [212, 101] on h4 "Arka plan" at bounding box center [212, 101] width 67 height 31
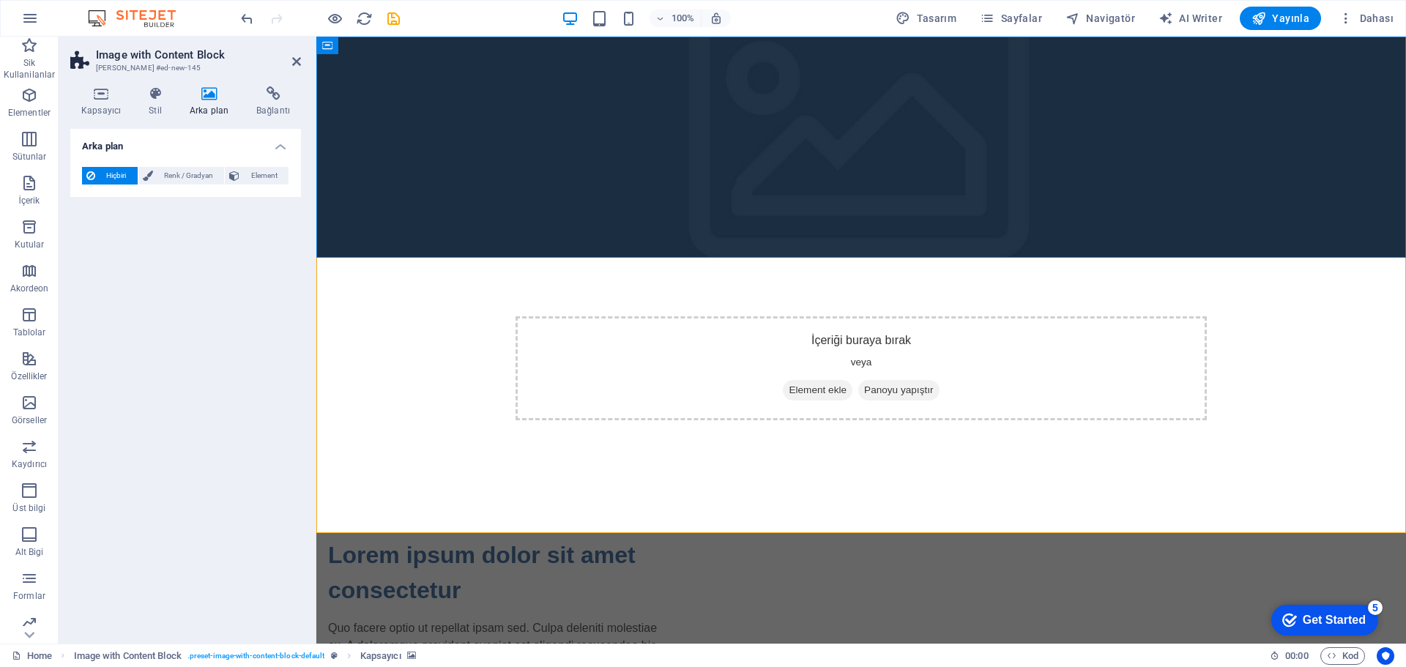
click at [259, 173] on span "Element" at bounding box center [264, 176] width 40 height 18
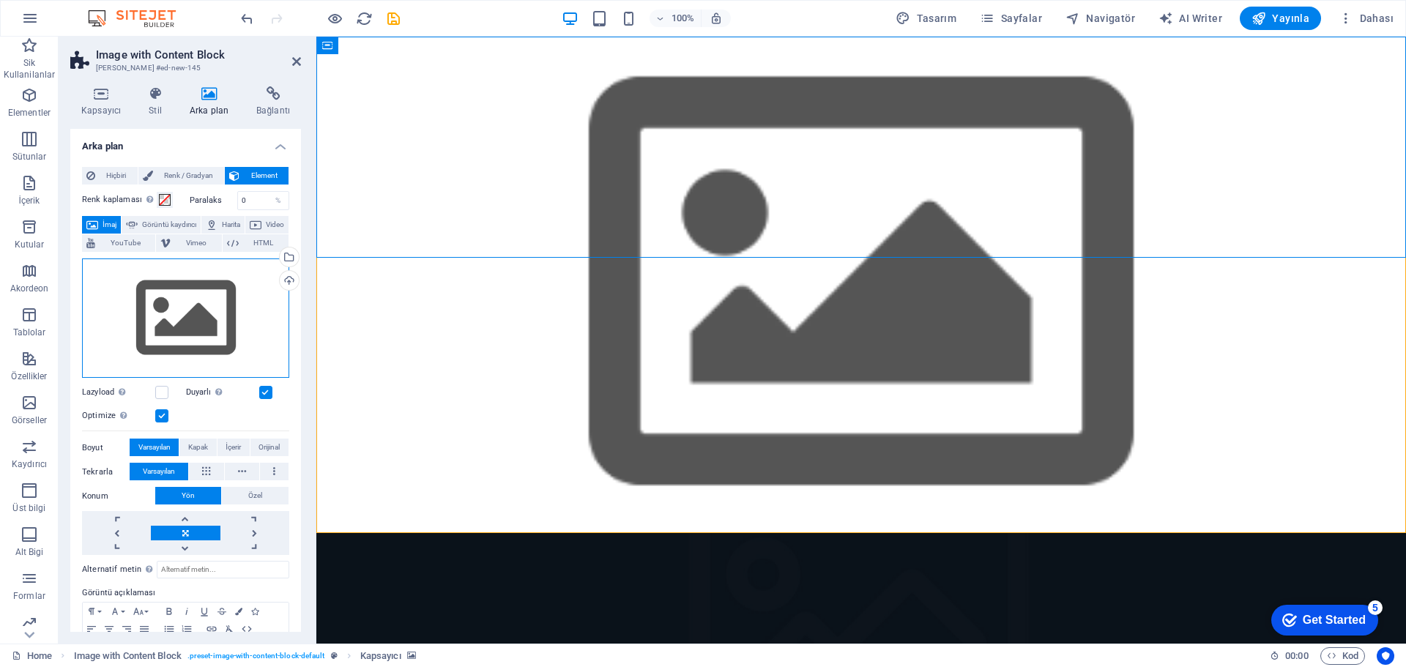
click at [200, 348] on div "Dosyaları buraya sürükleyin, dosyaları seçmek için tıklayın veya Dosyalardan ya…" at bounding box center [185, 318] width 207 height 120
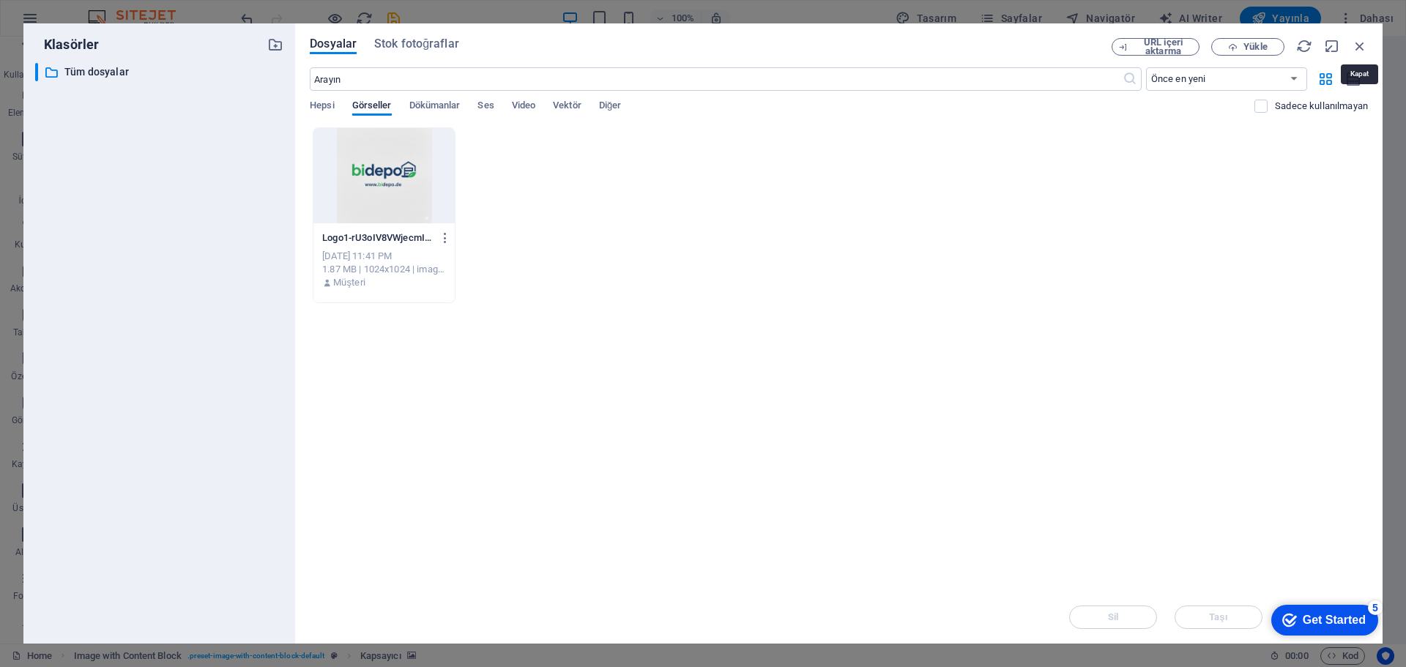
click at [1363, 45] on icon "button" at bounding box center [1360, 46] width 16 height 16
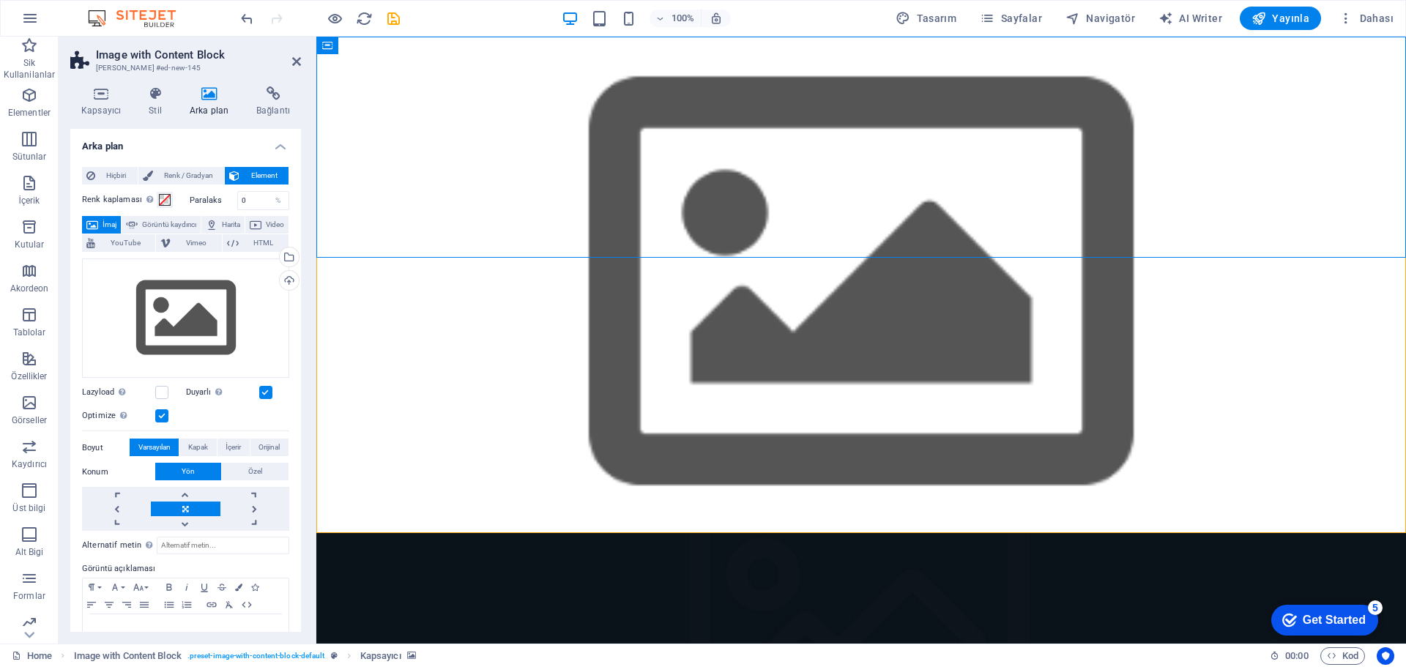
click at [162, 96] on icon at bounding box center [155, 93] width 35 height 15
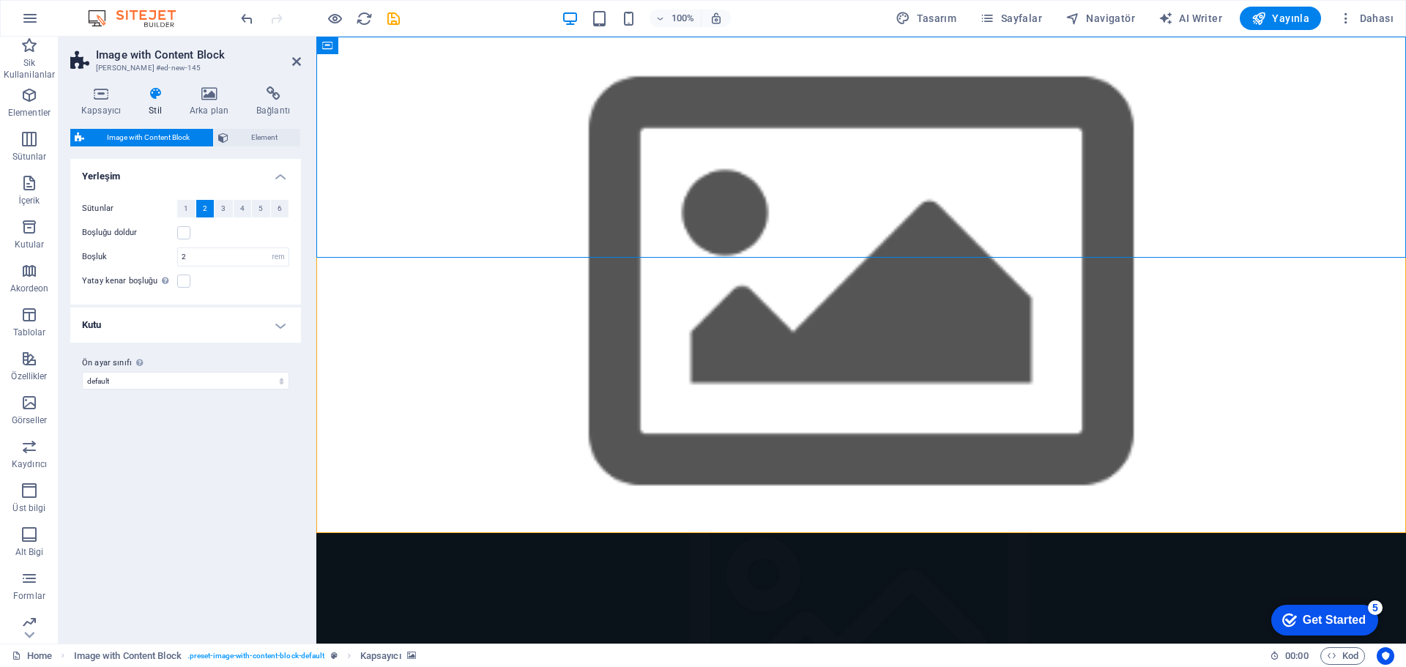
click at [230, 101] on h4 "Arka plan" at bounding box center [212, 101] width 67 height 31
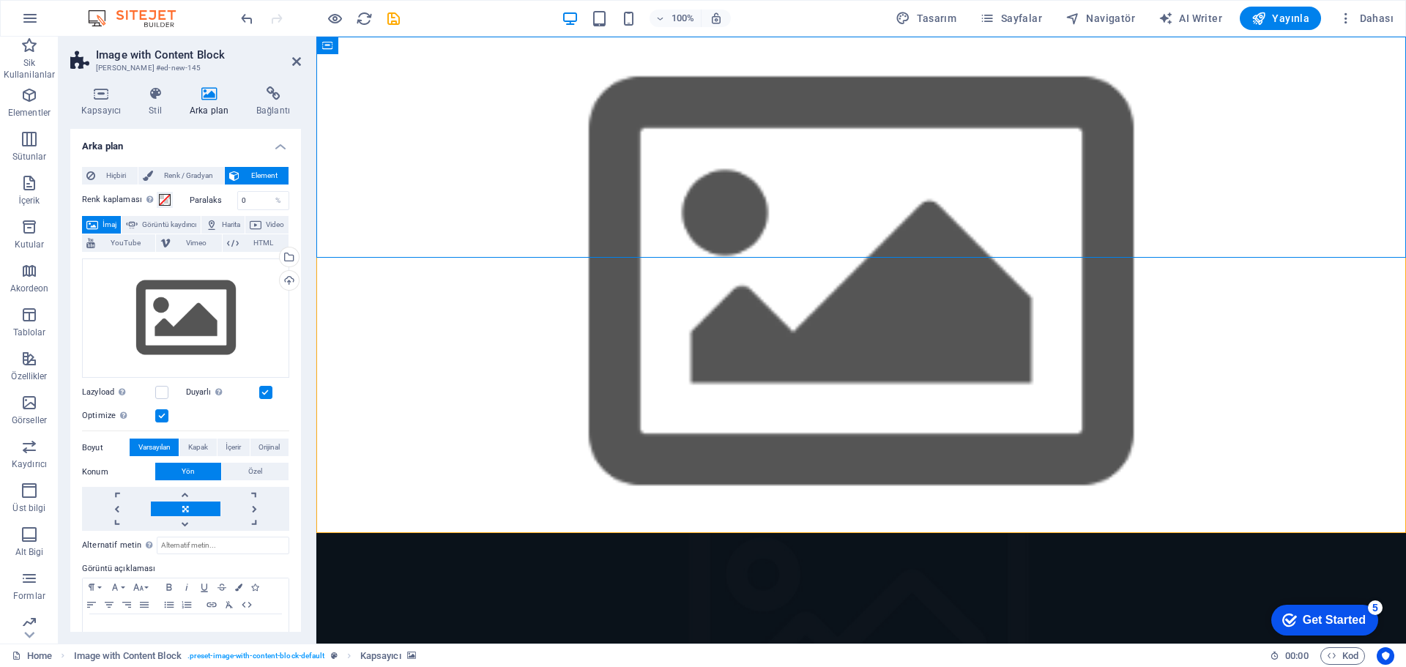
click at [129, 171] on span "Hiçbiri" at bounding box center [117, 176] width 34 height 18
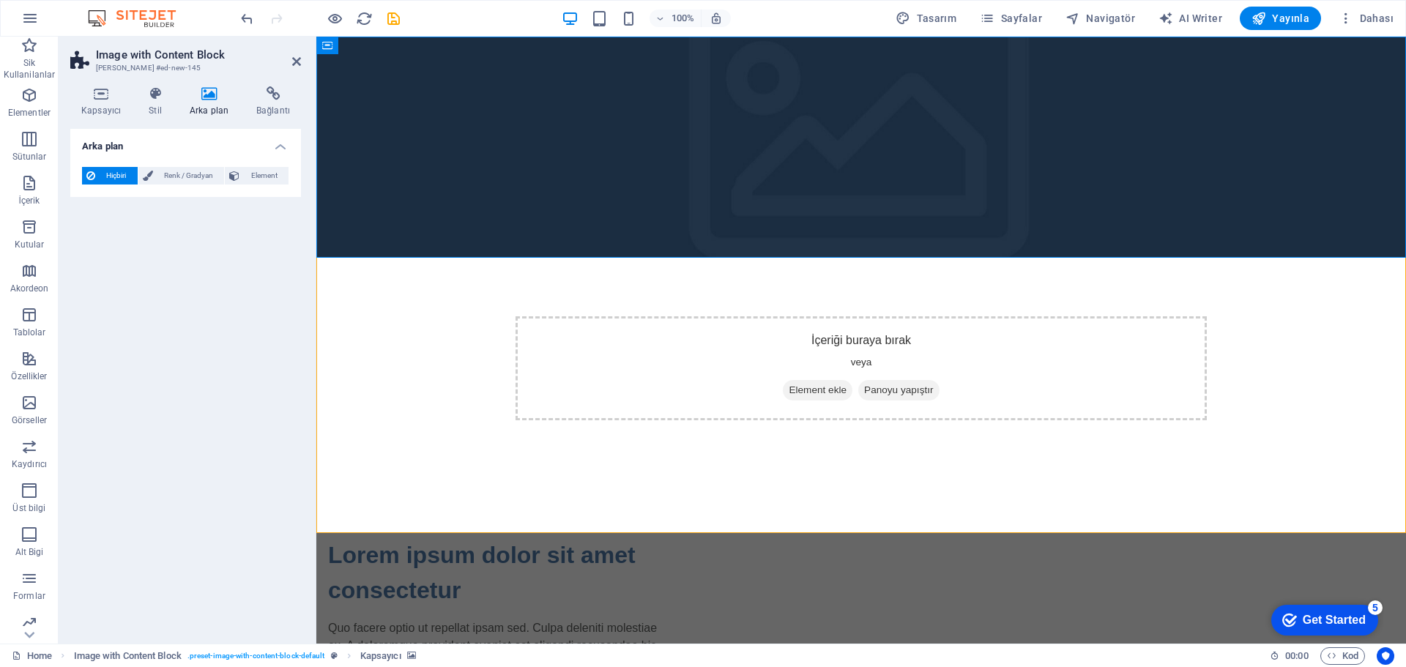
click at [164, 92] on icon at bounding box center [155, 93] width 35 height 15
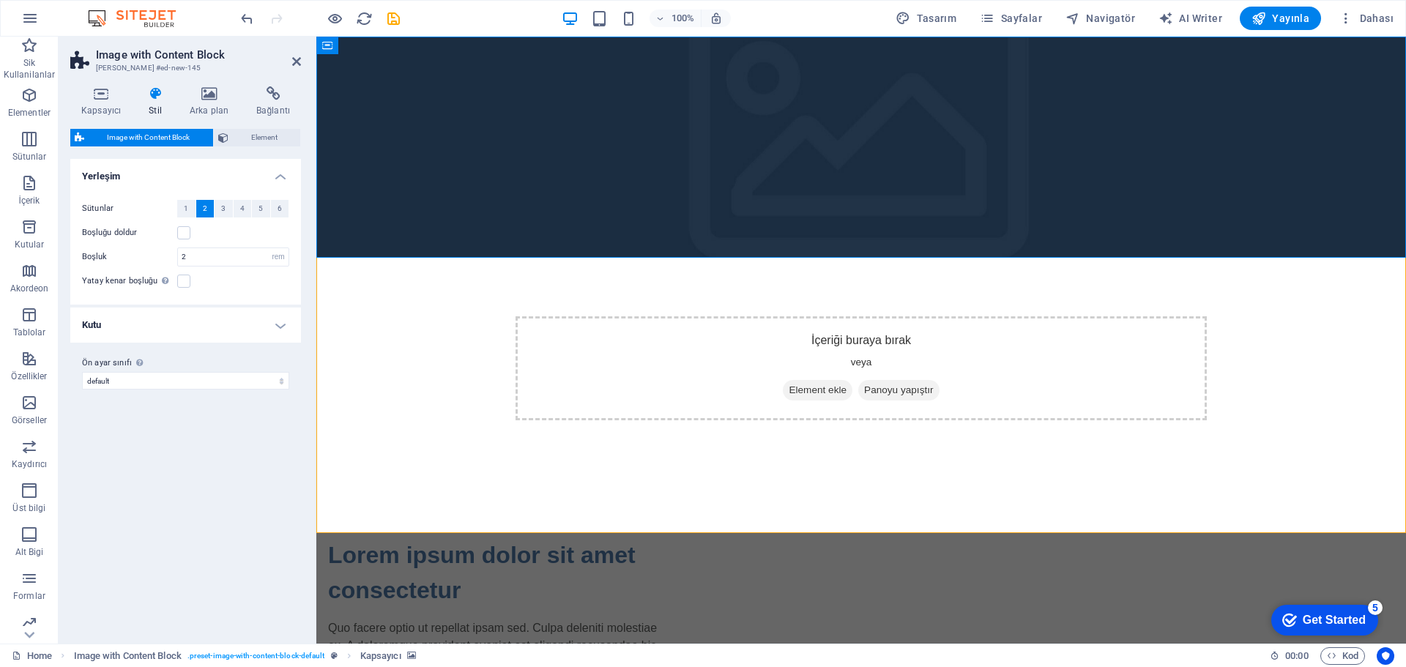
click at [100, 108] on h4 "Kapsayıcı" at bounding box center [103, 101] width 67 height 31
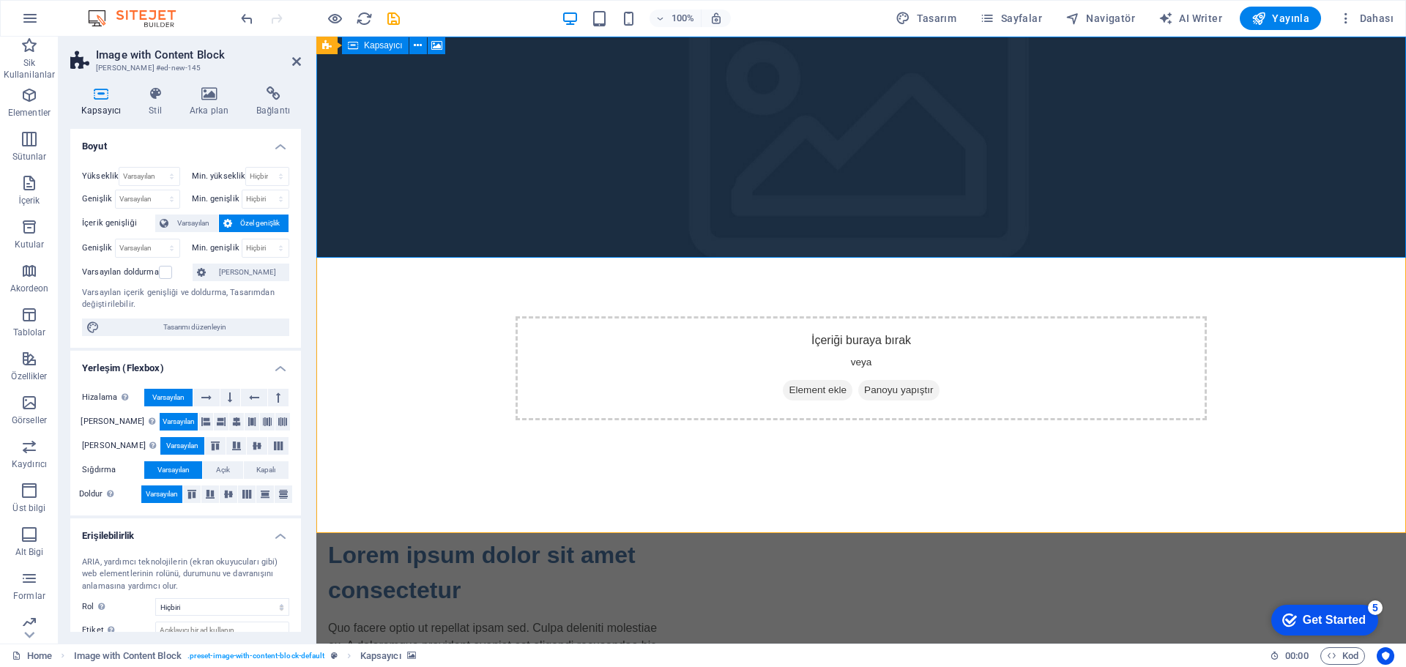
click at [653, 316] on div "İçeriği buraya bırak veya Element ekle Panoyu yapıştır" at bounding box center [860, 368] width 691 height 104
click at [381, 113] on figure at bounding box center [860, 147] width 1089 height 221
click at [846, 316] on div "İçeriği buraya bırak veya Element ekle Panoyu yapıştır" at bounding box center [860, 368] width 691 height 104
click at [144, 103] on h4 "Stil" at bounding box center [158, 101] width 41 height 31
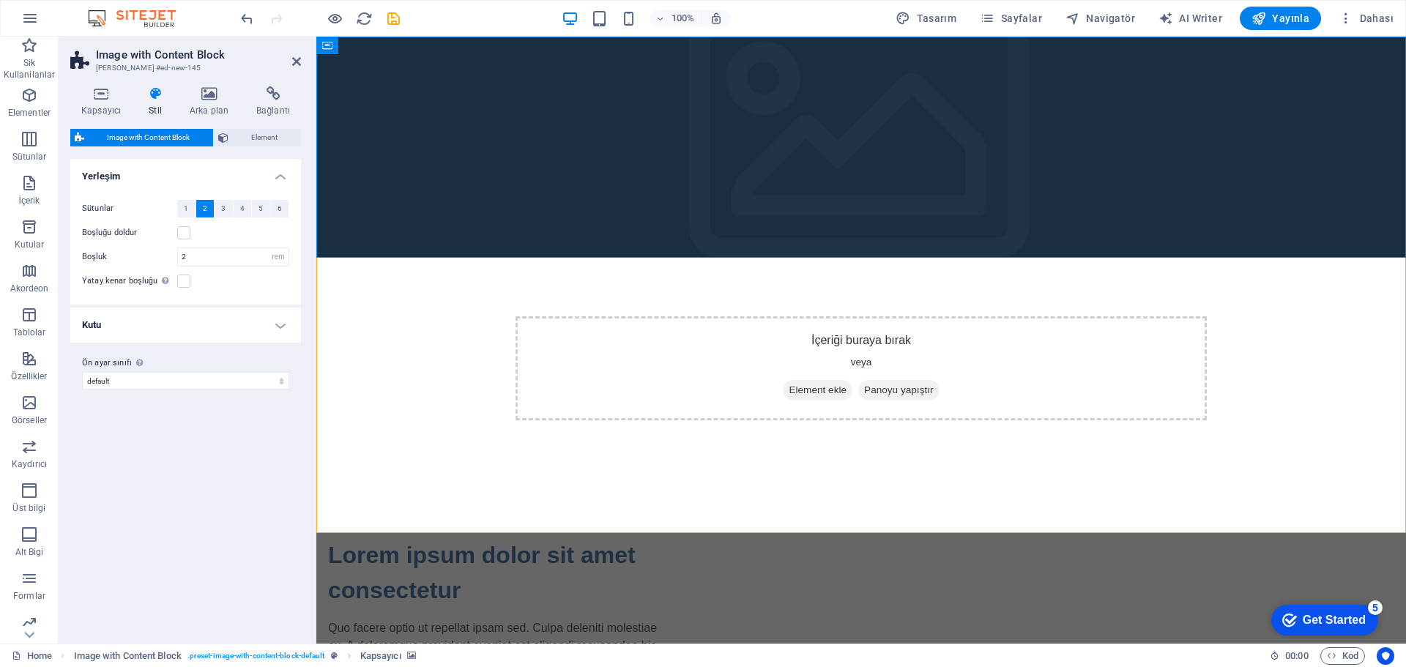
click at [89, 105] on h4 "Kapsayıcı" at bounding box center [103, 101] width 67 height 31
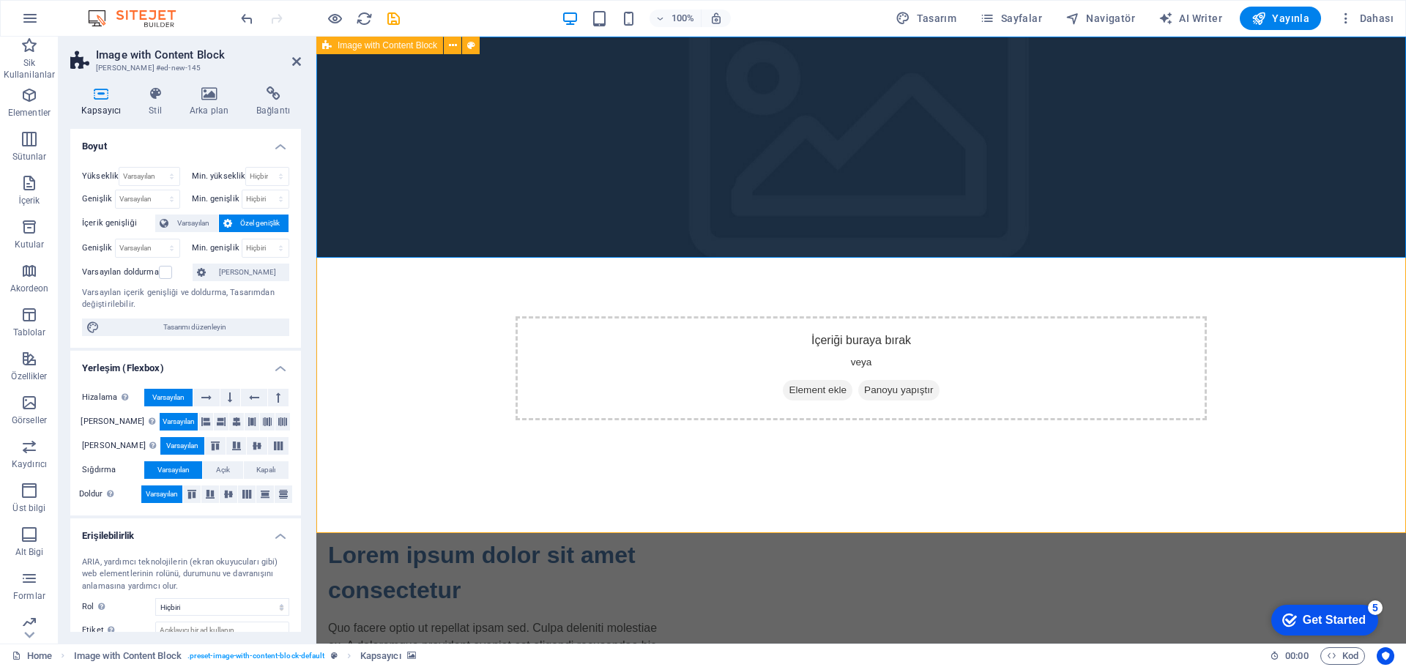
click at [335, 48] on div "Image with Content Block" at bounding box center [379, 46] width 127 height 18
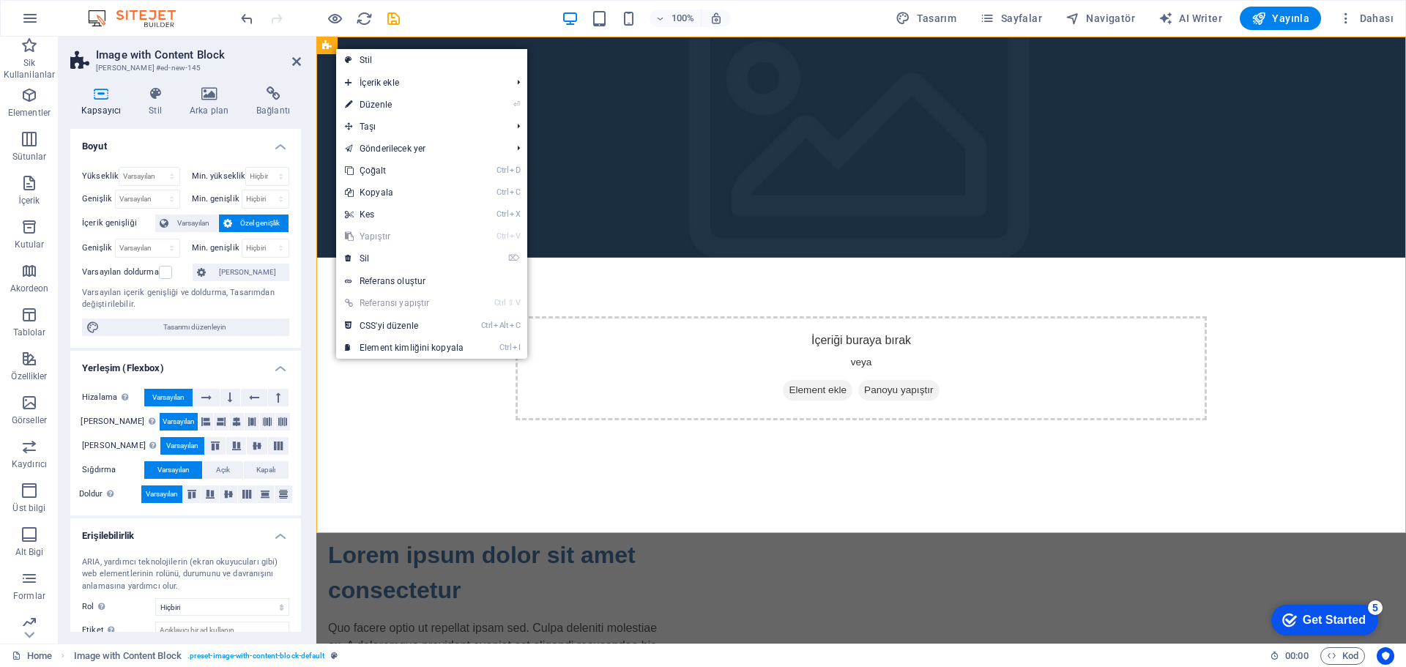
click at [447, 266] on link "⌦ Sil" at bounding box center [404, 258] width 136 height 22
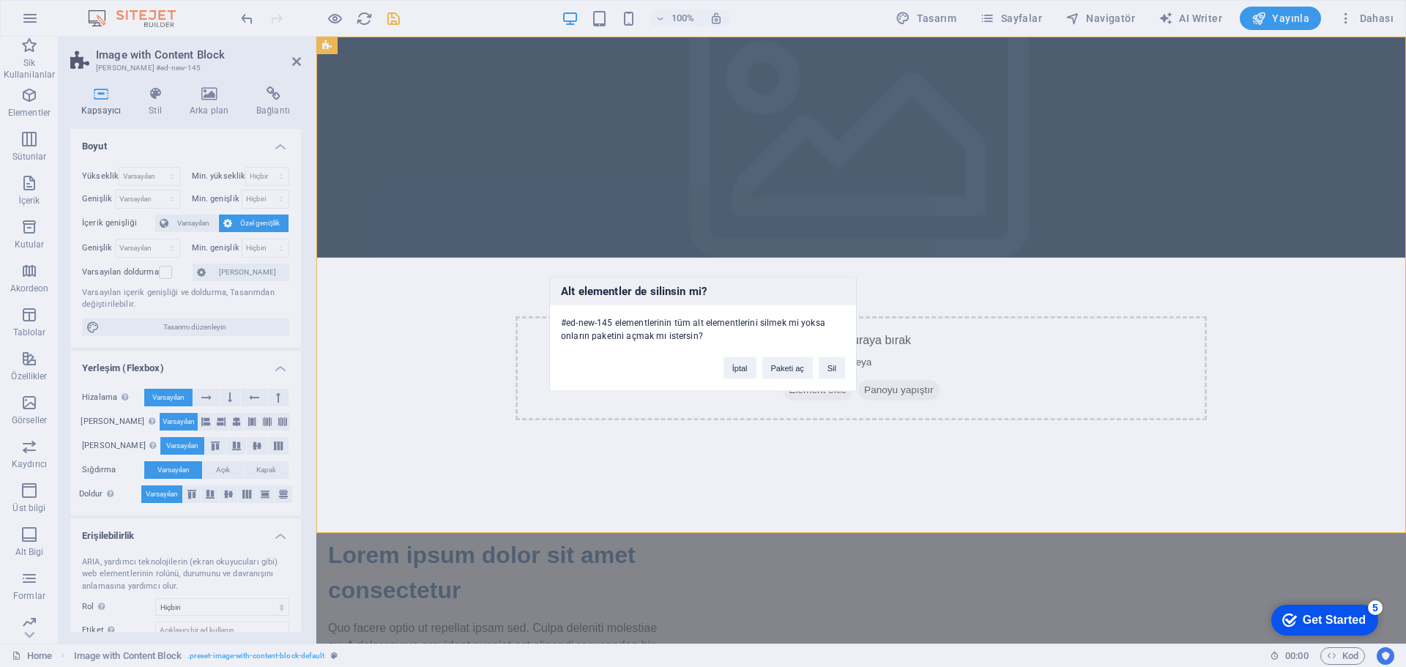
click at [830, 373] on button "Sil" at bounding box center [832, 368] width 26 height 22
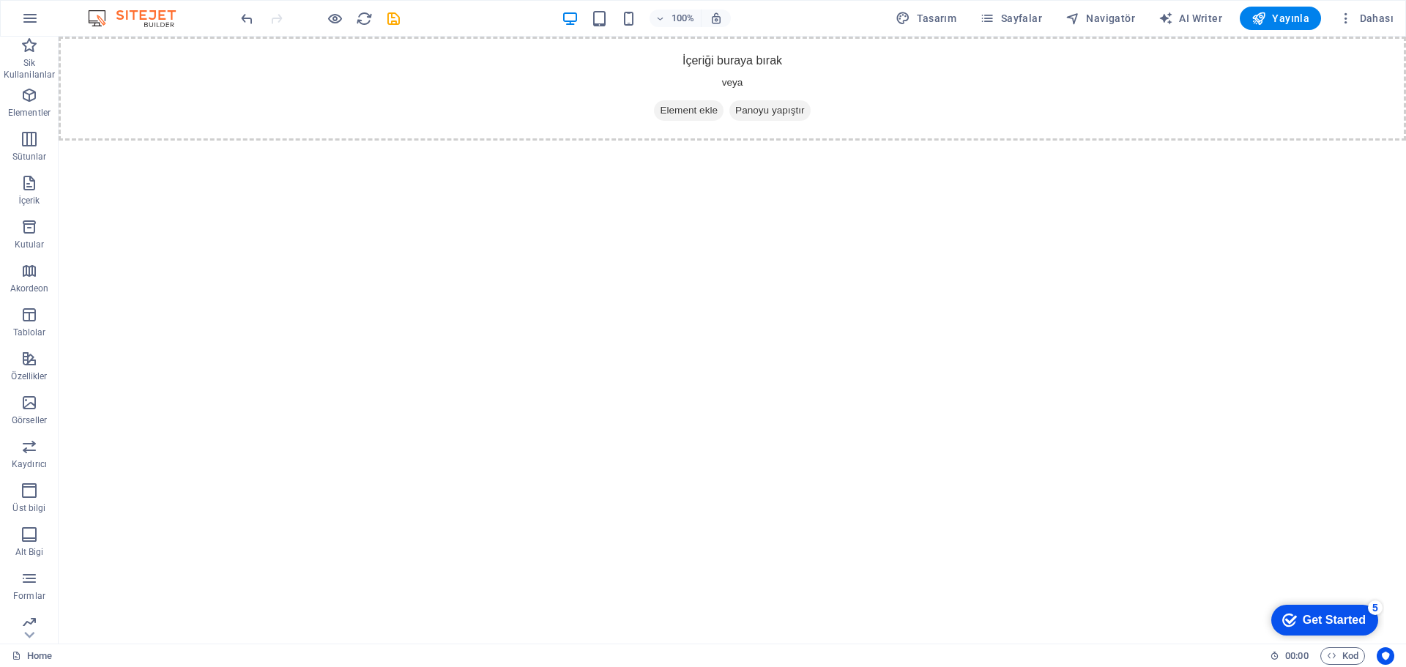
click at [21, 414] on span "Görseller" at bounding box center [29, 411] width 59 height 35
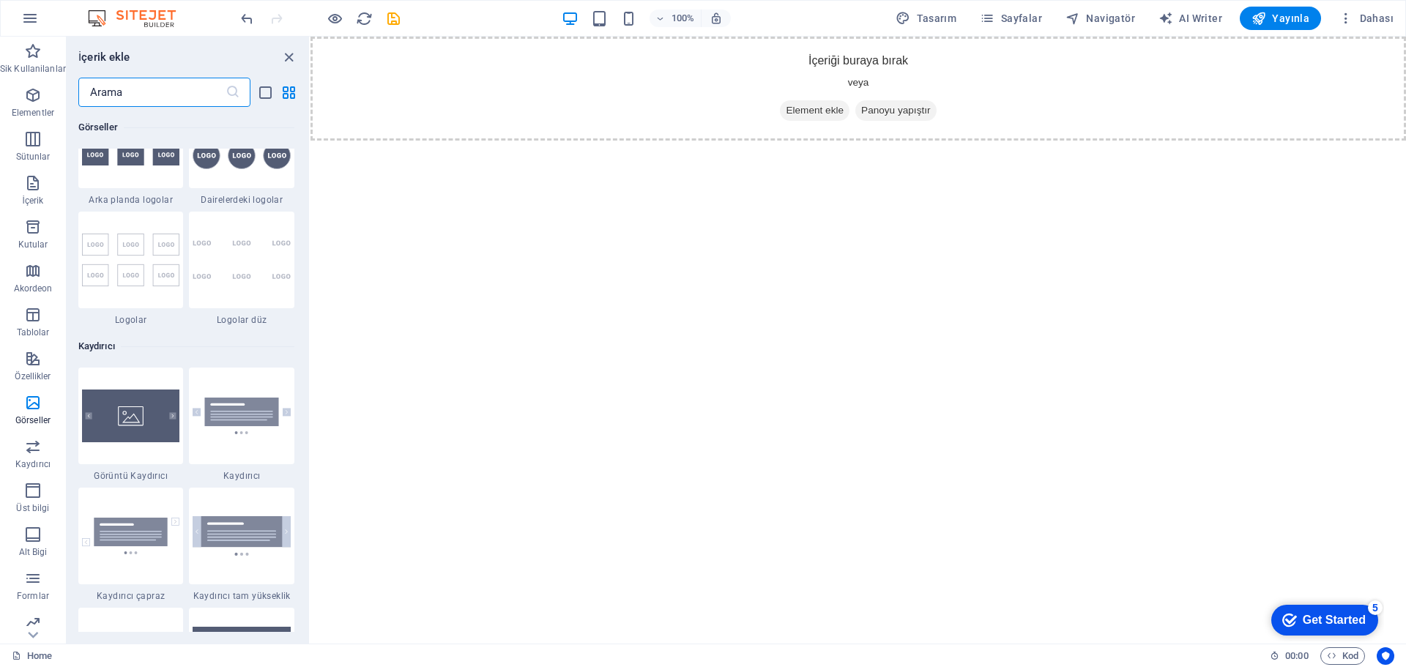
scroll to position [8083, 0]
click at [144, 411] on img at bounding box center [131, 414] width 98 height 52
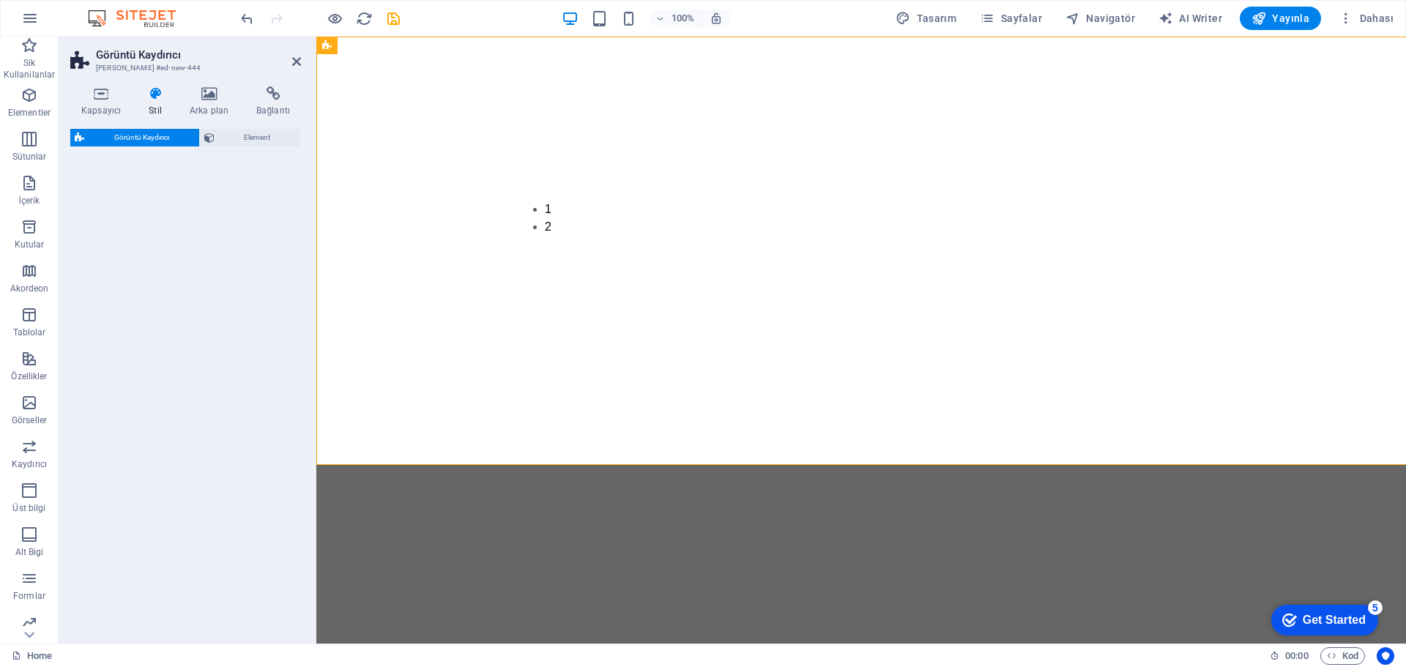
select select "rem"
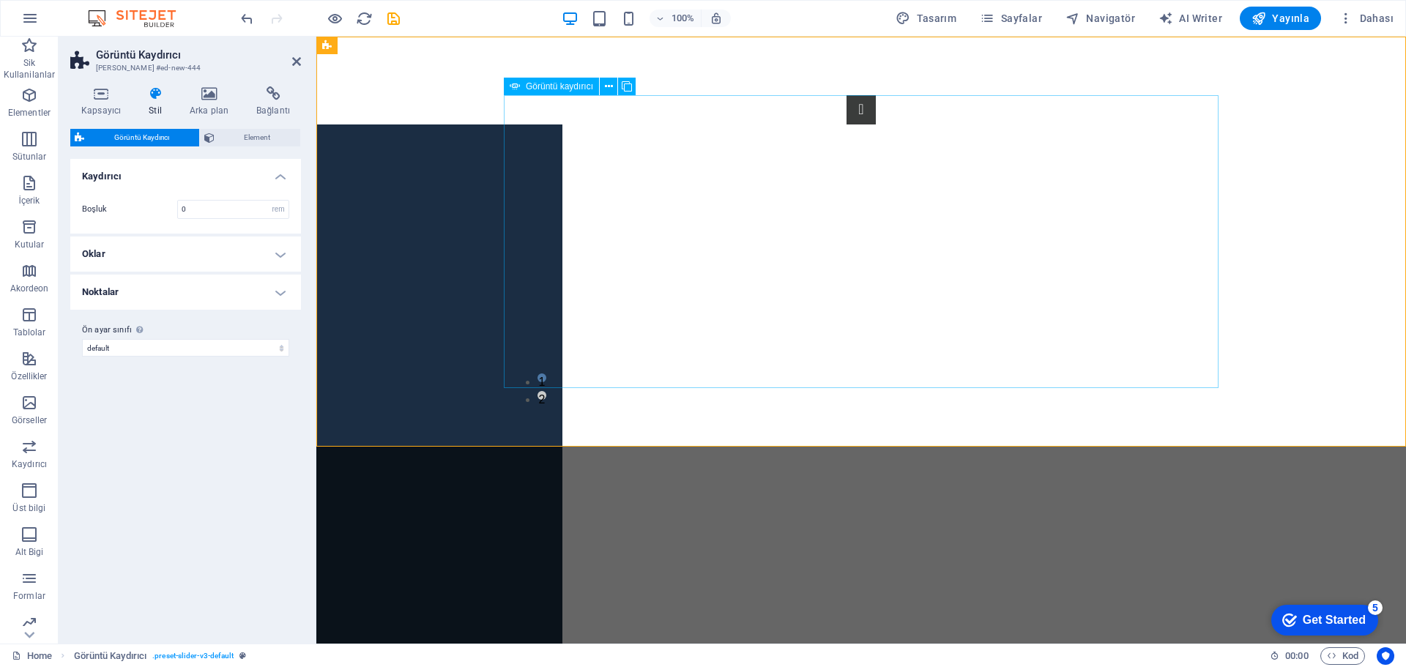
click at [562, 441] on img "1/2" at bounding box center [188, 599] width 750 height 317
select select "px"
select select "ms"
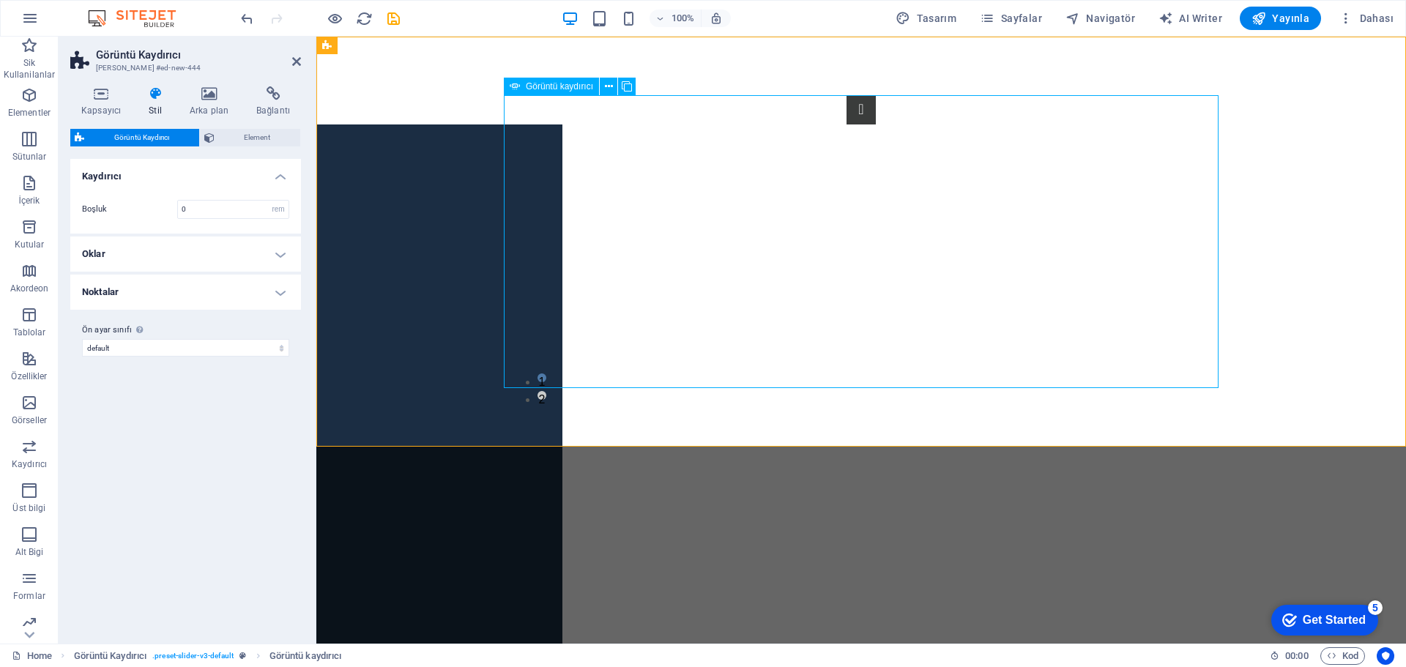
select select "s"
select select "progressive"
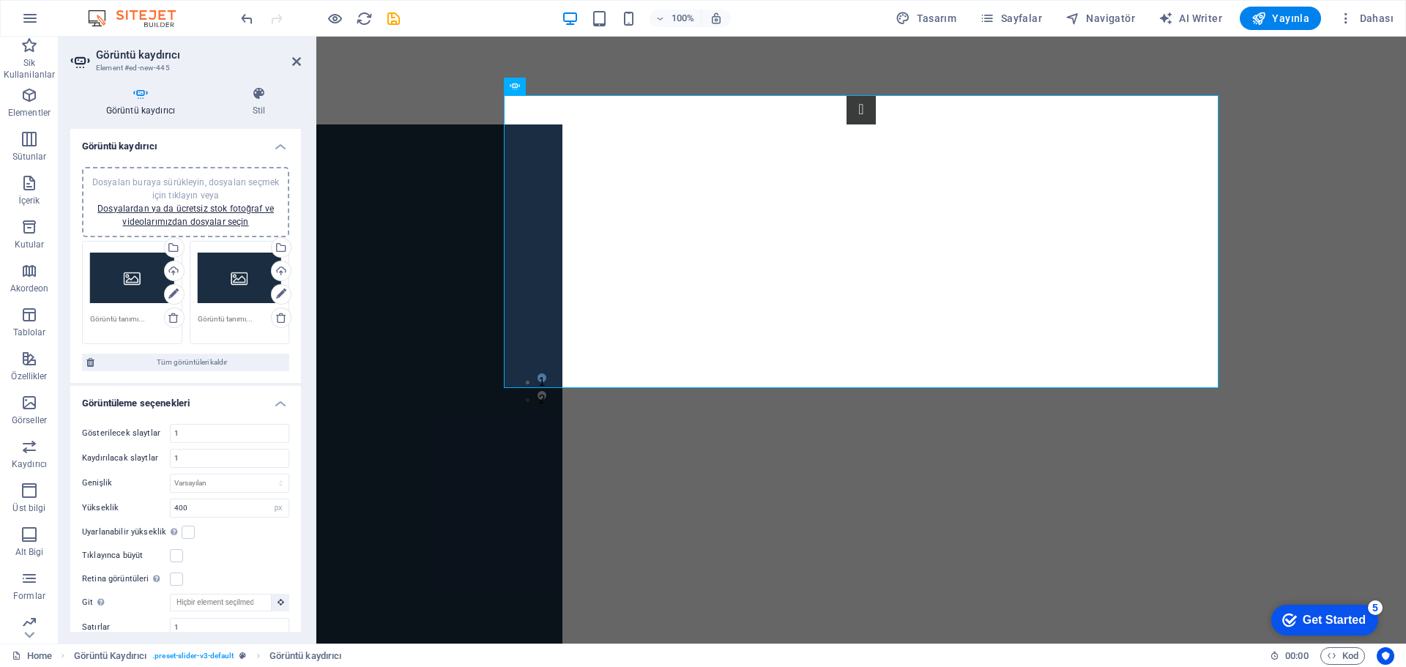
click at [125, 280] on div "Dosyaları buraya sürükleyin, dosyaları seçmek için tıklayın veya Dosyalardan ya…" at bounding box center [132, 278] width 84 height 59
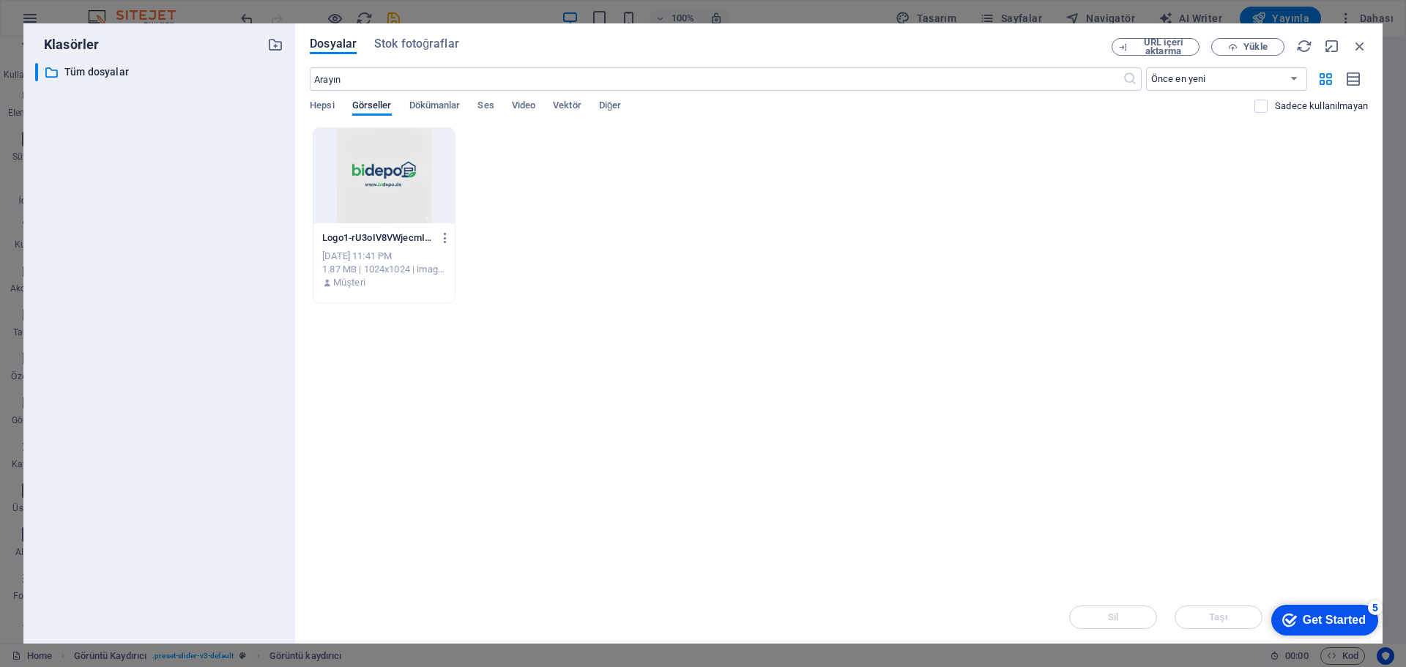
click at [389, 179] on div at bounding box center [383, 175] width 141 height 95
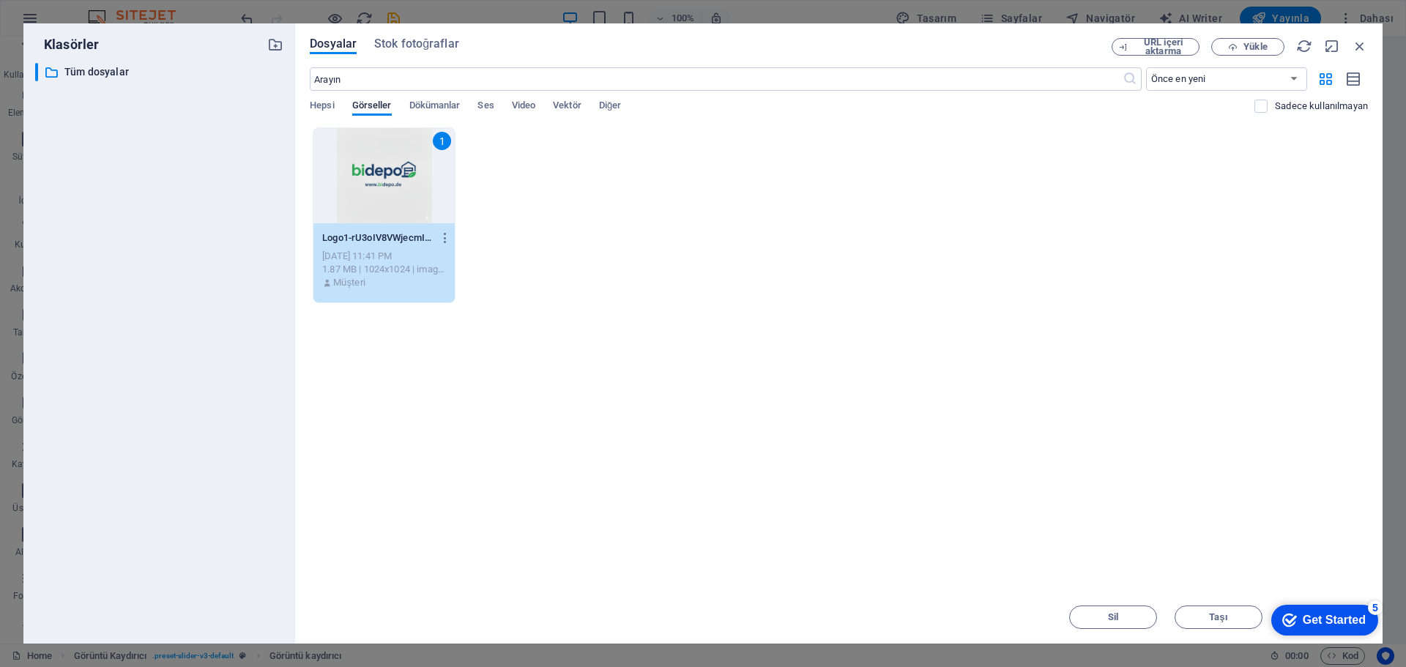
click at [372, 204] on div "1" at bounding box center [383, 175] width 141 height 95
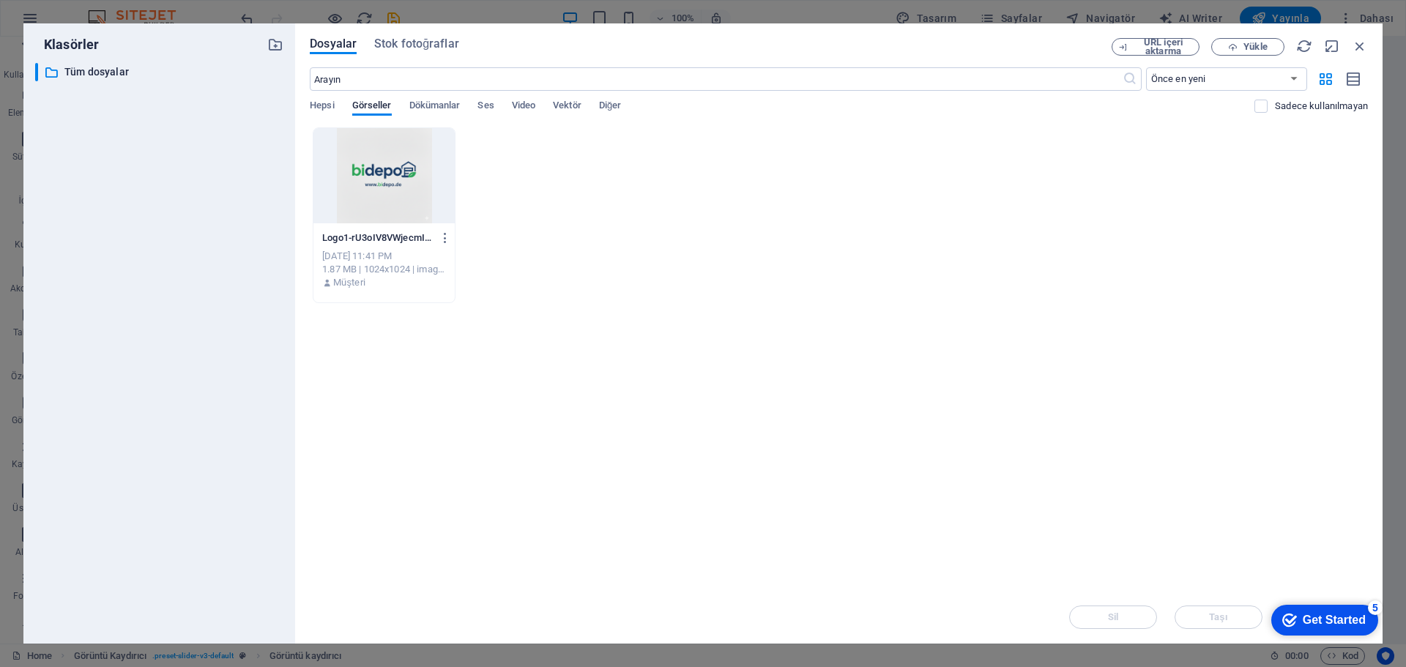
click at [372, 204] on div at bounding box center [383, 175] width 141 height 95
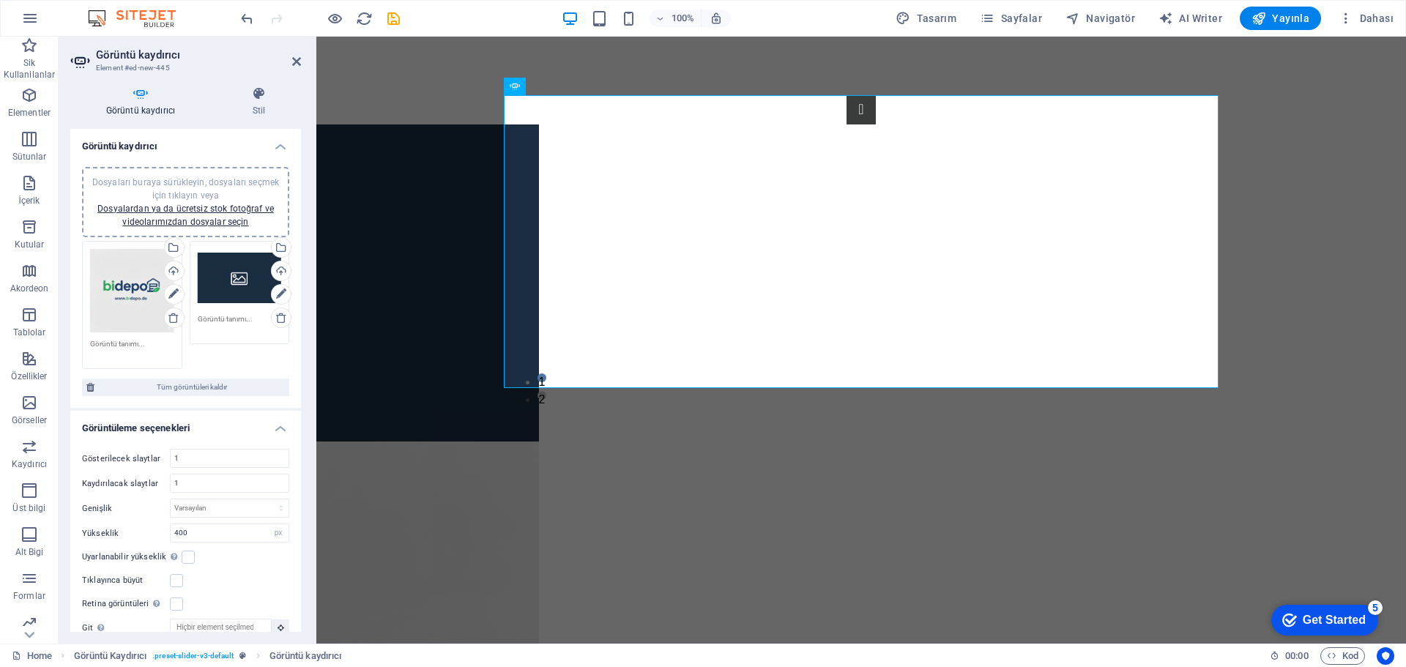
click at [1290, 25] on span "Yayınla" at bounding box center [1280, 18] width 58 height 15
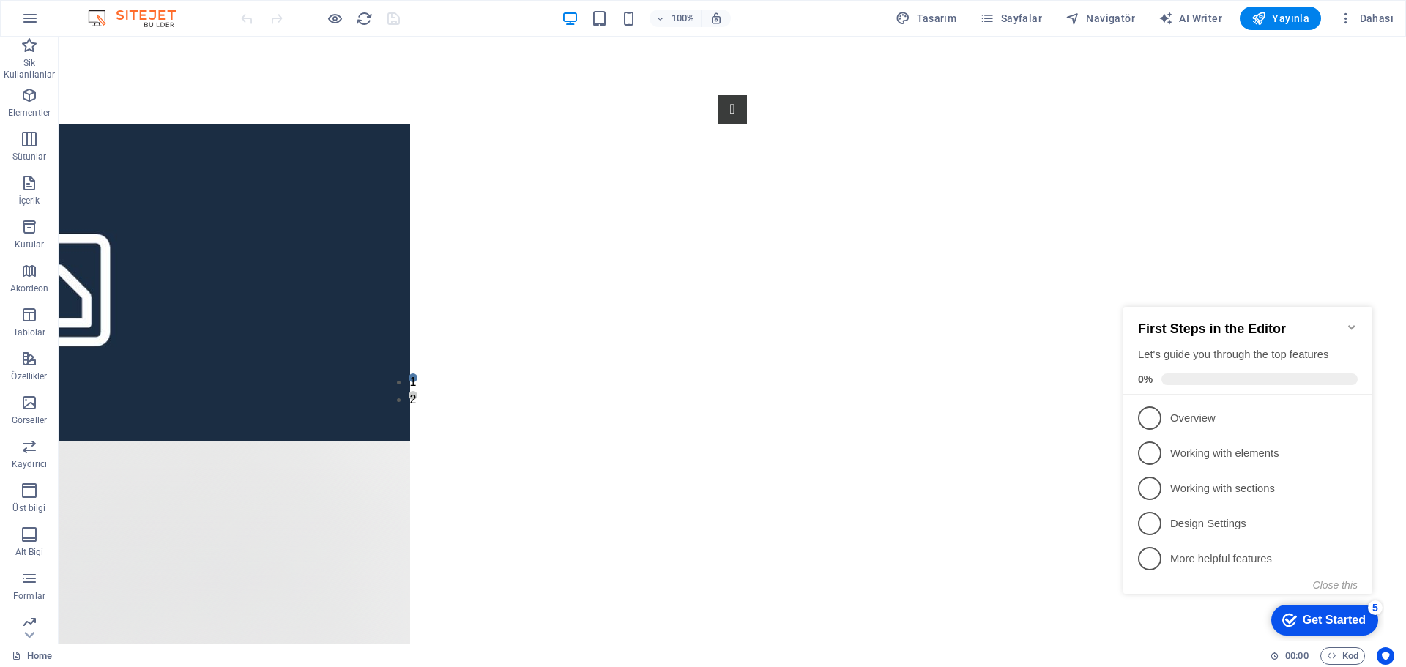
click at [40, 15] on button "button" at bounding box center [29, 18] width 35 height 35
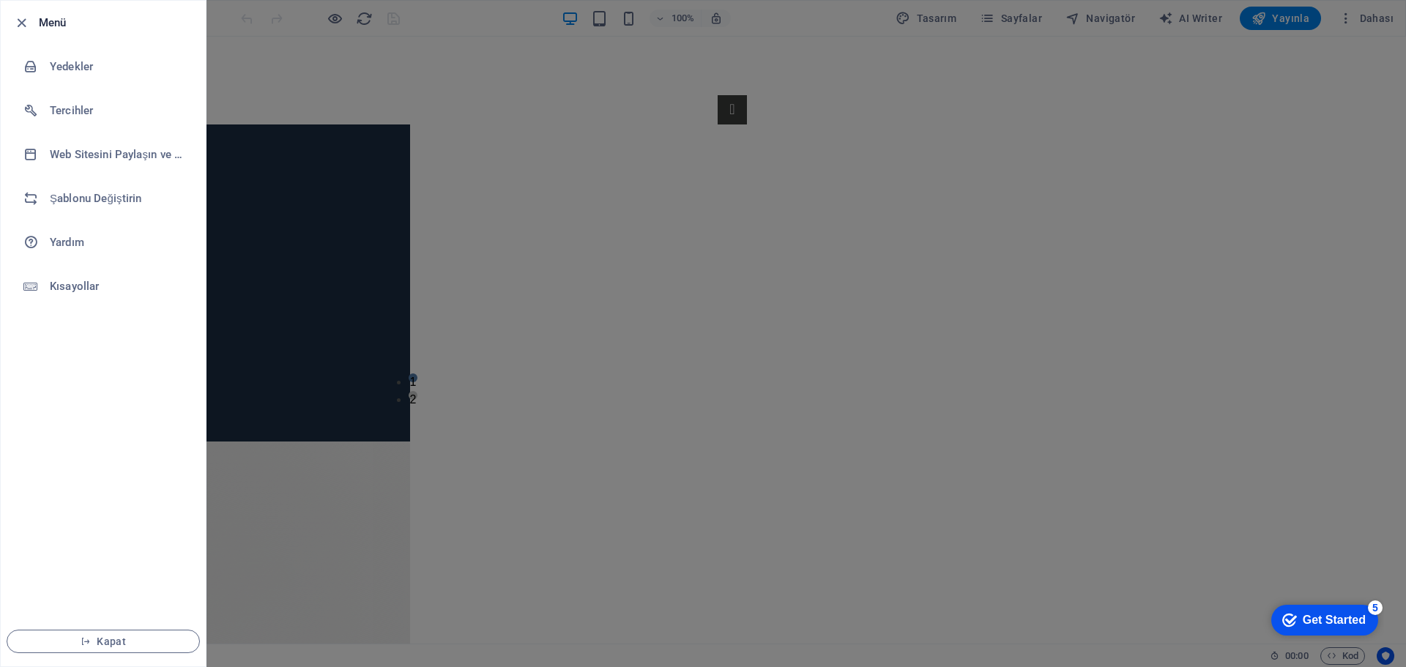
click at [85, 115] on h6 "Tercihler" at bounding box center [117, 111] width 135 height 18
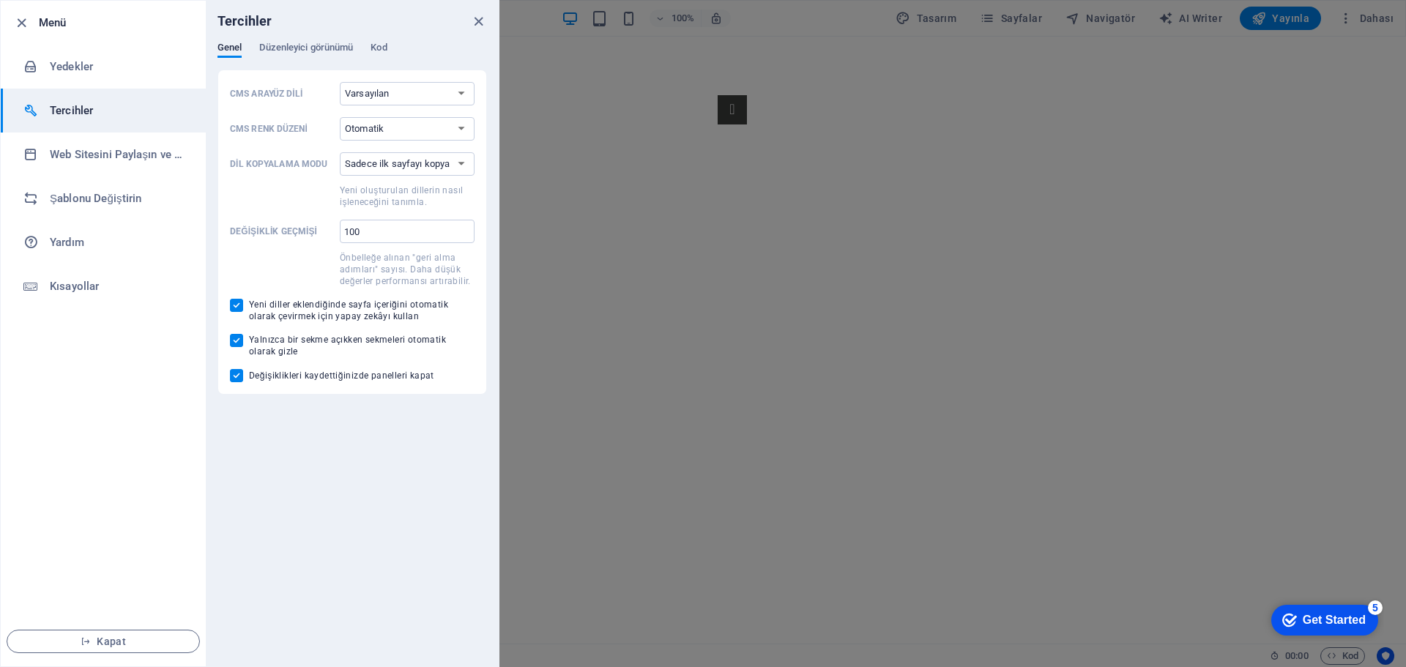
click at [301, 45] on span "Düzenleyici görünümü" at bounding box center [306, 49] width 94 height 21
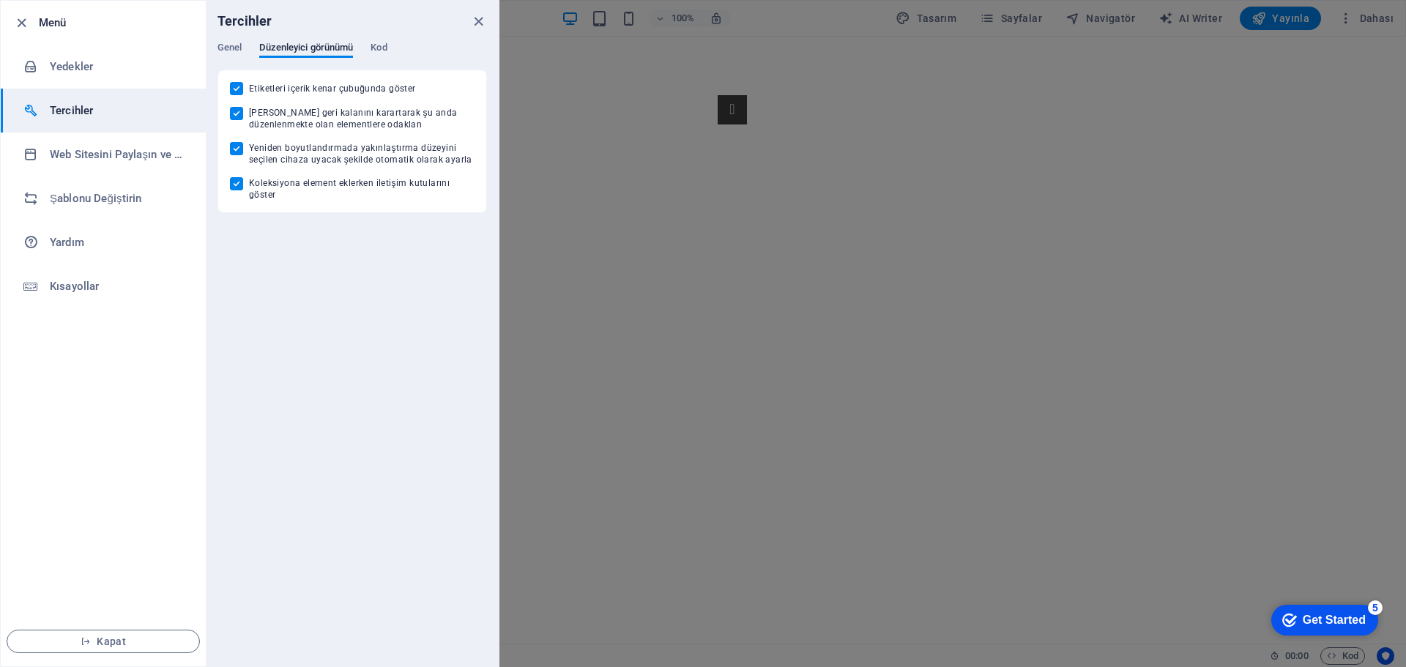
click at [221, 54] on span "Genel" at bounding box center [229, 49] width 24 height 21
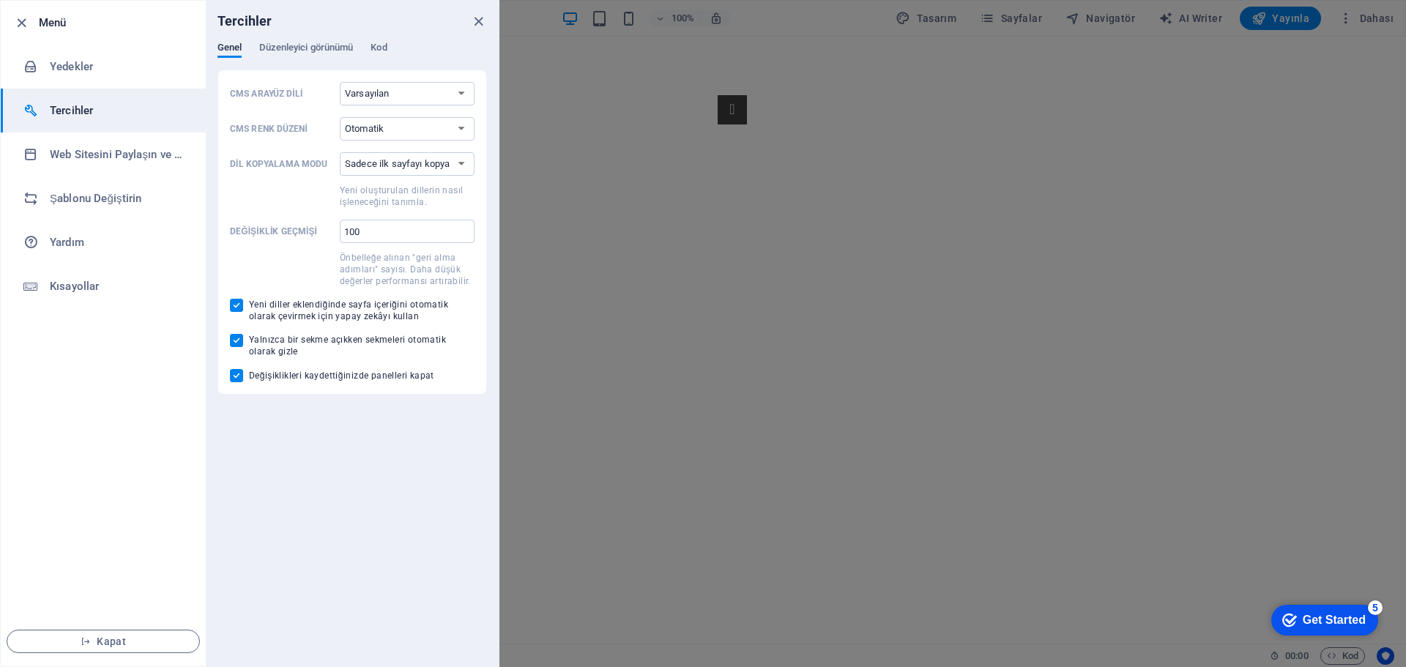
click at [149, 157] on h6 "Web Sitesini Paylaşın ve [GEOGRAPHIC_DATA]" at bounding box center [117, 155] width 135 height 18
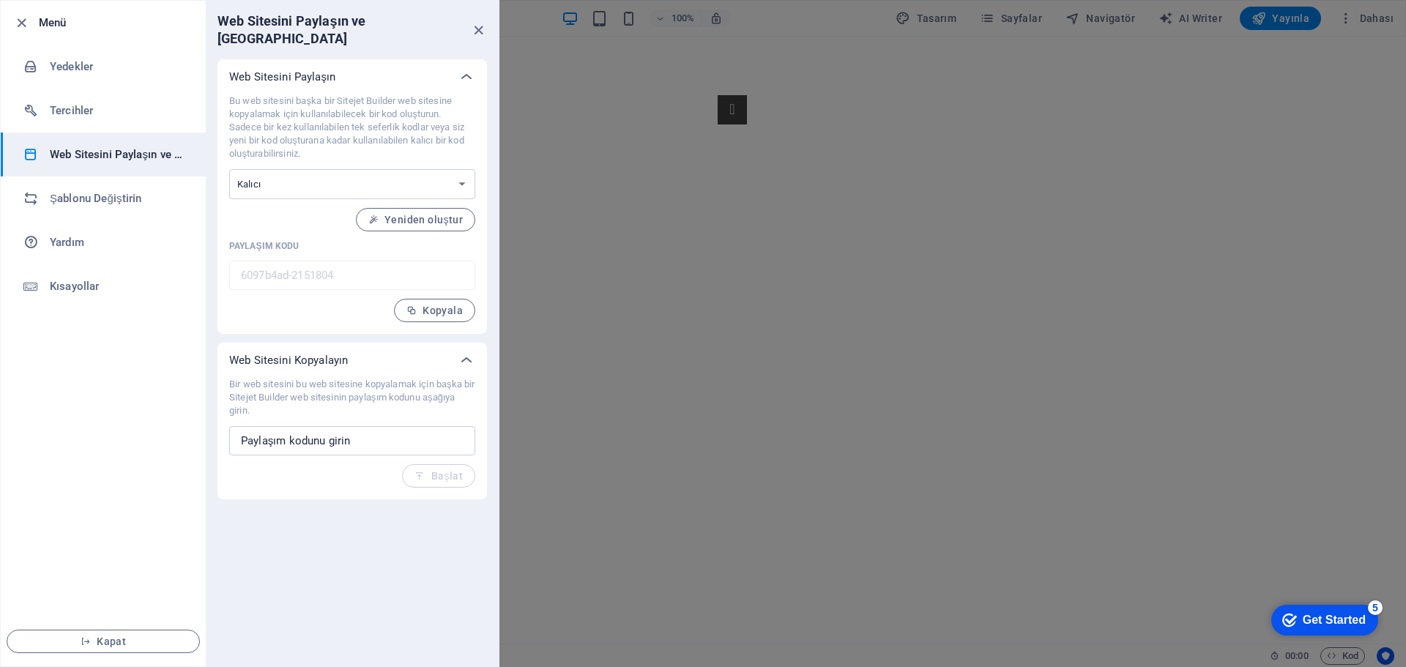
click at [461, 169] on select "Tek seferlik Kalıcı" at bounding box center [352, 184] width 246 height 30
click at [127, 291] on h6 "Kısayollar" at bounding box center [117, 286] width 135 height 18
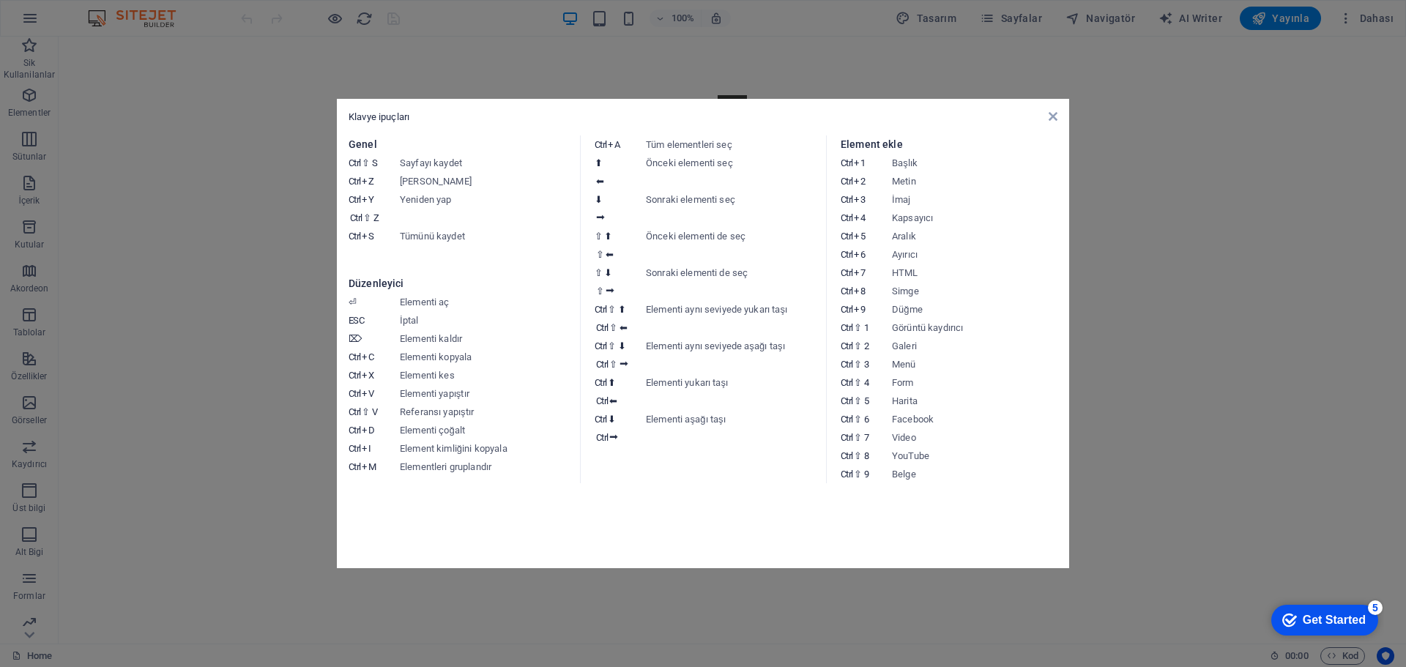
click at [1054, 115] on icon at bounding box center [1052, 117] width 9 height 12
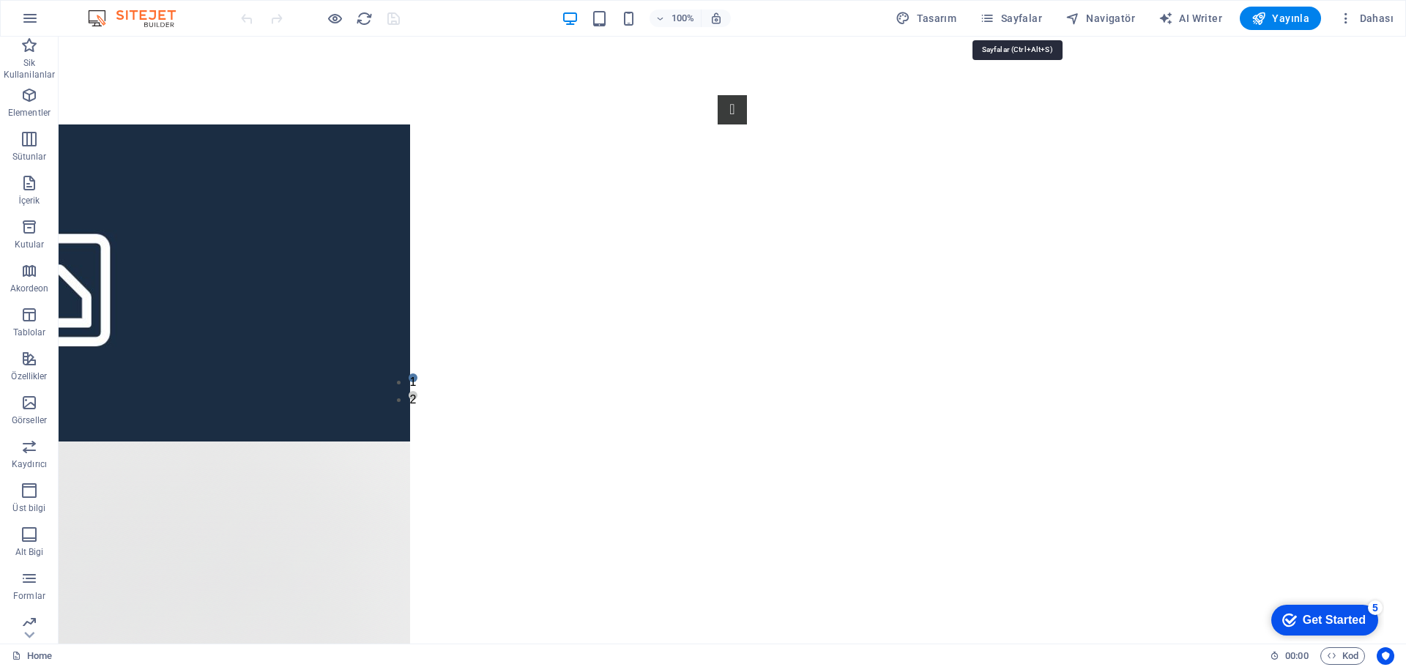
click at [1024, 23] on span "Sayfalar" at bounding box center [1011, 18] width 62 height 15
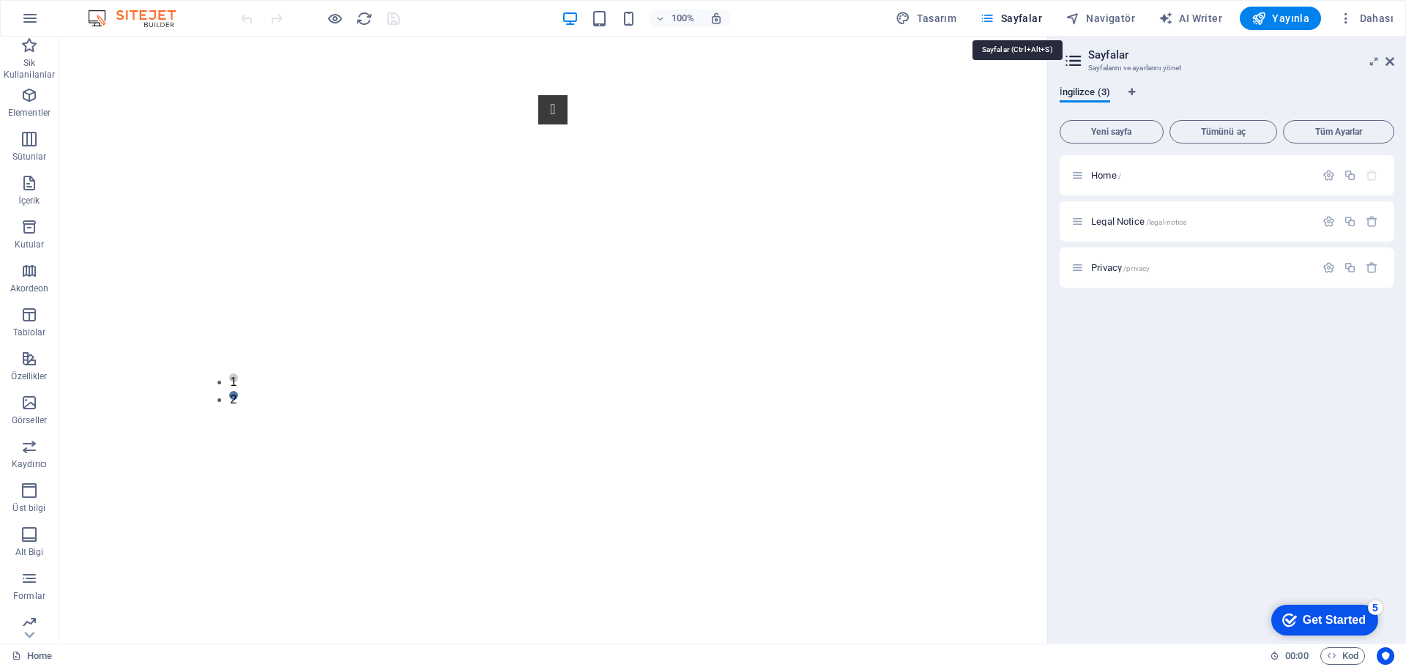
click at [1024, 23] on span "Sayfalar" at bounding box center [1011, 18] width 62 height 15
click at [1388, 21] on span "Dahası" at bounding box center [1365, 18] width 55 height 15
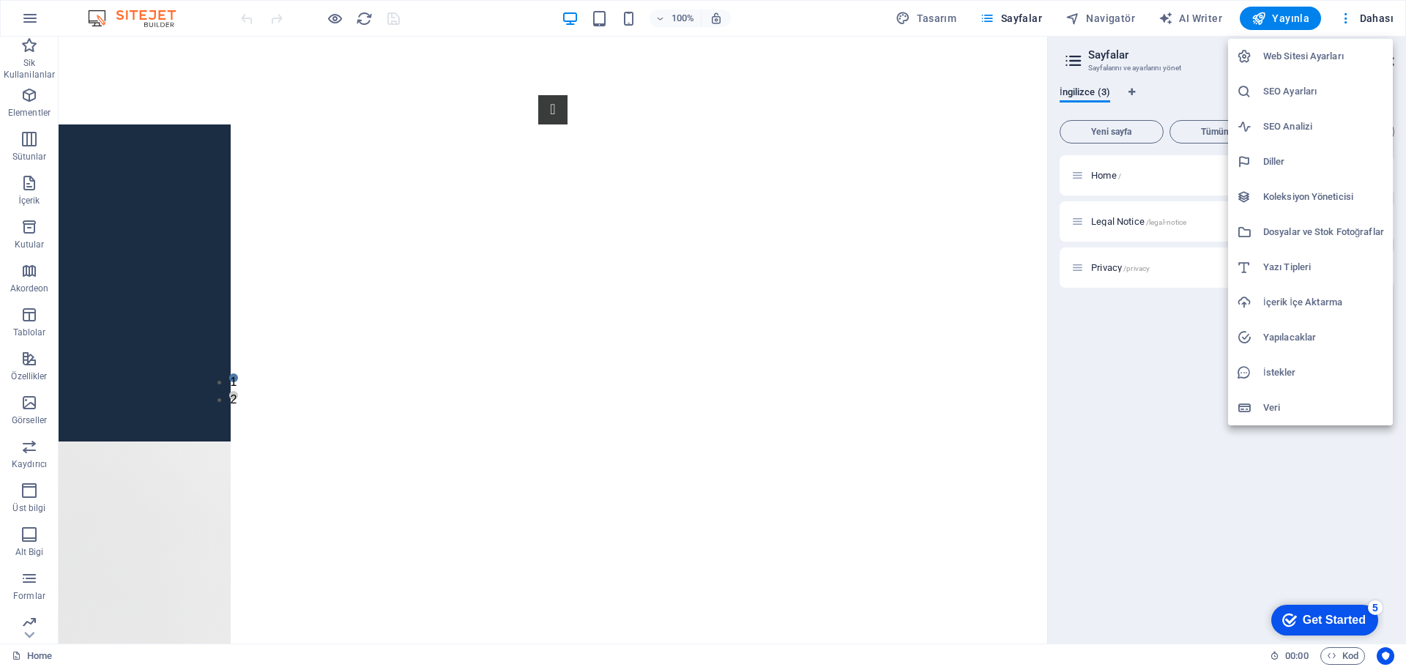
click at [1384, 19] on div at bounding box center [703, 333] width 1406 height 667
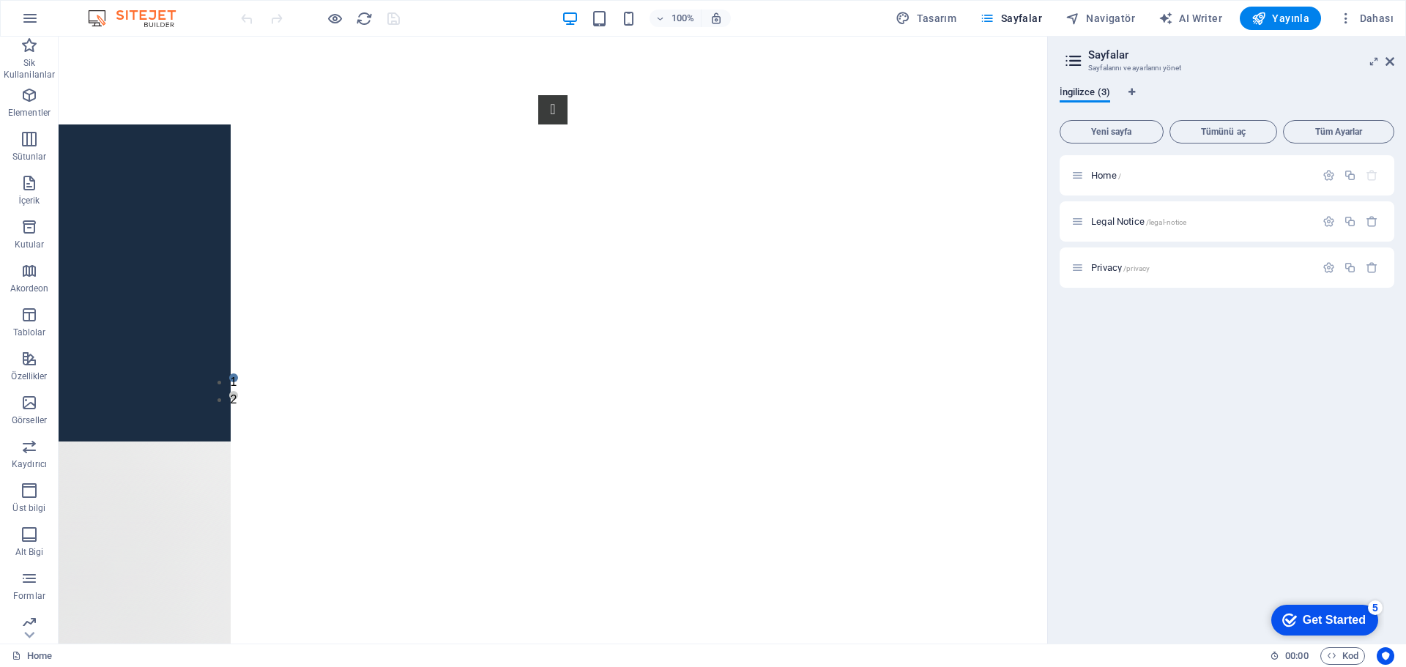
click at [36, 23] on icon "button" at bounding box center [30, 19] width 18 height 18
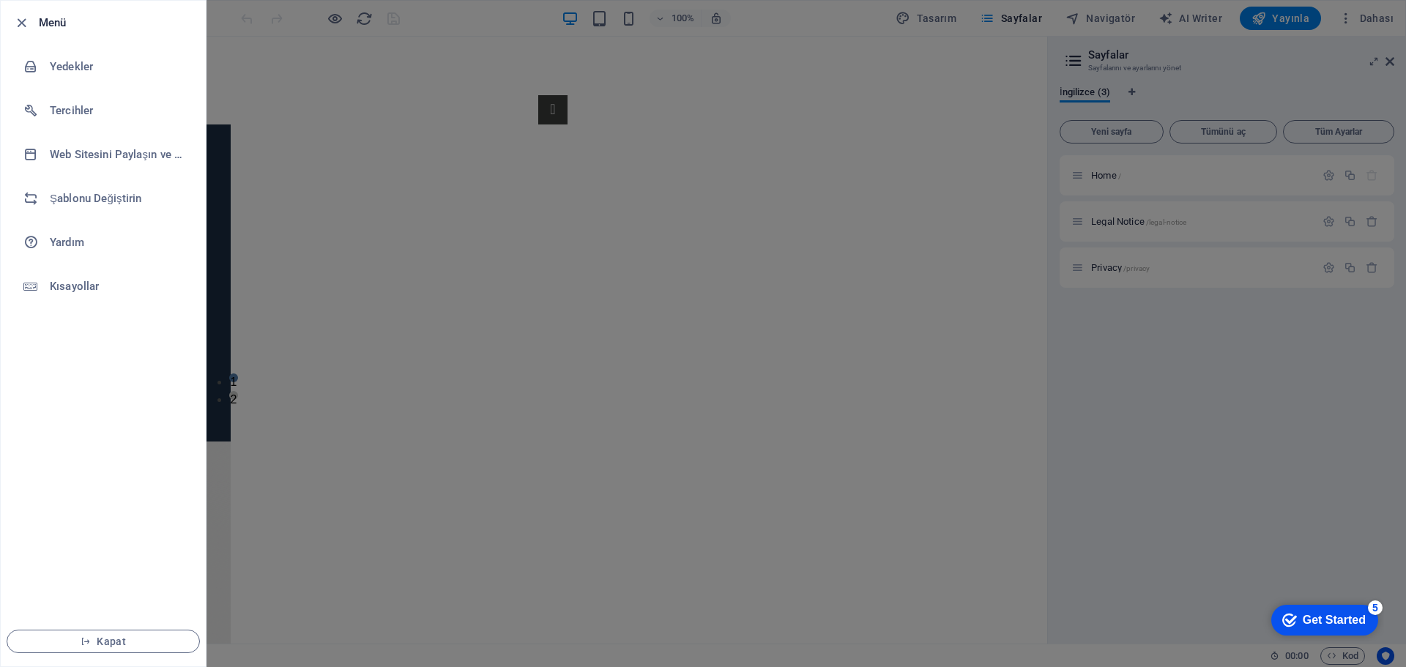
click at [124, 647] on button "Kapat" at bounding box center [103, 641] width 193 height 23
